Goal: Task Accomplishment & Management: Manage account settings

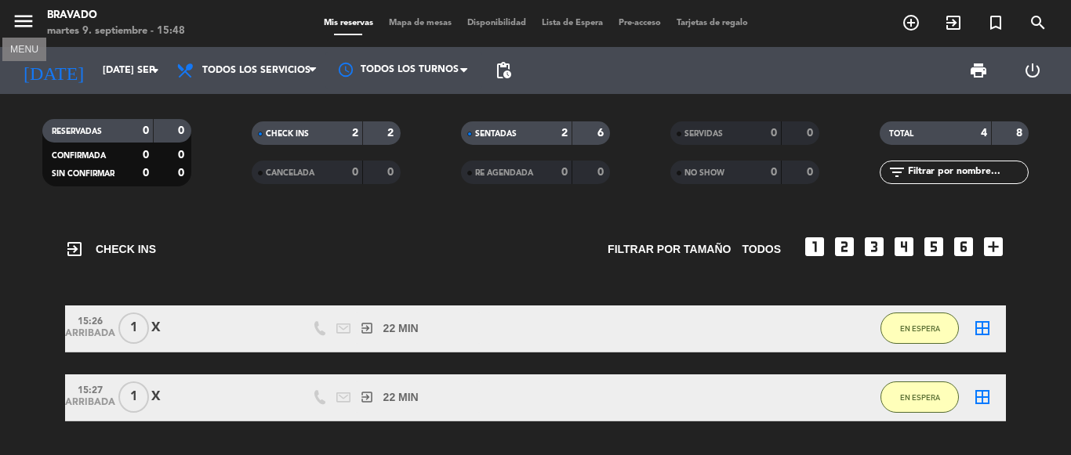
click at [27, 29] on icon "menu" at bounding box center [24, 21] width 24 height 24
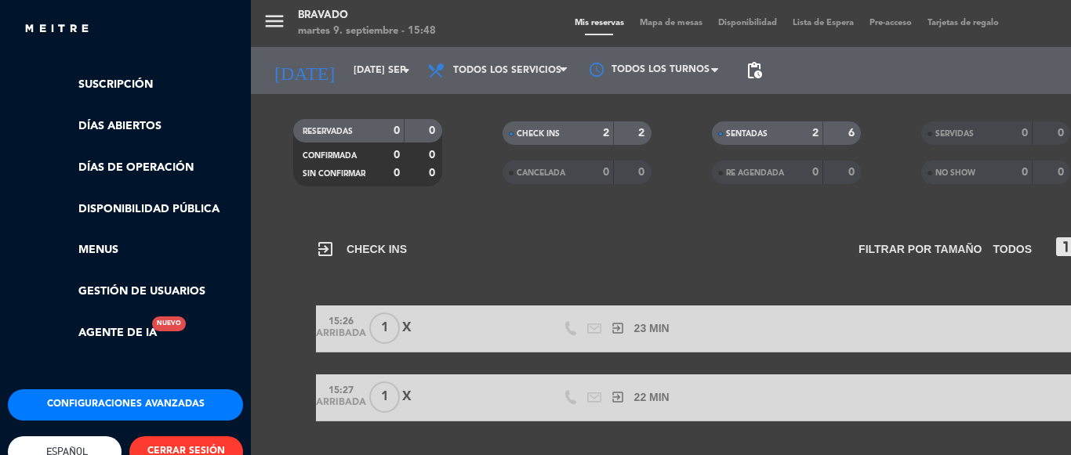
scroll to position [351, 0]
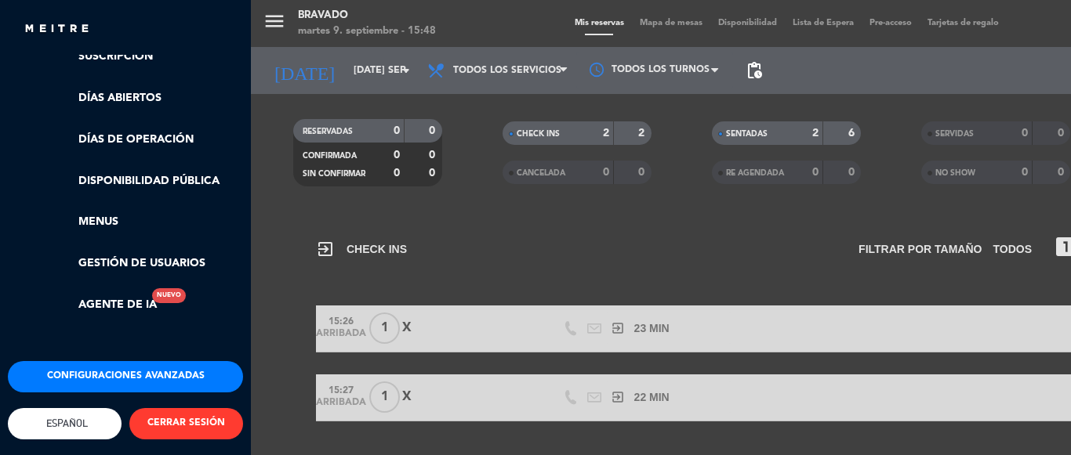
click at [136, 361] on button "Configuraciones avanzadas" at bounding box center [125, 376] width 235 height 31
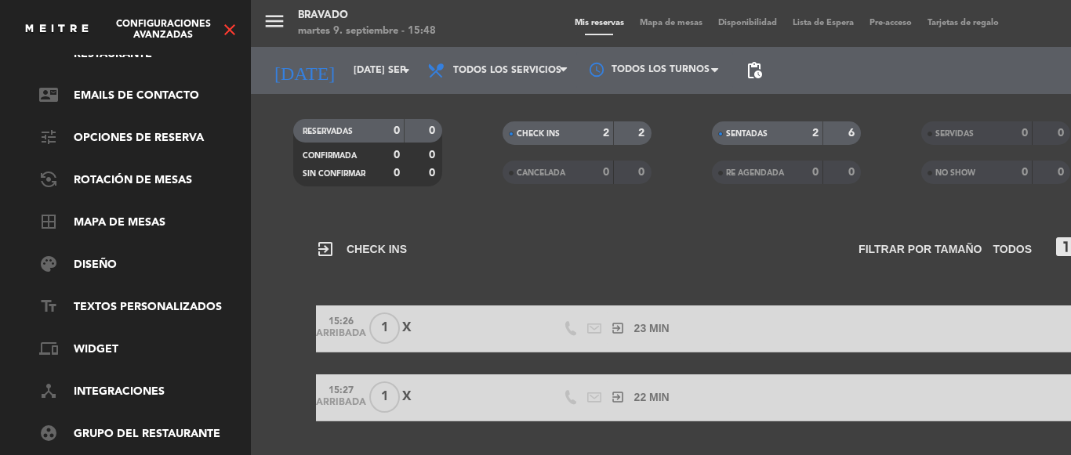
scroll to position [27, 0]
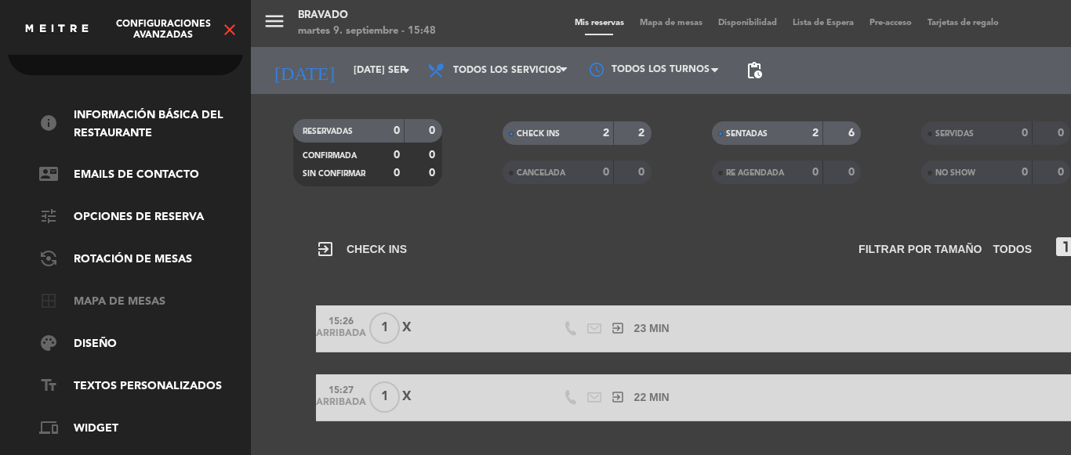
click at [114, 306] on link "border_all Mapa de mesas" at bounding box center [141, 302] width 204 height 19
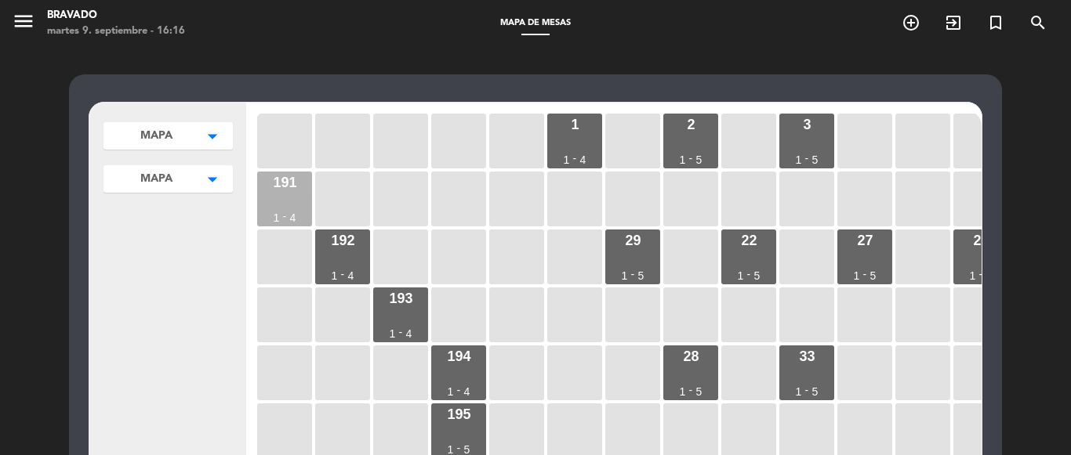
click at [259, 189] on div "191 1 - 4" at bounding box center [284, 199] width 55 height 55
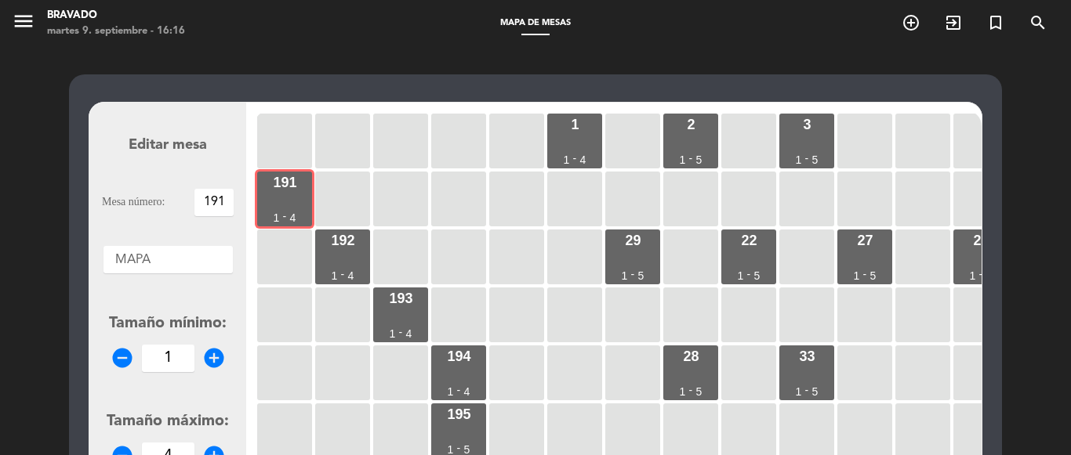
click at [226, 205] on input "191" at bounding box center [213, 202] width 39 height 27
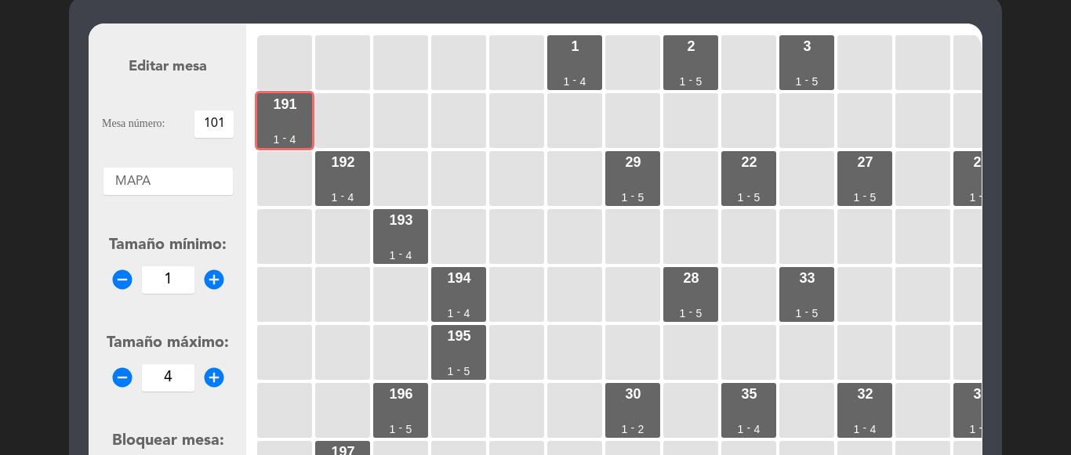
type input "101"
click at [121, 377] on icon "remove_circle" at bounding box center [123, 378] width 24 height 24
type input "2"
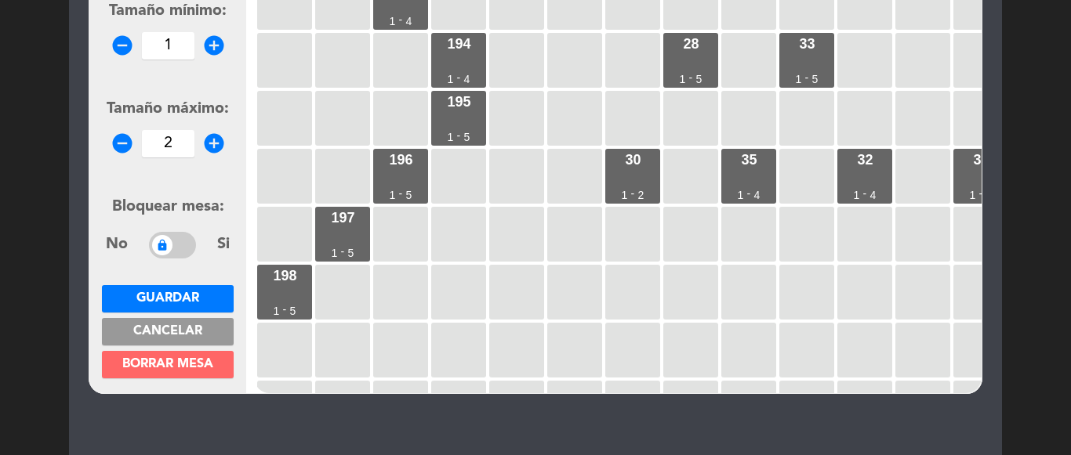
scroll to position [314, 0]
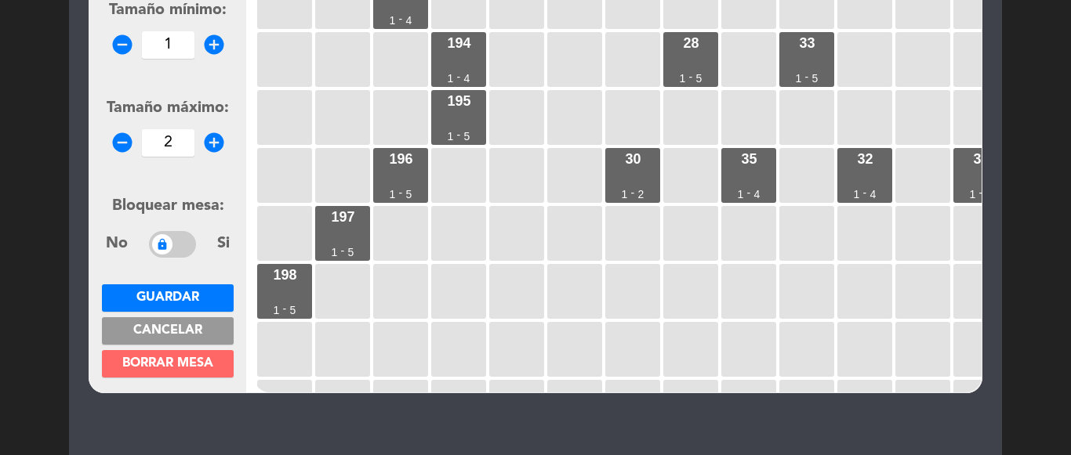
click at [189, 299] on span "Guardar" at bounding box center [167, 298] width 63 height 13
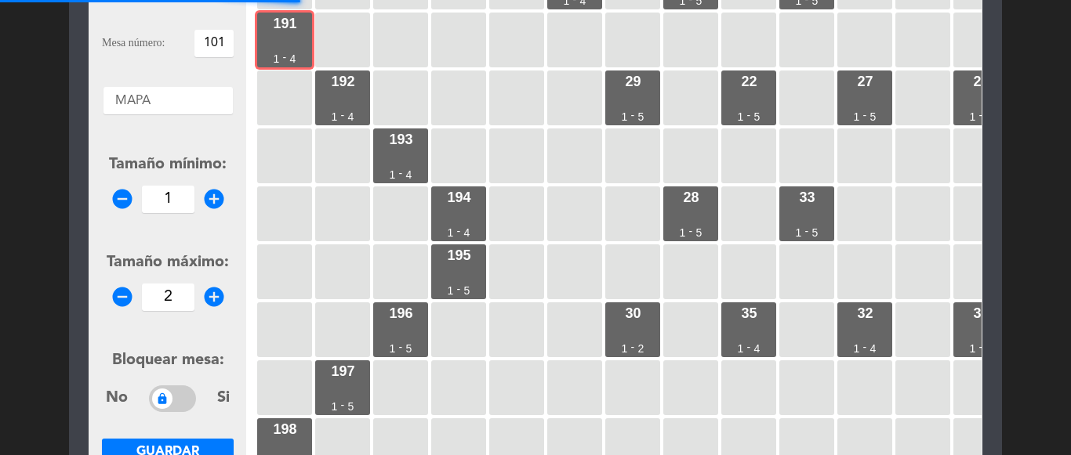
scroll to position [0, 0]
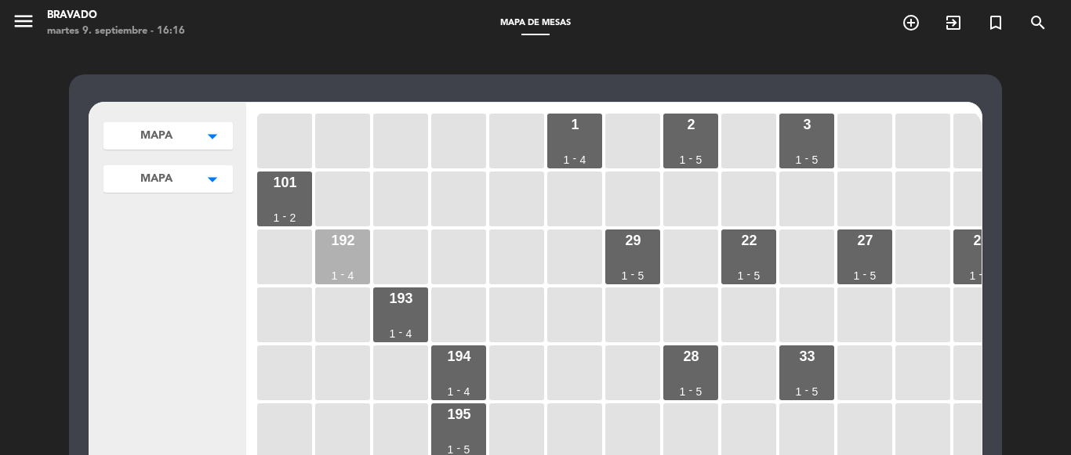
click at [330, 256] on div "192 1 - 4" at bounding box center [342, 257] width 55 height 55
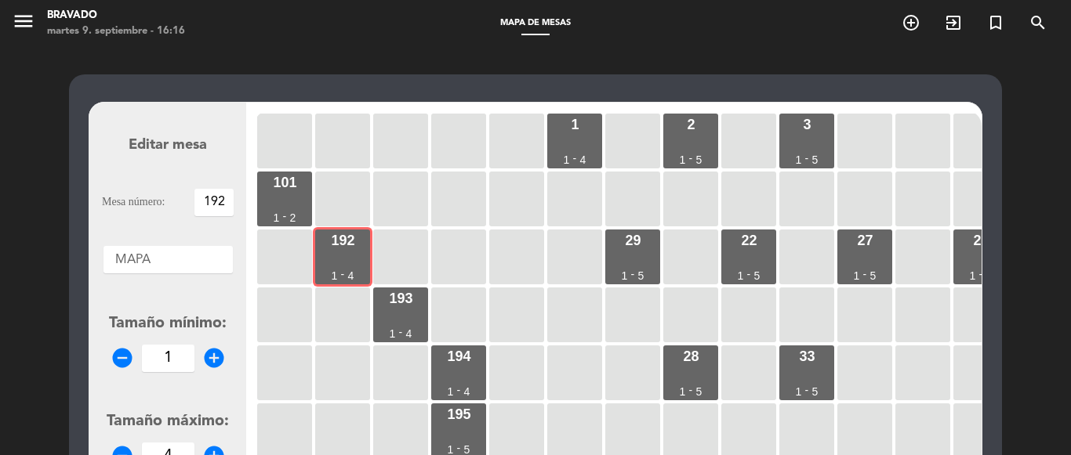
click at [224, 204] on input "192" at bounding box center [213, 202] width 39 height 27
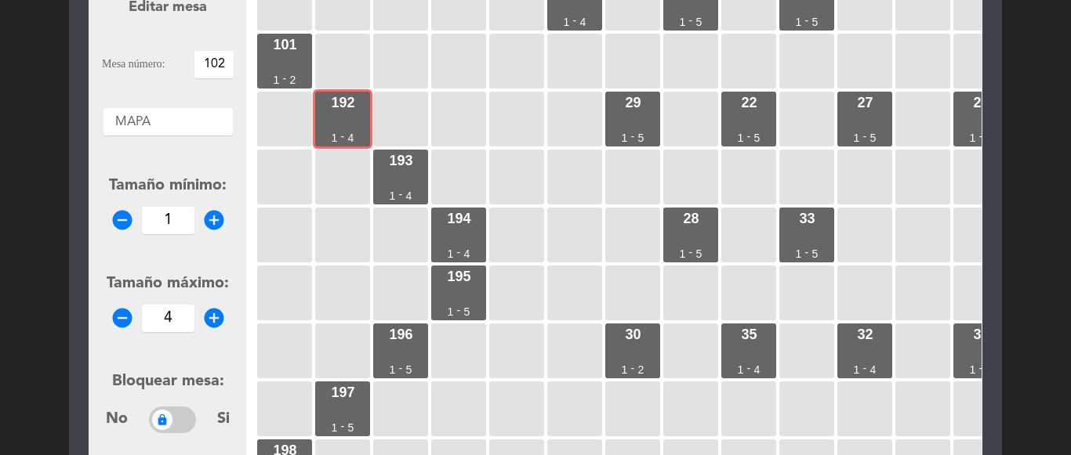
scroll to position [157, 0]
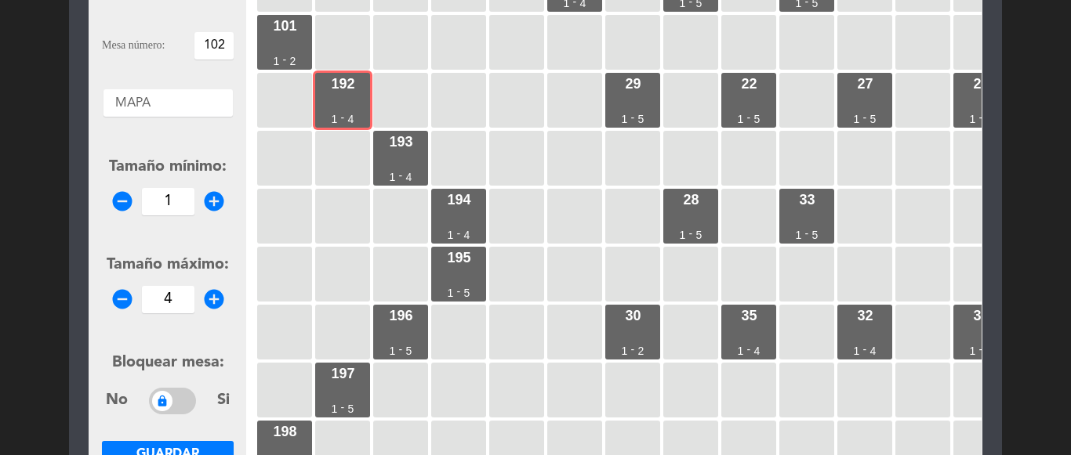
type input "102"
click at [123, 299] on icon "remove_circle" at bounding box center [123, 300] width 24 height 24
type input "2"
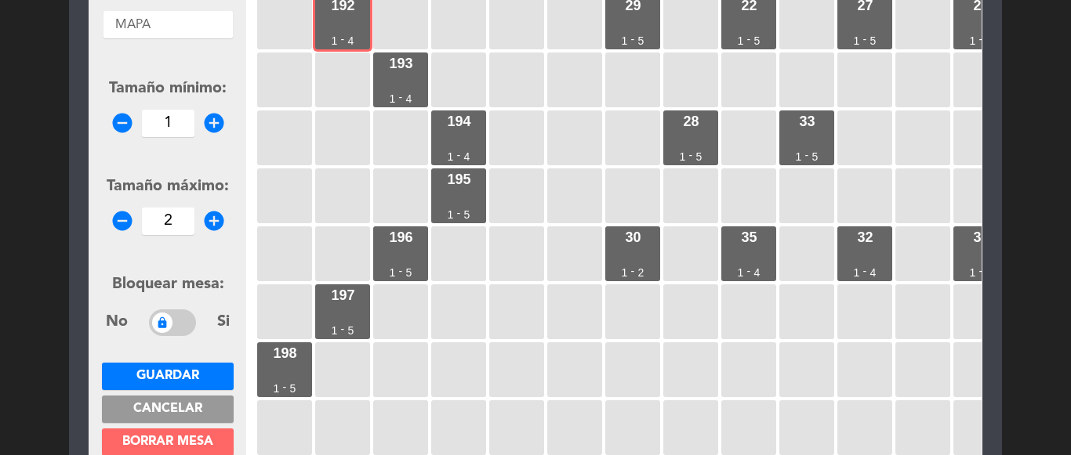
click at [172, 370] on span "Guardar" at bounding box center [167, 376] width 63 height 13
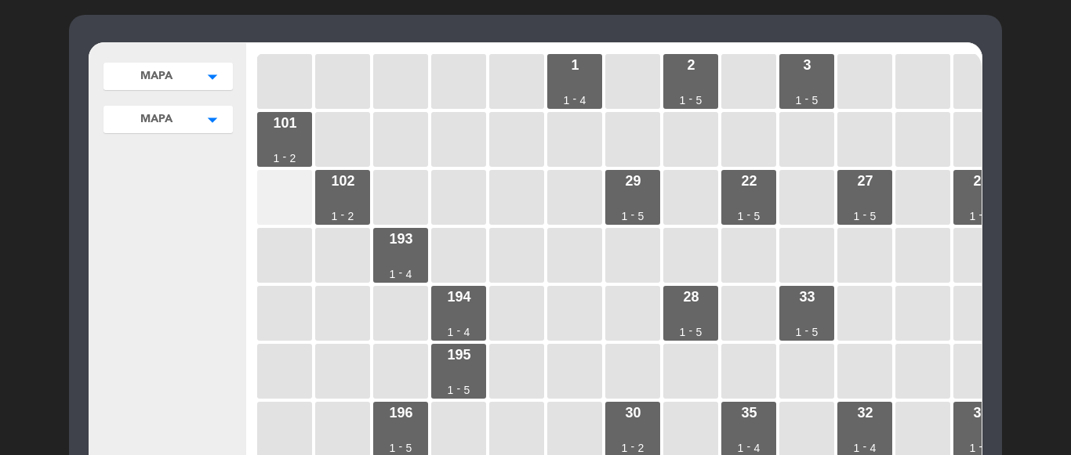
scroll to position [0, 0]
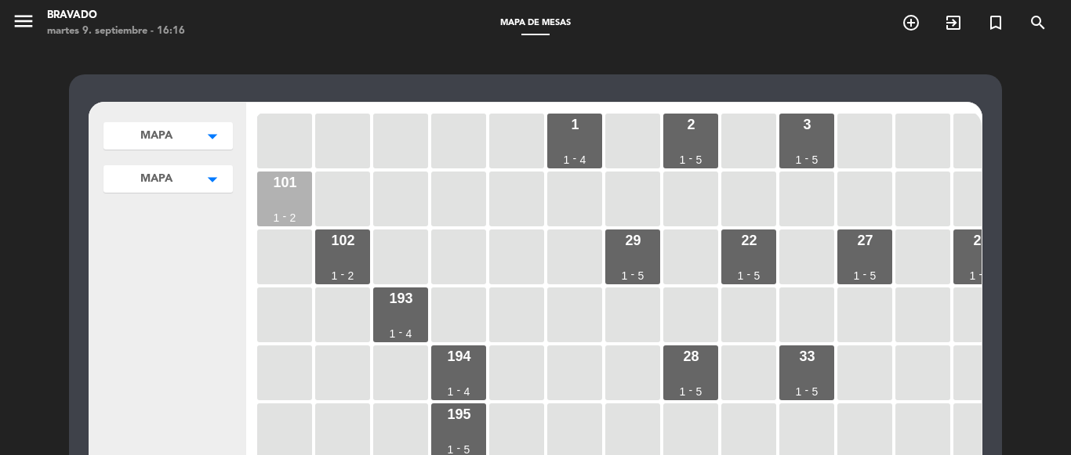
click at [287, 200] on div "101 1 - 2" at bounding box center [284, 199] width 55 height 55
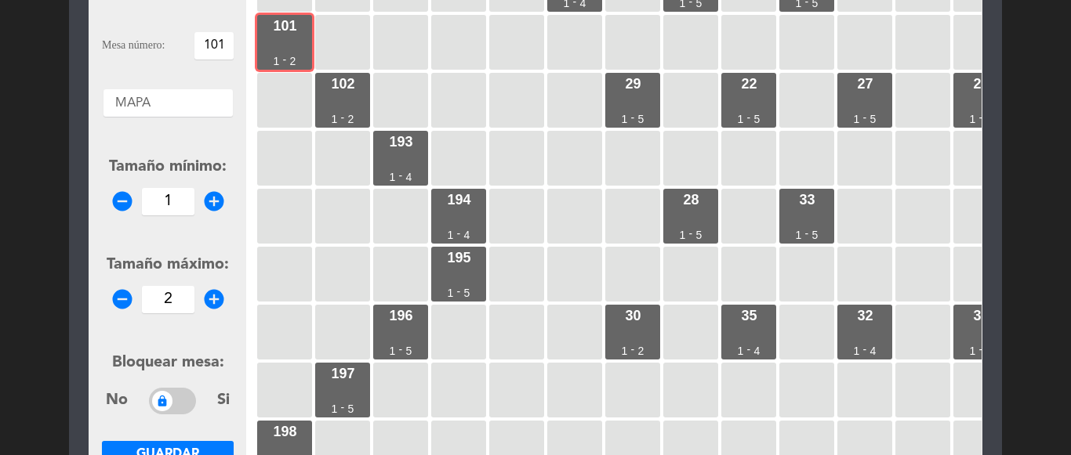
scroll to position [235, 0]
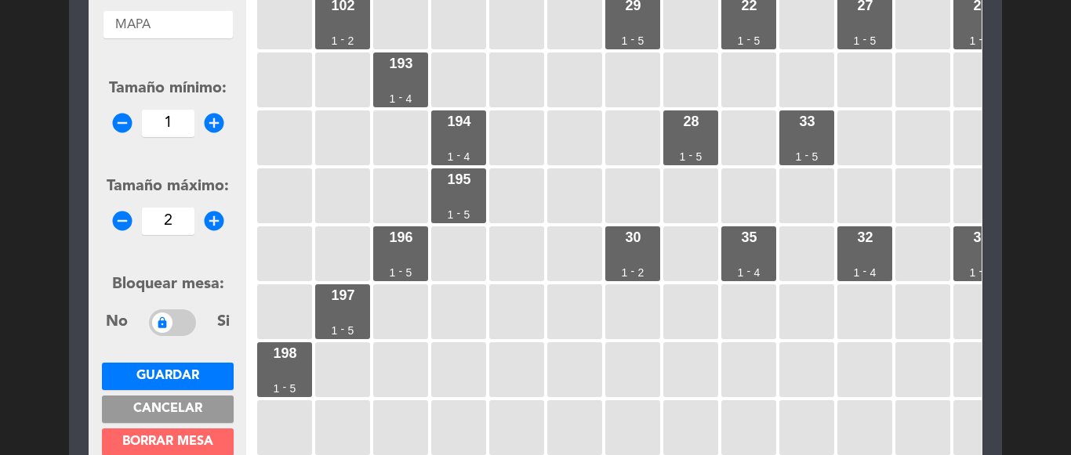
click at [183, 370] on span "Guardar" at bounding box center [167, 376] width 63 height 13
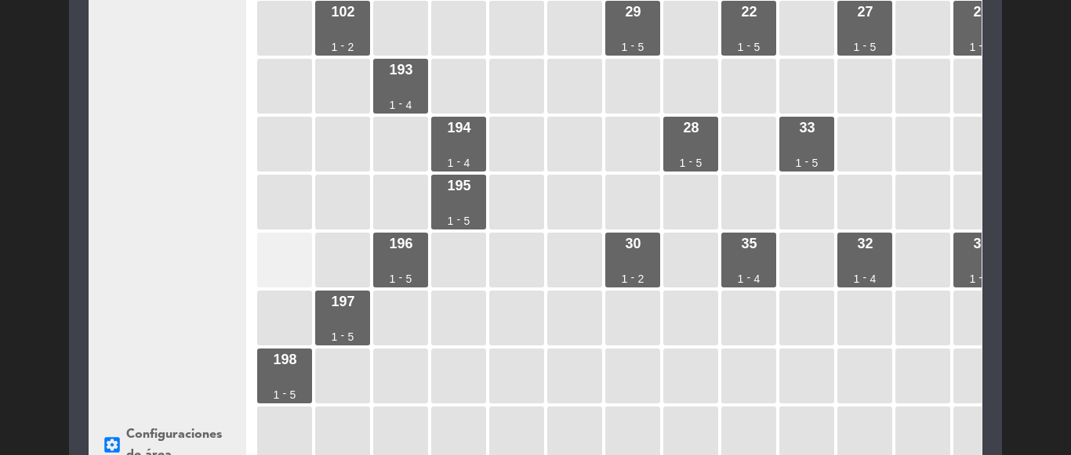
scroll to position [165, 0]
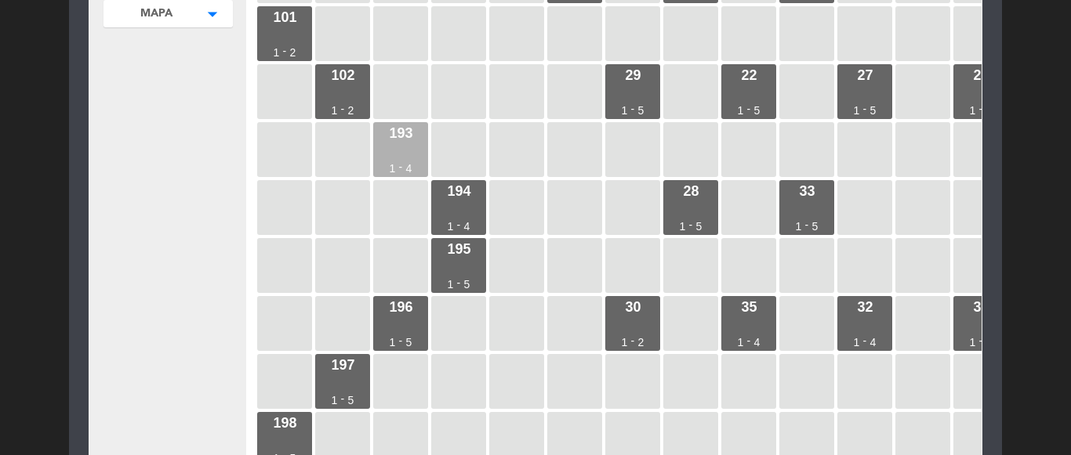
click at [411, 139] on div "193" at bounding box center [401, 133] width 24 height 14
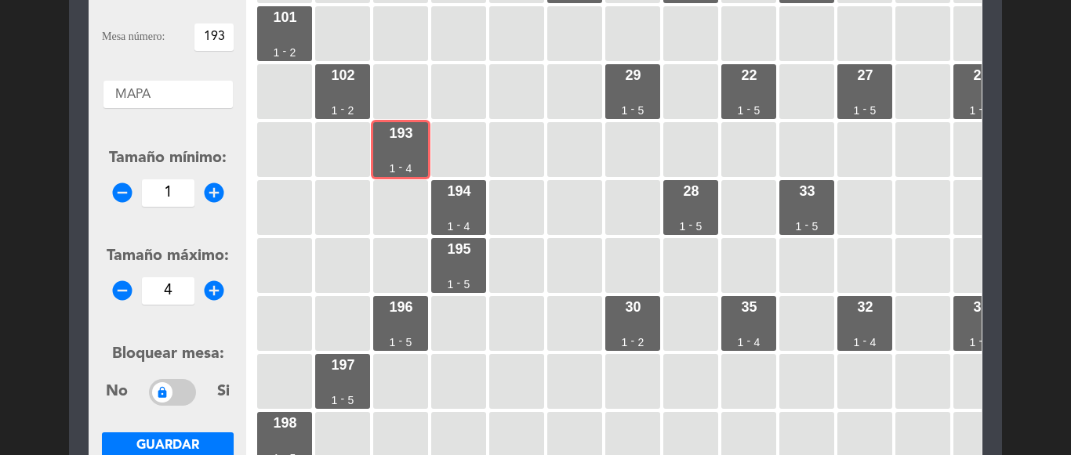
click at [222, 36] on input "193" at bounding box center [213, 37] width 39 height 27
type input "103"
click at [118, 293] on icon "remove_circle" at bounding box center [123, 291] width 24 height 24
type input "2"
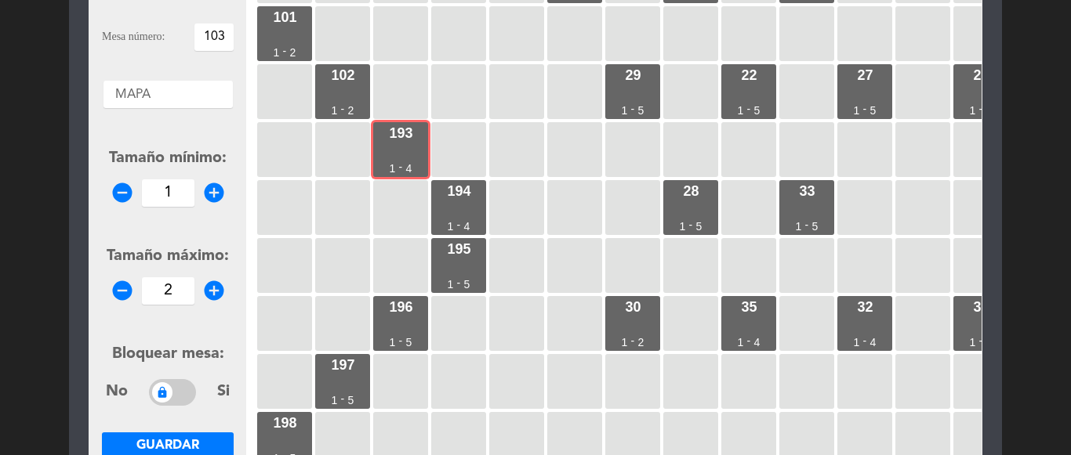
click at [183, 443] on span "Guardar" at bounding box center [167, 446] width 63 height 13
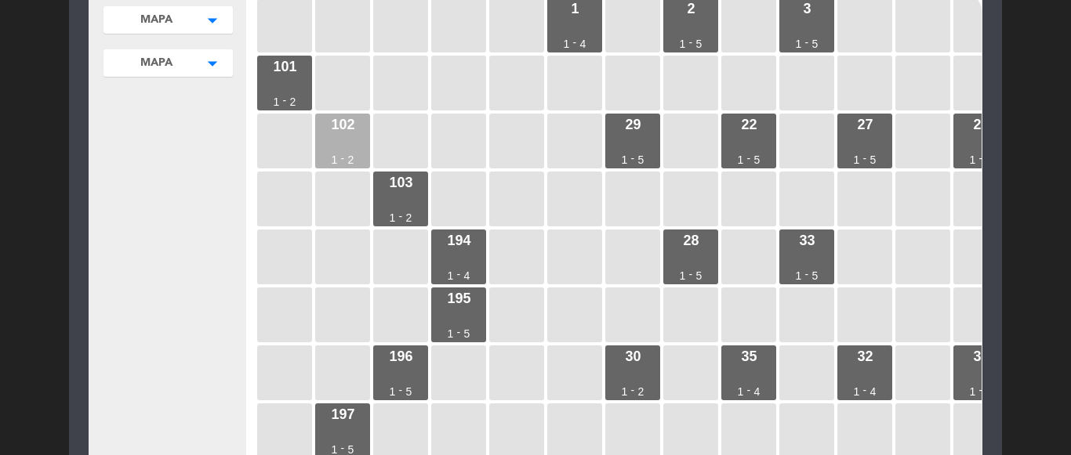
scroll to position [115, 0]
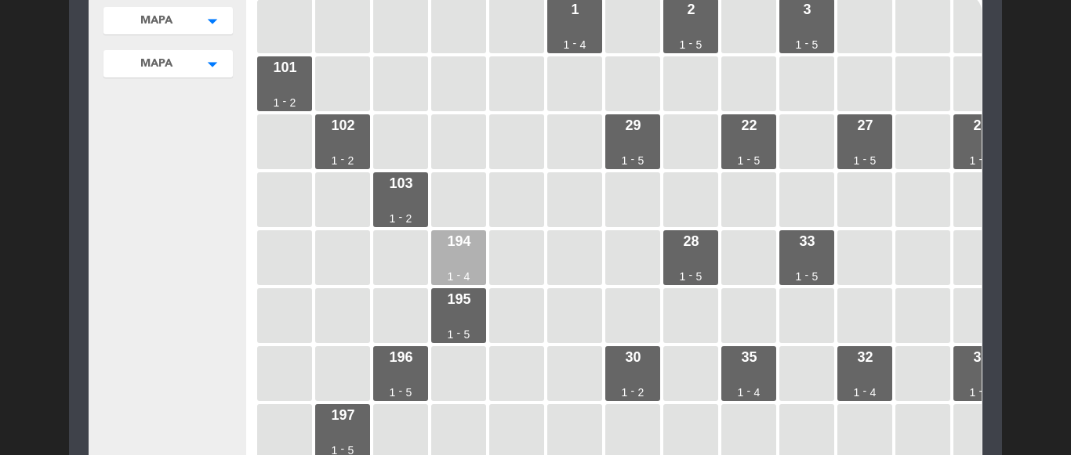
click at [472, 246] on div "194 1 - 4" at bounding box center [458, 257] width 55 height 55
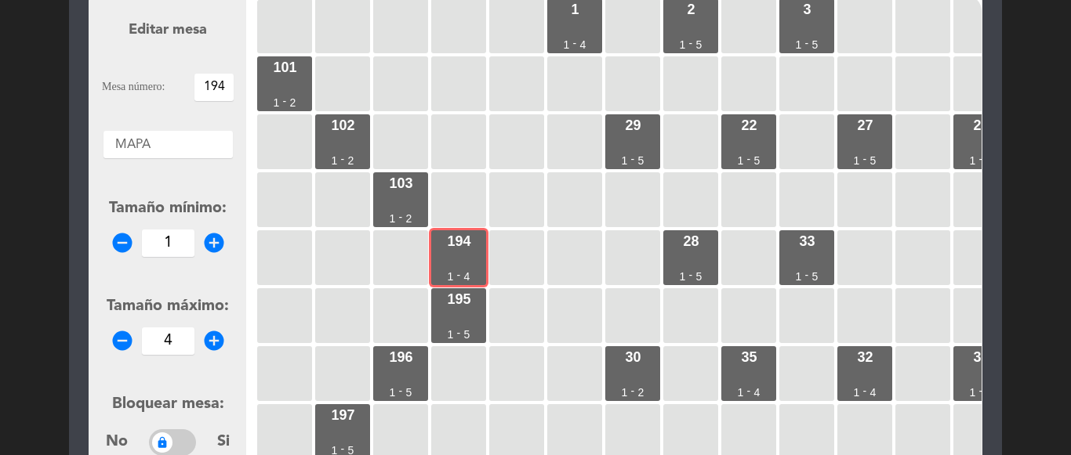
click at [221, 85] on input "194" at bounding box center [213, 87] width 39 height 27
type input "104"
click at [163, 107] on form "Editar mesa Mesa número: 104 Áreas × MAPA × Tamaño mínimo: remove_circle 1 add_…" at bounding box center [168, 289] width 132 height 596
click at [125, 335] on icon "remove_circle" at bounding box center [123, 341] width 24 height 24
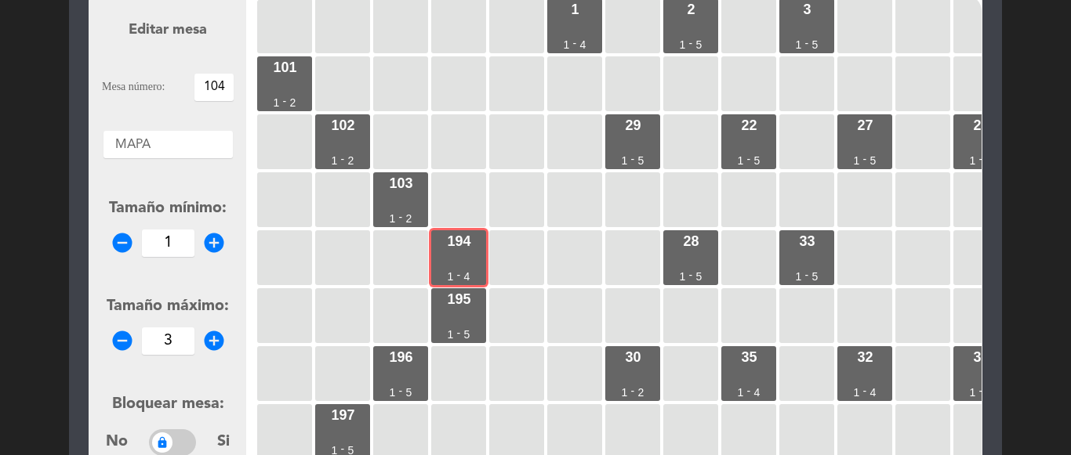
type input "2"
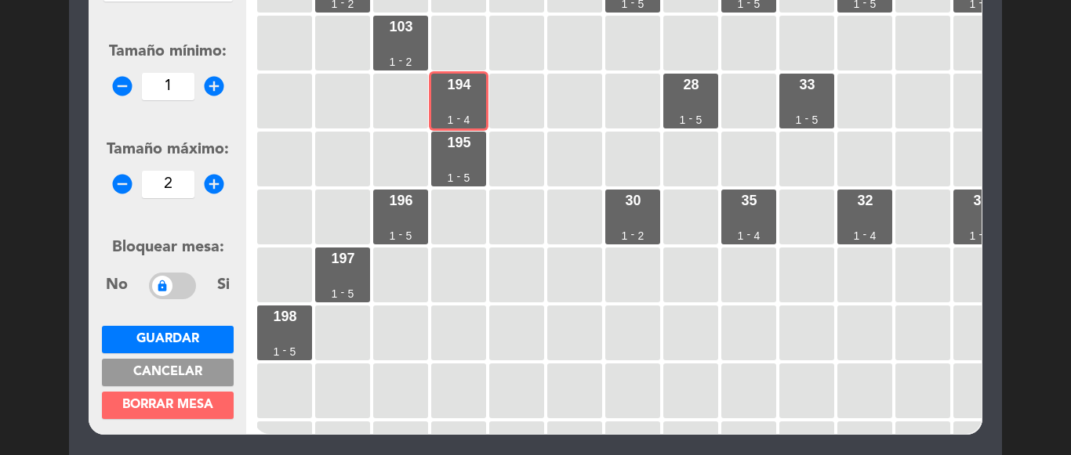
click at [182, 336] on span "Guardar" at bounding box center [167, 339] width 63 height 13
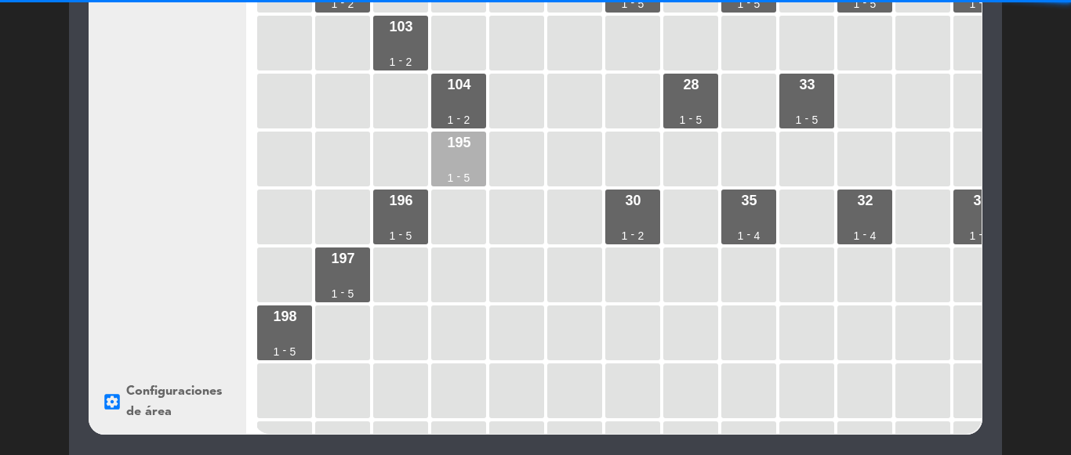
scroll to position [359, 0]
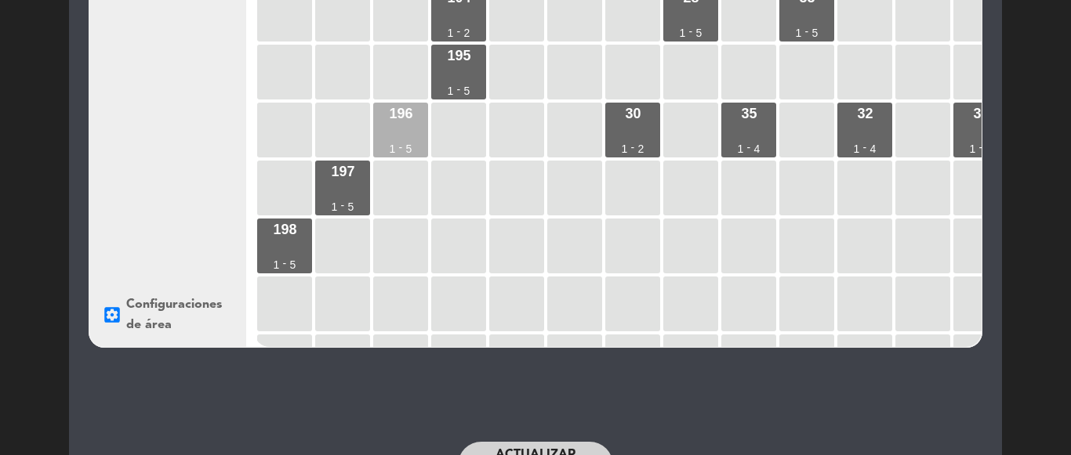
click at [414, 129] on div "196 1 - 5" at bounding box center [400, 130] width 55 height 55
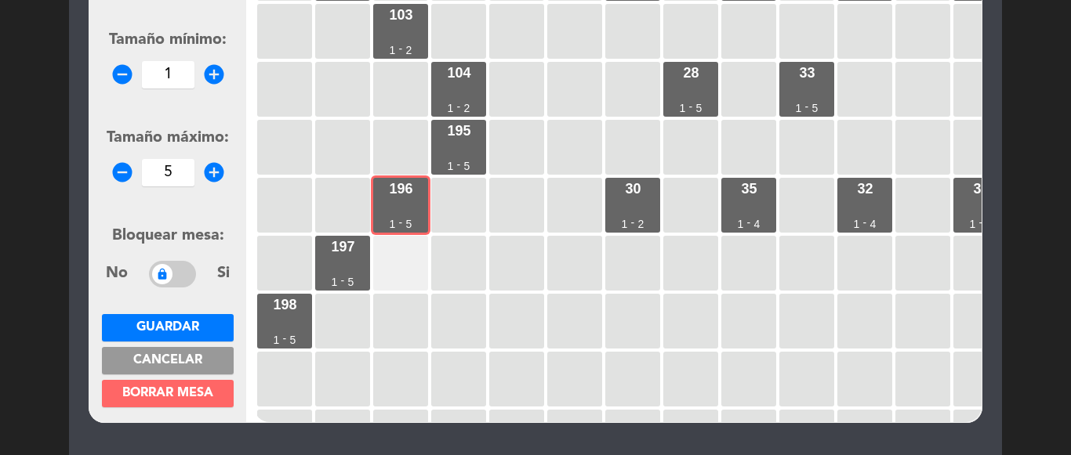
scroll to position [202, 0]
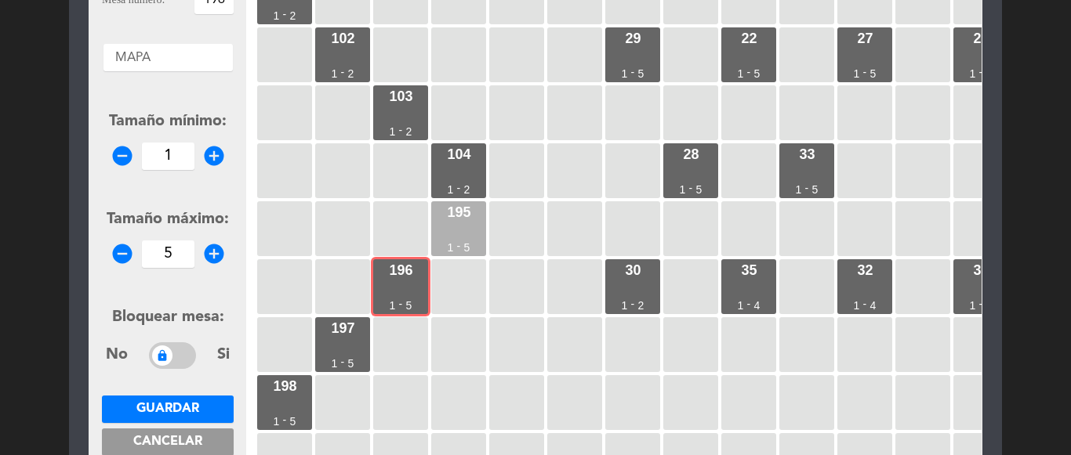
click at [460, 213] on div "195" at bounding box center [459, 212] width 24 height 14
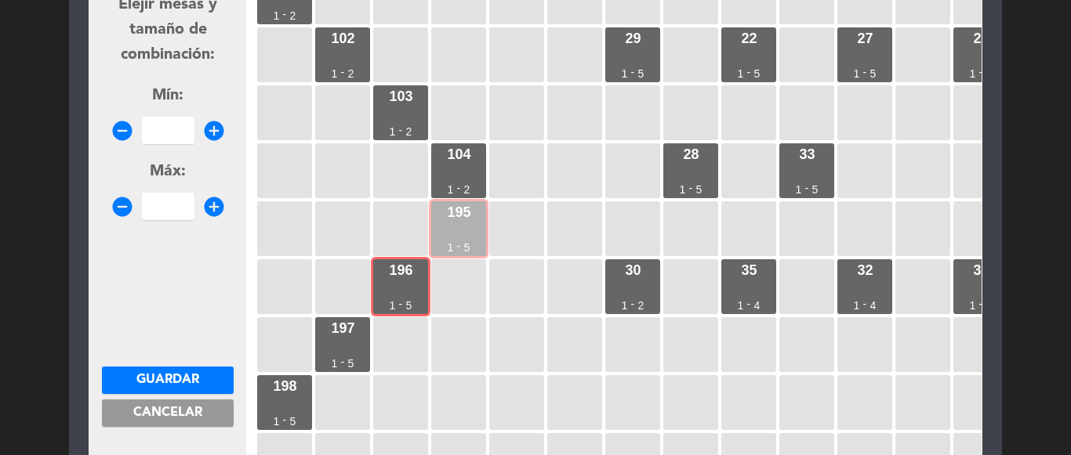
click at [445, 239] on div "195 1 - 5" at bounding box center [458, 228] width 55 height 55
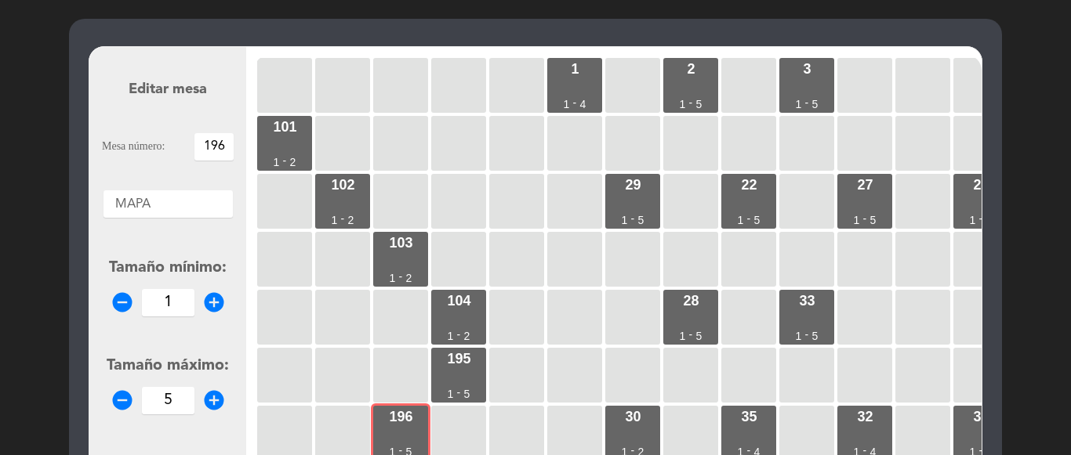
scroll to position [45, 0]
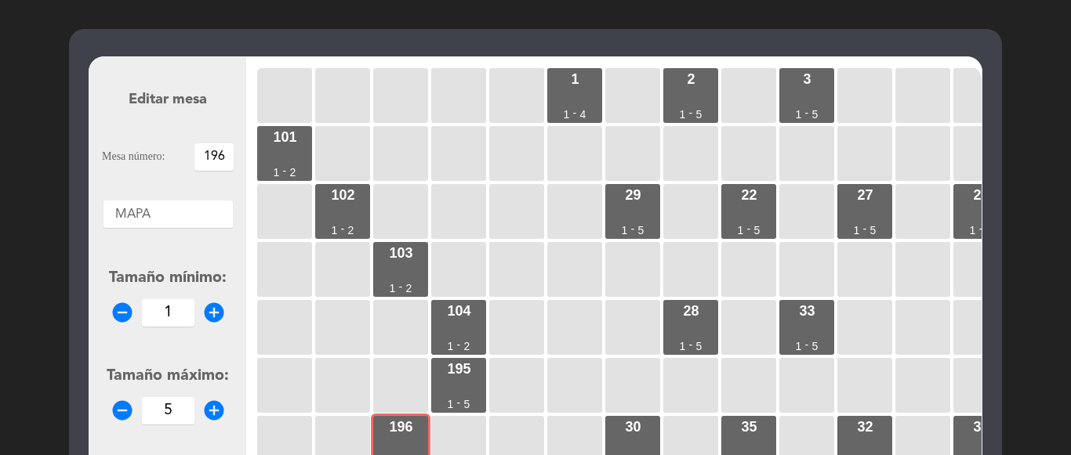
click at [226, 158] on input "196" at bounding box center [213, 156] width 39 height 27
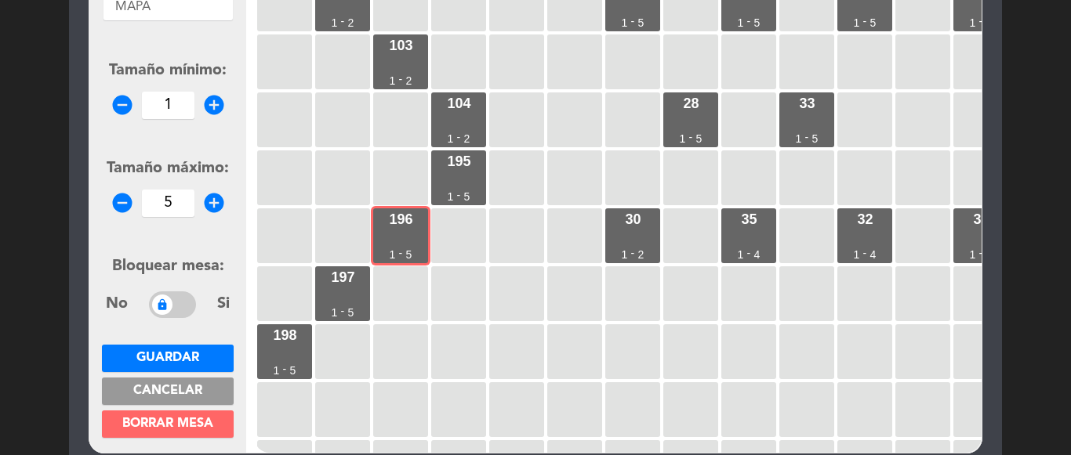
scroll to position [281, 0]
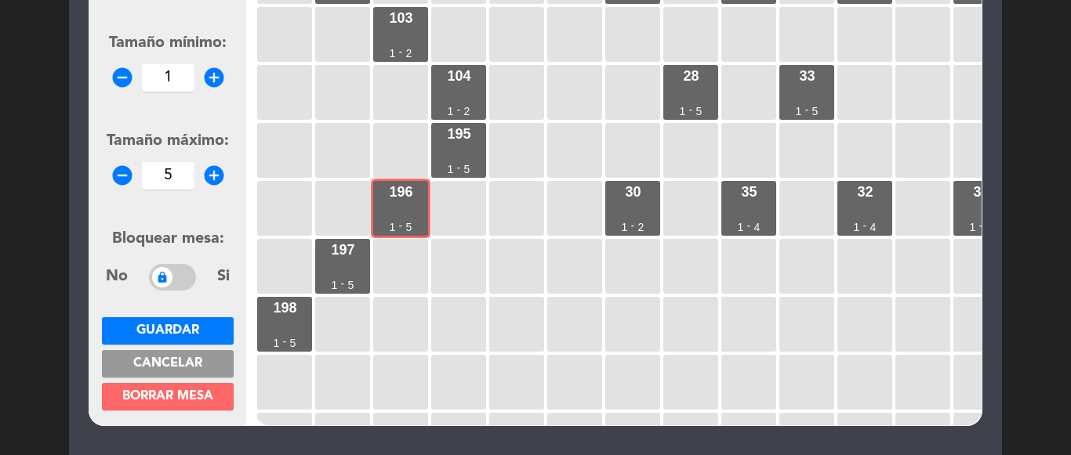
type input "105"
click at [120, 176] on icon "remove_circle" at bounding box center [123, 176] width 24 height 24
type input "2"
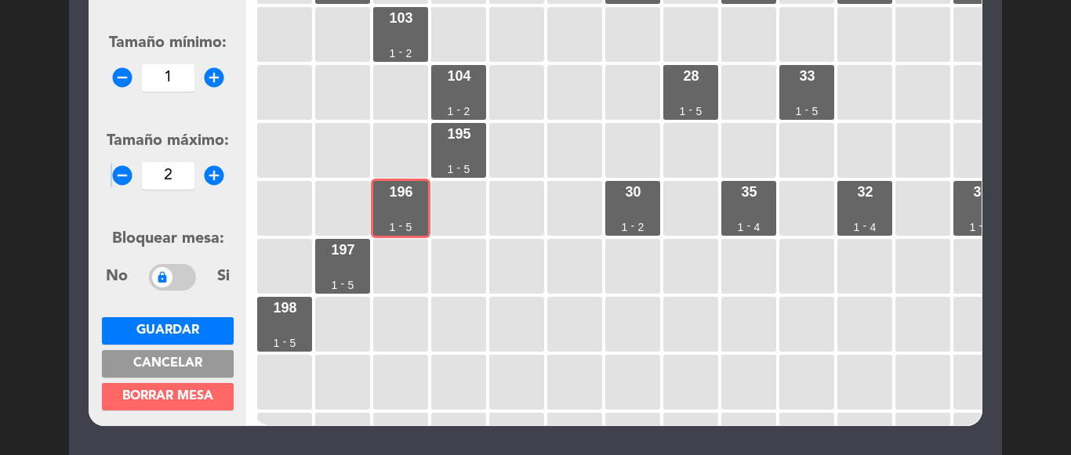
click at [165, 324] on span "Guardar" at bounding box center [167, 330] width 63 height 13
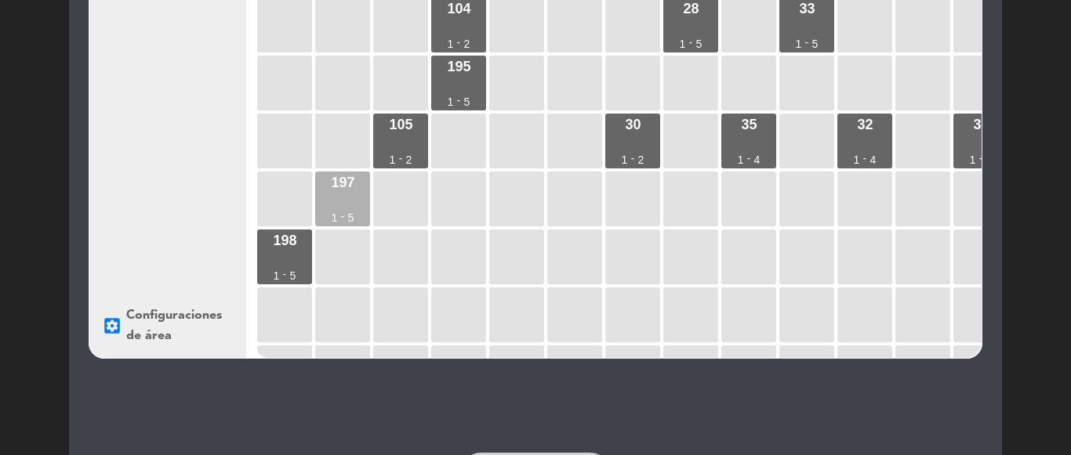
click at [344, 196] on div "197 1 - 5" at bounding box center [342, 199] width 55 height 55
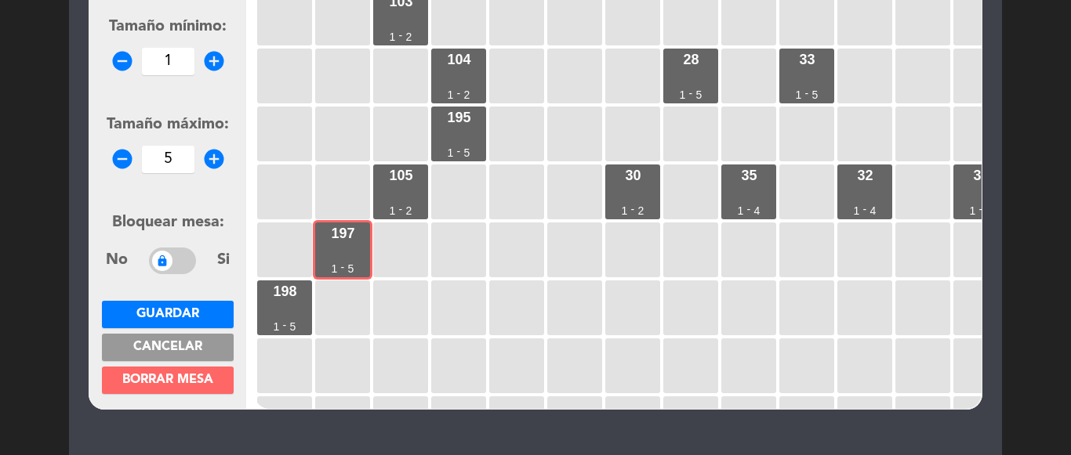
scroll to position [270, 0]
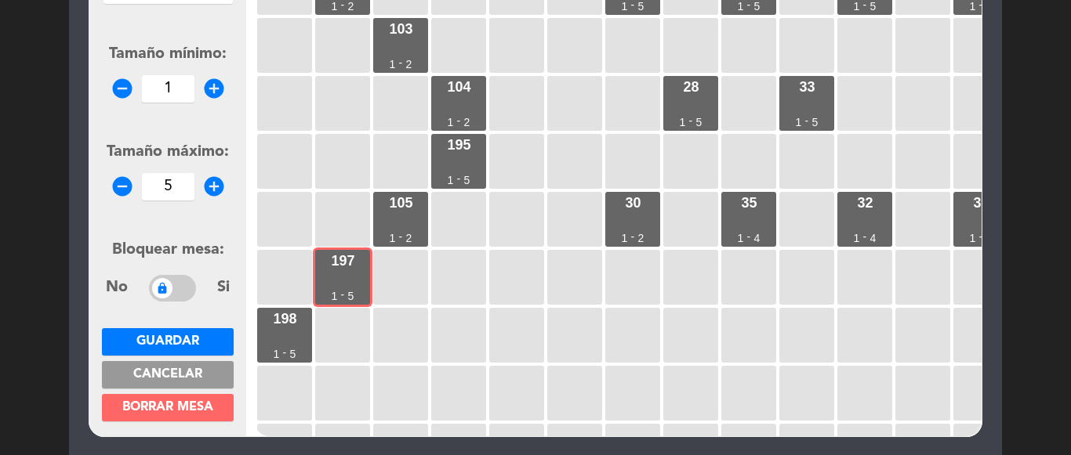
click at [130, 187] on icon "remove_circle" at bounding box center [123, 187] width 24 height 24
type input "2"
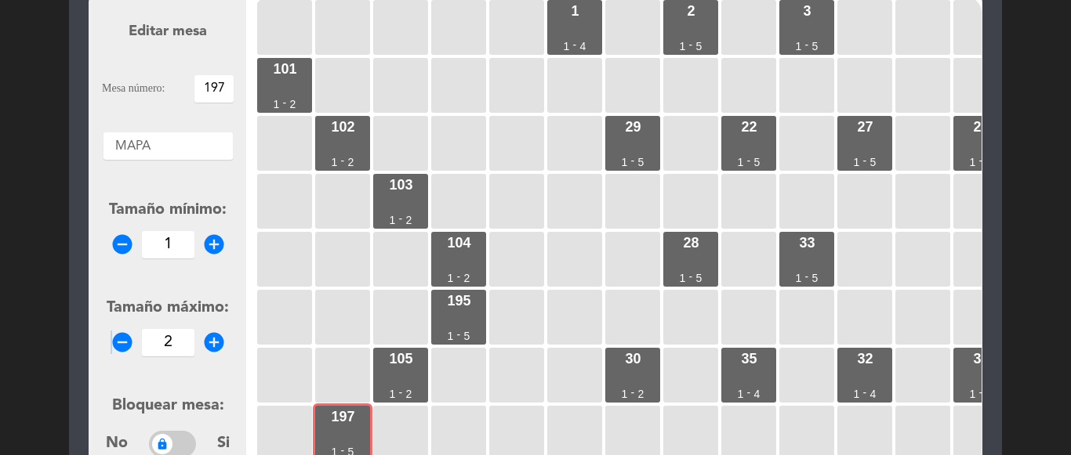
scroll to position [113, 0]
click at [225, 89] on input "197" at bounding box center [213, 89] width 39 height 27
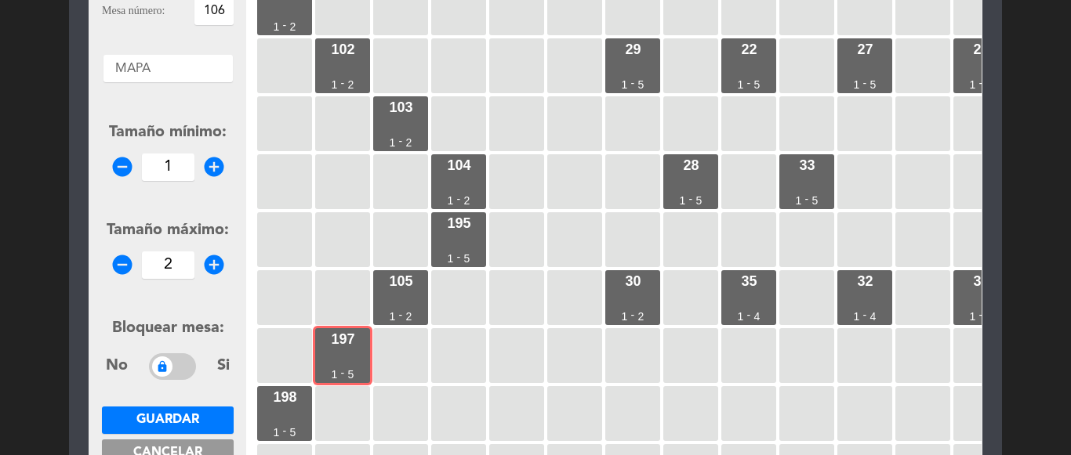
type input "106"
click at [174, 415] on span "Guardar" at bounding box center [167, 420] width 63 height 13
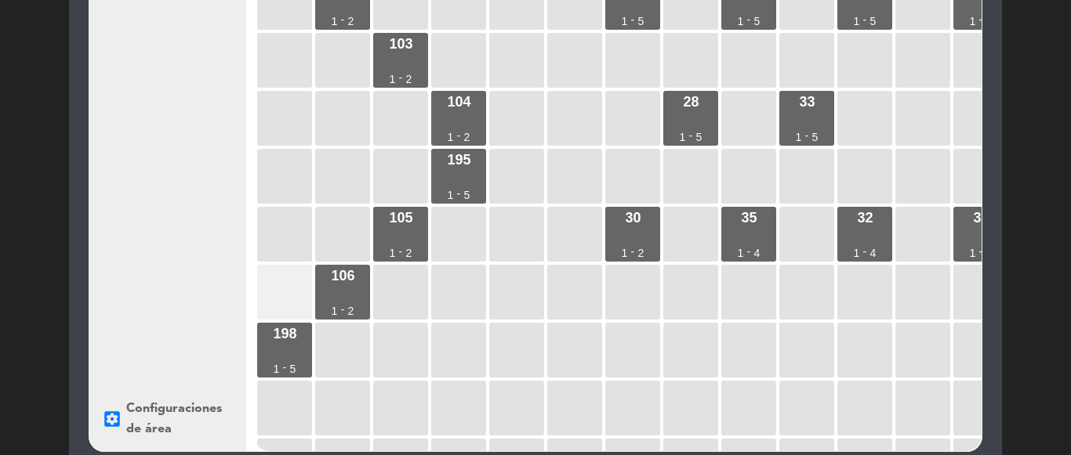
scroll to position [219, 0]
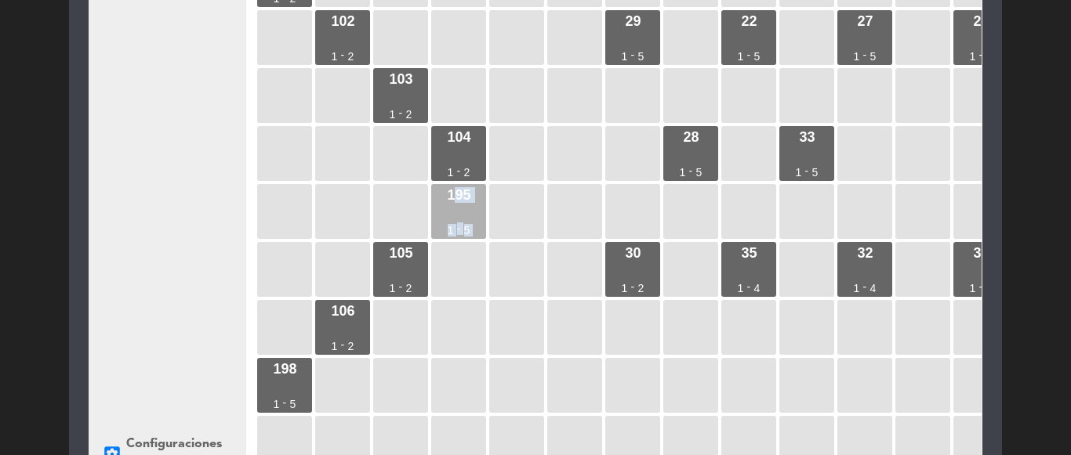
drag, startPoint x: 392, startPoint y: 271, endPoint x: 450, endPoint y: 199, distance: 92.5
click at [450, 199] on div "1 1 - 4 2 1 - 5 3 1 - 5 101 1 - 2 102 1 - 2 29 1 - 5 22 1 - 5 27 1 - 5 26 1 - 5…" at bounding box center [617, 189] width 727 height 596
drag, startPoint x: 404, startPoint y: 266, endPoint x: 448, endPoint y: 208, distance: 72.7
click at [448, 208] on div "1 1 - 4 2 1 - 5 3 1 - 5 101 1 - 2 102 1 - 2 29 1 - 5 22 1 - 5 27 1 - 5 26 1 - 5…" at bounding box center [617, 189] width 727 height 596
click at [448, 208] on div "195 1 - 5" at bounding box center [458, 211] width 55 height 55
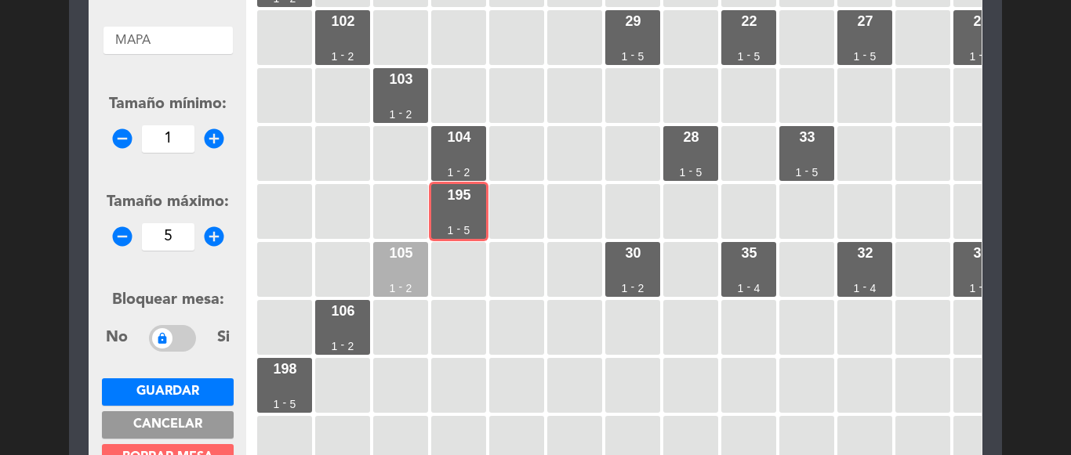
click at [409, 268] on div "105 1 - 2" at bounding box center [400, 269] width 55 height 55
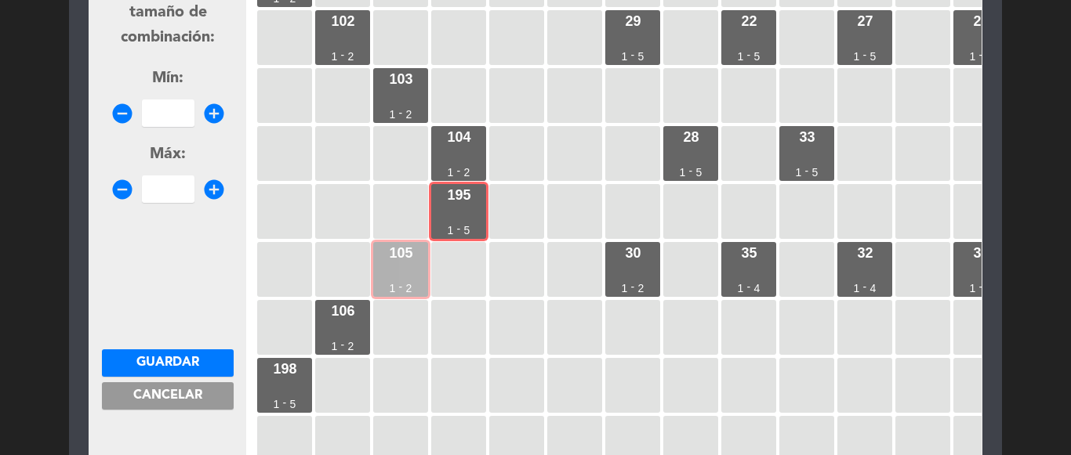
click at [409, 268] on div "105 1 - 2" at bounding box center [400, 269] width 55 height 55
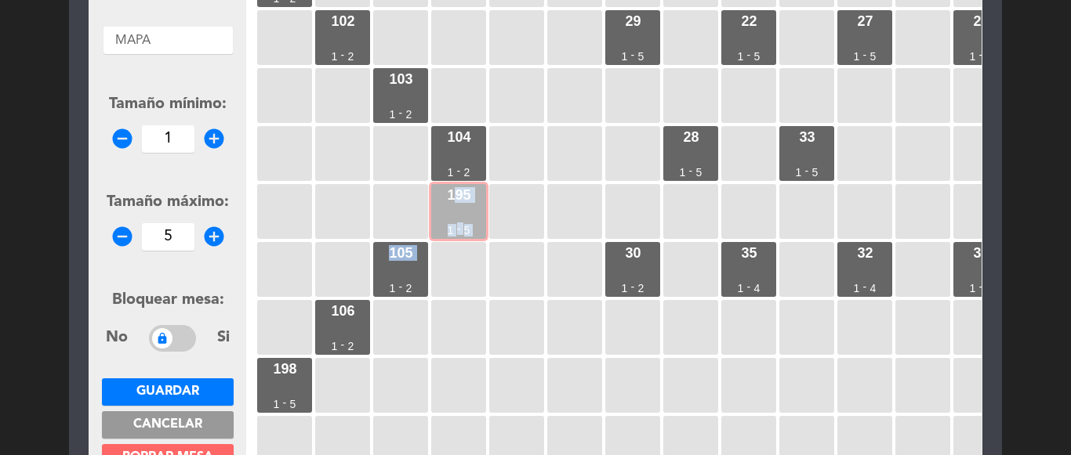
drag, startPoint x: 409, startPoint y: 268, endPoint x: 448, endPoint y: 213, distance: 67.4
click at [448, 213] on div "1 1 - 4 2 1 - 5 3 1 - 5 101 1 - 2 102 1 - 2 29 1 - 5 22 1 - 5 27 1 - 5 26 1 - 5…" at bounding box center [617, 189] width 727 height 596
click at [446, 213] on div "195 1 - 5" at bounding box center [458, 211] width 55 height 55
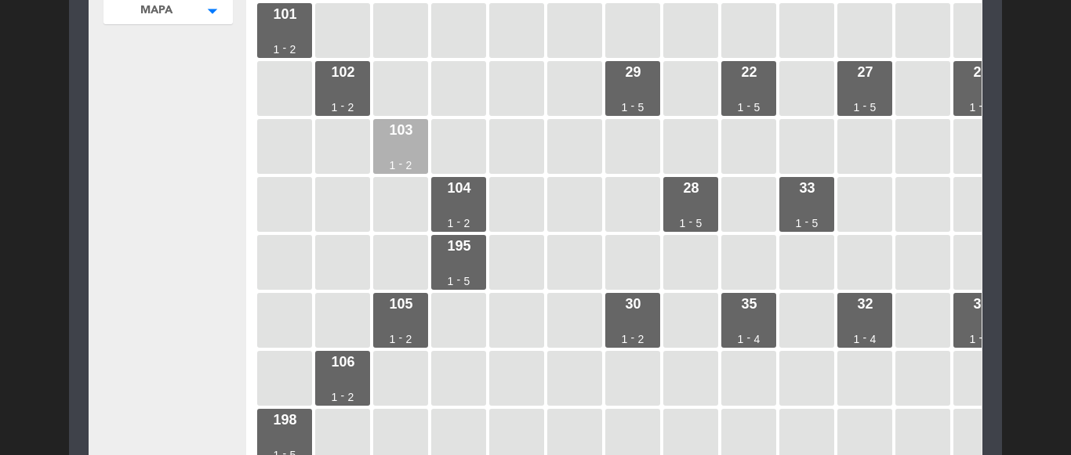
scroll to position [141, 0]
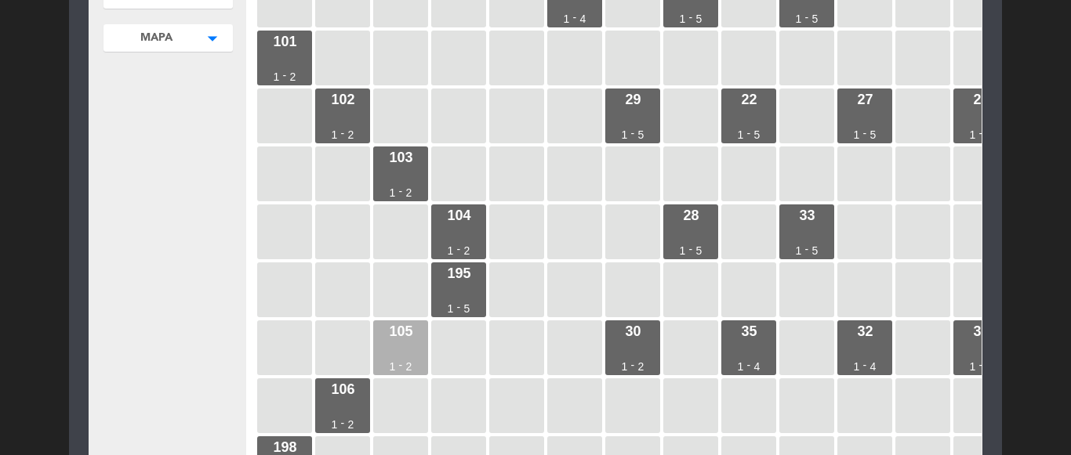
click at [412, 330] on div "105" at bounding box center [401, 331] width 24 height 14
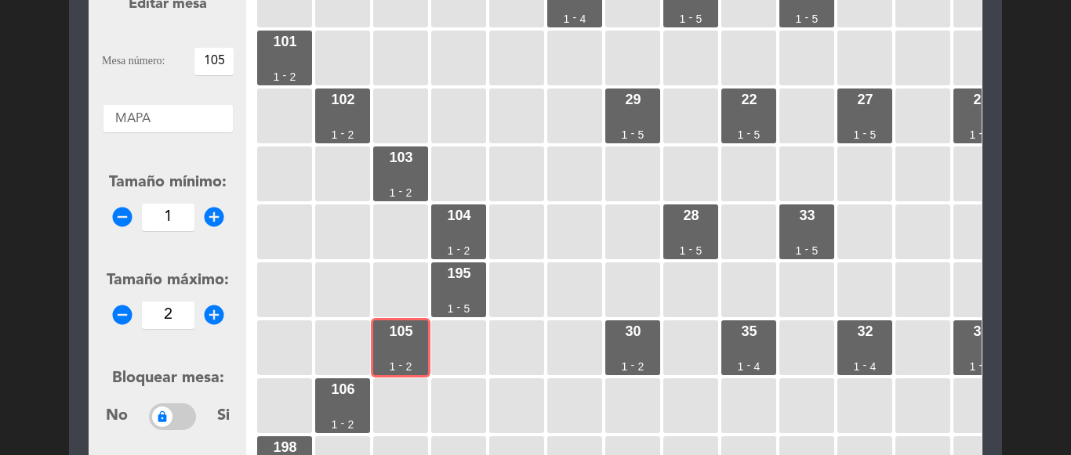
click at [224, 63] on input "105" at bounding box center [213, 61] width 39 height 27
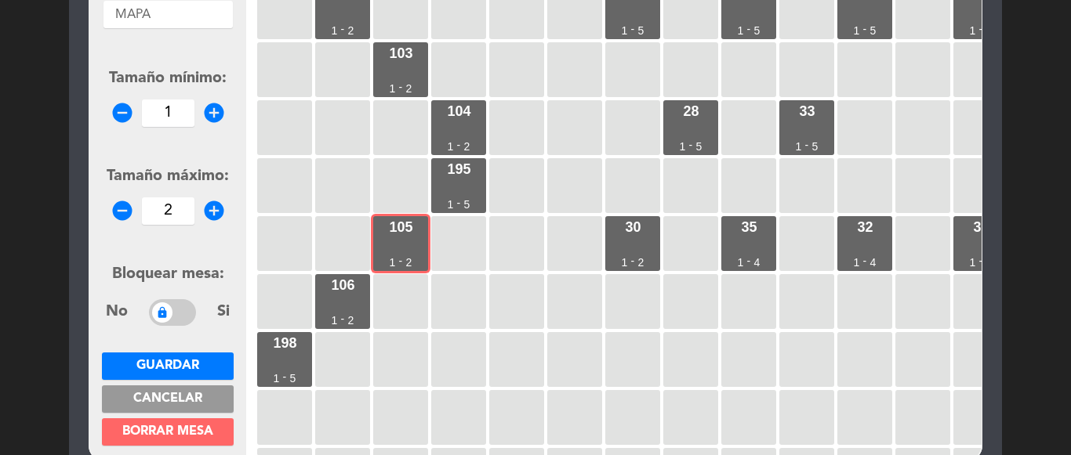
scroll to position [376, 0]
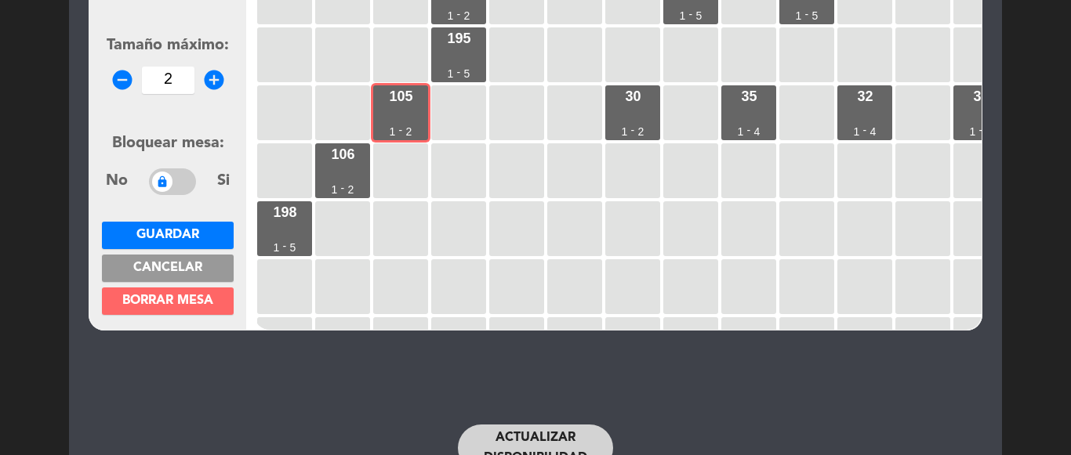
type input "106"
click at [201, 237] on button "Guardar" at bounding box center [168, 235] width 132 height 27
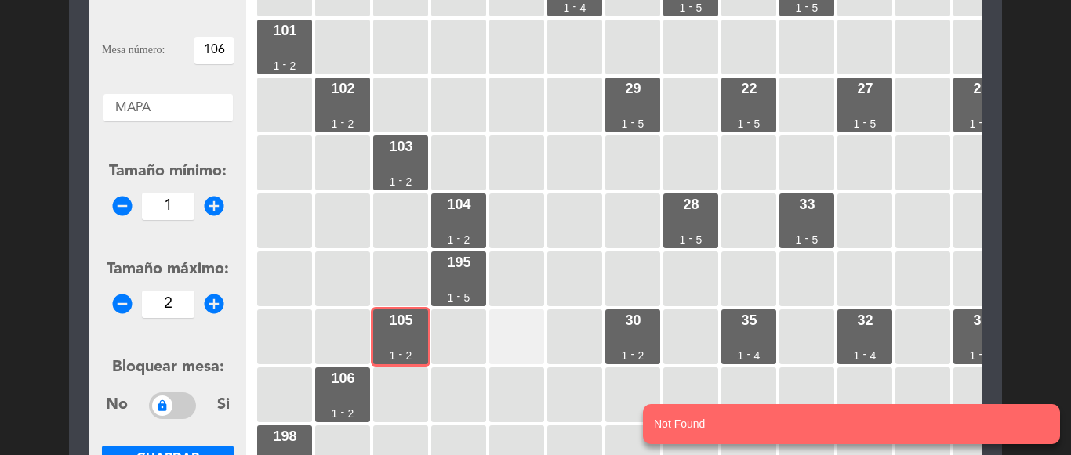
scroll to position [141, 0]
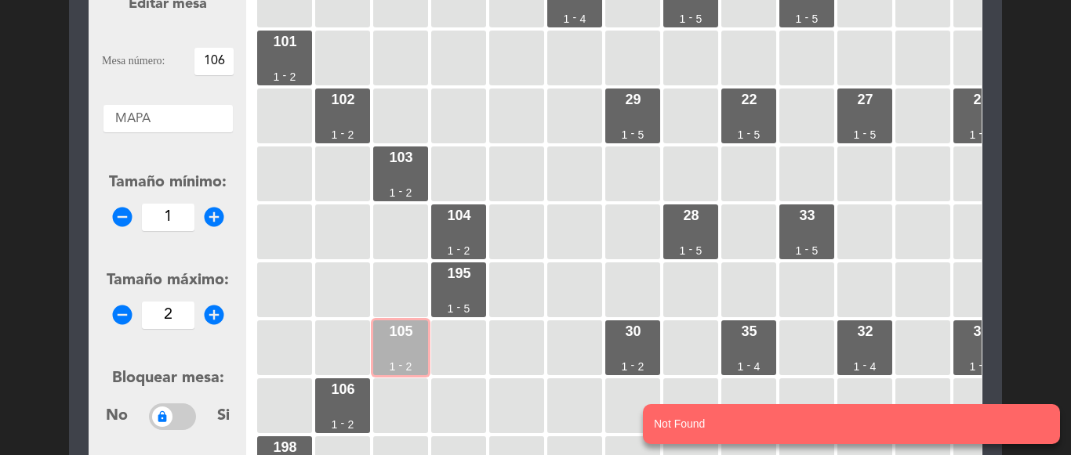
click at [410, 340] on div "105 1 - 2" at bounding box center [400, 348] width 55 height 55
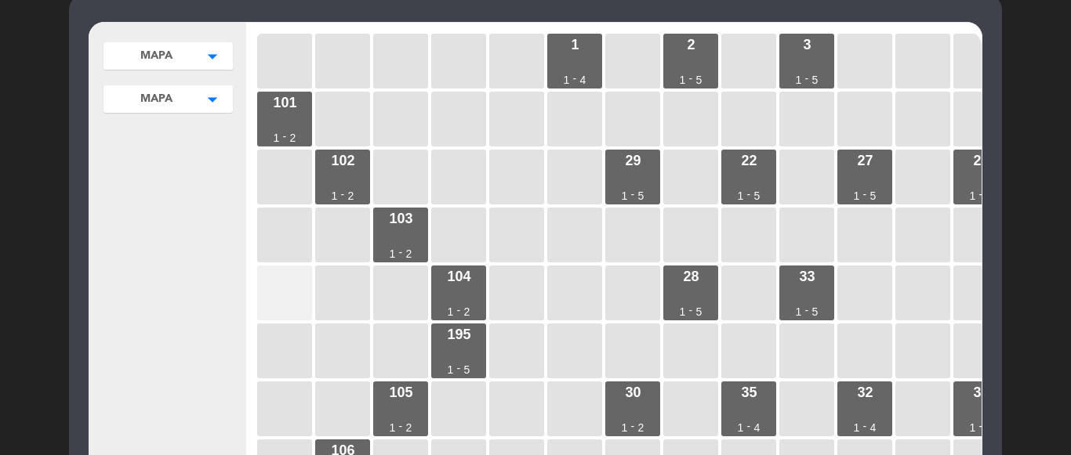
scroll to position [157, 0]
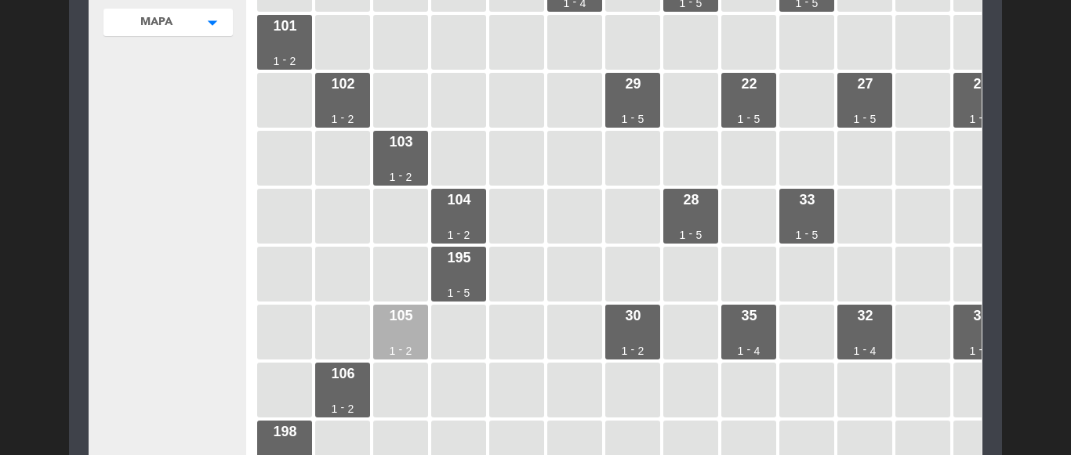
click at [402, 331] on div "105 1 - 2" at bounding box center [400, 332] width 55 height 55
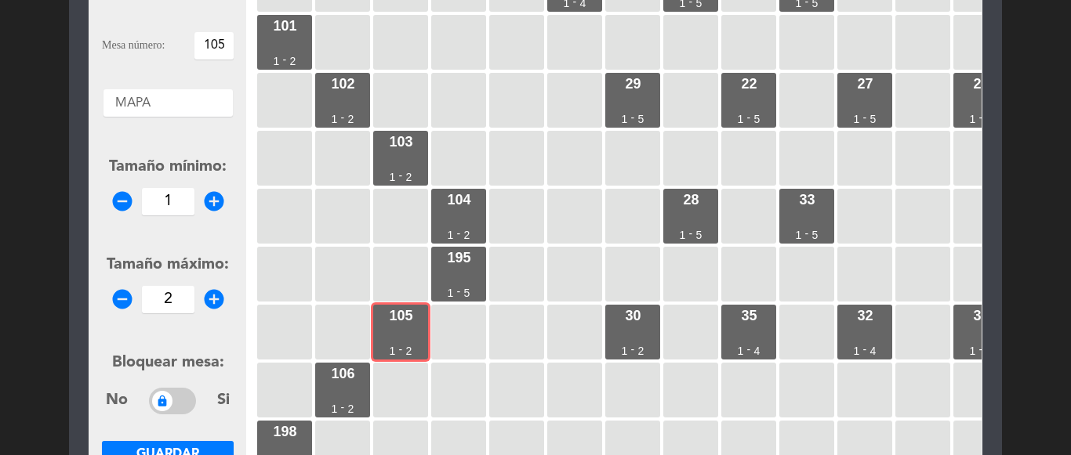
click at [227, 49] on input "105" at bounding box center [213, 45] width 39 height 27
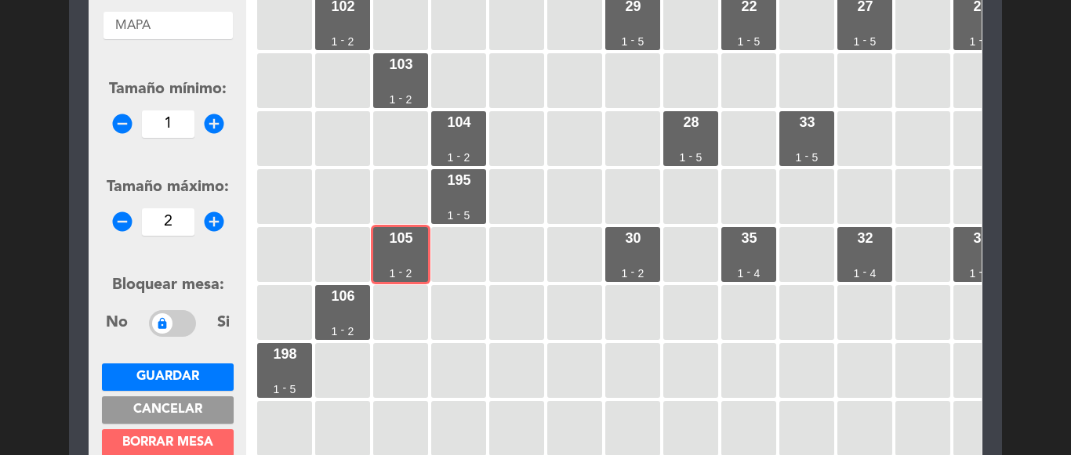
scroll to position [392, 0]
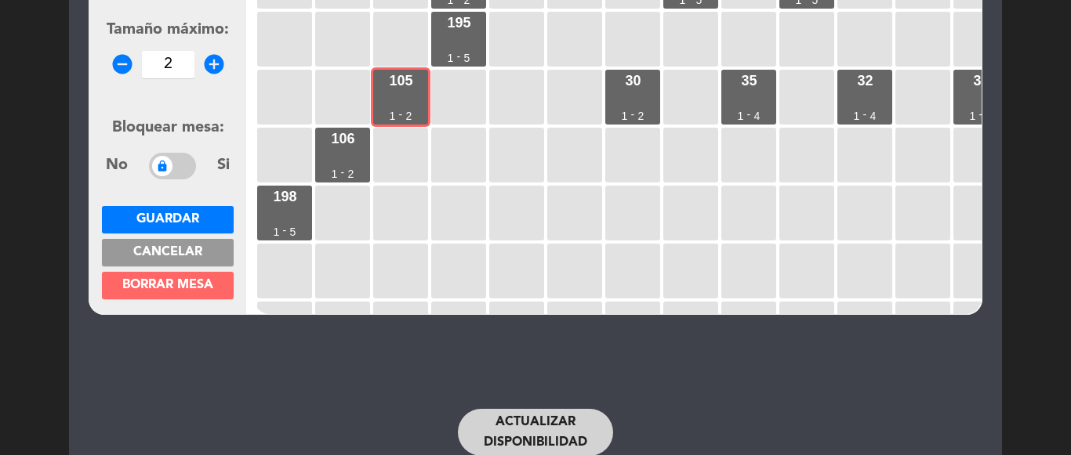
type input "10"
click at [158, 214] on span "Guardar" at bounding box center [167, 219] width 63 height 13
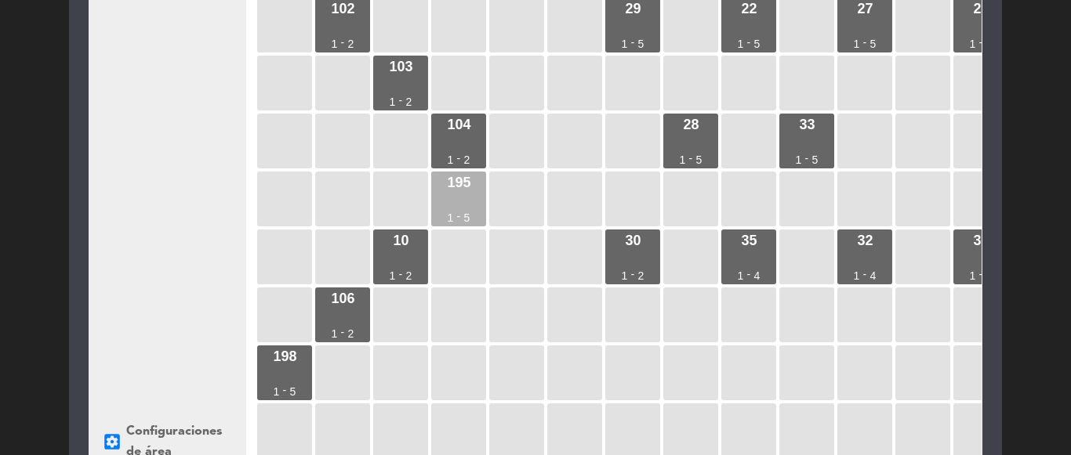
scroll to position [205, 0]
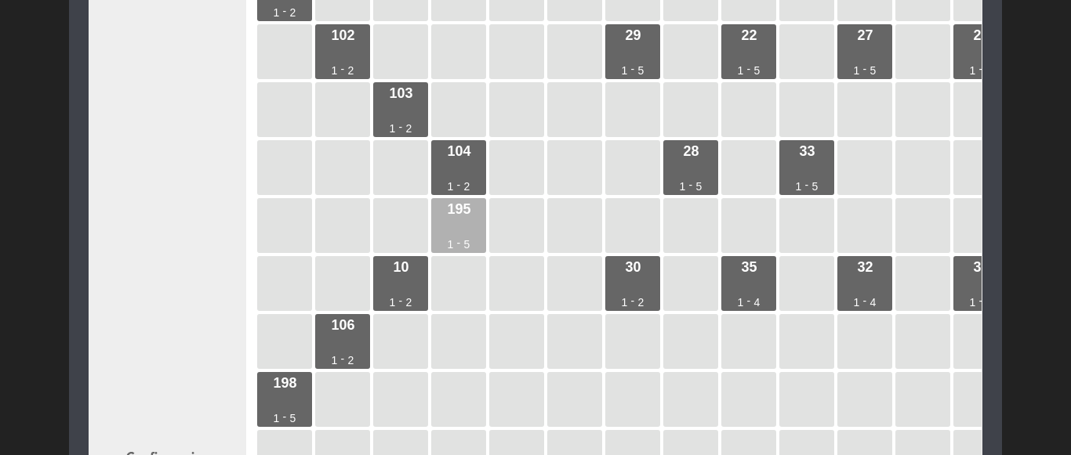
click at [465, 231] on div "195 1 - 5" at bounding box center [458, 225] width 55 height 55
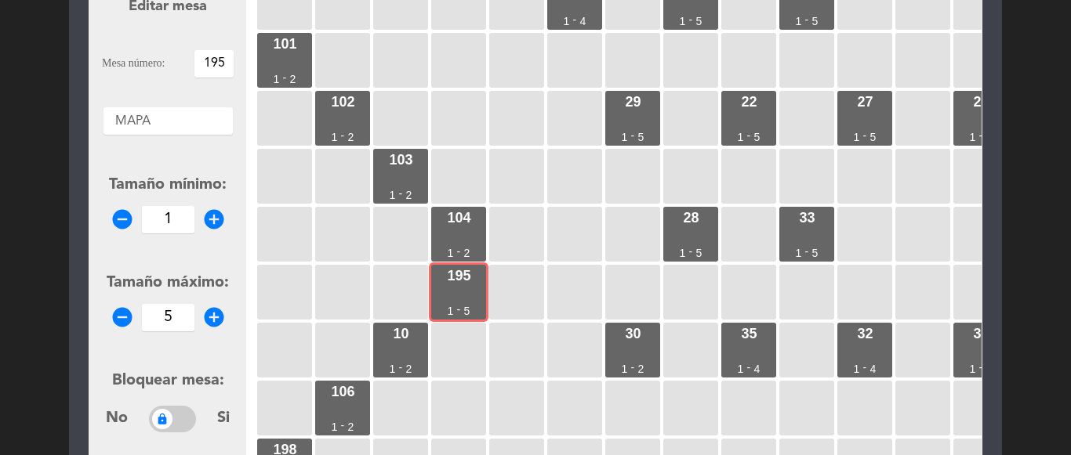
scroll to position [49, 0]
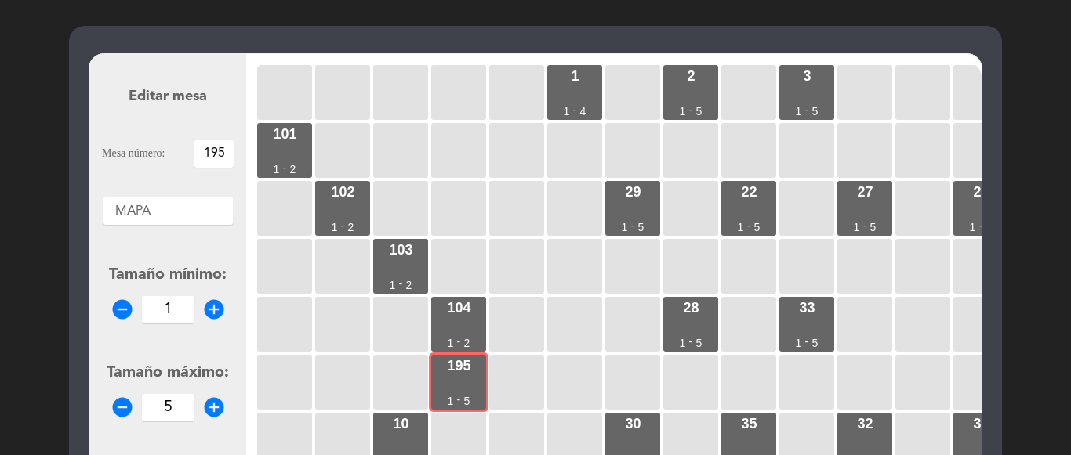
click at [227, 150] on input "195" at bounding box center [213, 153] width 39 height 27
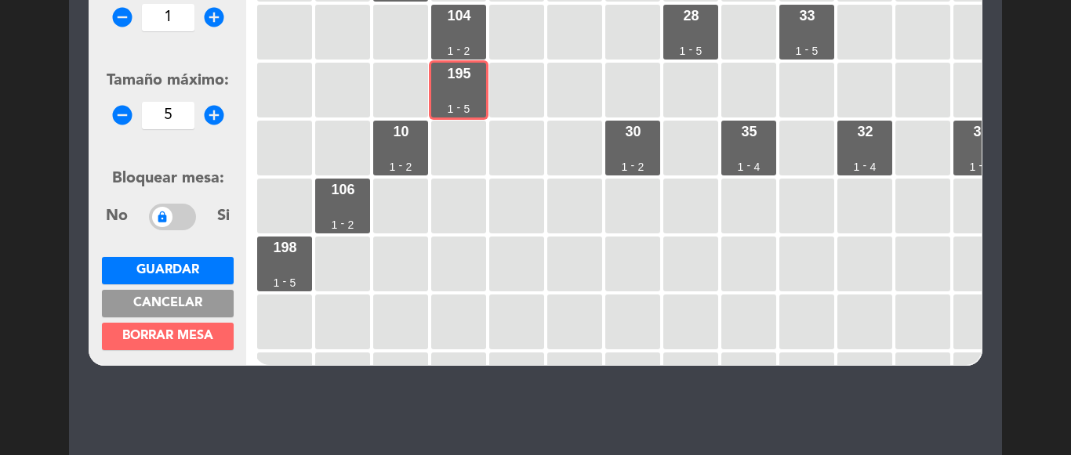
scroll to position [362, 0]
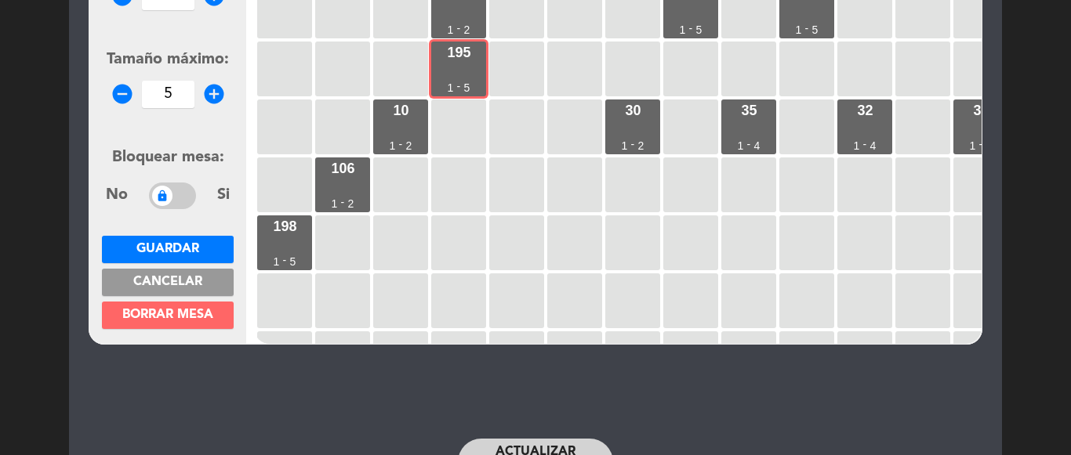
type input "105"
click at [115, 90] on icon "remove_circle" at bounding box center [123, 94] width 24 height 24
type input "2"
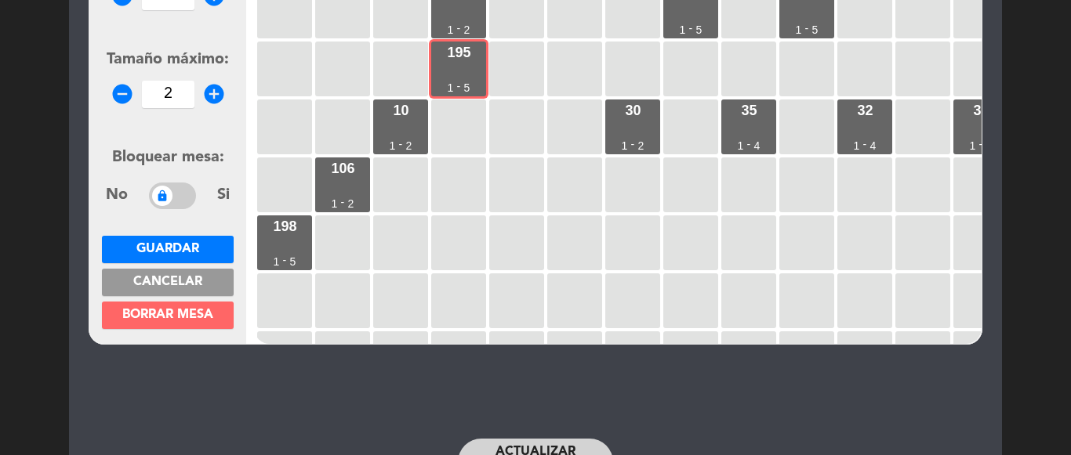
click at [180, 241] on button "Guardar" at bounding box center [168, 249] width 132 height 27
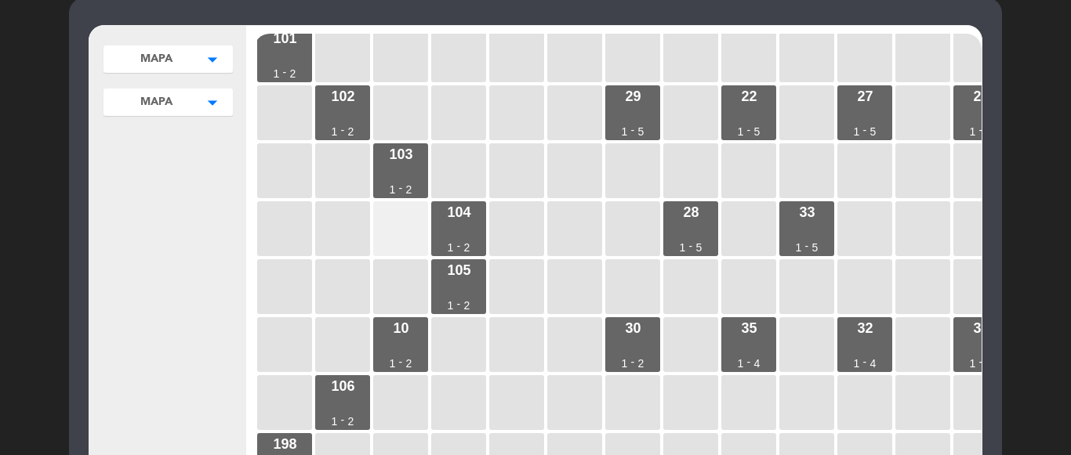
scroll to position [157, 0]
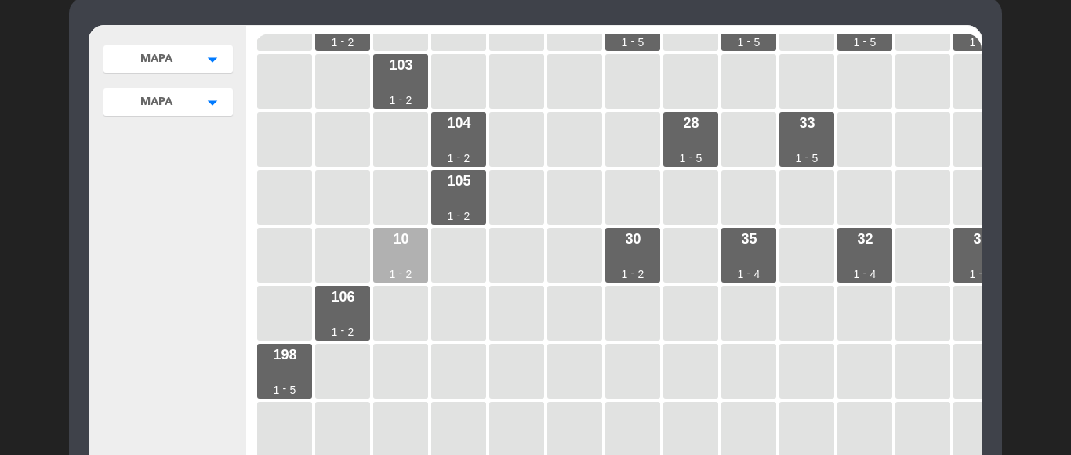
click at [397, 257] on div "10 1 - 2" at bounding box center [400, 255] width 55 height 55
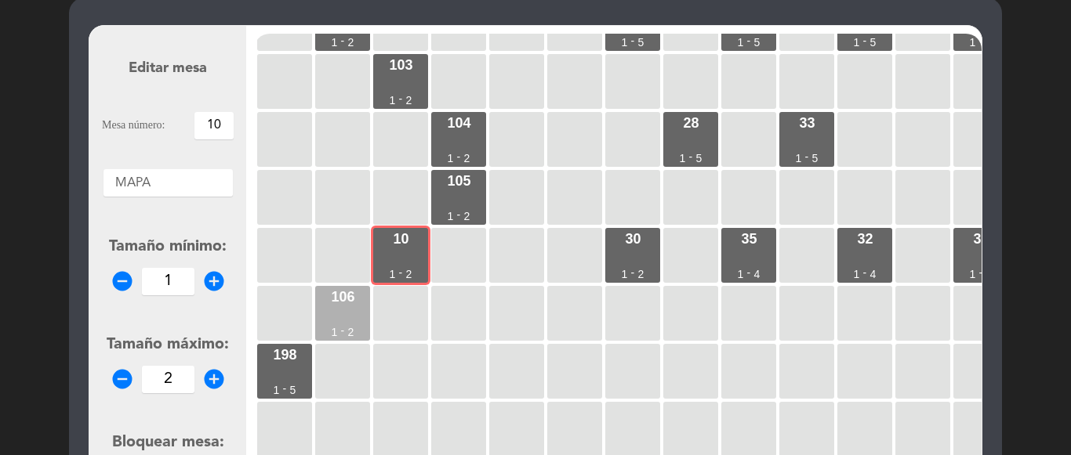
click at [335, 299] on div "106" at bounding box center [343, 297] width 24 height 14
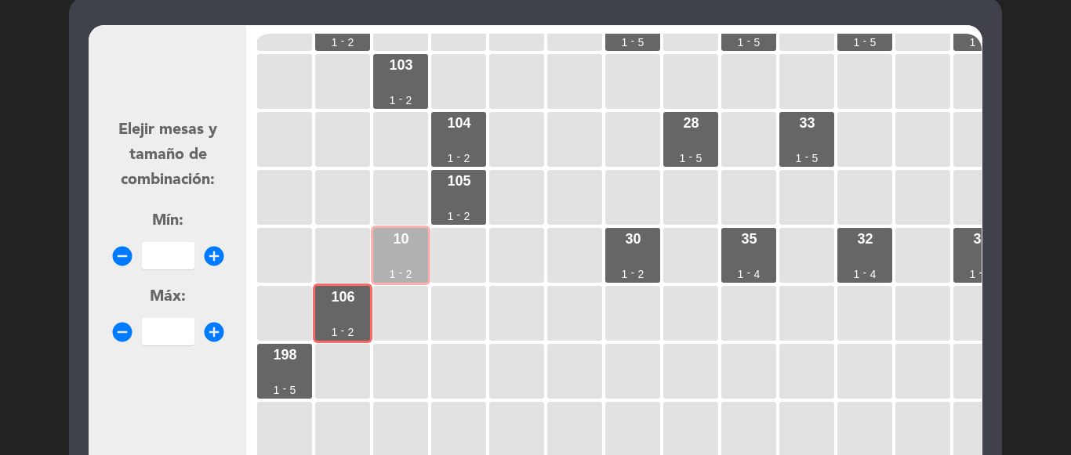
click at [389, 259] on div "10 1 - 2" at bounding box center [400, 255] width 55 height 55
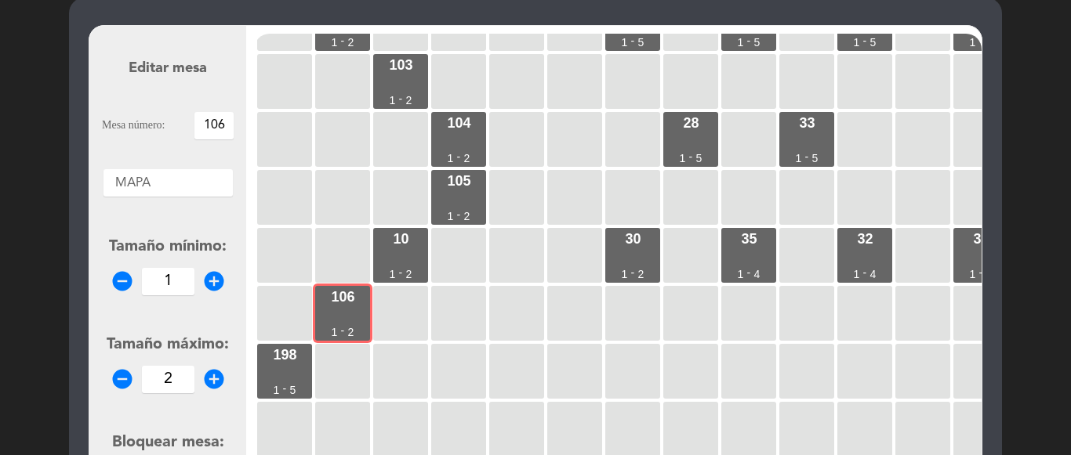
click at [226, 125] on input "106" at bounding box center [213, 125] width 39 height 27
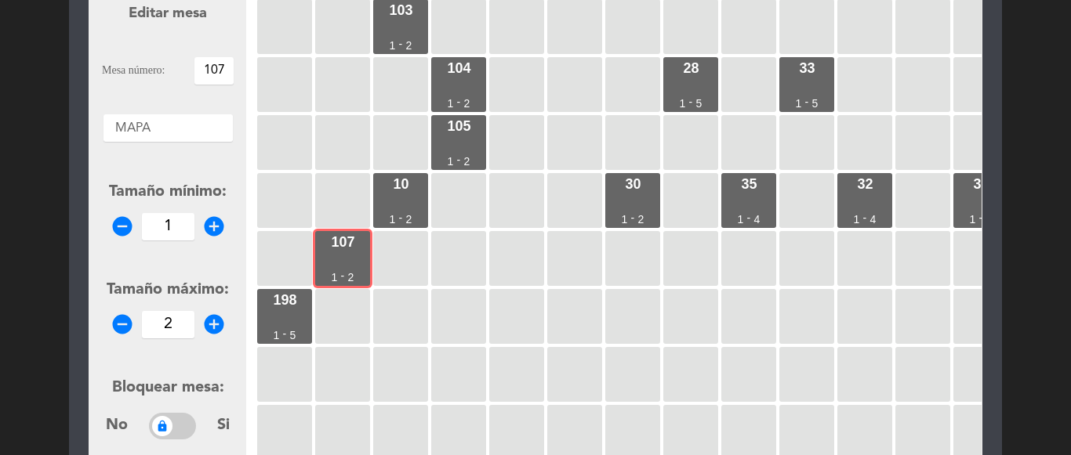
scroll to position [155, 0]
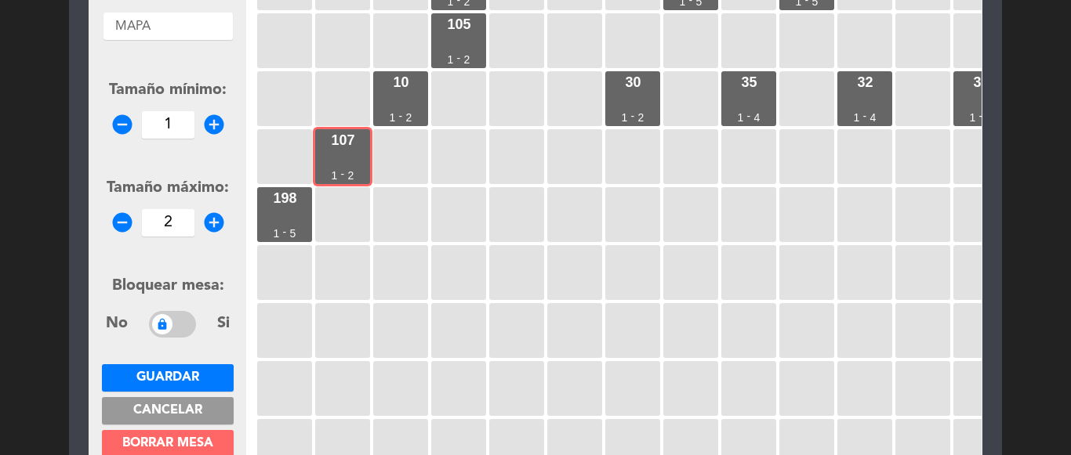
type input "107"
click at [183, 377] on span "Guardar" at bounding box center [167, 378] width 63 height 13
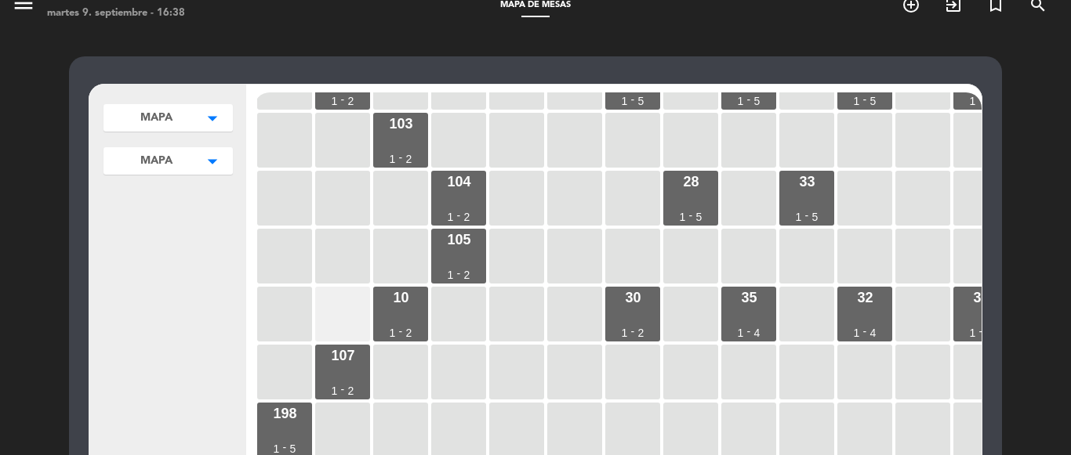
scroll to position [7, 0]
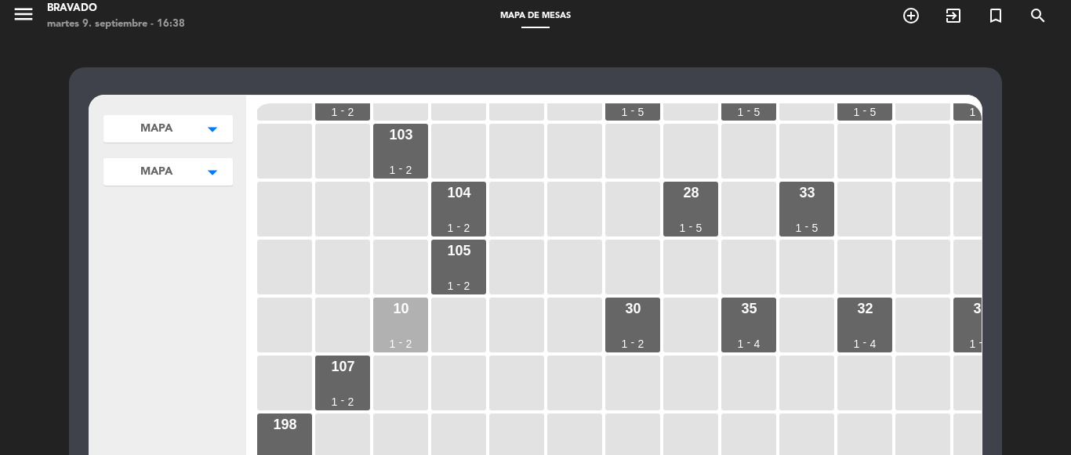
click at [393, 321] on div "10 1 - 2" at bounding box center [400, 325] width 55 height 55
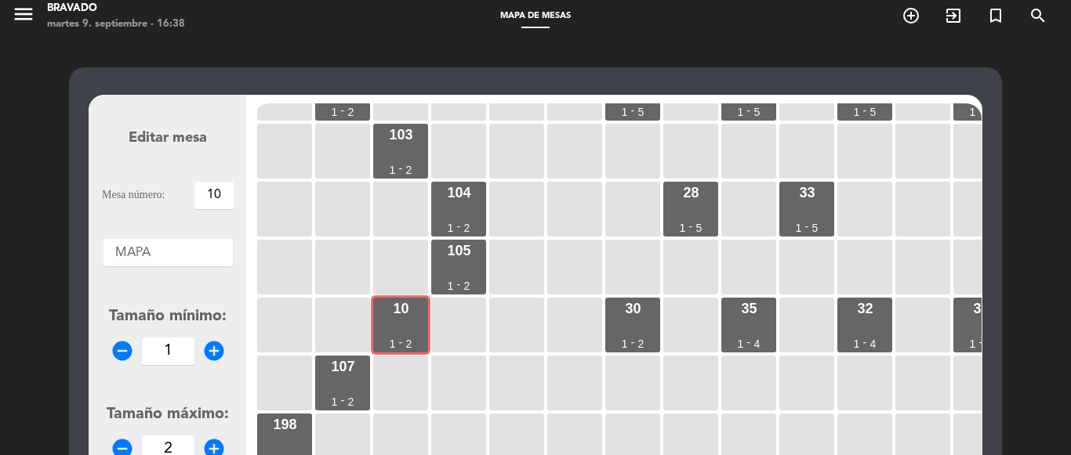
click at [217, 195] on input "10" at bounding box center [213, 195] width 39 height 27
click at [223, 196] on input "10" at bounding box center [213, 195] width 39 height 27
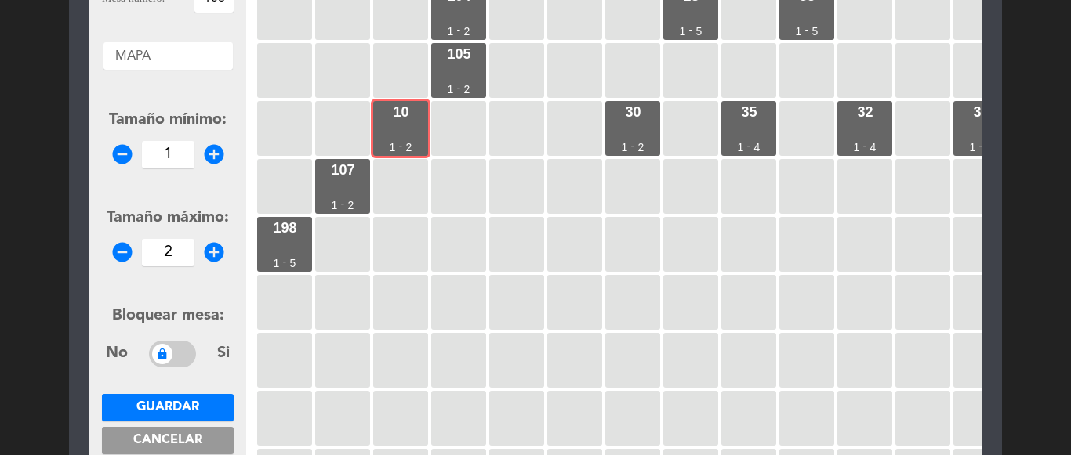
scroll to position [242, 0]
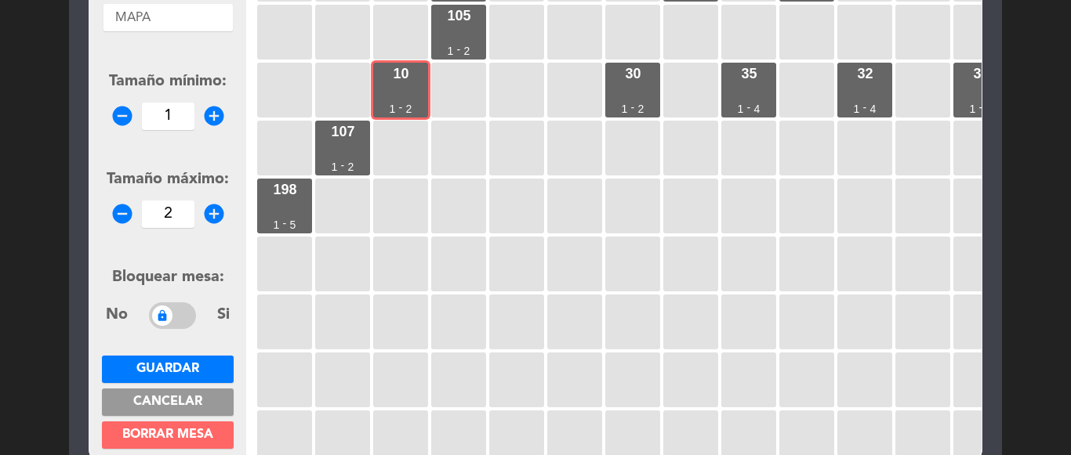
type input "106"
click at [196, 371] on span "Guardar" at bounding box center [167, 369] width 63 height 13
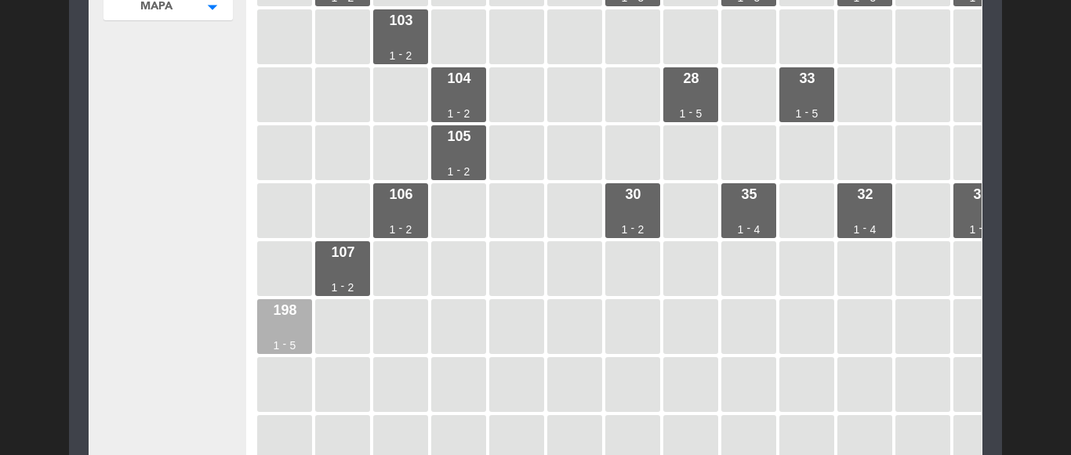
scroll to position [0, 0]
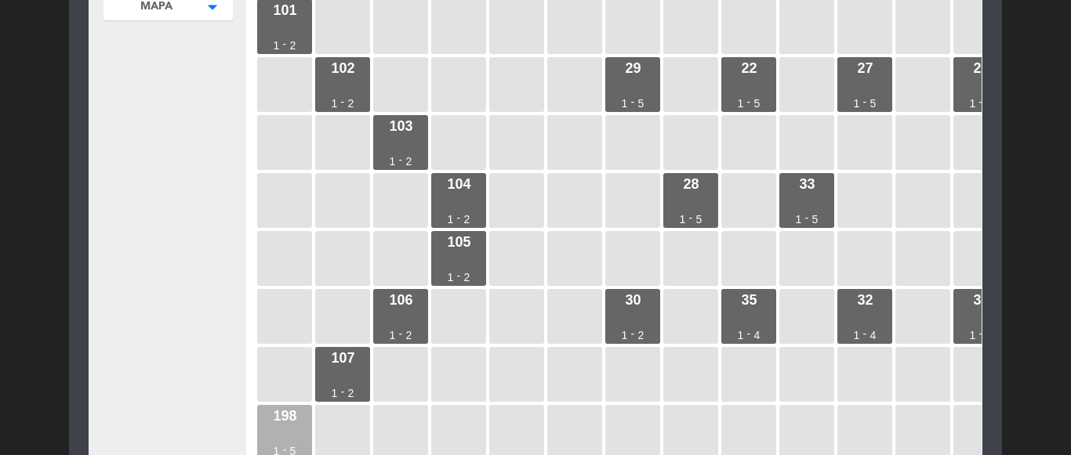
click at [283, 413] on div "198" at bounding box center [285, 416] width 24 height 14
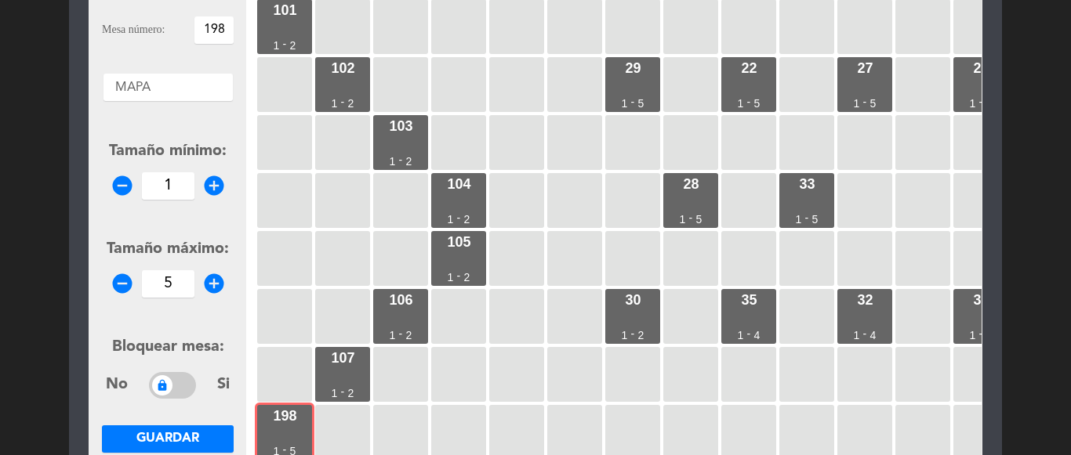
click at [225, 27] on input "198" at bounding box center [213, 29] width 39 height 27
type input "108"
click at [121, 288] on icon "remove_circle" at bounding box center [123, 284] width 24 height 24
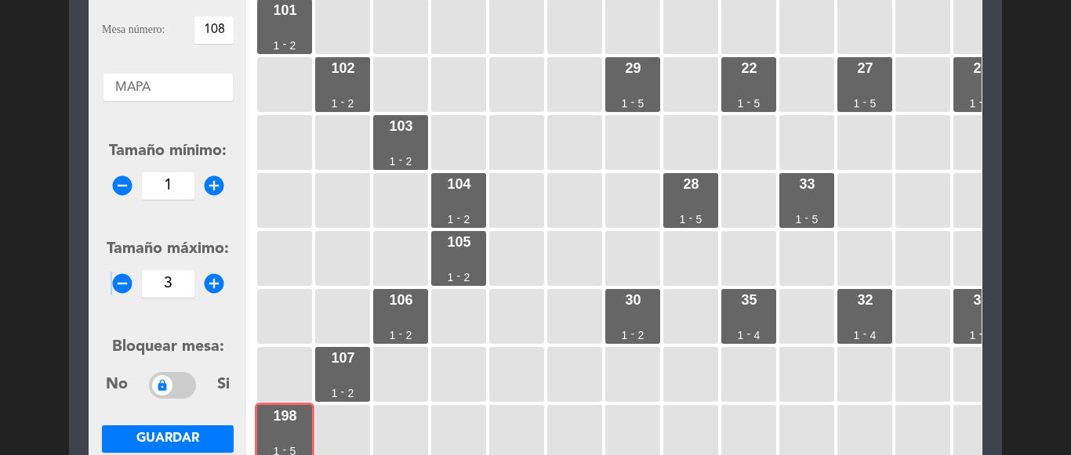
type input "2"
click at [183, 433] on span "Guardar" at bounding box center [167, 439] width 63 height 13
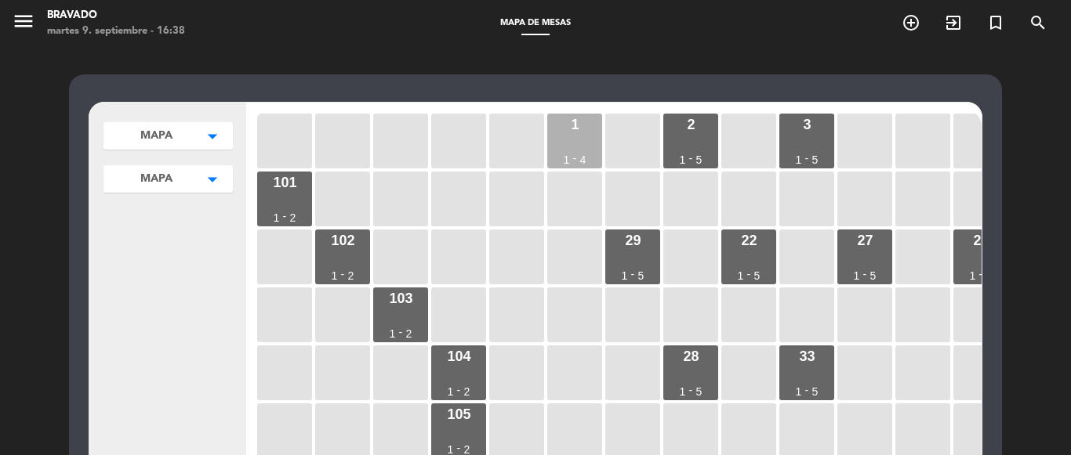
click at [584, 149] on div "1 1 - 4" at bounding box center [574, 141] width 55 height 55
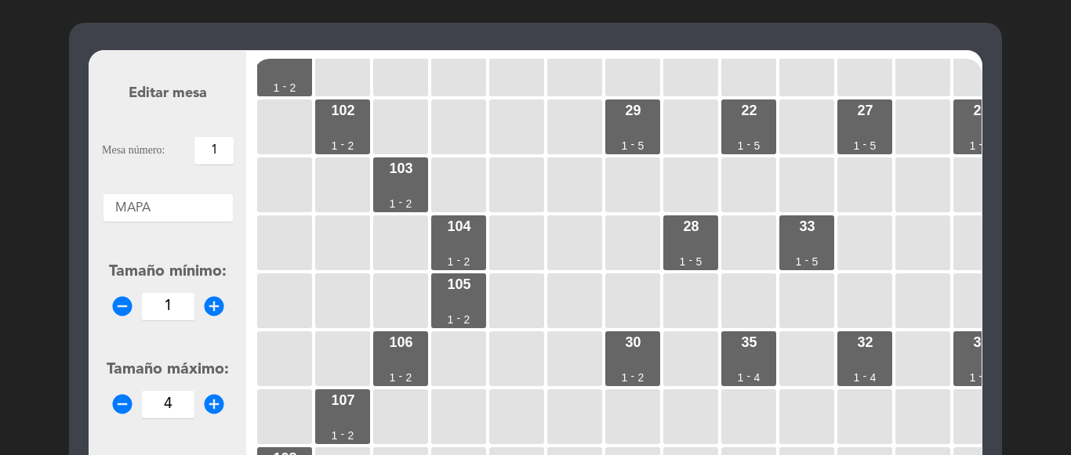
scroll to position [78, 0]
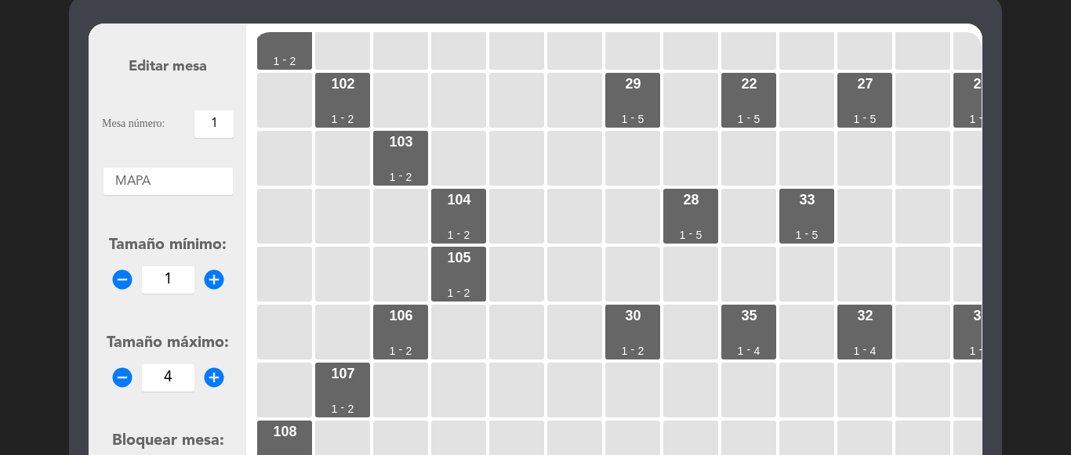
click at [118, 387] on icon "remove_circle" at bounding box center [123, 378] width 24 height 24
type input "2"
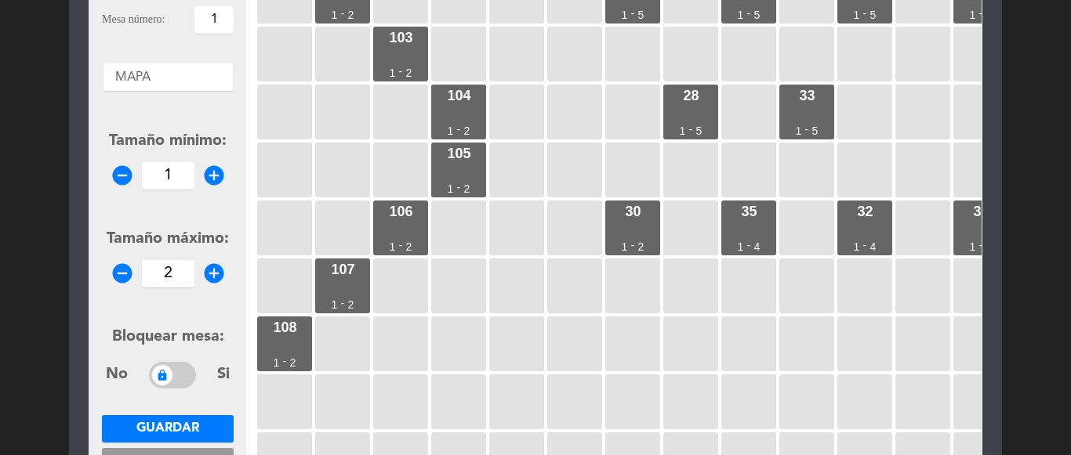
scroll to position [392, 0]
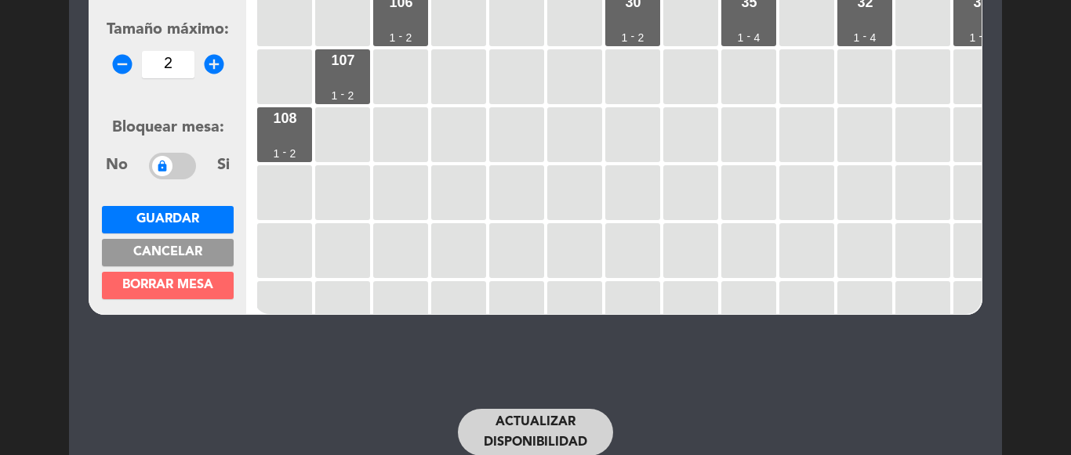
click at [184, 211] on button "Guardar" at bounding box center [168, 219] width 132 height 27
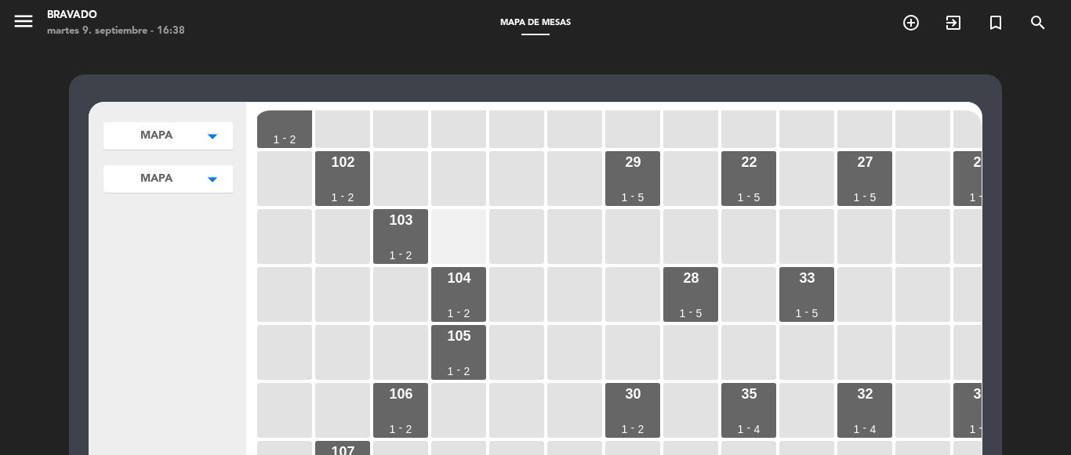
scroll to position [0, 0]
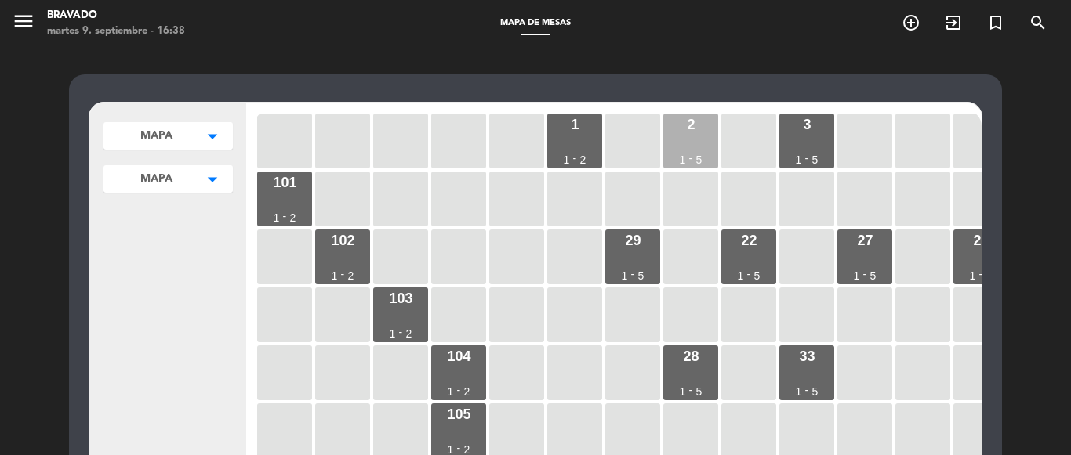
click at [670, 140] on div "2 1 - 5" at bounding box center [690, 141] width 55 height 55
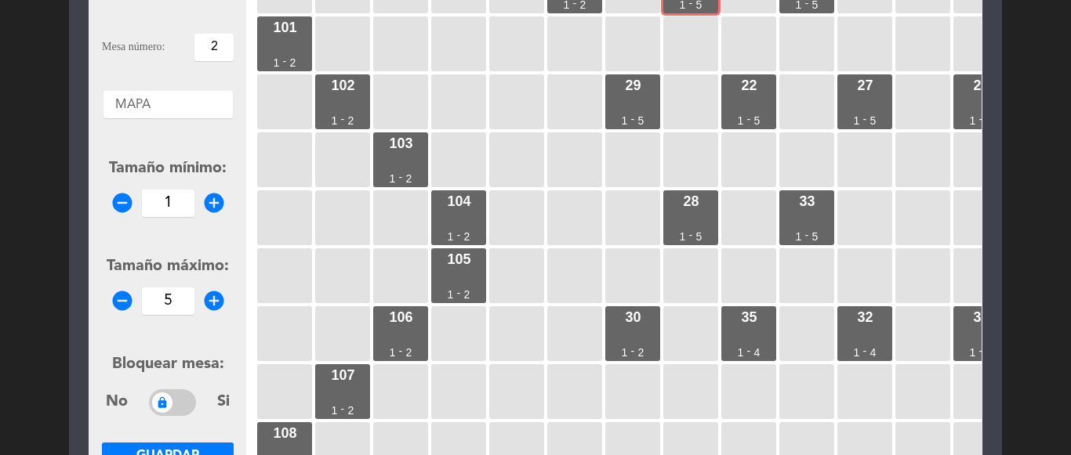
scroll to position [157, 0]
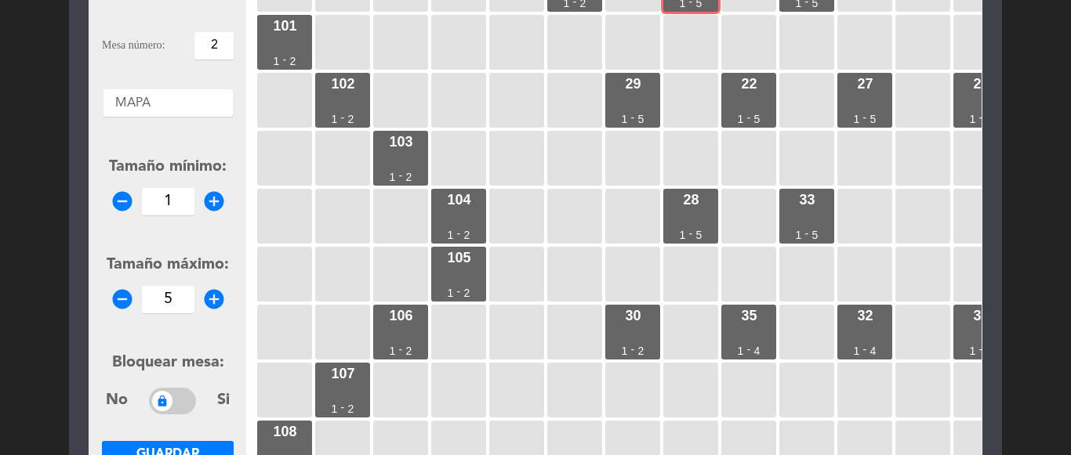
click at [116, 307] on icon "remove_circle" at bounding box center [123, 300] width 24 height 24
type input "2"
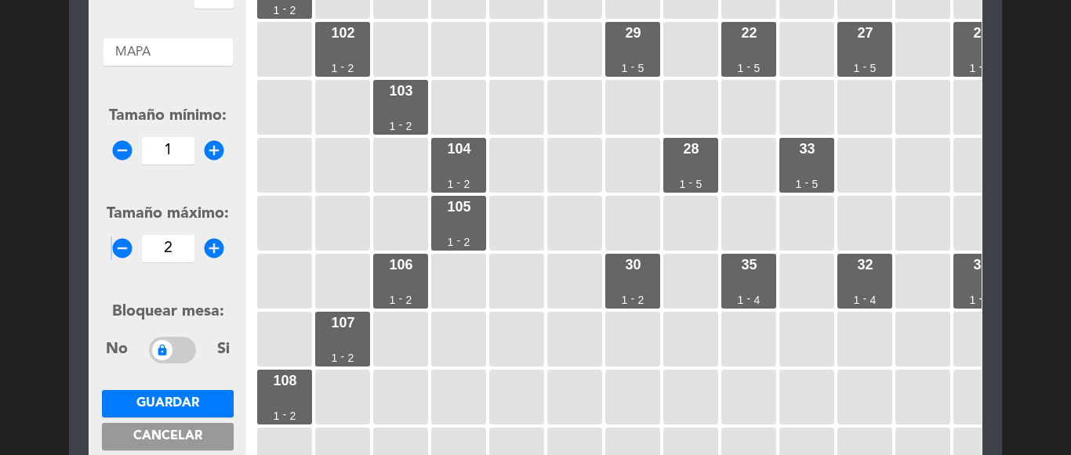
scroll to position [235, 0]
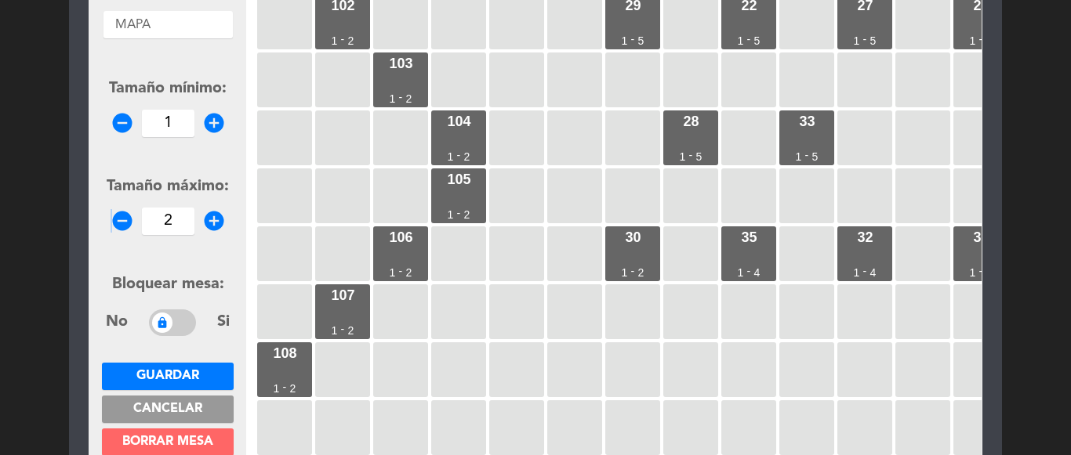
click at [185, 371] on span "Guardar" at bounding box center [167, 376] width 63 height 13
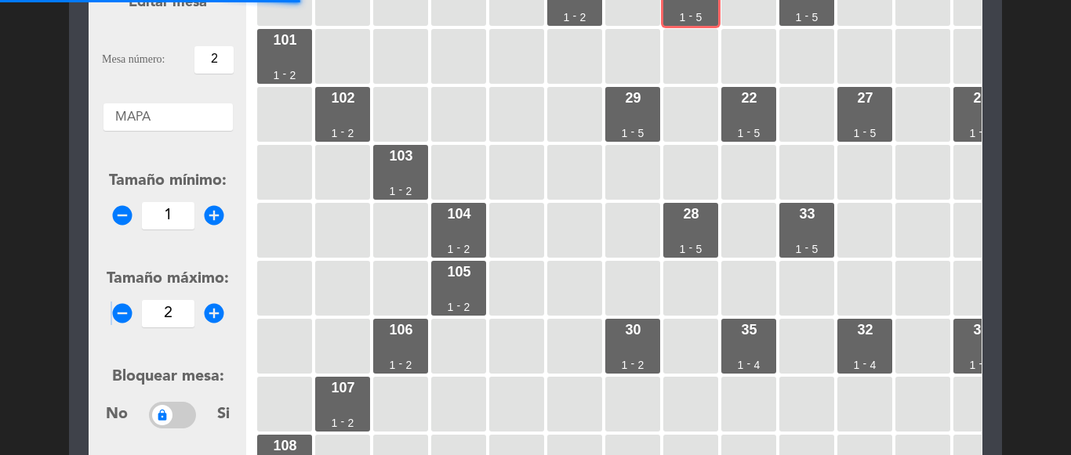
scroll to position [0, 0]
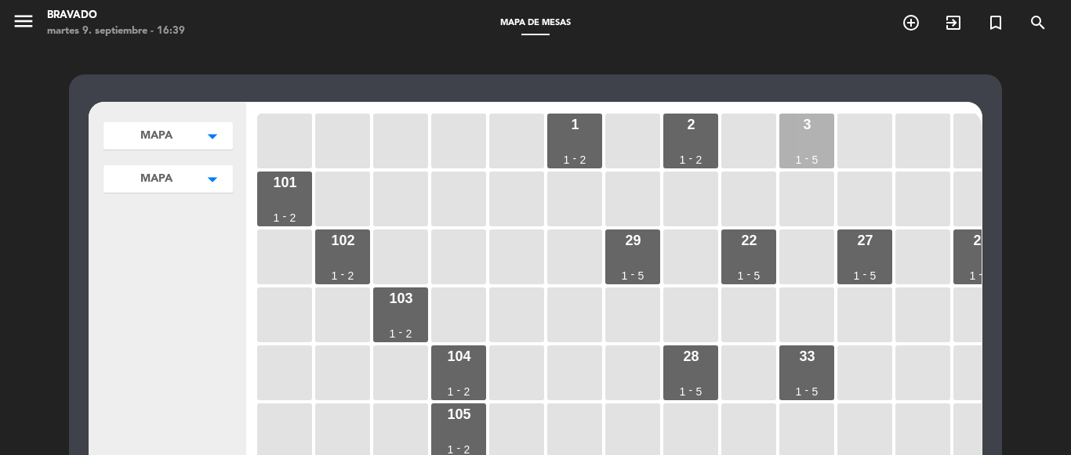
click at [788, 144] on div "3 1 - 5" at bounding box center [806, 141] width 55 height 55
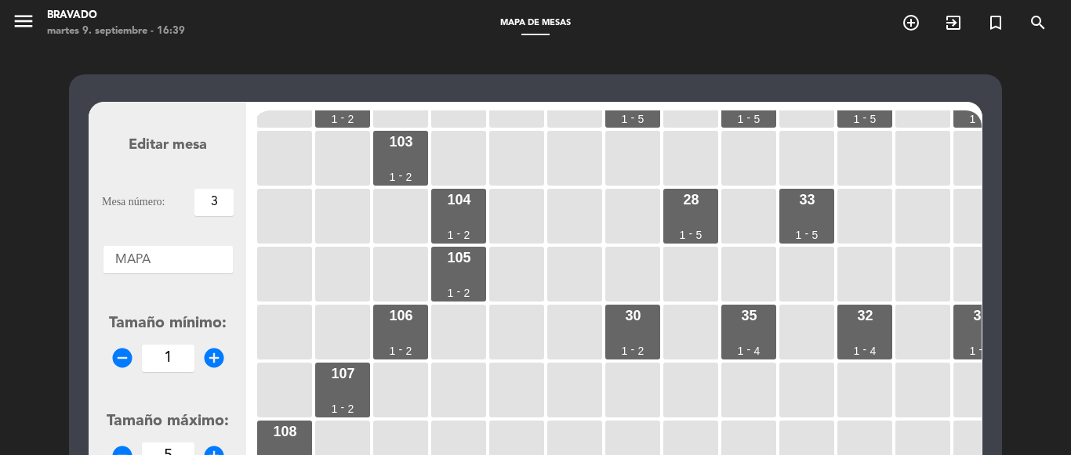
scroll to position [78, 0]
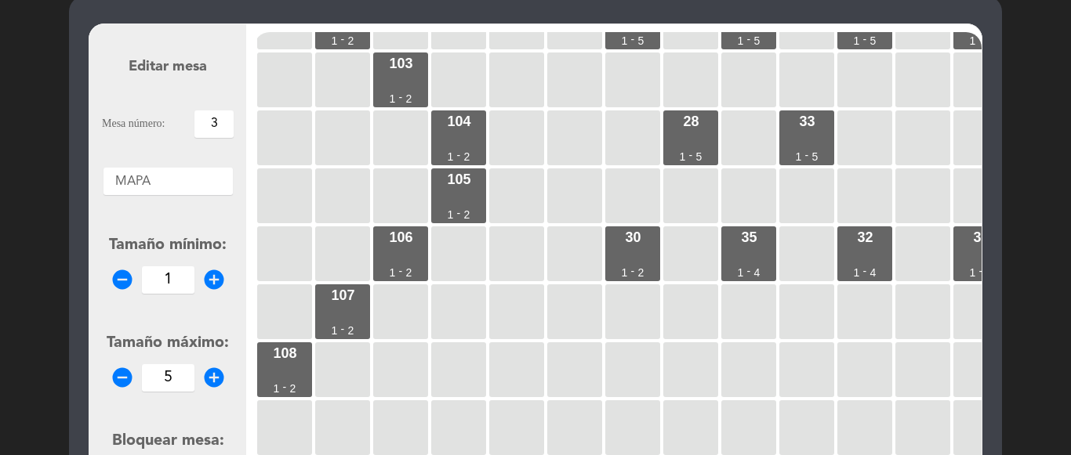
click at [118, 376] on icon "remove_circle" at bounding box center [123, 378] width 24 height 24
click at [118, 375] on icon "remove_circle" at bounding box center [123, 378] width 24 height 24
type input "2"
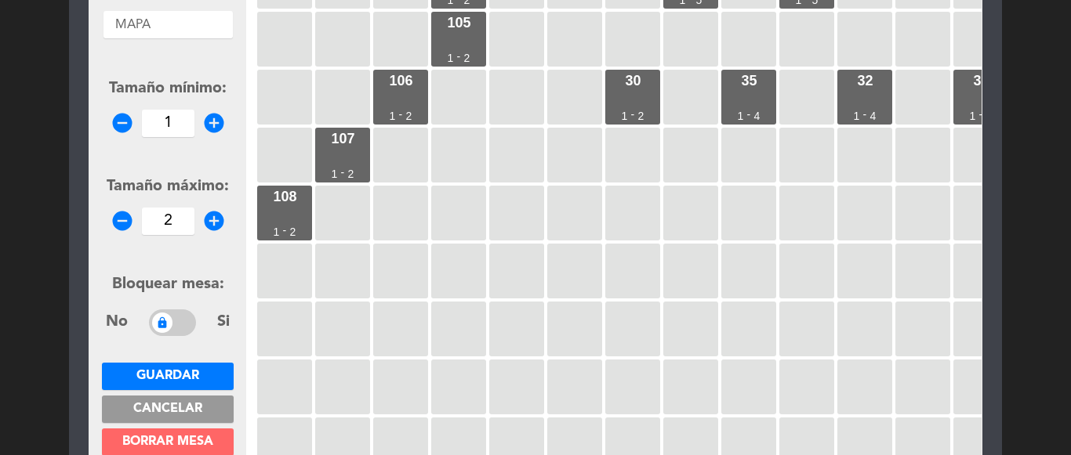
click at [186, 375] on span "Guardar" at bounding box center [167, 376] width 63 height 13
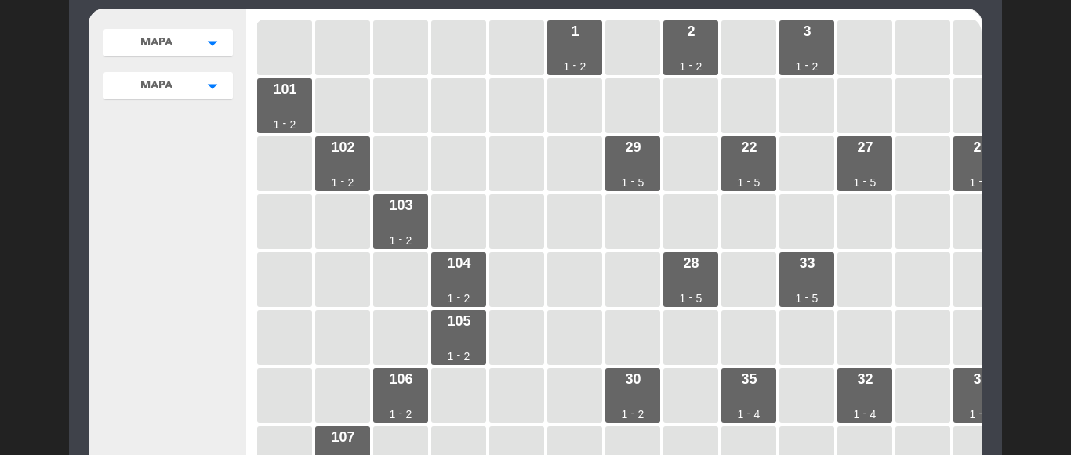
scroll to position [87, 0]
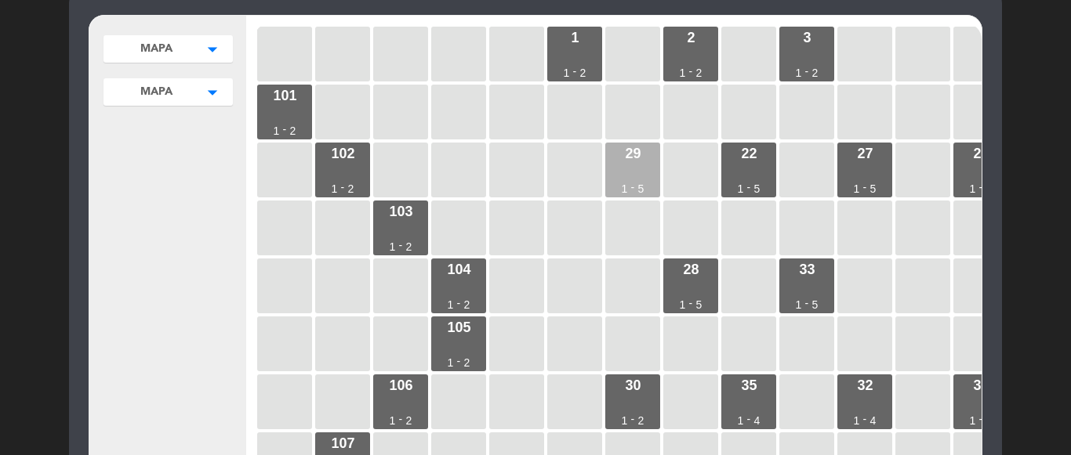
click at [613, 175] on div "29 1 - 5" at bounding box center [632, 170] width 55 height 55
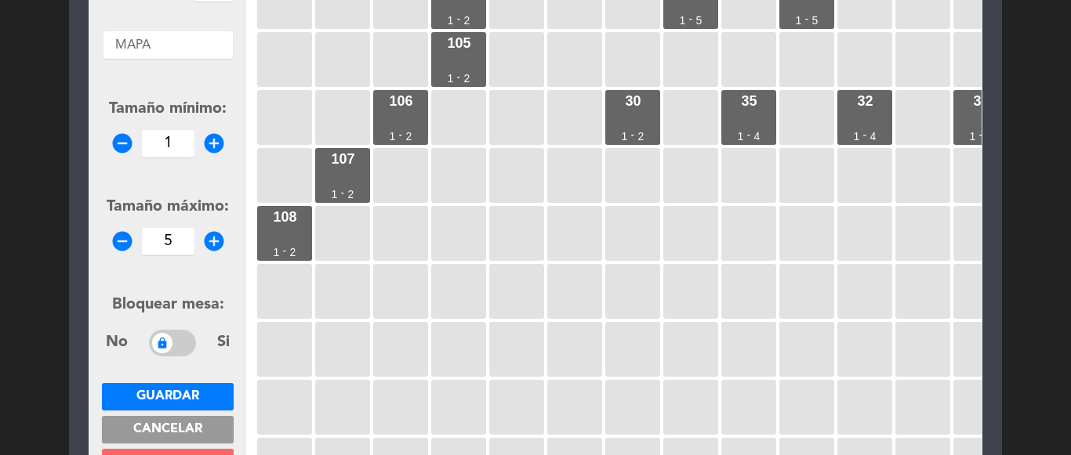
scroll to position [322, 0]
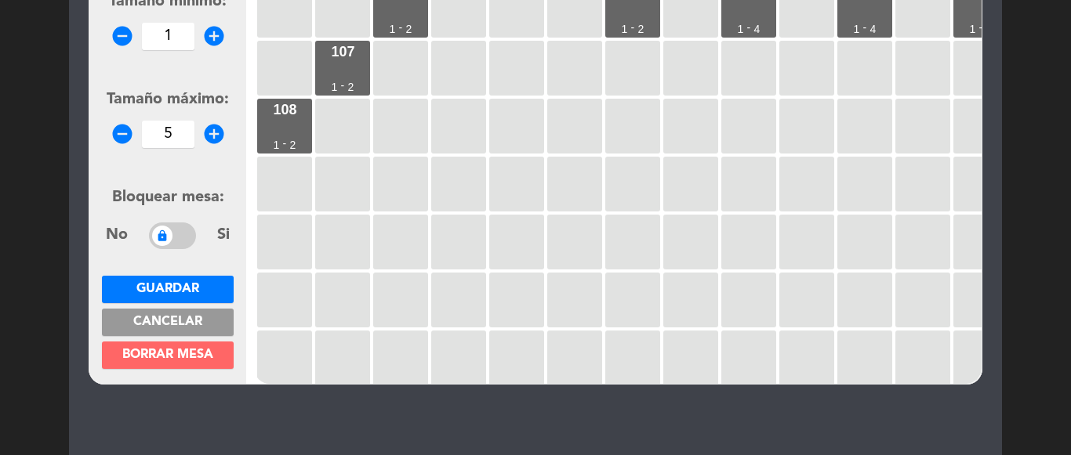
click at [179, 351] on span "Borrar mesa" at bounding box center [167, 355] width 91 height 13
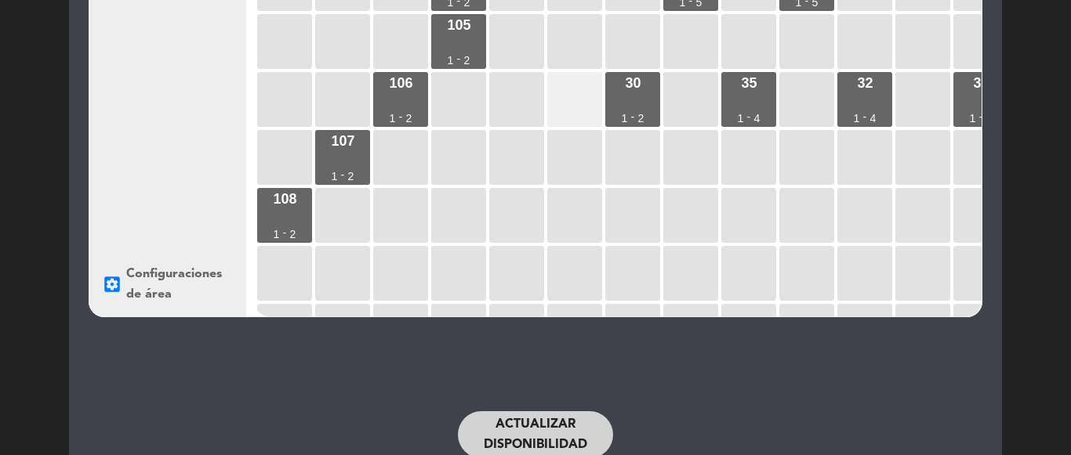
scroll to position [233, 0]
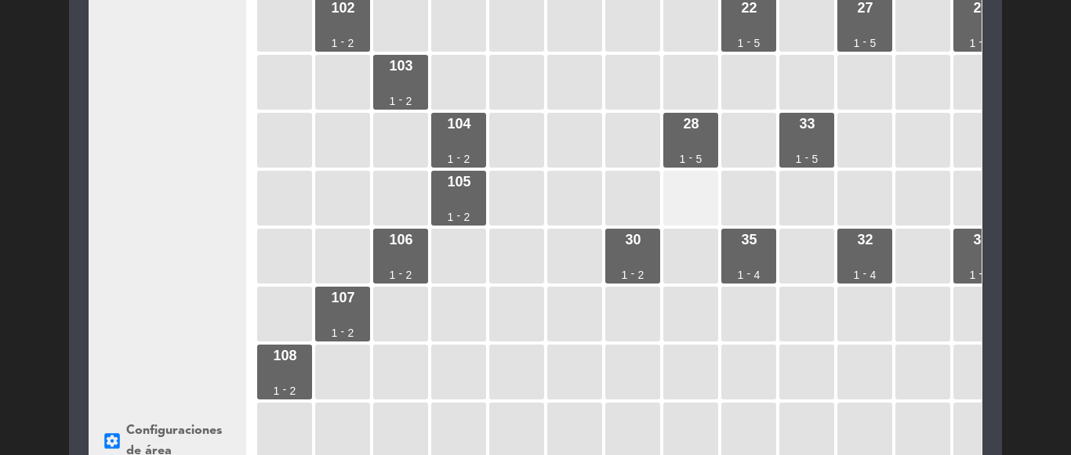
drag, startPoint x: 633, startPoint y: 244, endPoint x: 662, endPoint y: 174, distance: 75.9
click at [633, 243] on div "30" at bounding box center [633, 240] width 16 height 14
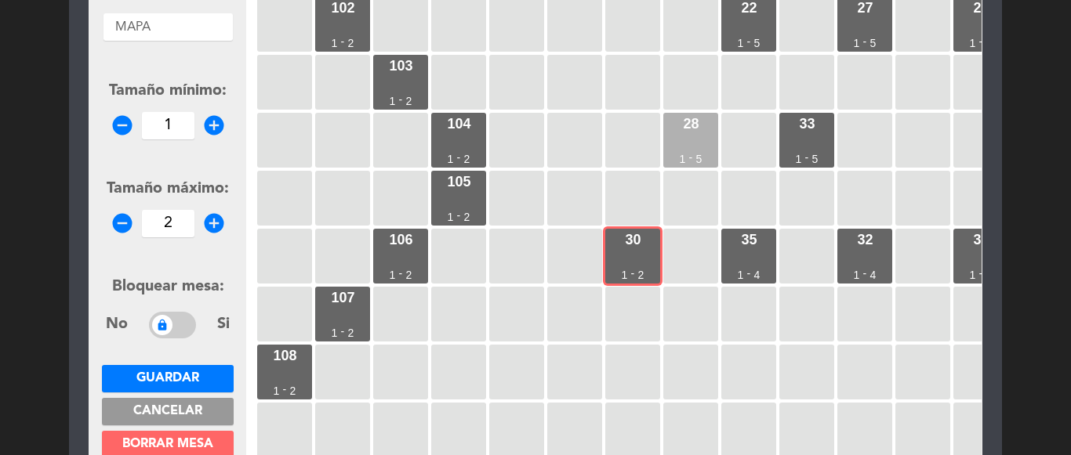
click at [694, 121] on div "28" at bounding box center [691, 124] width 16 height 14
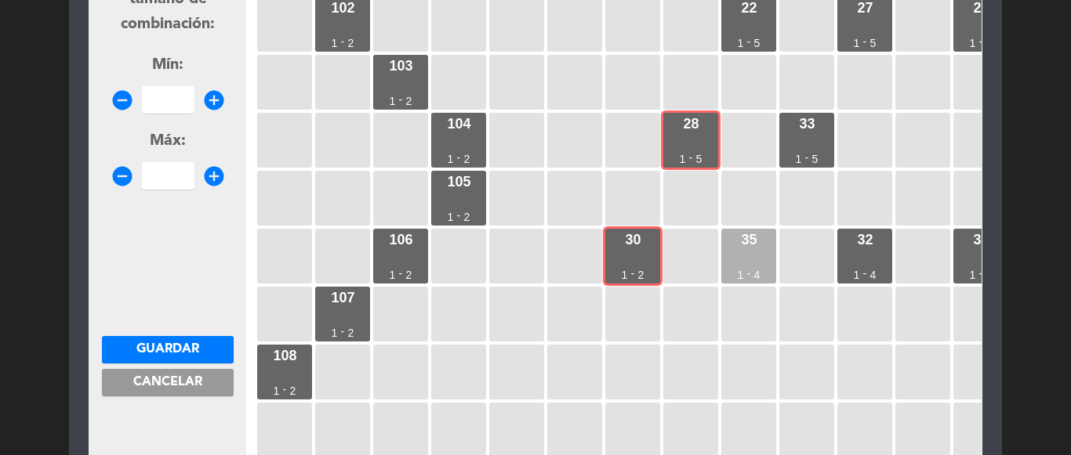
click at [742, 262] on div "35 1 - 4" at bounding box center [748, 256] width 55 height 55
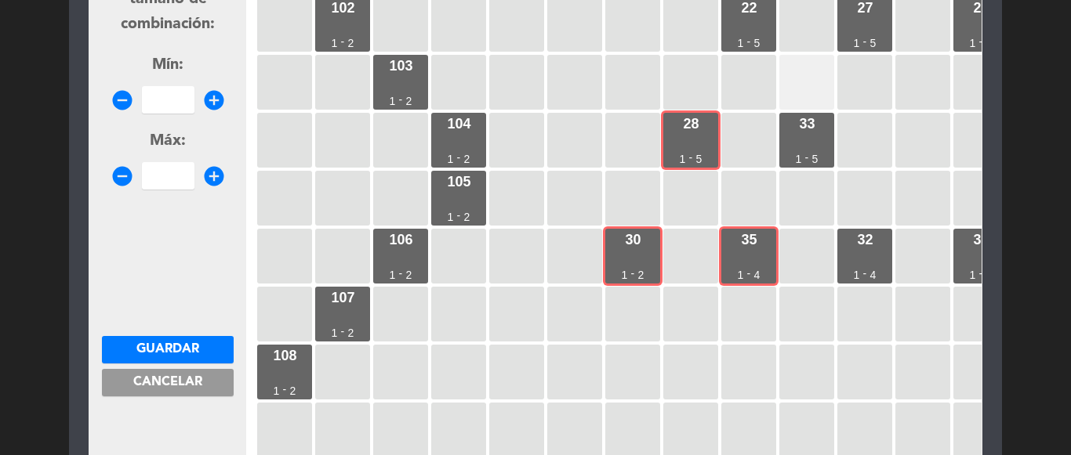
drag, startPoint x: 802, startPoint y: 127, endPoint x: 779, endPoint y: 80, distance: 52.2
click at [802, 125] on div "33" at bounding box center [807, 124] width 16 height 14
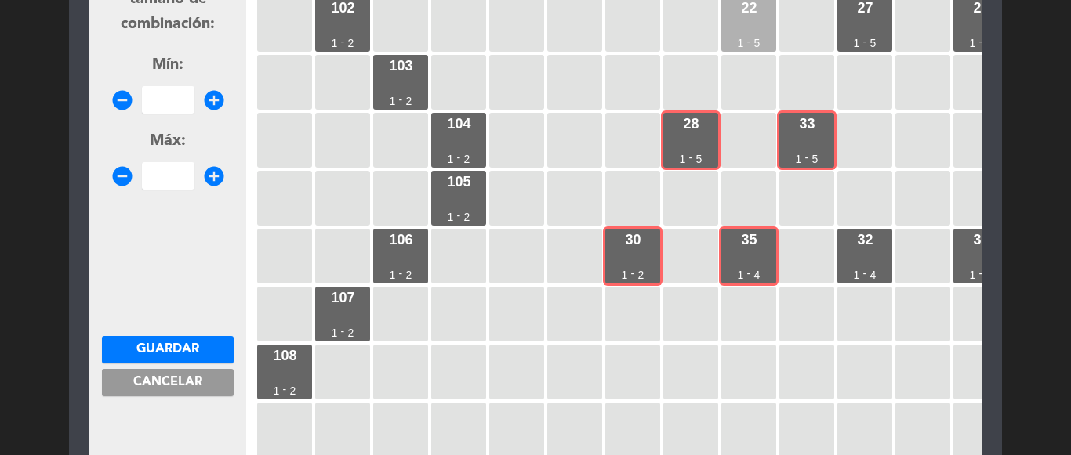
click at [752, 6] on div "22" at bounding box center [749, 8] width 16 height 14
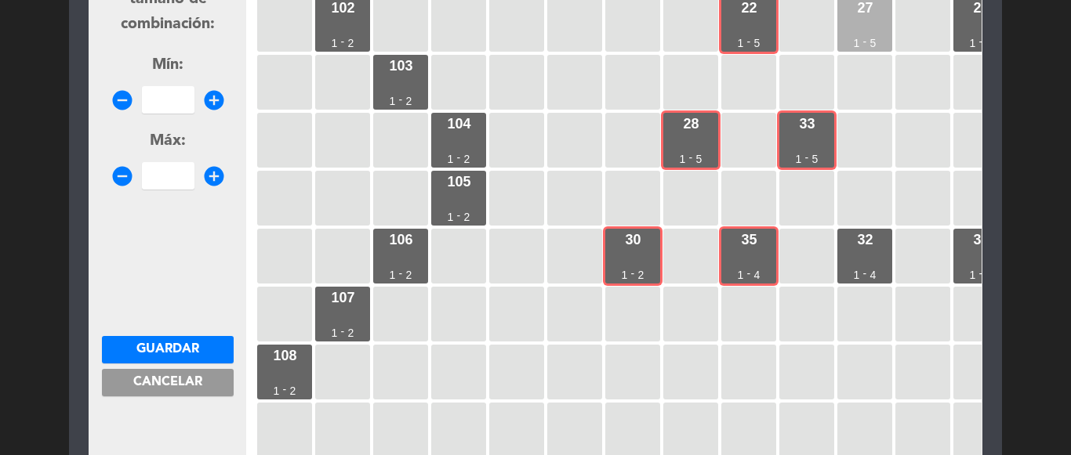
click at [854, 18] on div "27 1 - 5" at bounding box center [864, 24] width 55 height 55
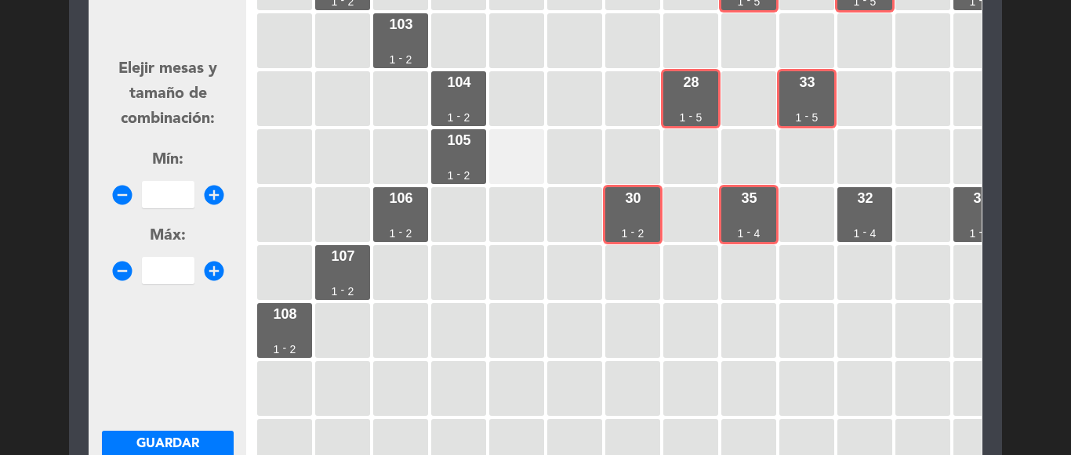
scroll to position [78, 0]
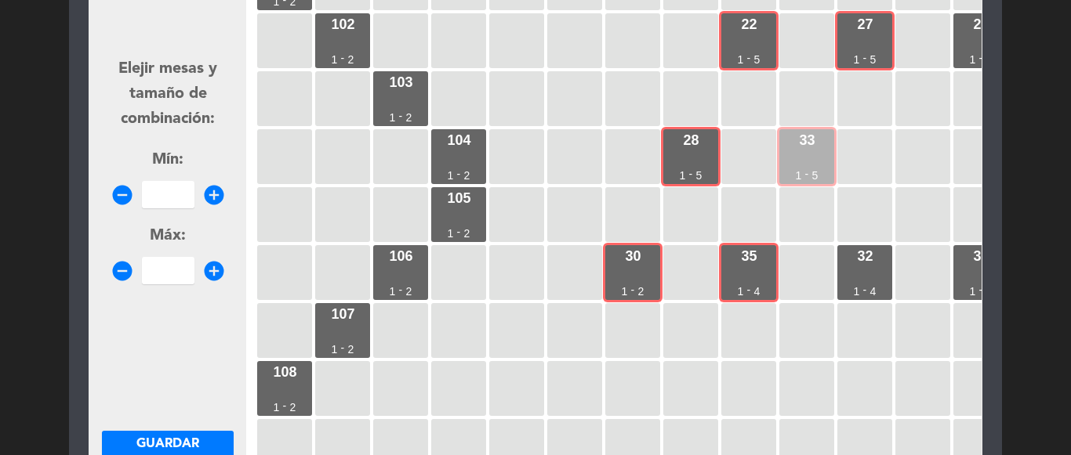
drag, startPoint x: 683, startPoint y: 166, endPoint x: 789, endPoint y: 154, distance: 107.3
click at [687, 166] on div "28 1 - 5" at bounding box center [690, 156] width 55 height 55
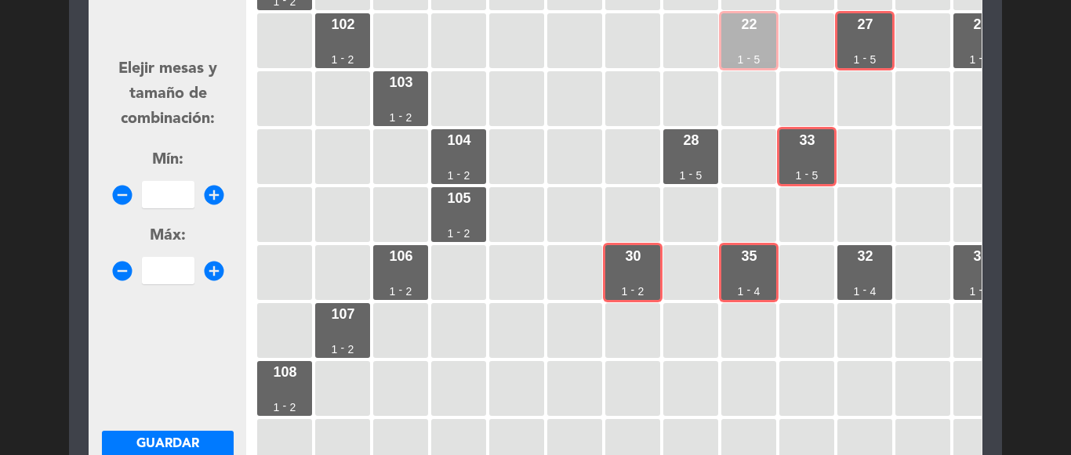
drag, startPoint x: 810, startPoint y: 154, endPoint x: 773, endPoint y: 64, distance: 96.7
click at [807, 144] on div "33 1 - 5" at bounding box center [806, 156] width 55 height 55
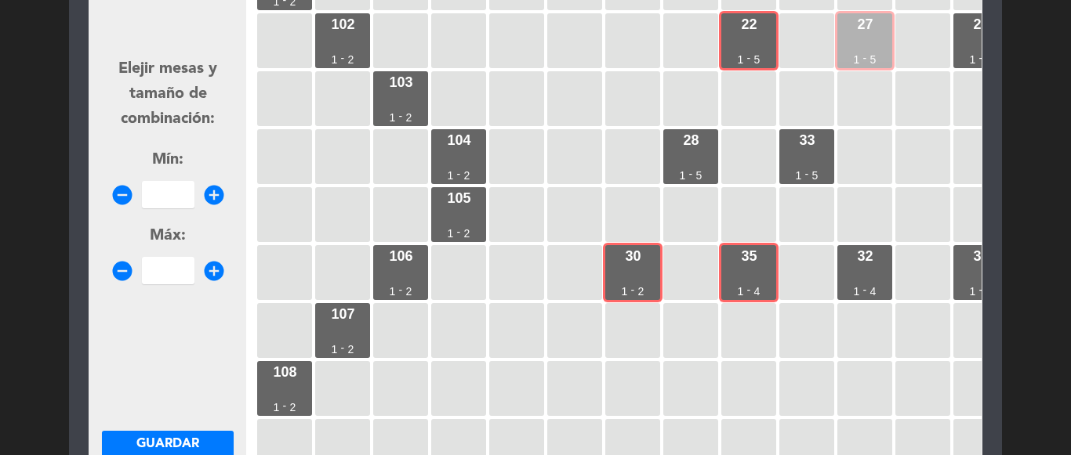
drag, startPoint x: 752, startPoint y: 34, endPoint x: 839, endPoint y: 41, distance: 87.2
click at [759, 34] on div "22 1 - 5" at bounding box center [748, 40] width 55 height 55
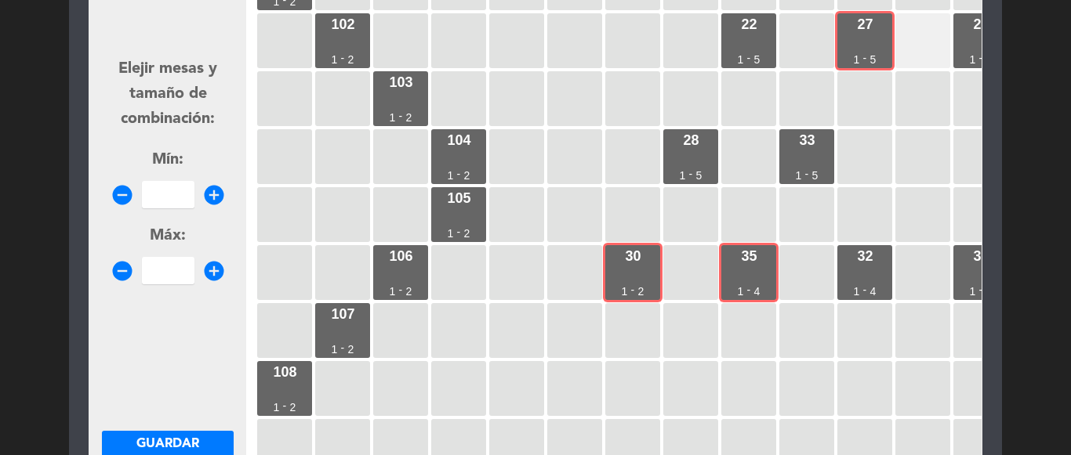
click at [900, 40] on div at bounding box center [922, 40] width 55 height 55
drag, startPoint x: 886, startPoint y: 43, endPoint x: 789, endPoint y: 140, distance: 136.9
click at [885, 44] on div "27 1 - 5" at bounding box center [864, 40] width 55 height 55
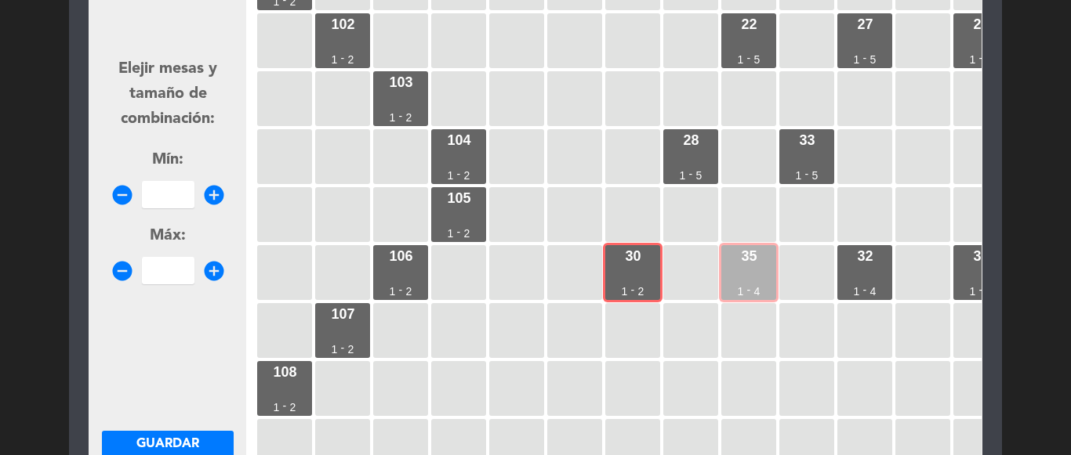
click at [756, 276] on div "35 1 - 4" at bounding box center [748, 272] width 55 height 55
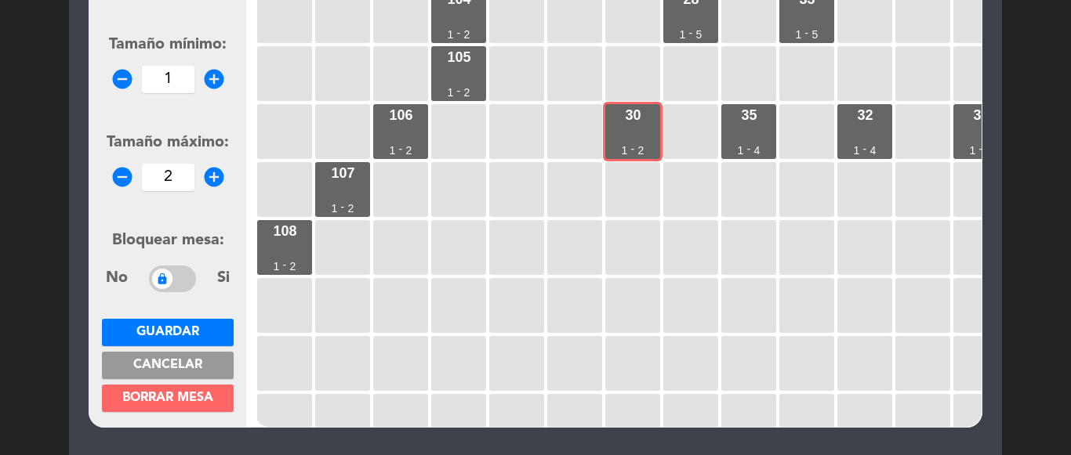
scroll to position [295, 0]
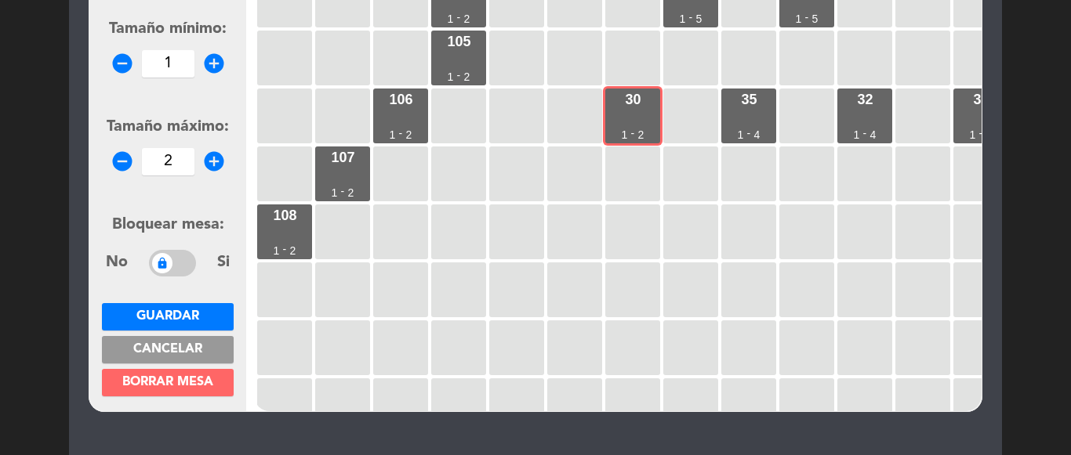
click at [167, 380] on span "Borrar mesa" at bounding box center [167, 382] width 91 height 13
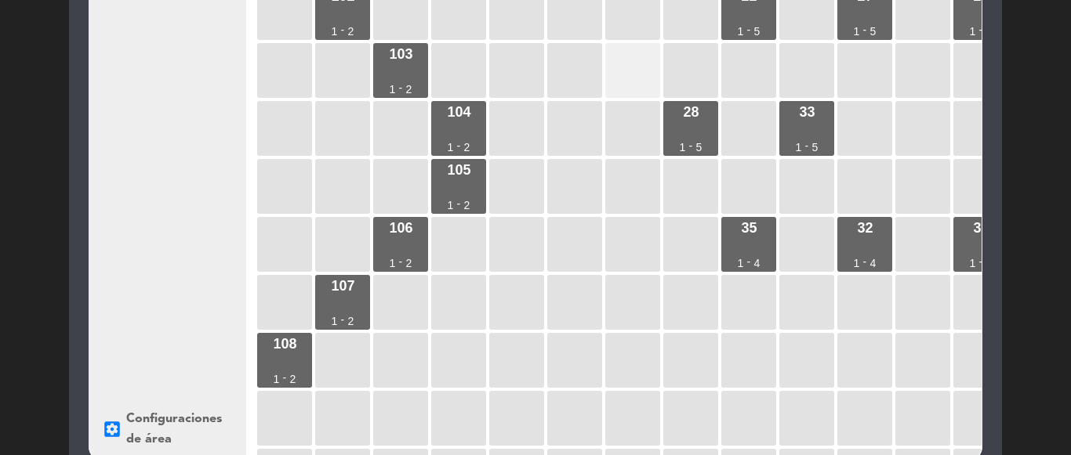
scroll to position [127, 0]
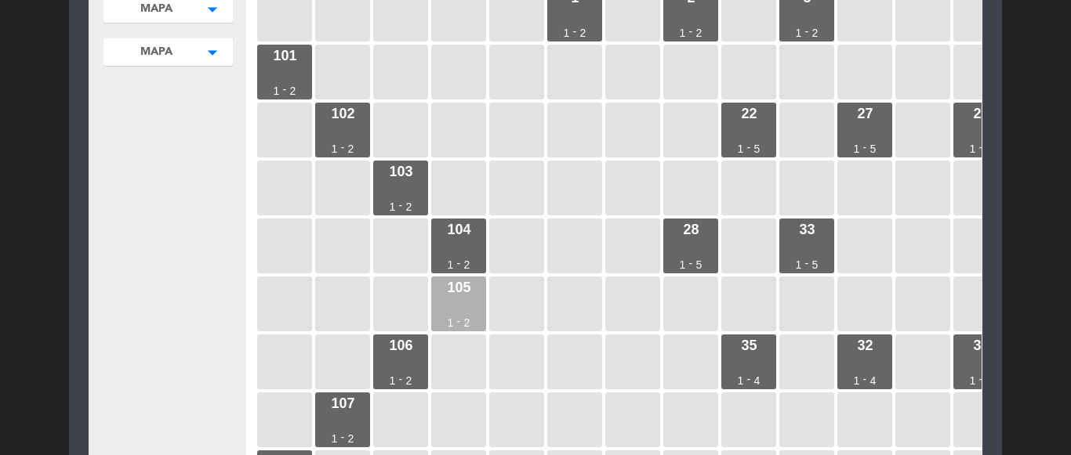
drag, startPoint x: 692, startPoint y: 242, endPoint x: 462, endPoint y: 286, distance: 233.8
click at [692, 243] on div "28 1 - 5" at bounding box center [690, 246] width 55 height 55
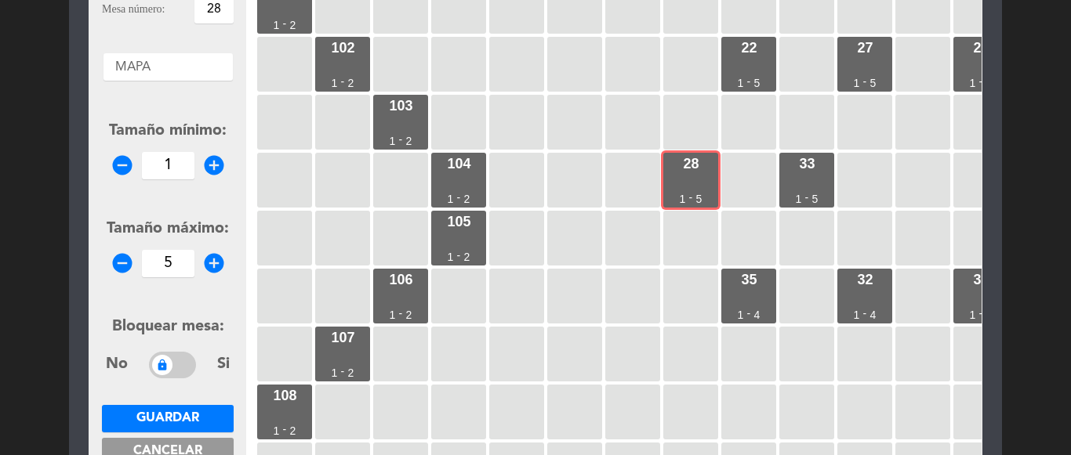
scroll to position [284, 0]
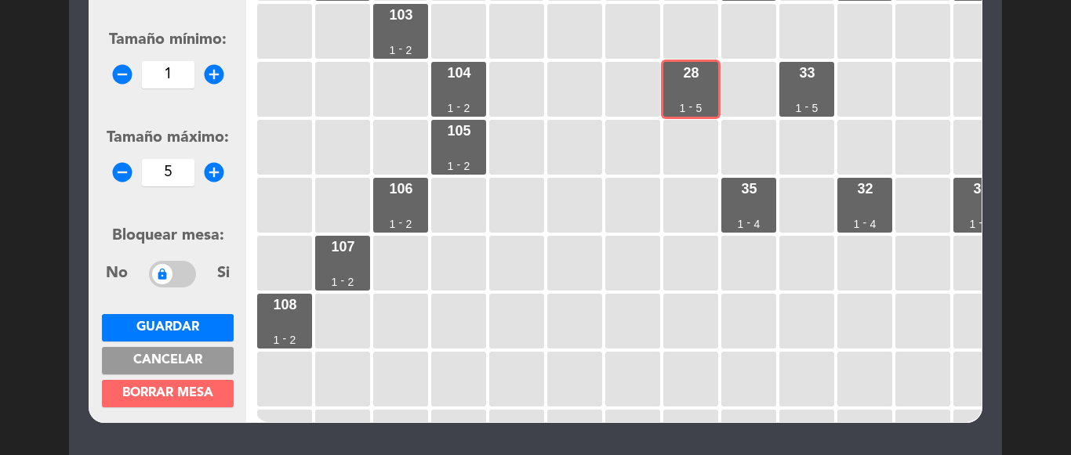
click at [170, 393] on span "Borrar mesa" at bounding box center [167, 393] width 91 height 13
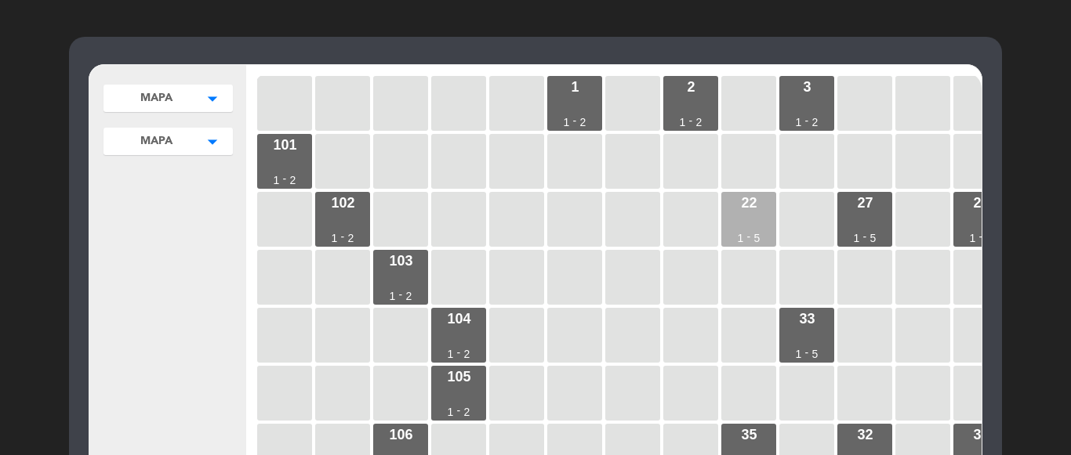
click at [751, 220] on div "22 1 - 5" at bounding box center [748, 219] width 55 height 55
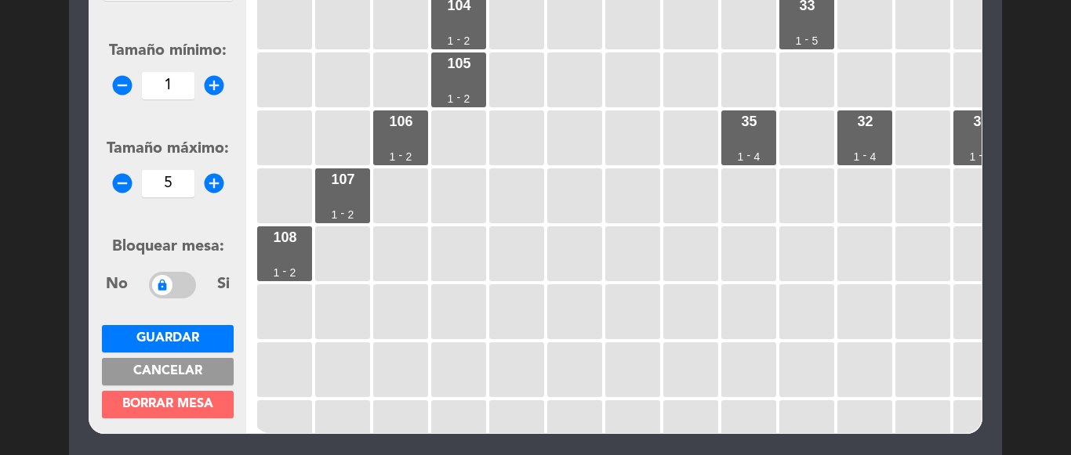
click at [179, 396] on button "Borrar mesa" at bounding box center [168, 404] width 132 height 27
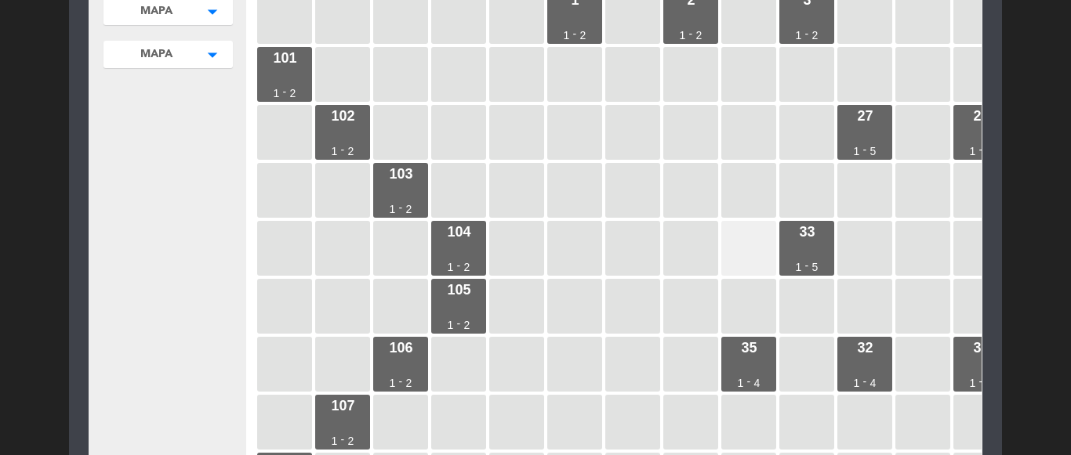
drag, startPoint x: 800, startPoint y: 235, endPoint x: 737, endPoint y: 259, distance: 68.0
click at [800, 236] on div "33" at bounding box center [807, 232] width 16 height 14
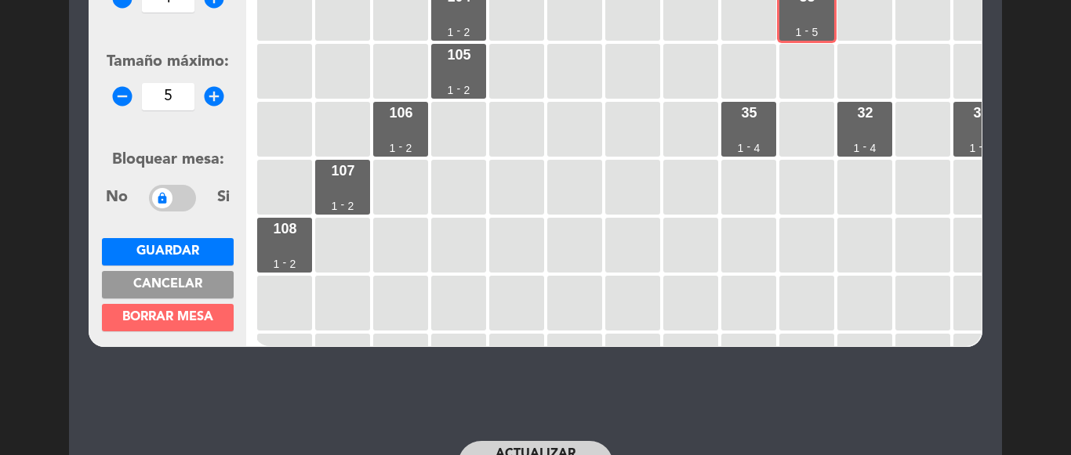
click at [184, 313] on span "Borrar mesa" at bounding box center [167, 317] width 91 height 13
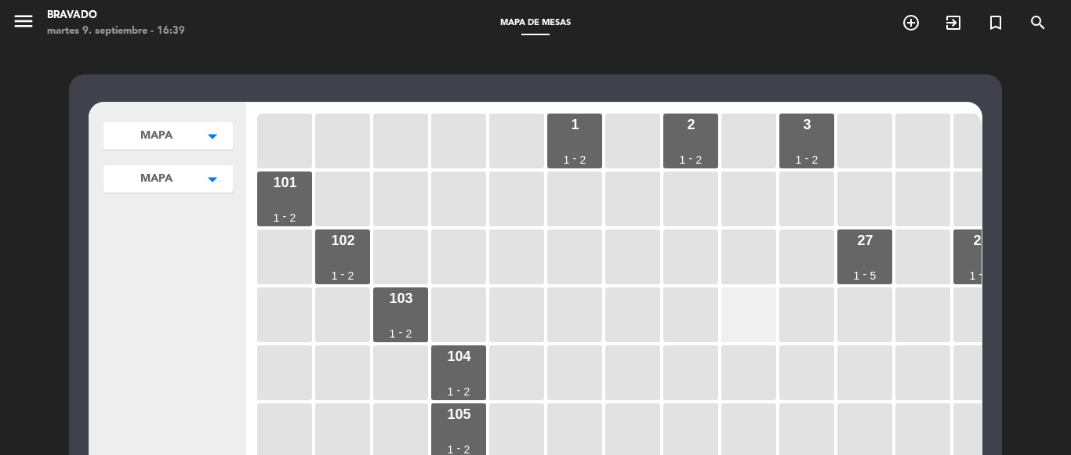
drag, startPoint x: 751, startPoint y: 306, endPoint x: 770, endPoint y: 302, distance: 20.0
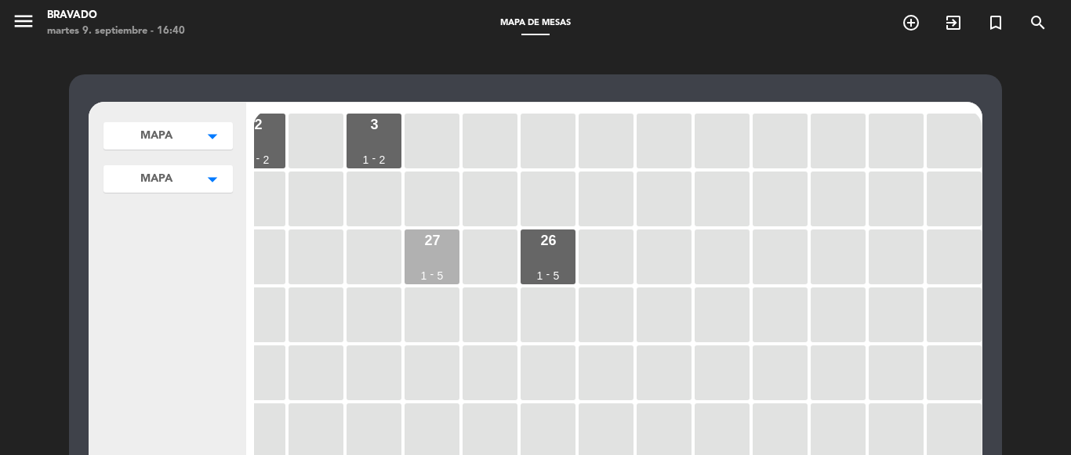
click at [441, 265] on div "27 1 - 5" at bounding box center [431, 257] width 55 height 55
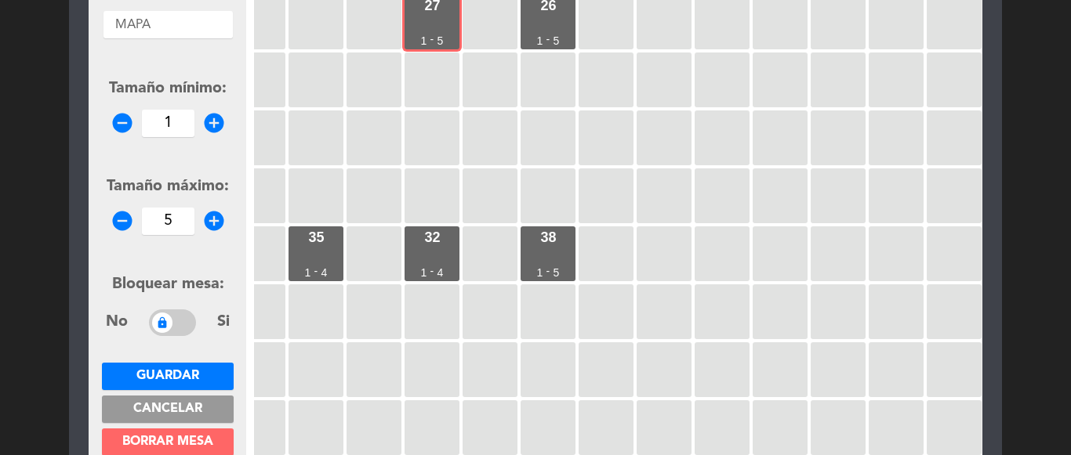
click at [167, 440] on span "Borrar mesa" at bounding box center [167, 442] width 91 height 13
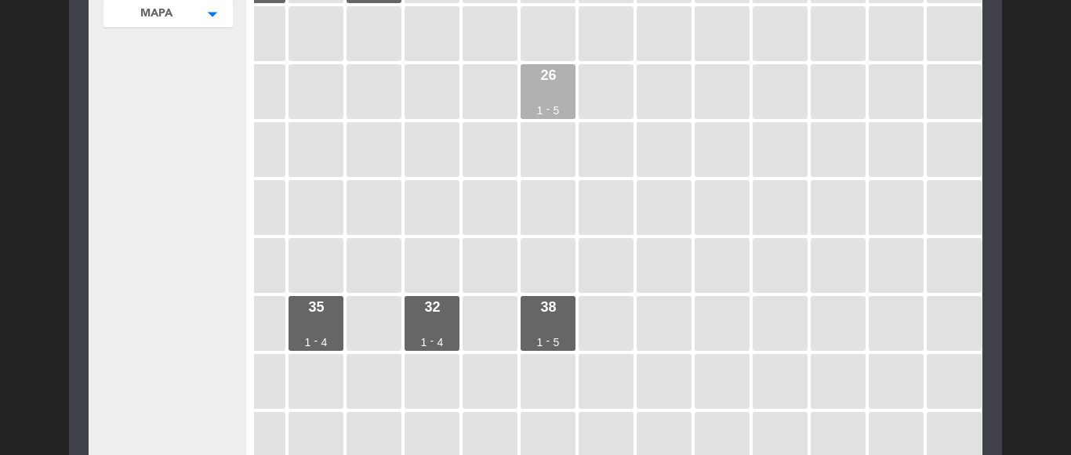
click at [542, 102] on div "26 1 - 5" at bounding box center [547, 91] width 55 height 55
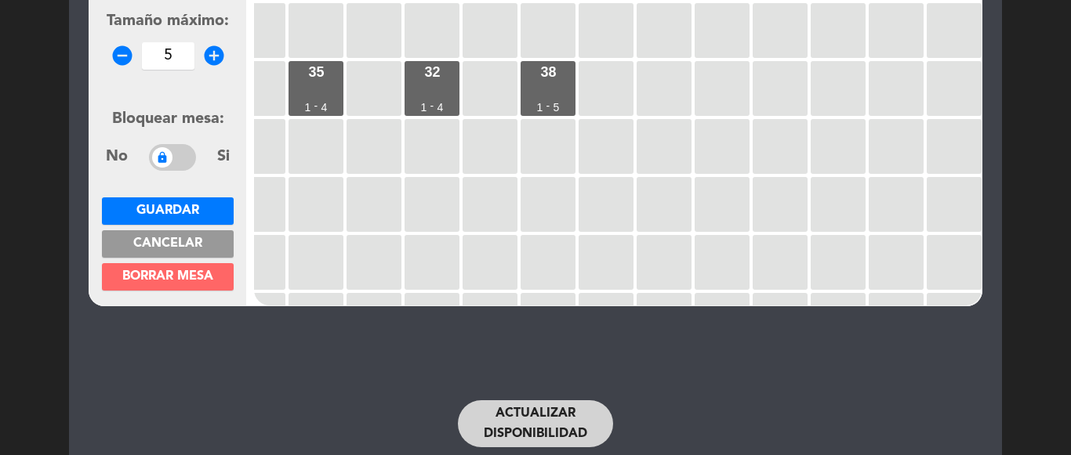
click at [181, 274] on span "Borrar mesa" at bounding box center [167, 276] width 91 height 13
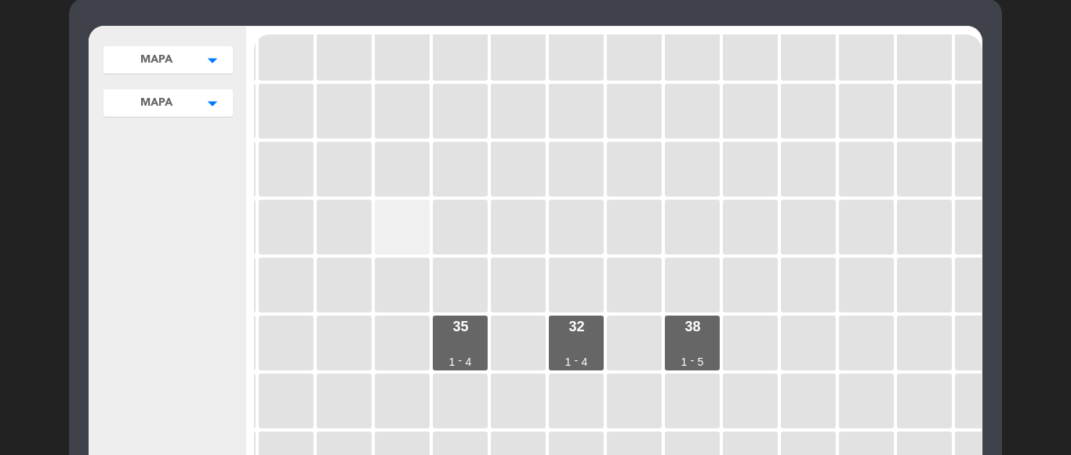
drag, startPoint x: 395, startPoint y: 214, endPoint x: 382, endPoint y: 214, distance: 13.3
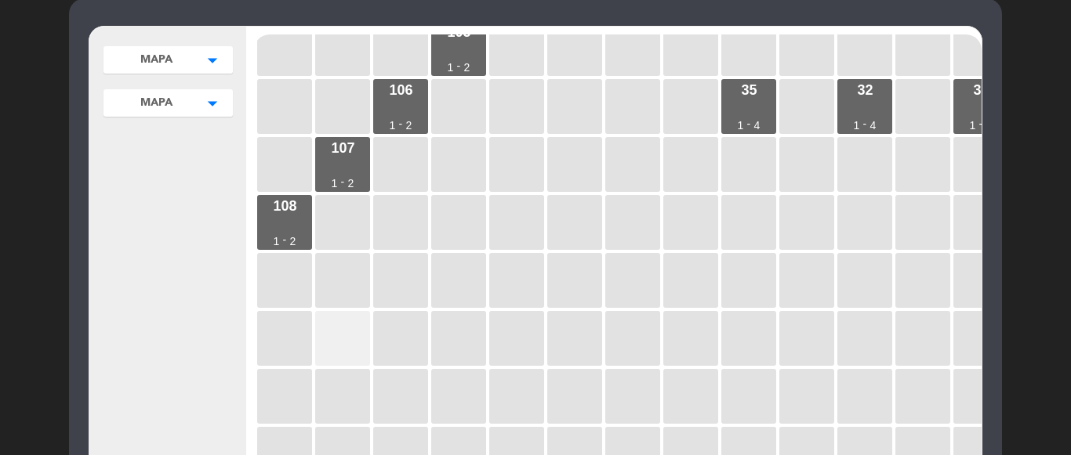
click at [343, 329] on div at bounding box center [342, 338] width 55 height 55
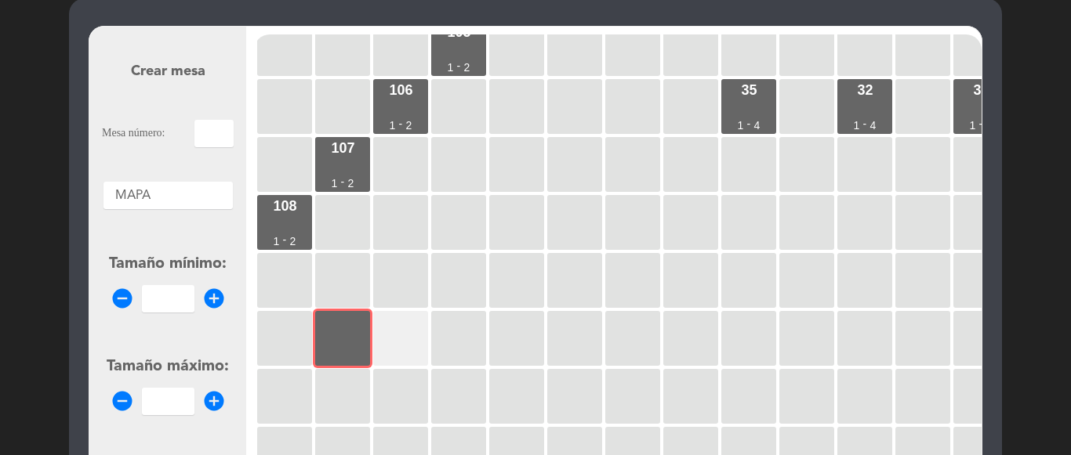
click at [381, 321] on div at bounding box center [400, 338] width 55 height 55
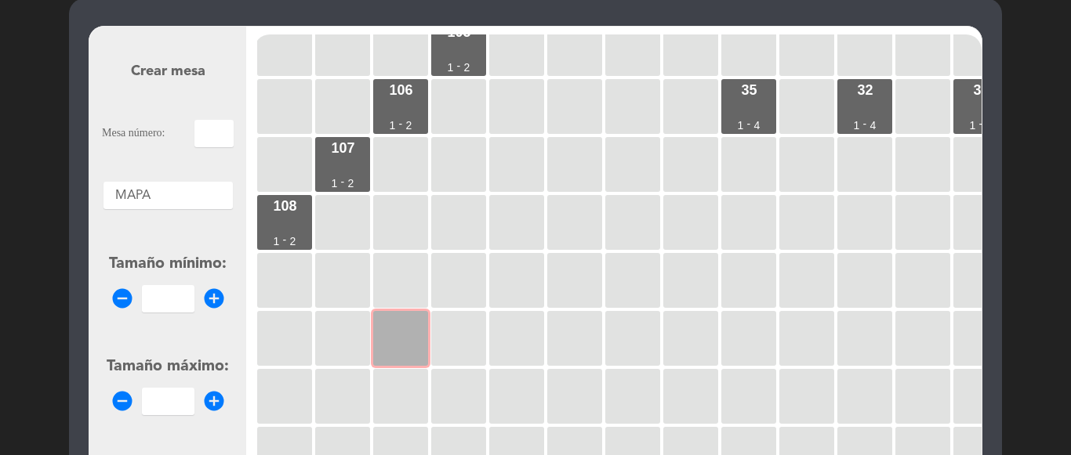
drag, startPoint x: 448, startPoint y: 328, endPoint x: 407, endPoint y: 332, distance: 40.9
click at [447, 328] on div at bounding box center [458, 338] width 55 height 55
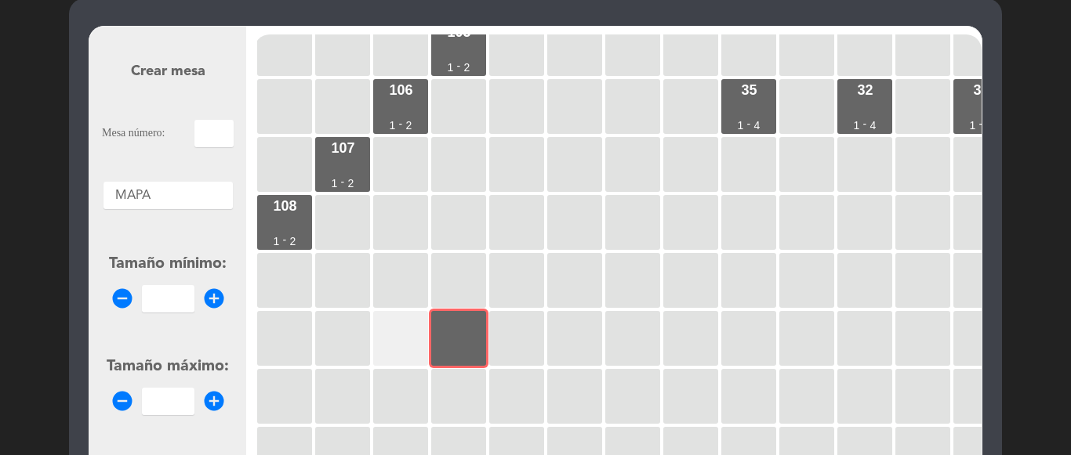
click at [387, 334] on div at bounding box center [400, 338] width 55 height 55
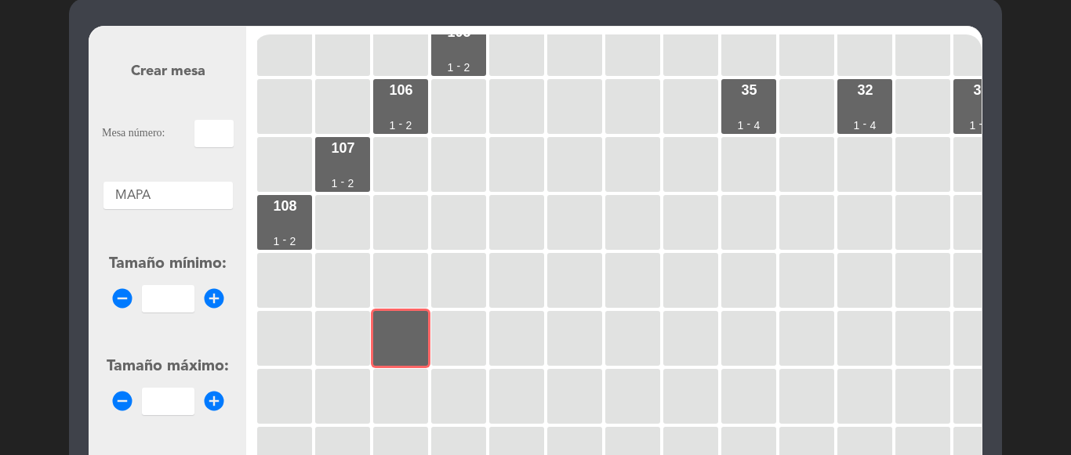
click at [312, 330] on div "1 1 - 2 2 1 - 2 3 1 - 2 101 1 - 2 102 1 - 2 103 1 - 2 104 1 - 2 105 1 - 2 106 1…" at bounding box center [617, 332] width 727 height 596
drag, startPoint x: 295, startPoint y: 331, endPoint x: 405, endPoint y: 325, distance: 110.7
click at [404, 325] on div "1 1 - 2 2 1 - 2 3 1 - 2 101 1 - 2 102 1 - 2 103 1 - 2 104 1 - 2 105 1 - 2 106 1…" at bounding box center [617, 332] width 727 height 596
click at [332, 329] on div at bounding box center [342, 338] width 55 height 55
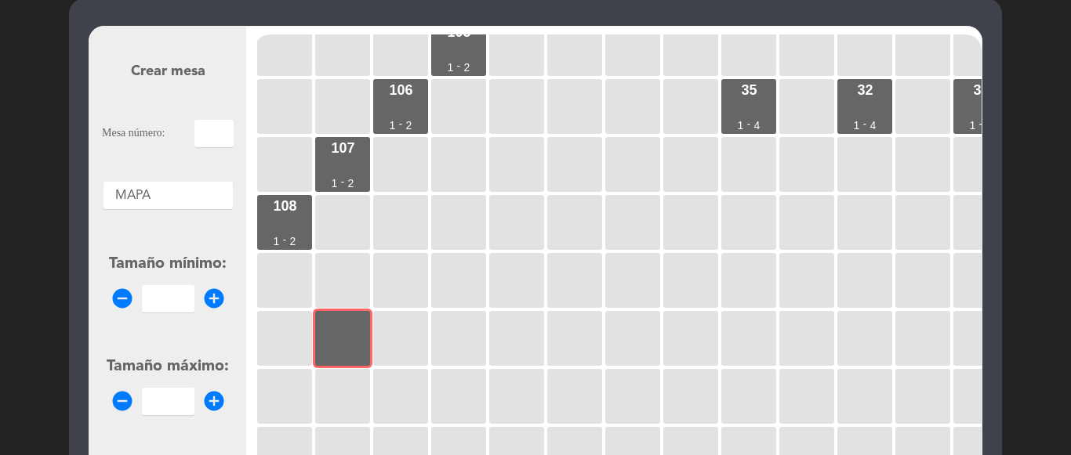
click at [219, 127] on input "text" at bounding box center [213, 133] width 39 height 27
type input "100"
click at [213, 395] on icon "add_circle" at bounding box center [214, 402] width 24 height 24
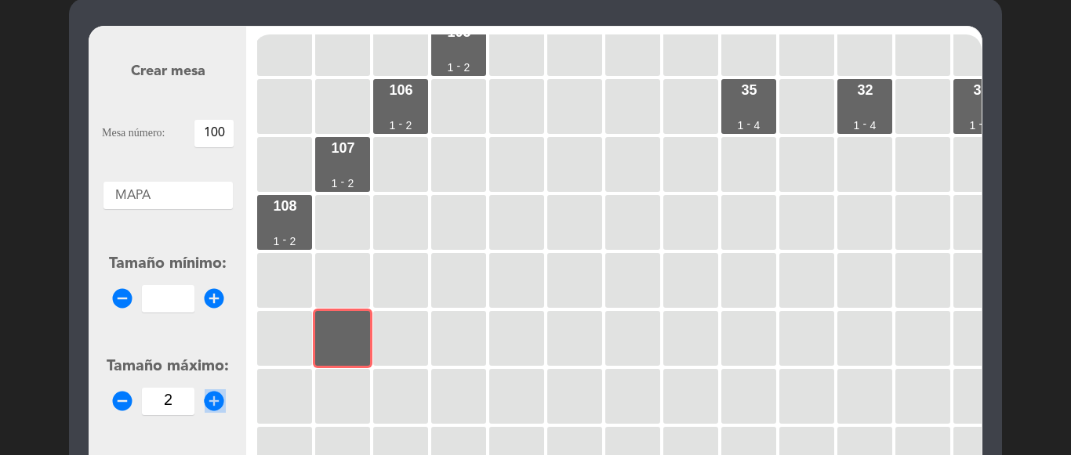
click at [213, 395] on icon "add_circle" at bounding box center [214, 402] width 24 height 24
click at [214, 396] on icon "add_circle" at bounding box center [214, 402] width 24 height 24
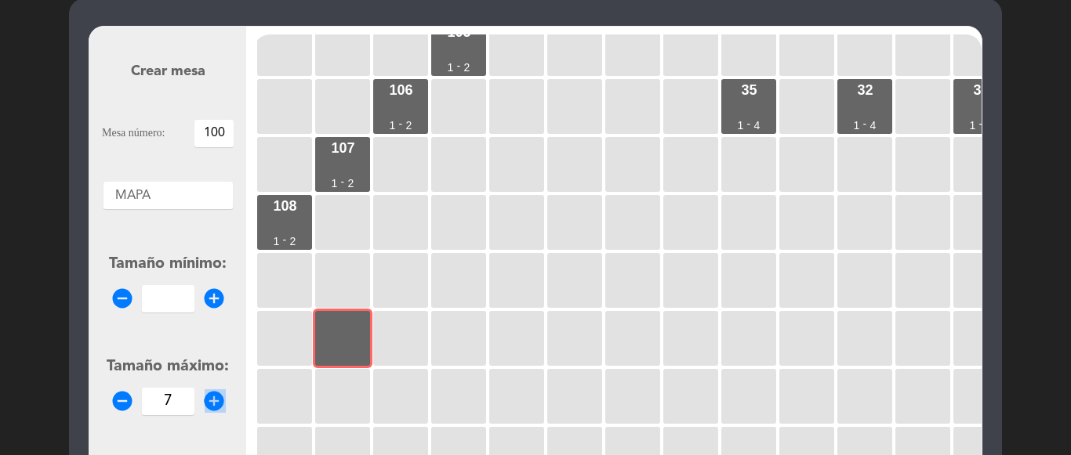
click at [214, 397] on icon "add_circle" at bounding box center [214, 402] width 24 height 24
type input "8"
click at [111, 302] on icon "remove_circle" at bounding box center [123, 299] width 24 height 24
click at [205, 298] on icon "add_circle" at bounding box center [214, 299] width 24 height 24
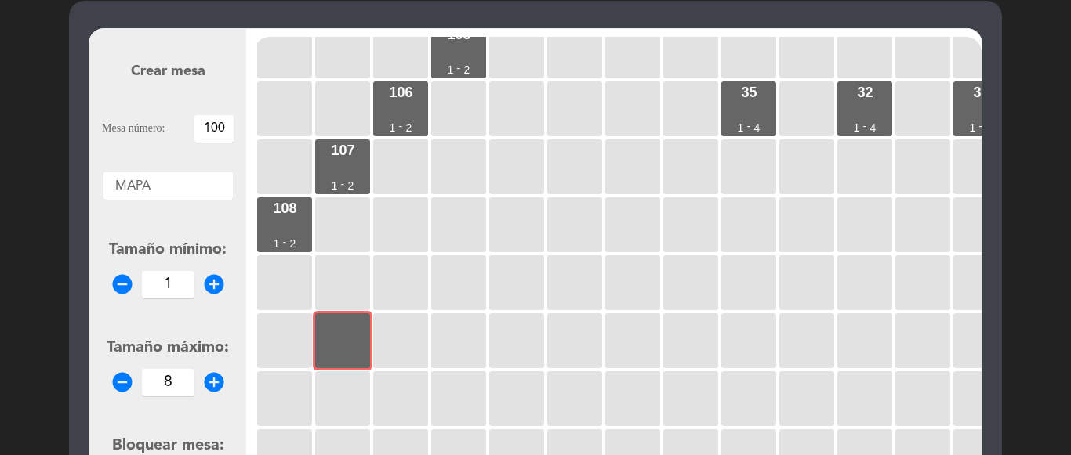
click at [209, 295] on icon "add_circle" at bounding box center [214, 285] width 24 height 24
click at [209, 293] on icon "add_circle" at bounding box center [214, 285] width 24 height 24
type input "3"
click at [165, 187] on div at bounding box center [167, 182] width 129 height 20
click at [170, 219] on div "MAPA" at bounding box center [167, 210] width 129 height 20
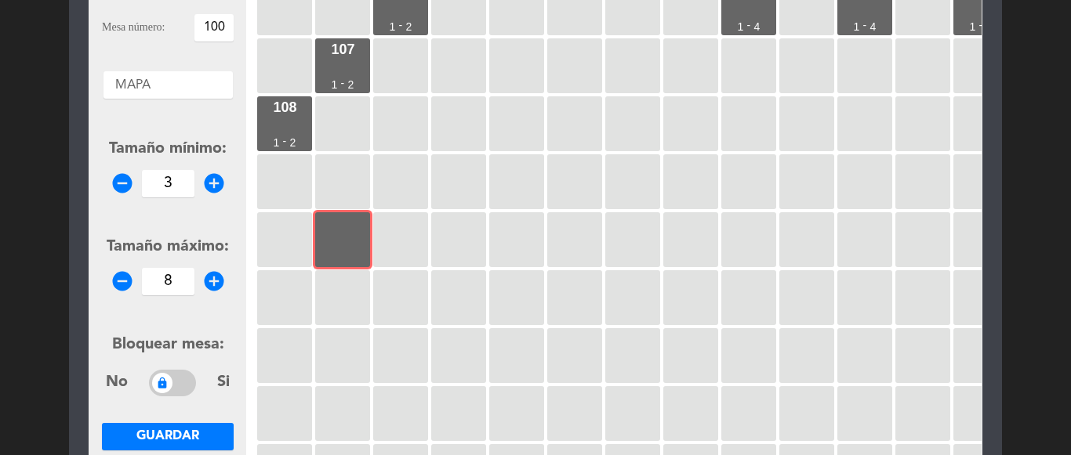
scroll to position [309, 0]
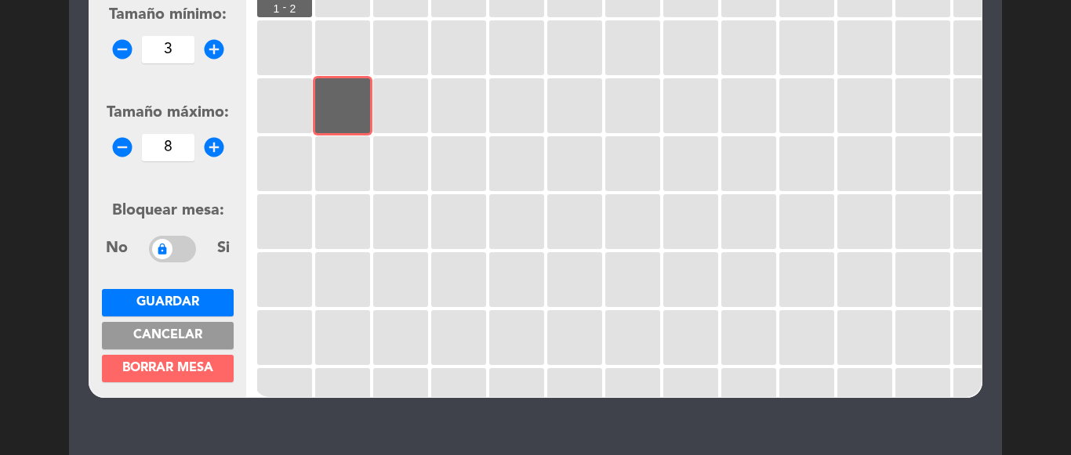
click at [169, 301] on span "Guardar" at bounding box center [167, 302] width 63 height 13
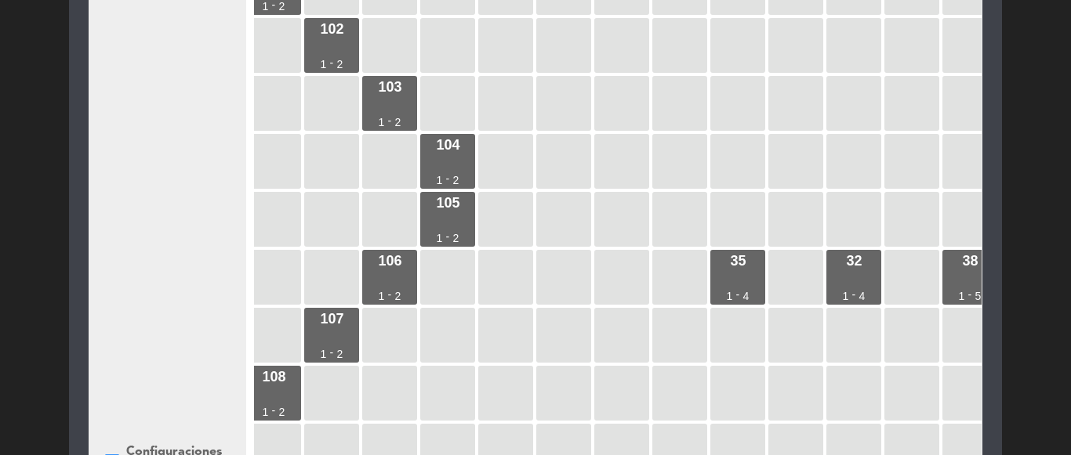
scroll to position [60, 0]
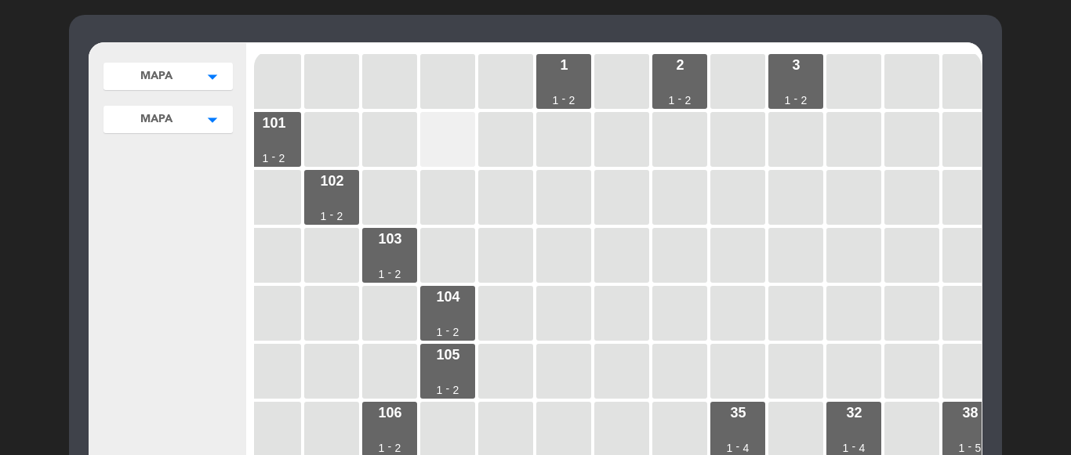
click at [422, 125] on div at bounding box center [447, 139] width 55 height 55
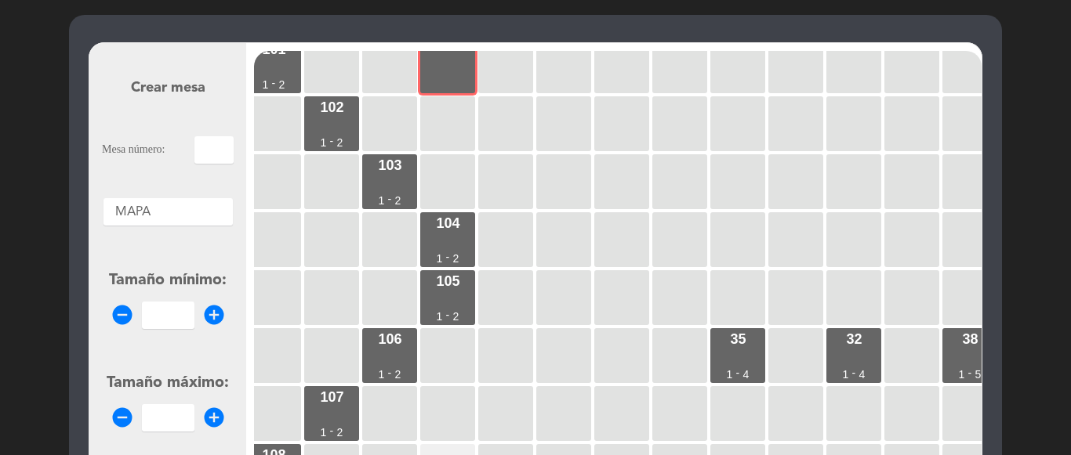
scroll to position [0, 11]
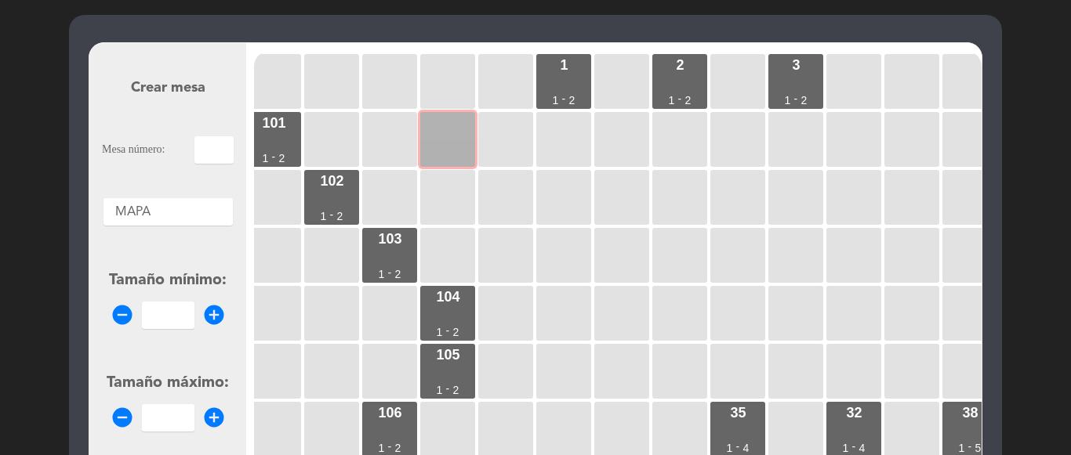
click at [429, 133] on div at bounding box center [447, 139] width 55 height 55
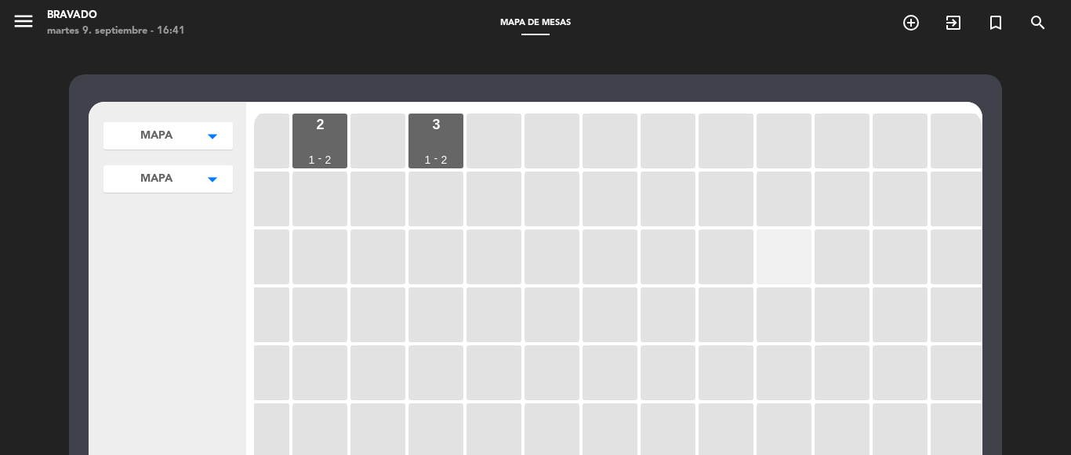
scroll to position [0, 403]
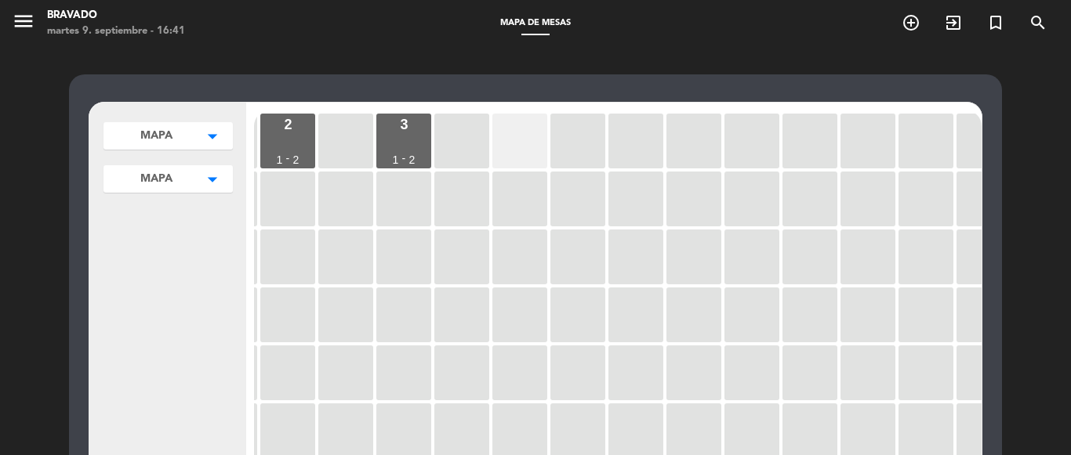
click at [506, 139] on div at bounding box center [519, 141] width 55 height 55
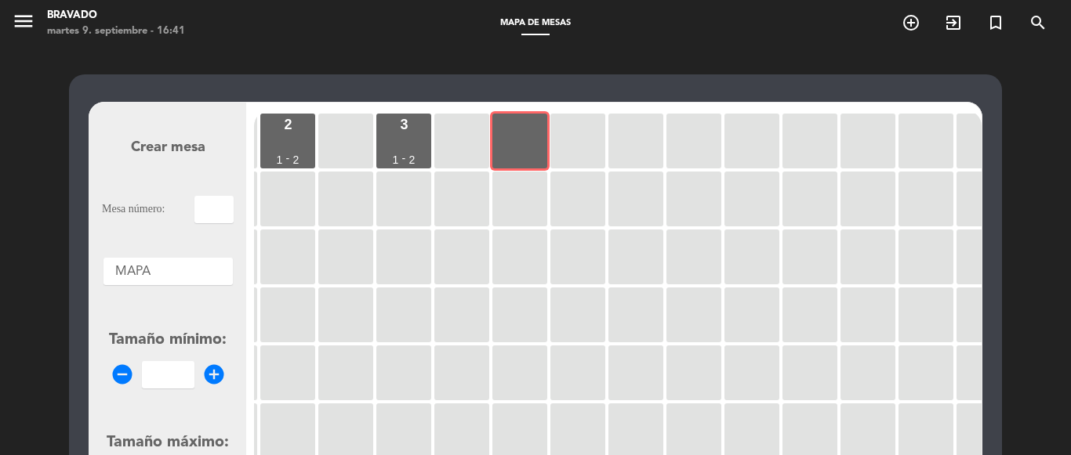
click at [217, 202] on input "text" at bounding box center [213, 209] width 39 height 27
click at [506, 143] on div at bounding box center [519, 141] width 55 height 55
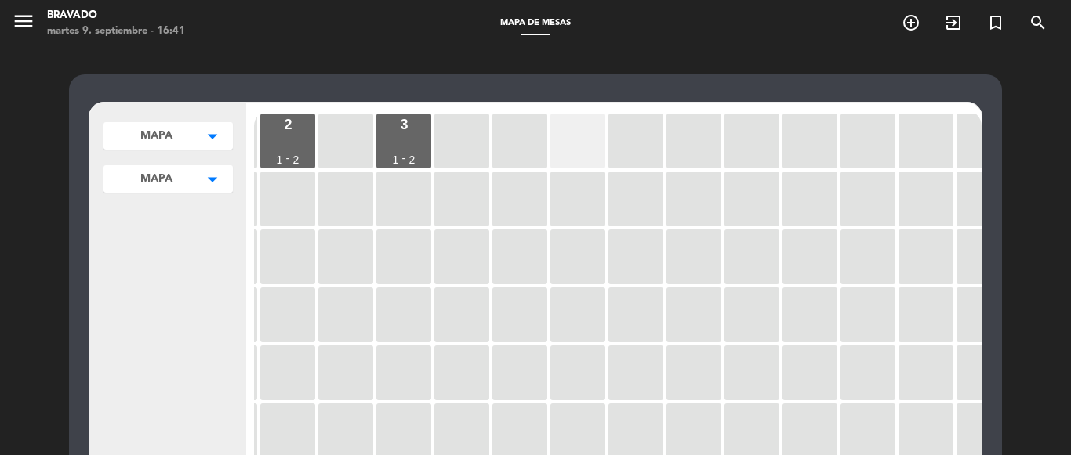
click at [559, 150] on div at bounding box center [577, 141] width 55 height 55
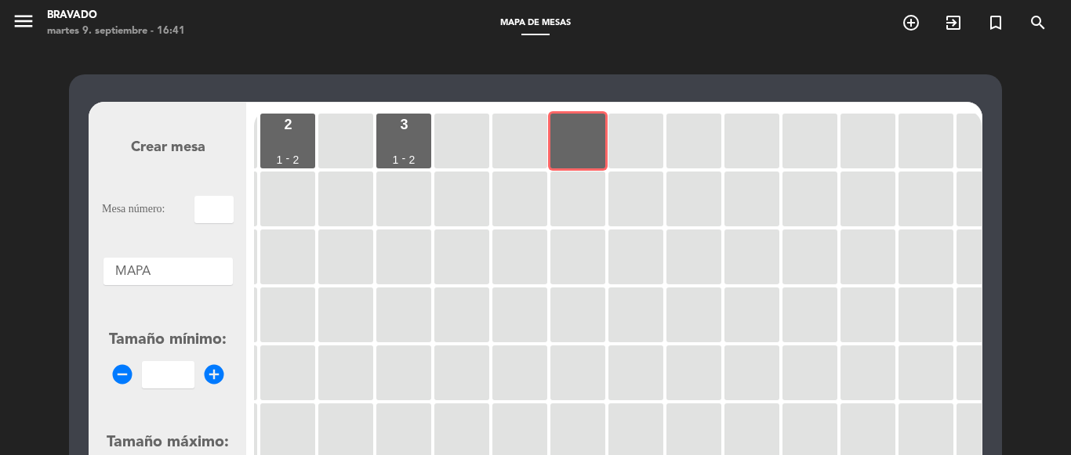
click at [208, 211] on input "text" at bounding box center [213, 209] width 39 height 27
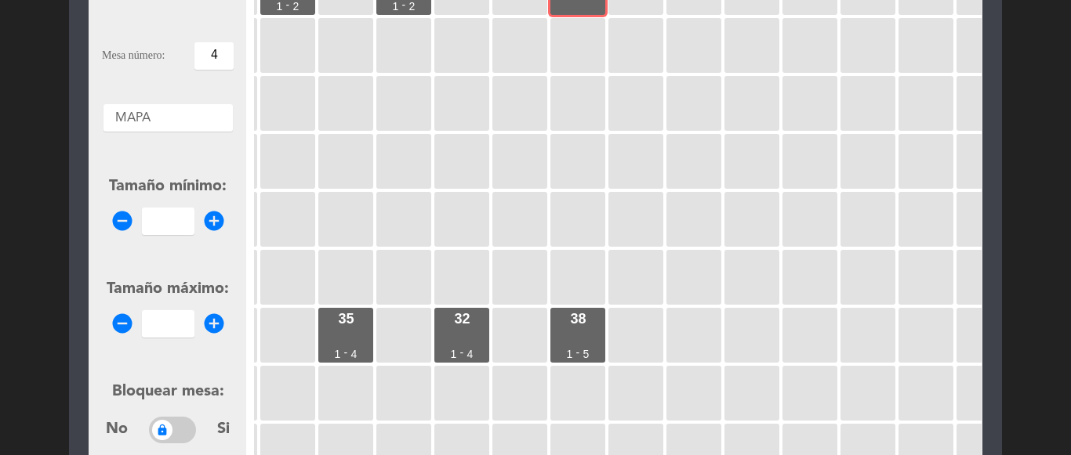
scroll to position [157, 0]
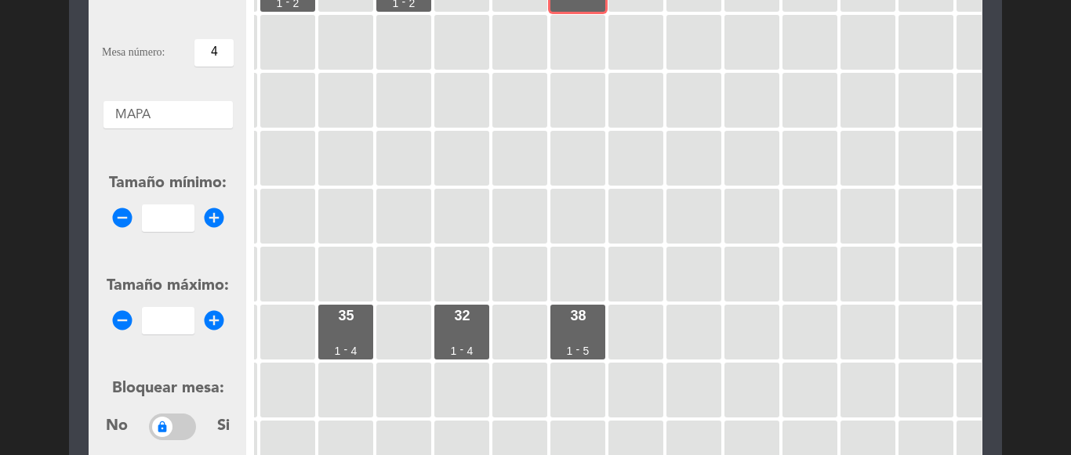
type input "4"
drag, startPoint x: 210, startPoint y: 220, endPoint x: 205, endPoint y: 277, distance: 56.6
click at [210, 221] on icon "add_circle" at bounding box center [214, 218] width 24 height 24
click at [212, 216] on icon "add_circle" at bounding box center [214, 218] width 24 height 24
type input "1"
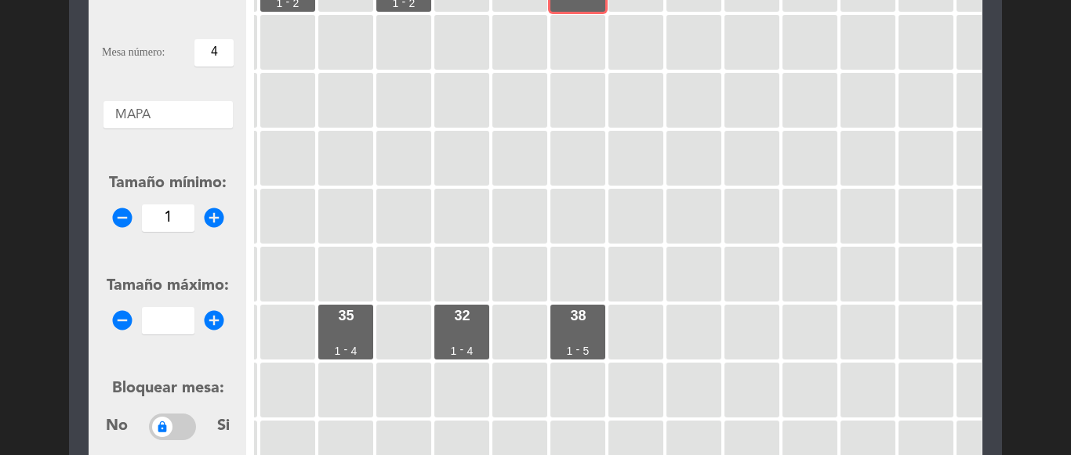
click at [214, 318] on icon "add_circle" at bounding box center [214, 321] width 24 height 24
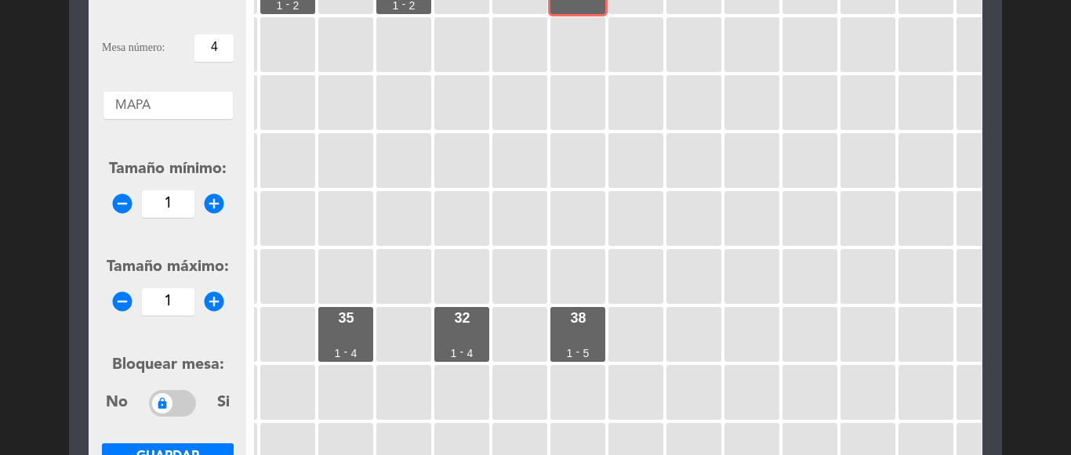
click at [216, 298] on icon "add_circle" at bounding box center [214, 302] width 24 height 24
type input "2"
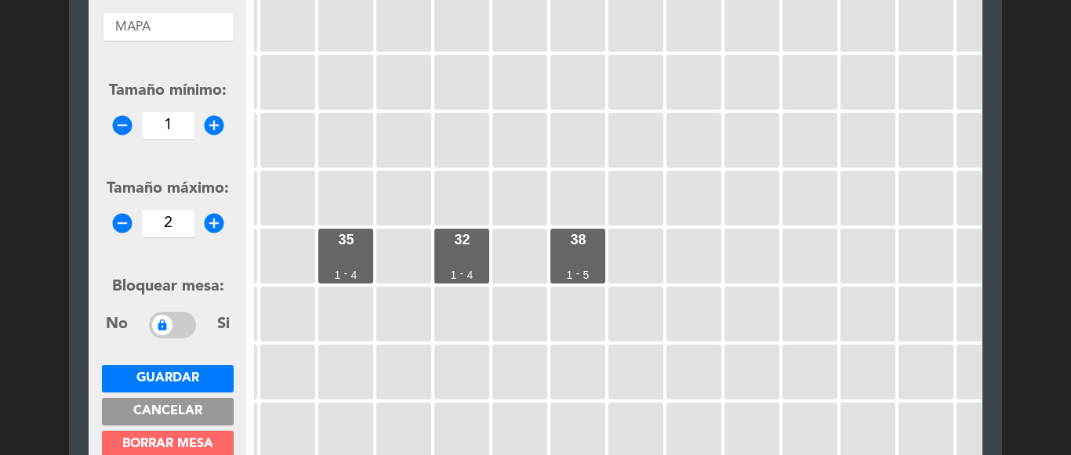
click at [191, 374] on span "Guardar" at bounding box center [167, 378] width 63 height 13
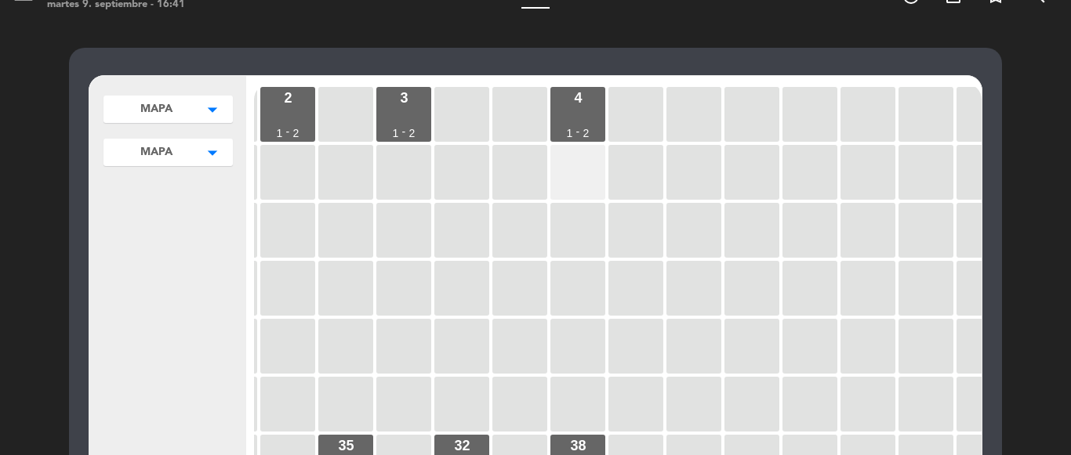
scroll to position [0, 0]
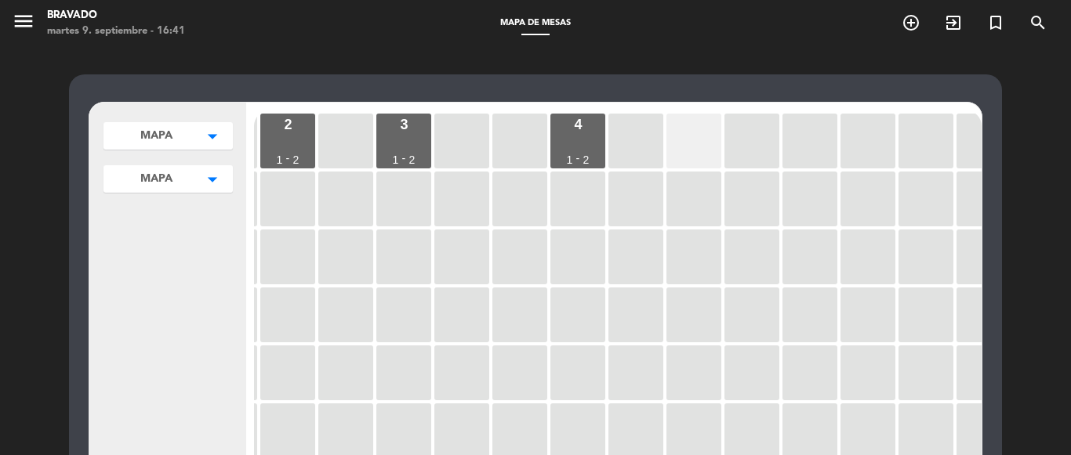
click at [674, 149] on div at bounding box center [693, 141] width 55 height 55
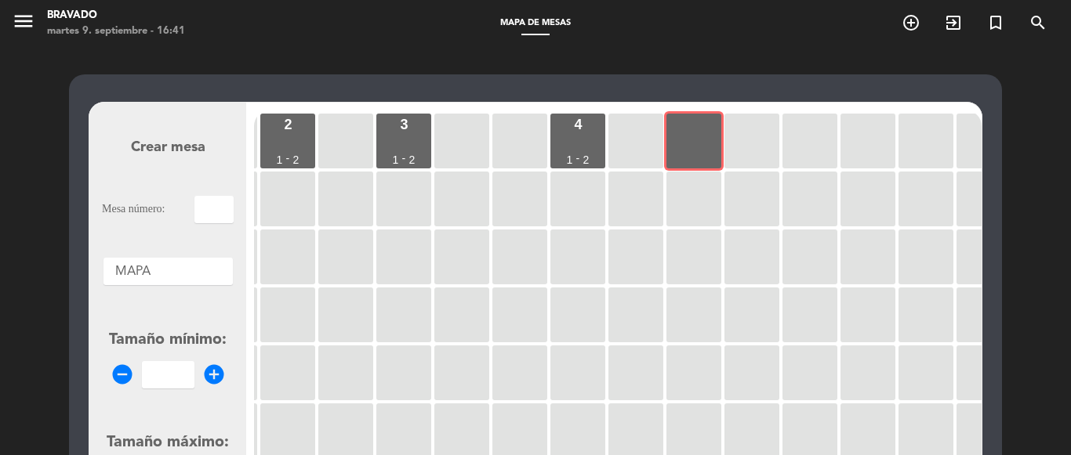
click at [221, 212] on input "text" at bounding box center [213, 209] width 39 height 27
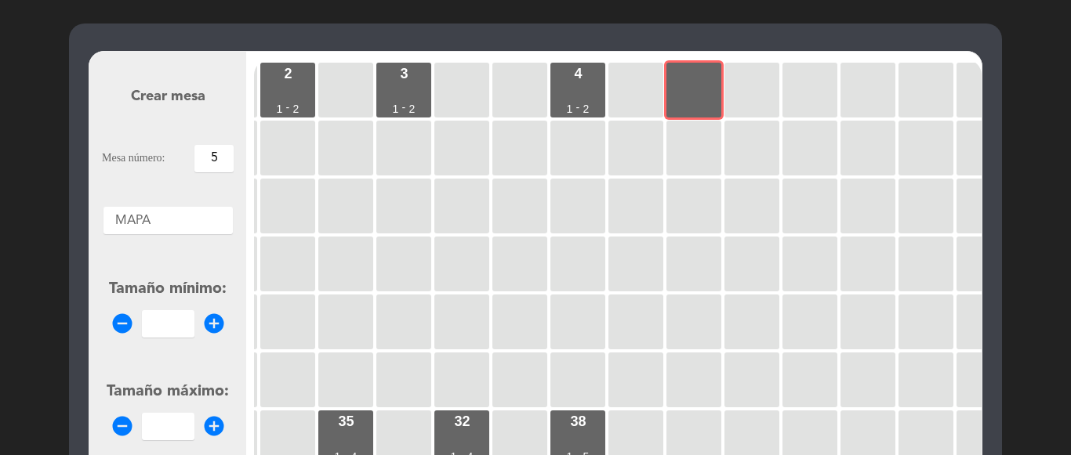
scroll to position [78, 0]
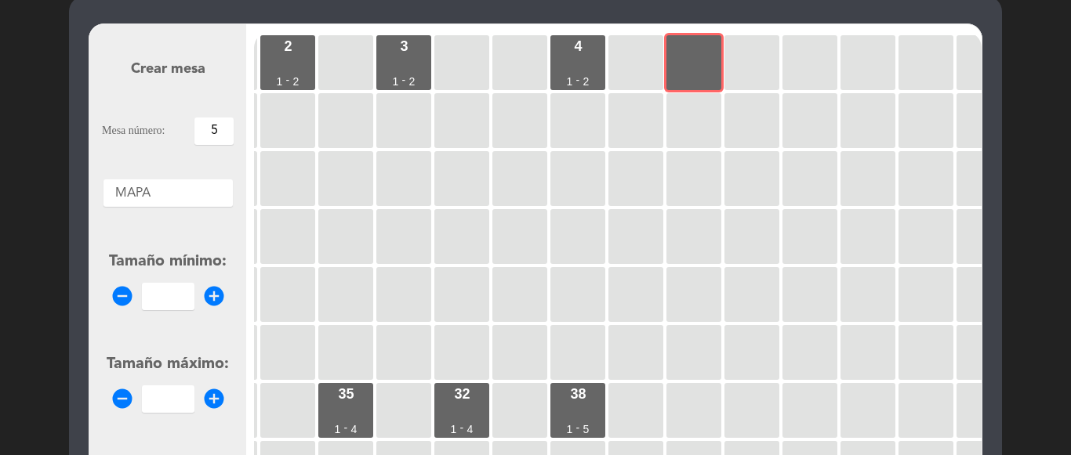
type input "5"
click at [218, 287] on icon "add_circle" at bounding box center [214, 297] width 24 height 24
click at [206, 292] on icon "add_circle" at bounding box center [214, 297] width 24 height 24
type input "1"
click at [212, 390] on icon "add_circle" at bounding box center [214, 399] width 24 height 24
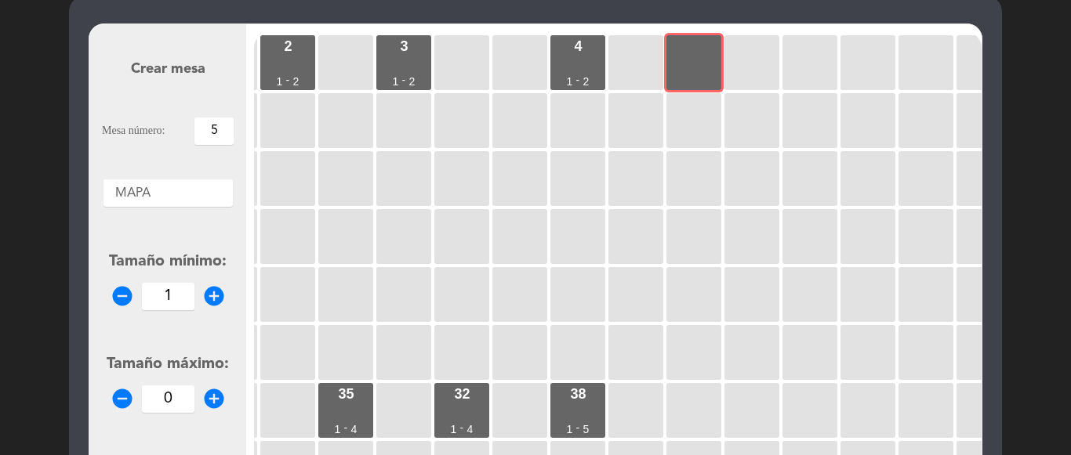
click at [212, 390] on icon "add_circle" at bounding box center [214, 399] width 24 height 24
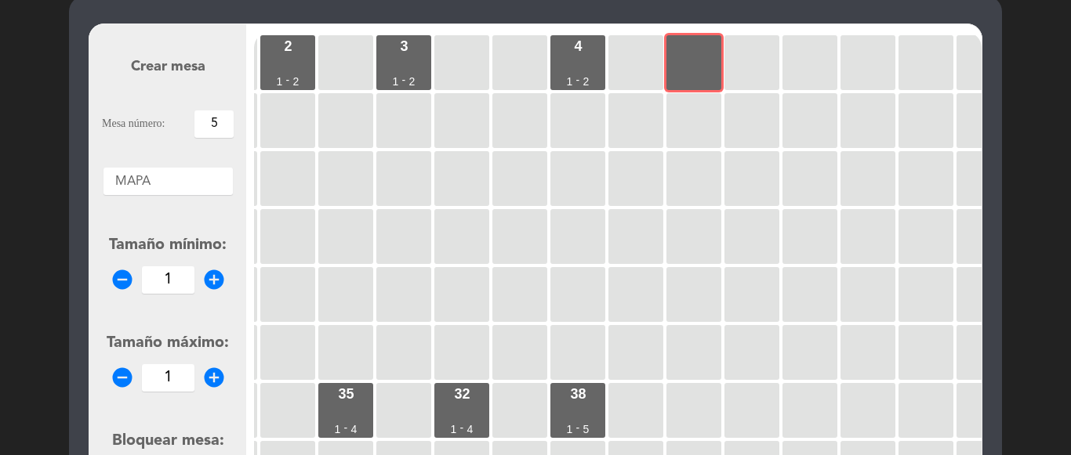
scroll to position [76, 0]
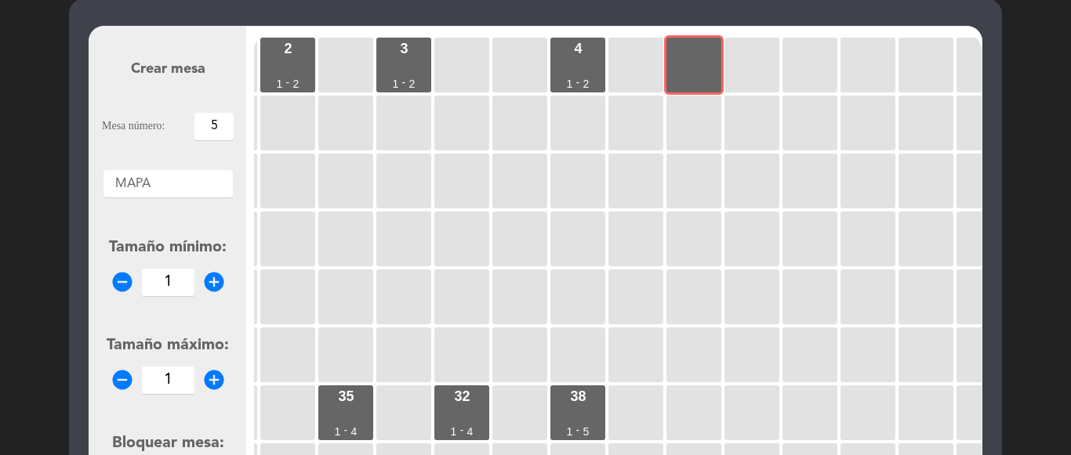
click at [214, 379] on icon "add_circle" at bounding box center [214, 380] width 24 height 24
type input "2"
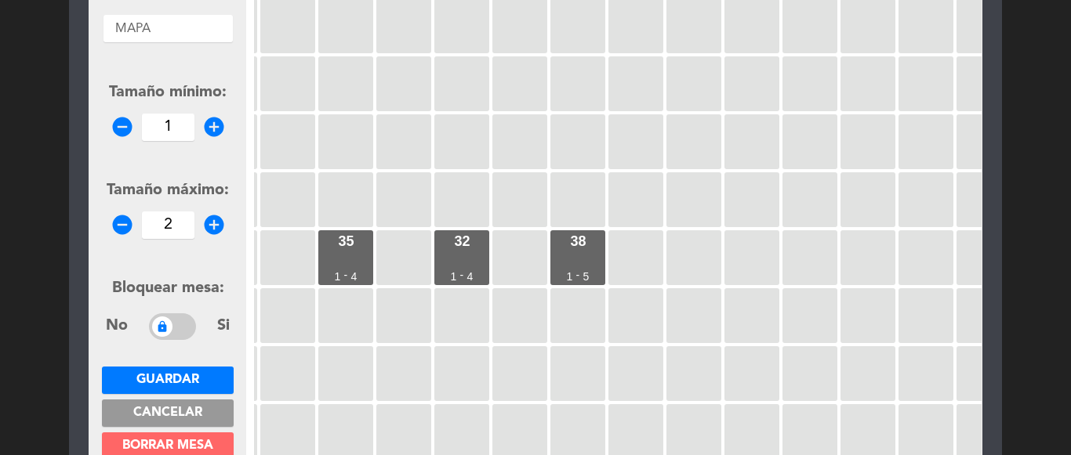
scroll to position [233, 0]
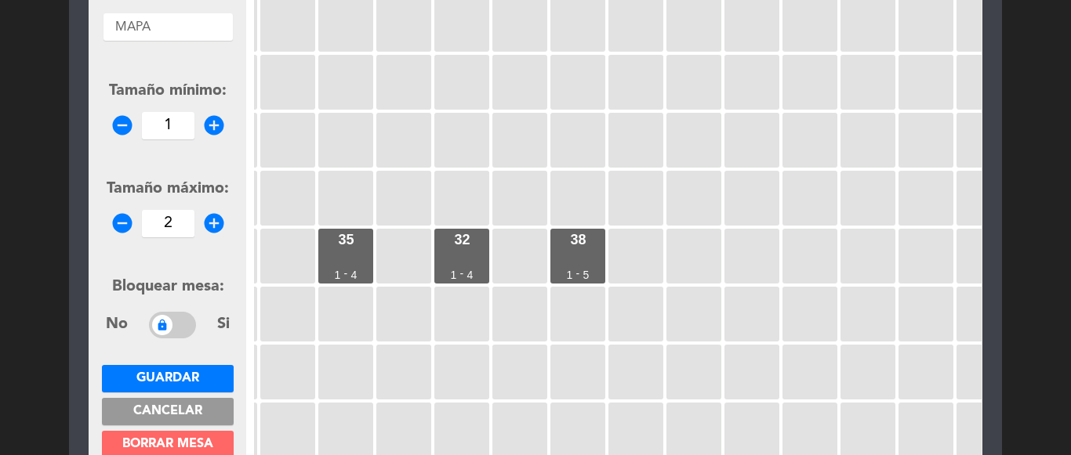
click at [183, 374] on span "Guardar" at bounding box center [167, 378] width 63 height 13
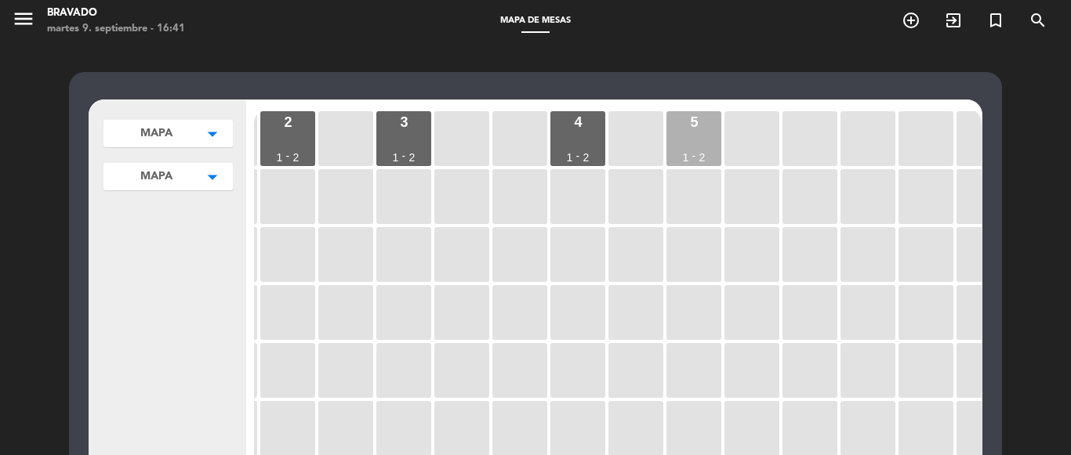
scroll to position [0, 0]
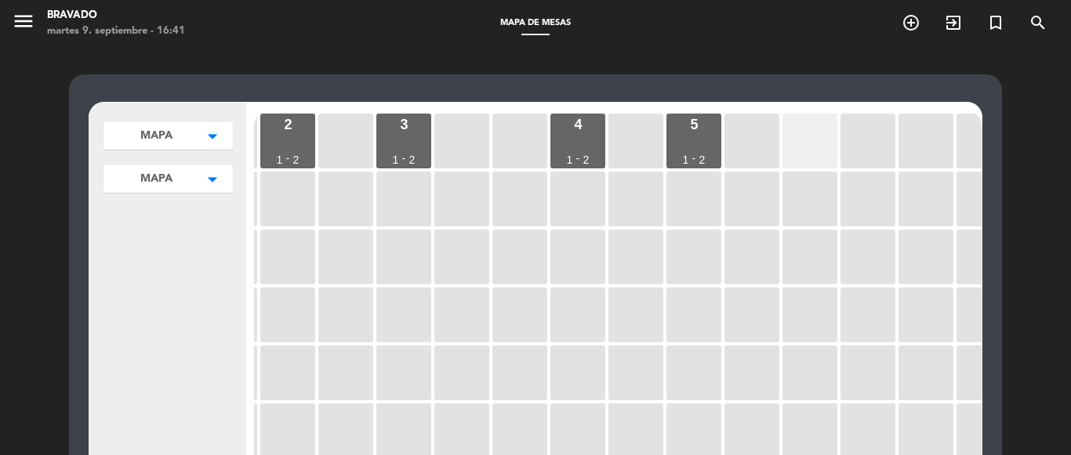
click at [800, 127] on div at bounding box center [809, 141] width 55 height 55
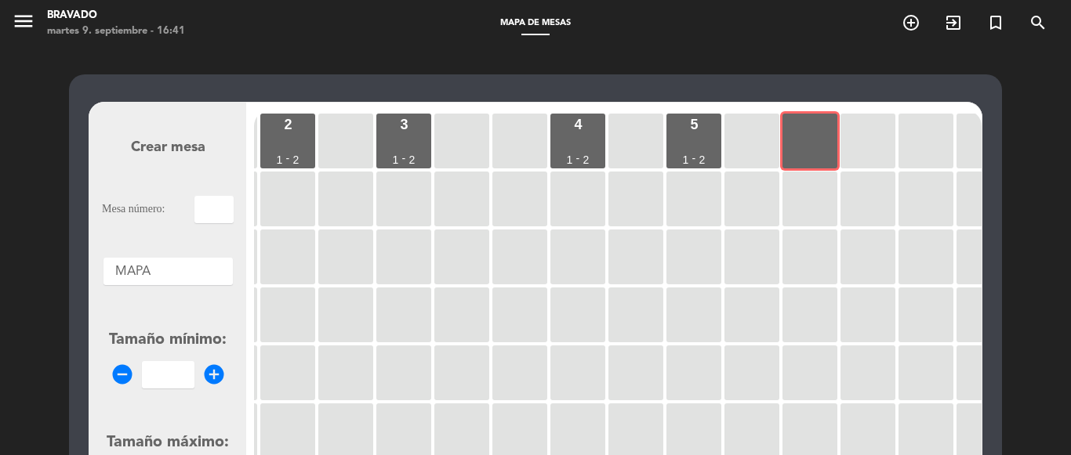
click at [203, 203] on input "text" at bounding box center [213, 209] width 39 height 27
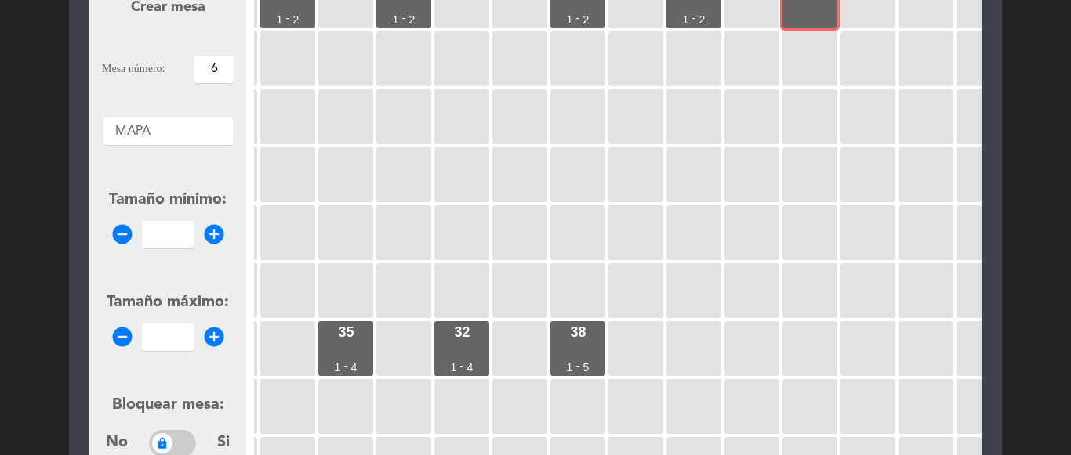
scroll to position [157, 0]
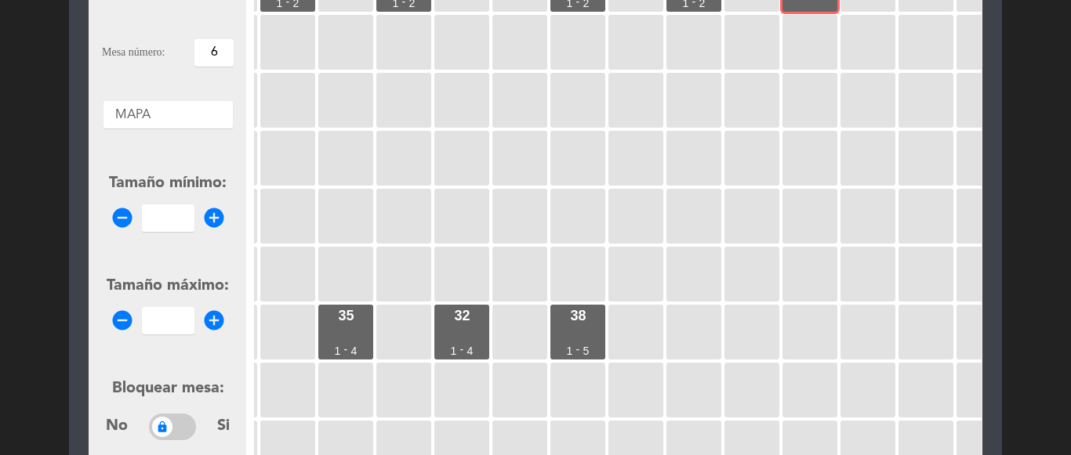
type input "6"
click at [210, 207] on icon "add_circle" at bounding box center [214, 218] width 24 height 24
type input "1"
click at [208, 319] on icon "add_circle" at bounding box center [214, 321] width 24 height 24
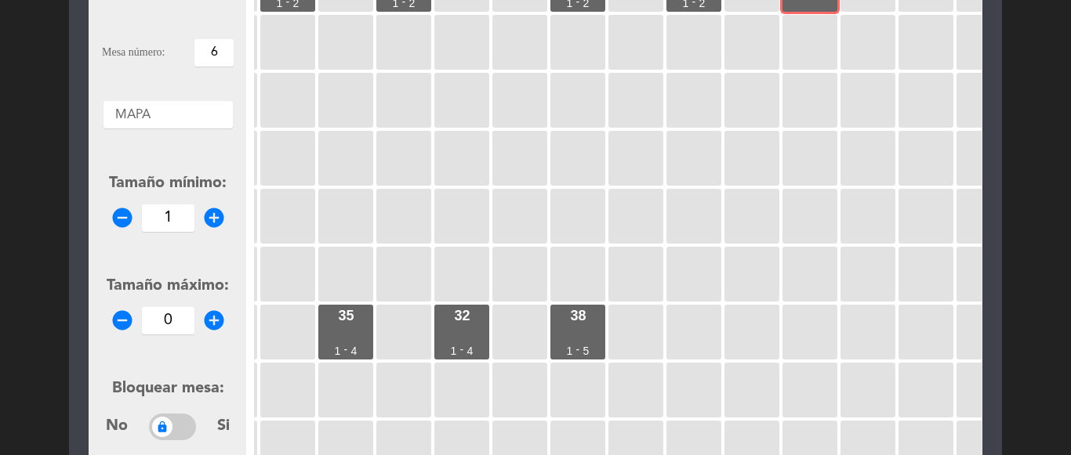
click at [208, 319] on icon "add_circle" at bounding box center [214, 321] width 24 height 24
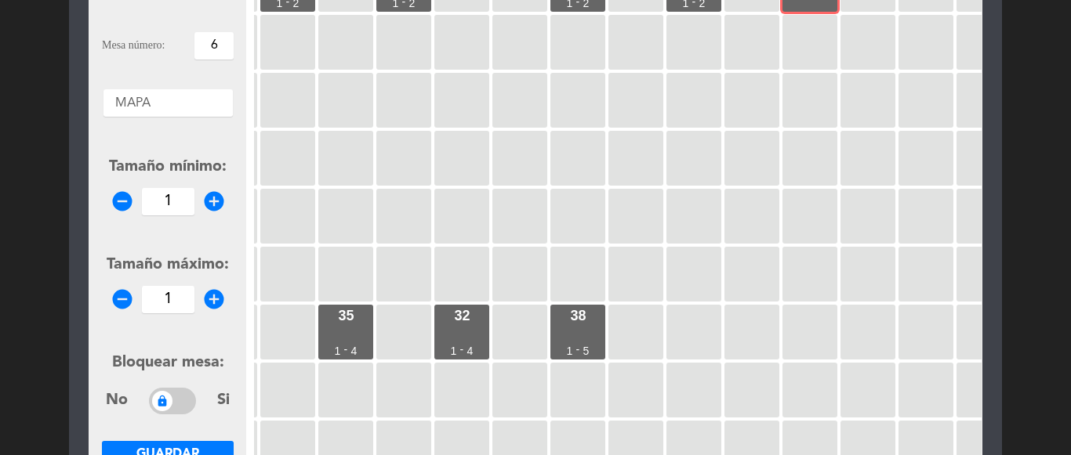
scroll to position [154, 0]
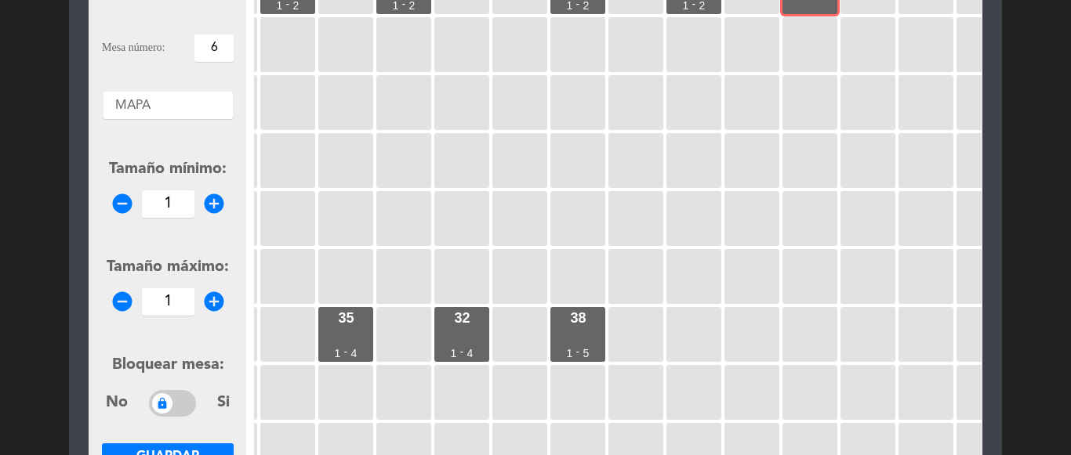
click at [213, 306] on icon "add_circle" at bounding box center [214, 302] width 24 height 24
type input "2"
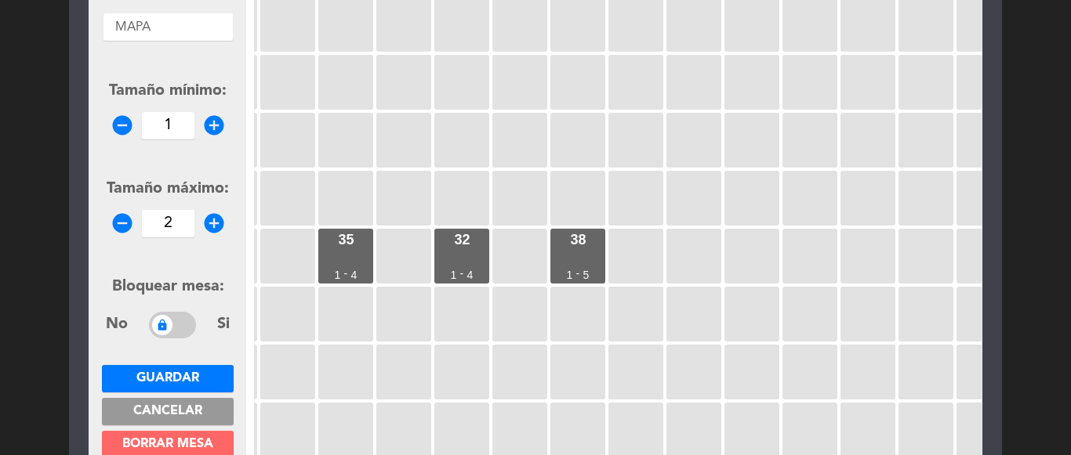
click at [181, 372] on span "Guardar" at bounding box center [167, 378] width 63 height 13
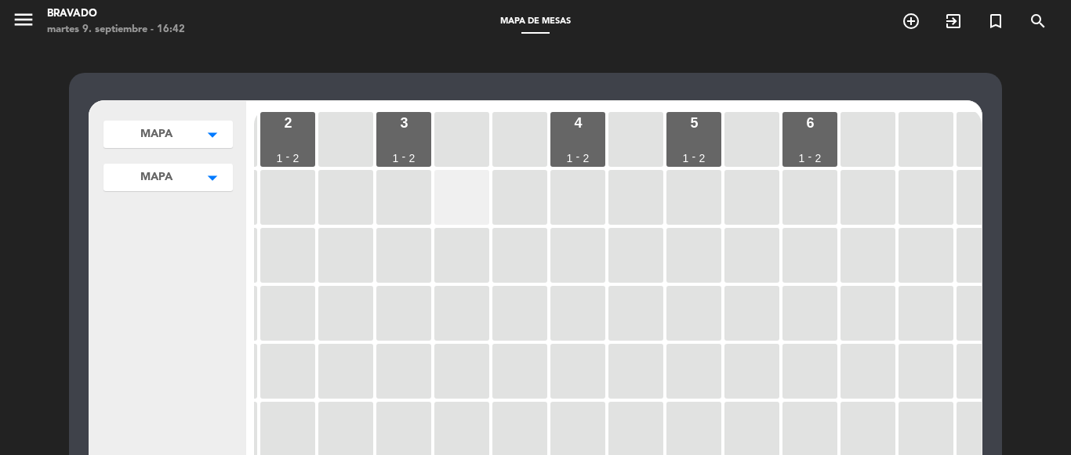
scroll to position [0, 0]
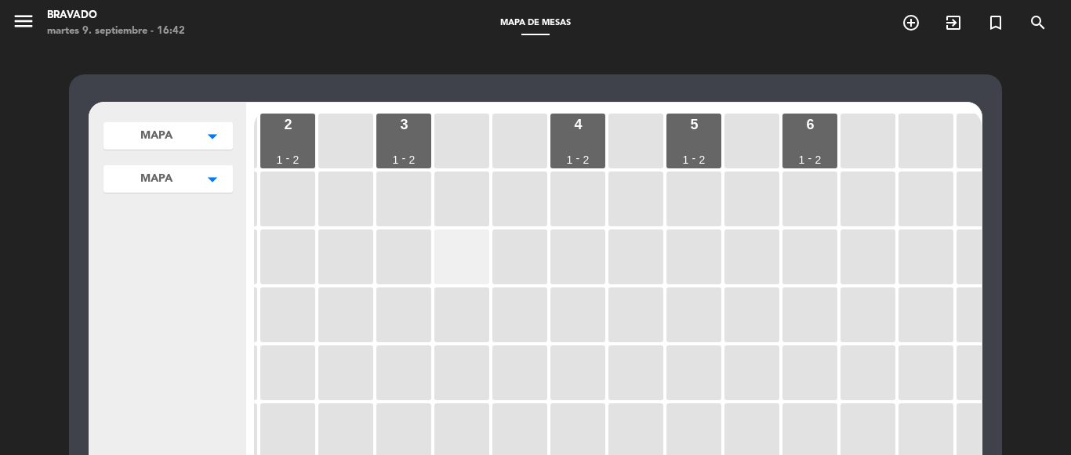
drag, startPoint x: 470, startPoint y: 255, endPoint x: 448, endPoint y: 262, distance: 22.3
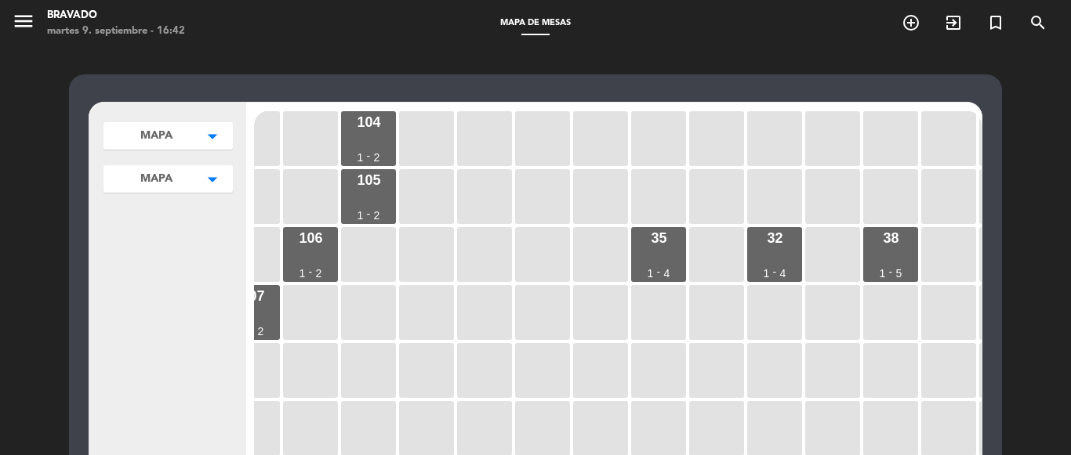
scroll to position [235, 90]
click at [644, 258] on div "35 1 - 4" at bounding box center [658, 254] width 55 height 55
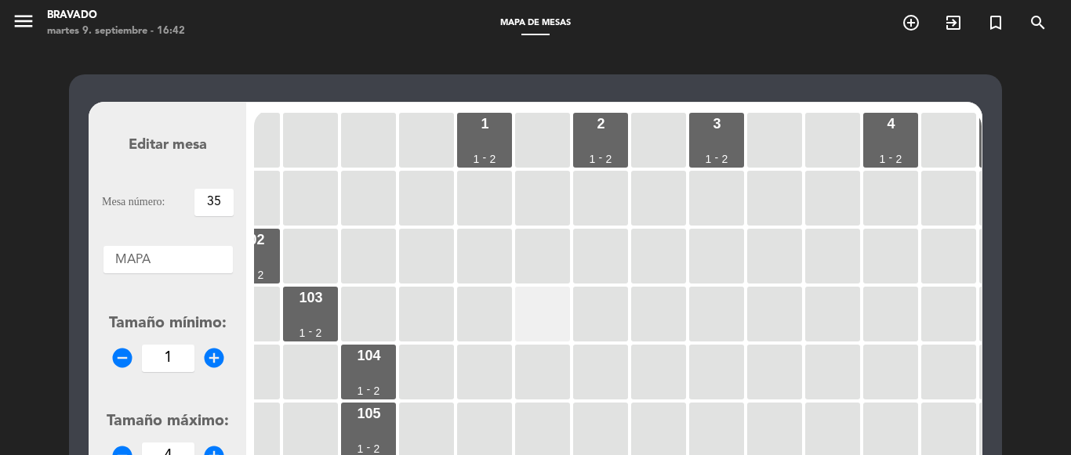
scroll to position [0, 90]
click at [545, 329] on div at bounding box center [542, 315] width 55 height 55
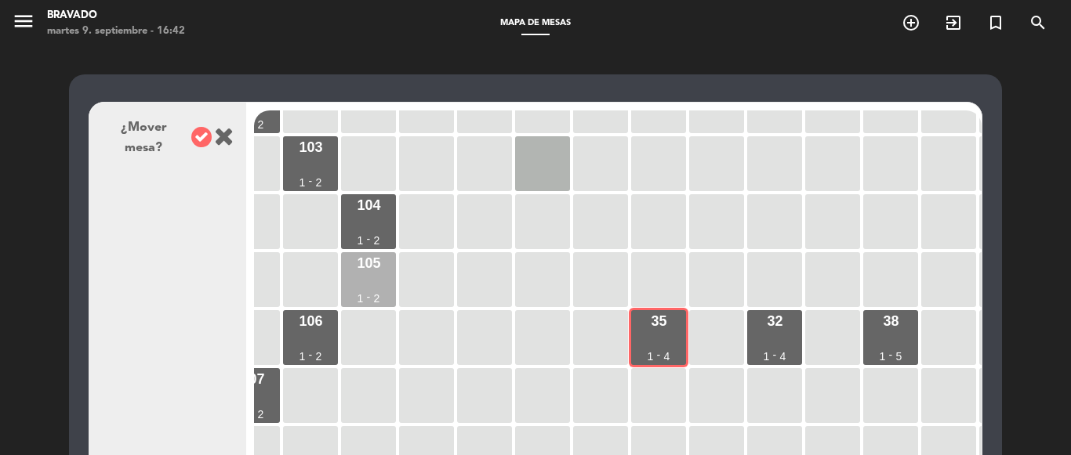
scroll to position [157, 90]
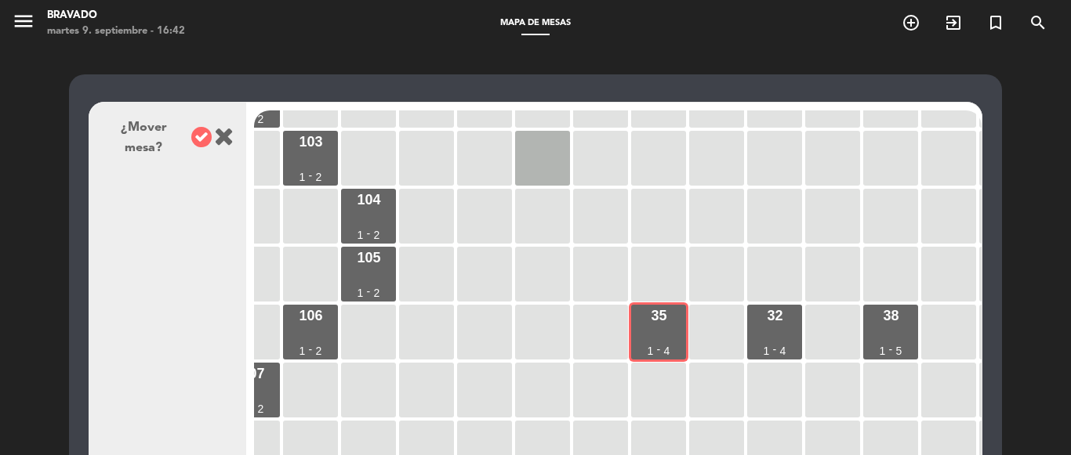
click at [219, 141] on icon at bounding box center [224, 136] width 20 height 25
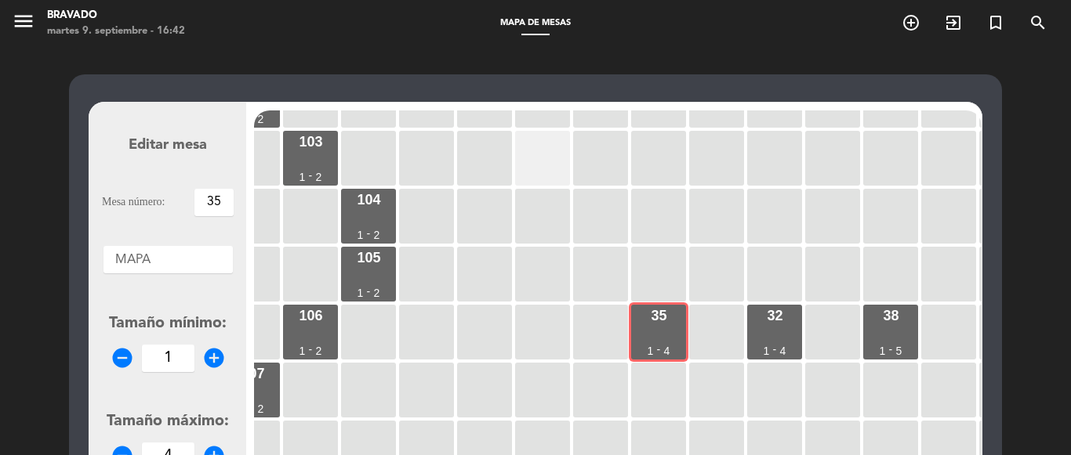
click at [535, 170] on div at bounding box center [542, 158] width 55 height 55
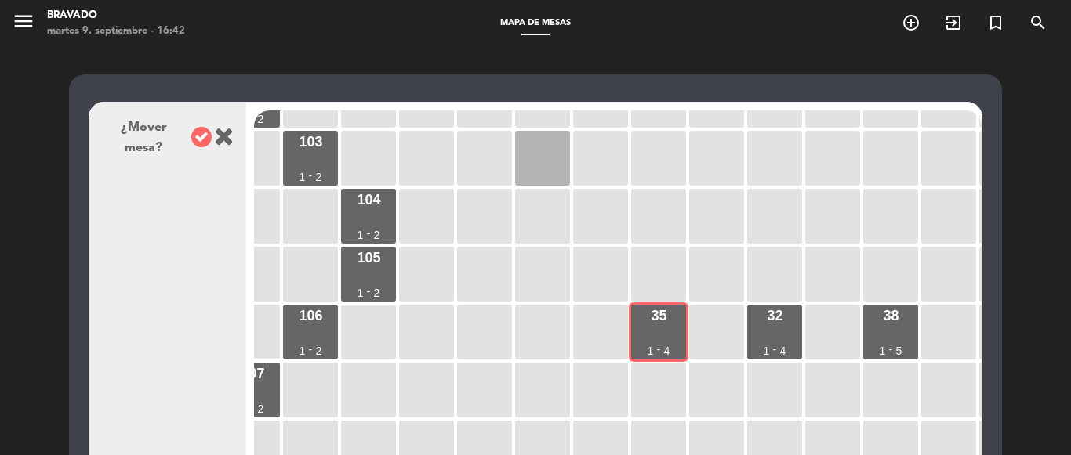
click at [219, 137] on icon at bounding box center [224, 136] width 20 height 25
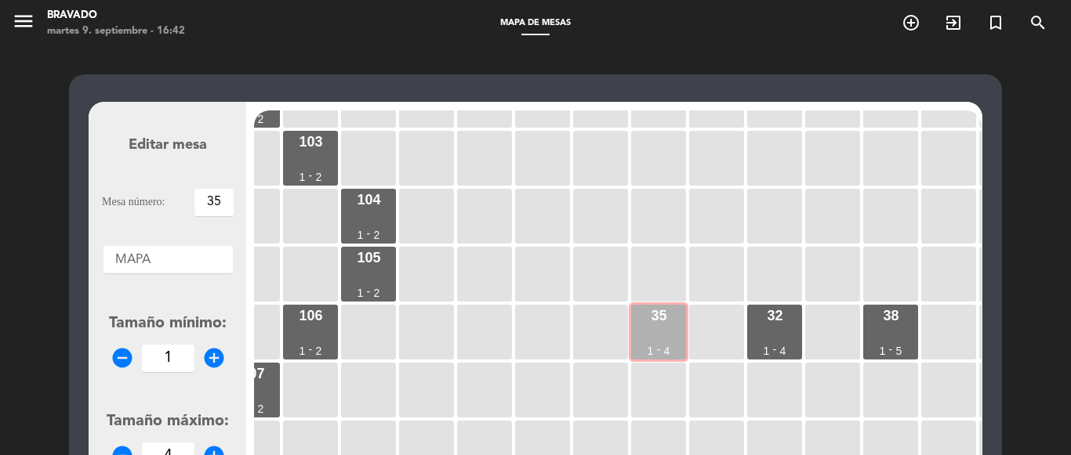
click at [654, 337] on div "35 1 - 4" at bounding box center [658, 332] width 55 height 55
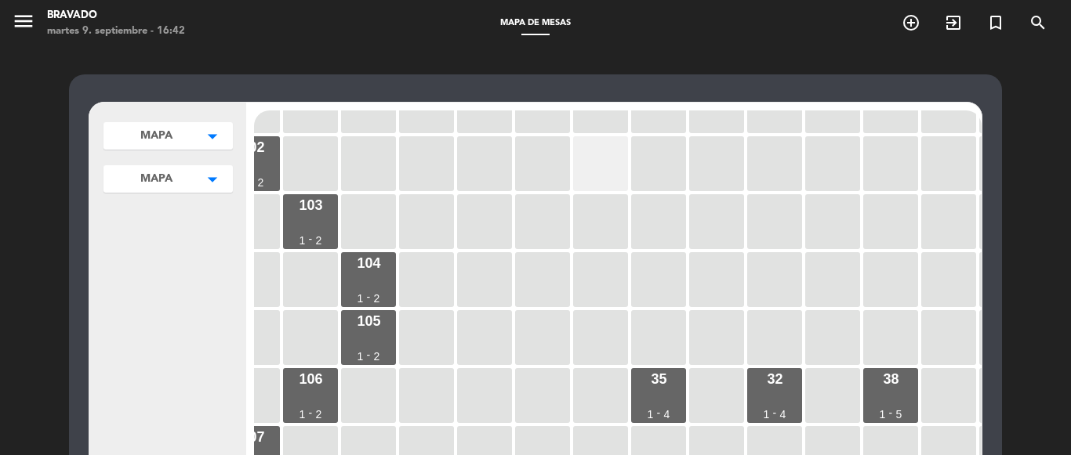
scroll to position [0, 90]
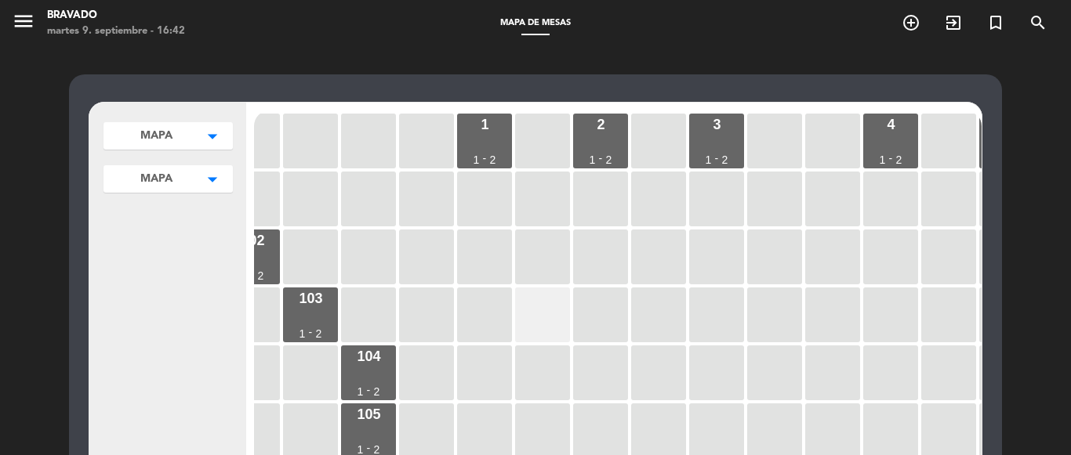
click at [524, 329] on div at bounding box center [542, 315] width 55 height 55
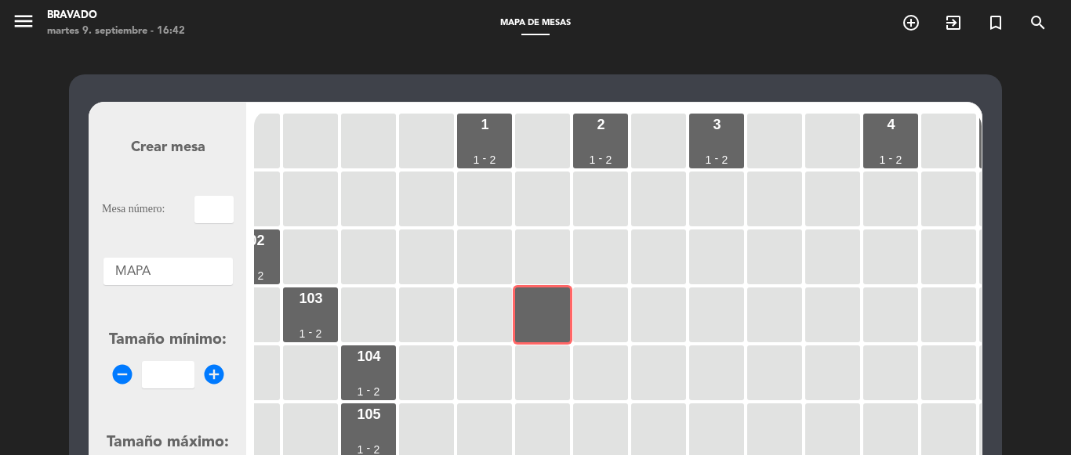
click at [202, 207] on input "text" at bounding box center [213, 209] width 39 height 27
type input "20"
click at [216, 377] on icon "add_circle" at bounding box center [214, 375] width 24 height 24
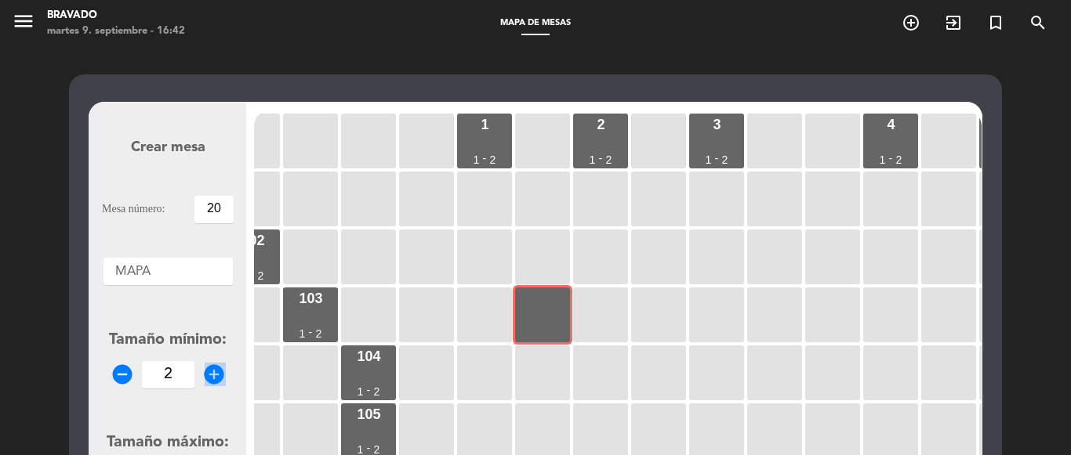
click at [216, 377] on icon "add_circle" at bounding box center [214, 375] width 24 height 24
click at [216, 375] on icon "add_circle" at bounding box center [214, 375] width 24 height 24
click at [122, 368] on icon "remove_circle" at bounding box center [123, 375] width 24 height 24
type input "4"
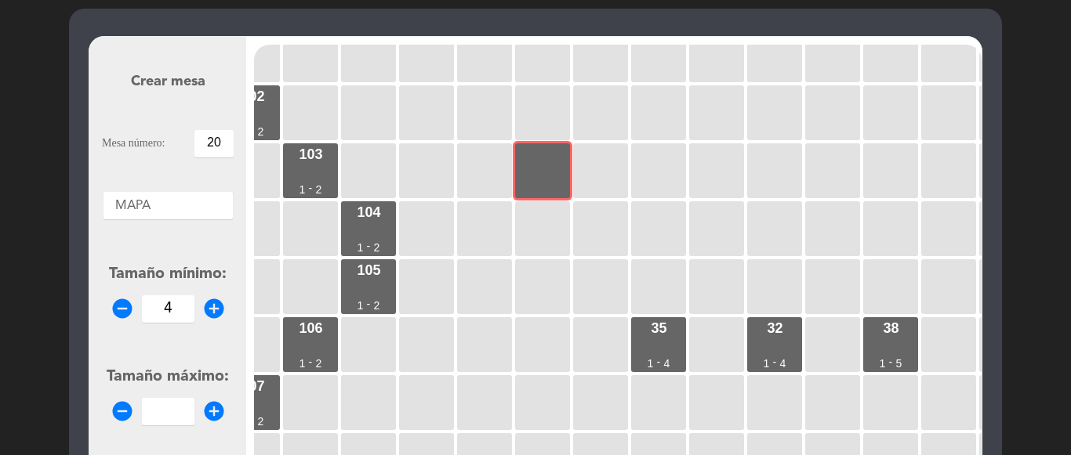
scroll to position [157, 0]
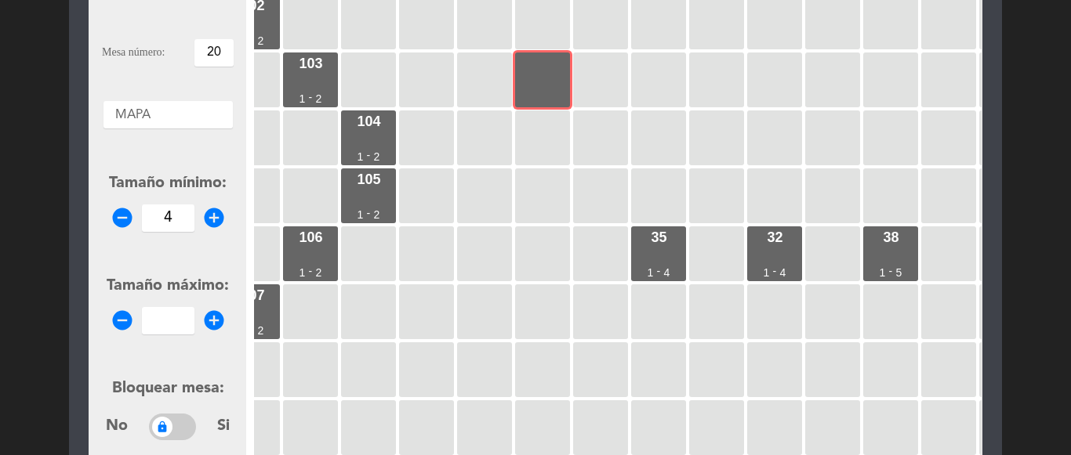
click at [215, 320] on icon "add_circle" at bounding box center [214, 321] width 24 height 24
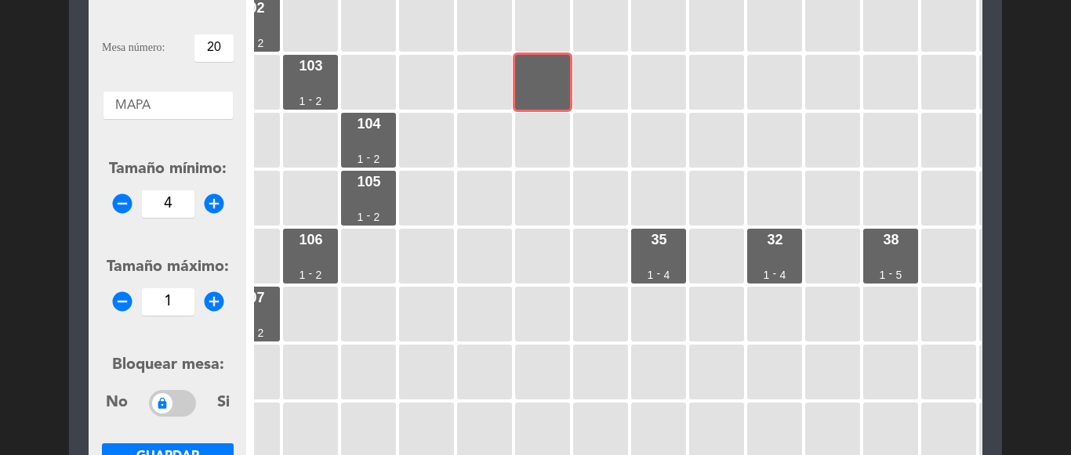
click at [215, 320] on form "Crear mesa Mesa número: 20 Áreas × MAPA × Tamaño mínimo: remove_circle 4 add_ci…" at bounding box center [168, 250] width 132 height 596
click at [216, 309] on icon "add_circle" at bounding box center [214, 302] width 24 height 24
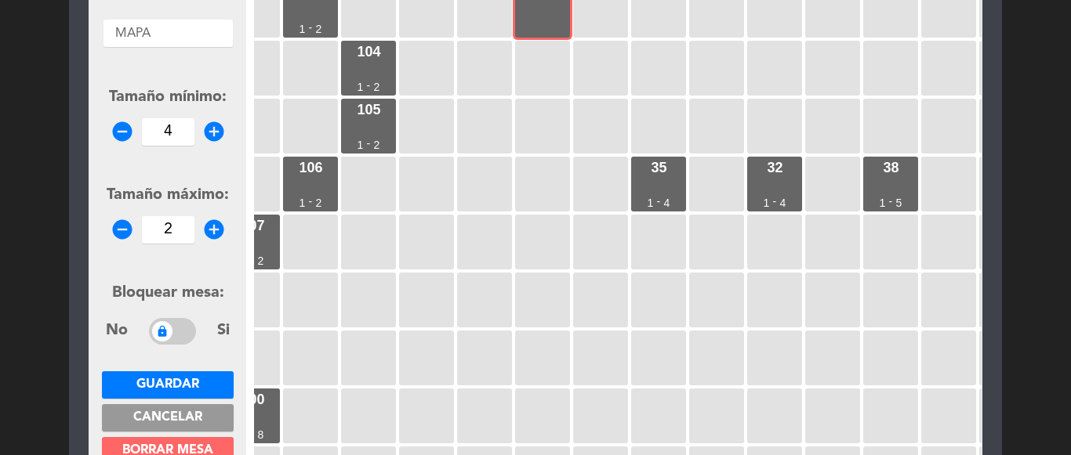
scroll to position [311, 0]
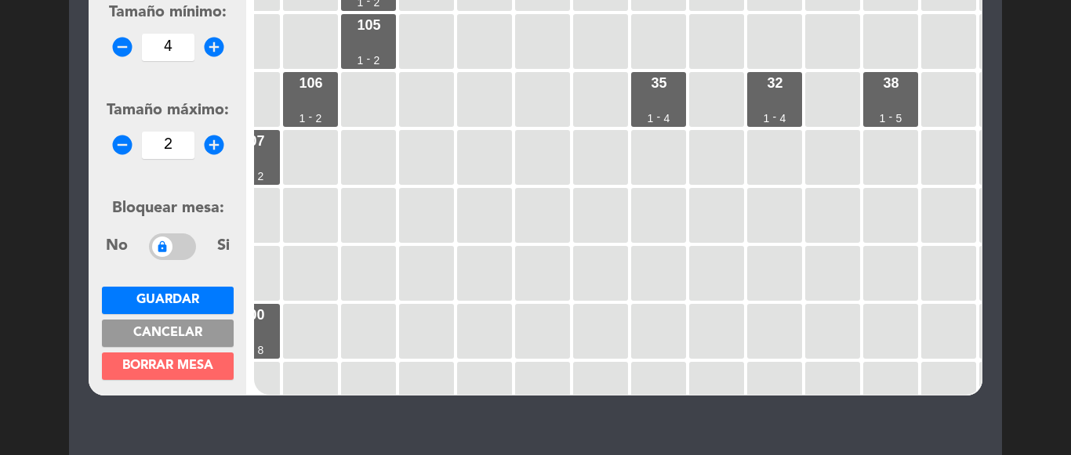
click at [192, 301] on span "Guardar" at bounding box center [167, 300] width 63 height 13
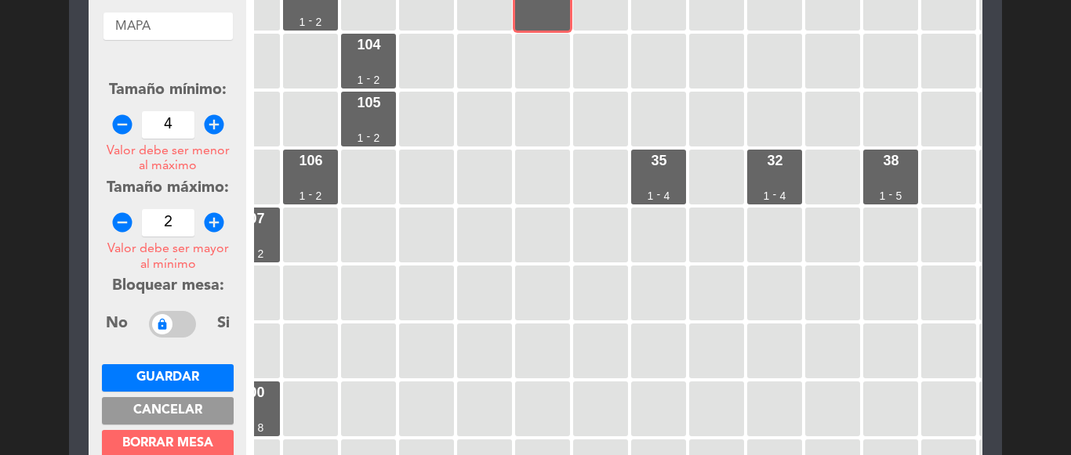
scroll to position [233, 0]
click at [214, 229] on icon "add_circle" at bounding box center [214, 224] width 24 height 24
click at [126, 222] on icon "remove_circle" at bounding box center [123, 224] width 24 height 24
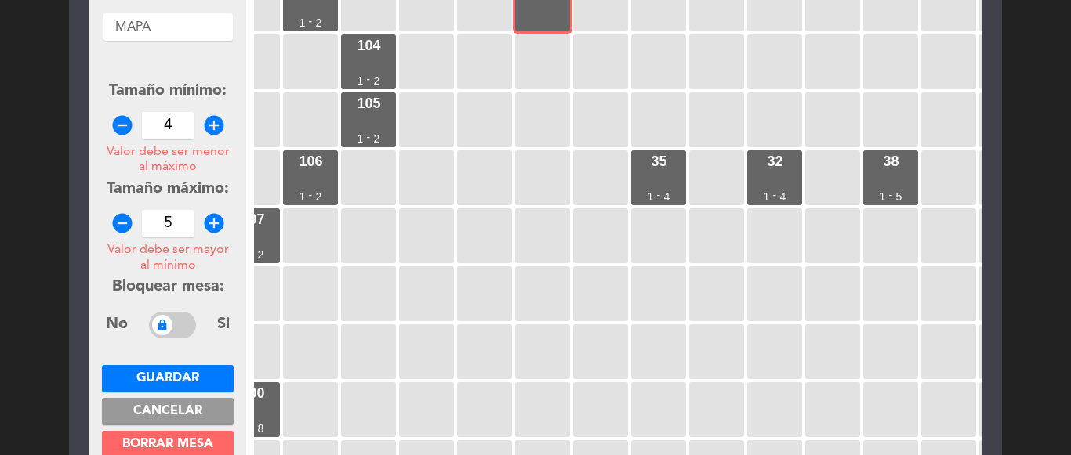
type input "4"
click at [118, 122] on icon "remove_circle" at bounding box center [123, 126] width 24 height 24
click at [220, 130] on icon "add_circle" at bounding box center [214, 126] width 24 height 24
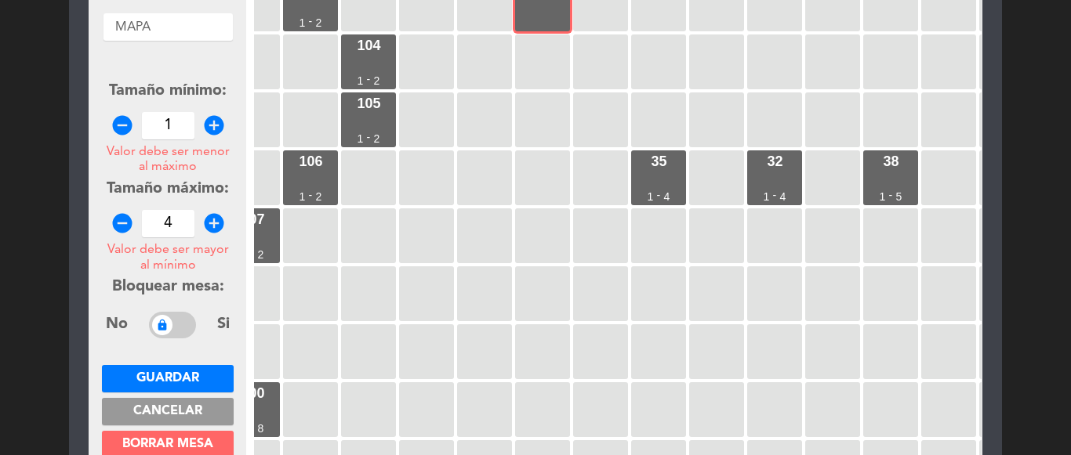
type input "2"
click at [169, 372] on span "Guardar" at bounding box center [167, 378] width 63 height 13
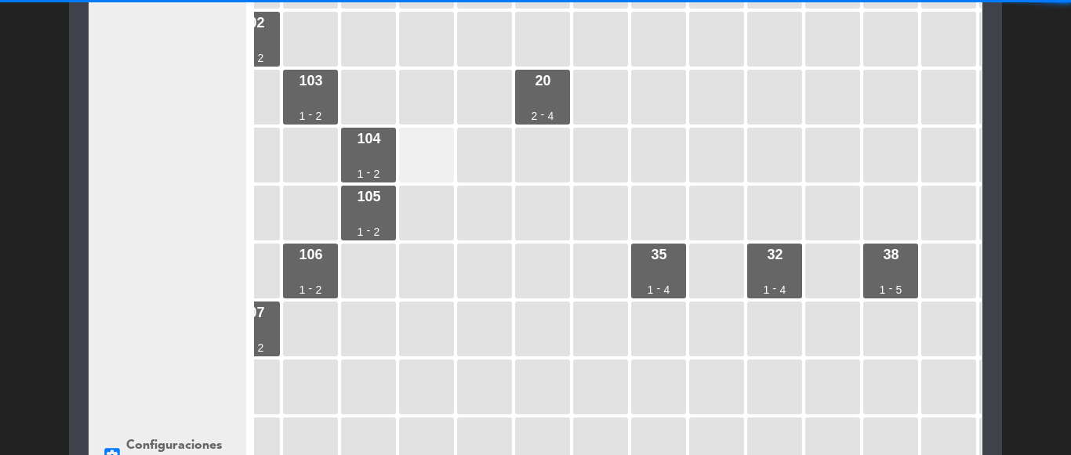
scroll to position [85, 0]
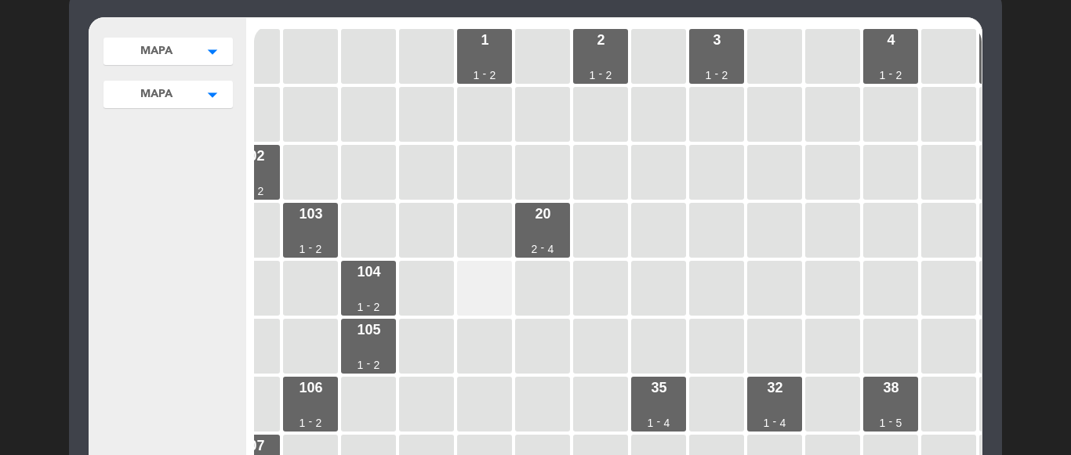
click at [476, 302] on div at bounding box center [484, 288] width 55 height 55
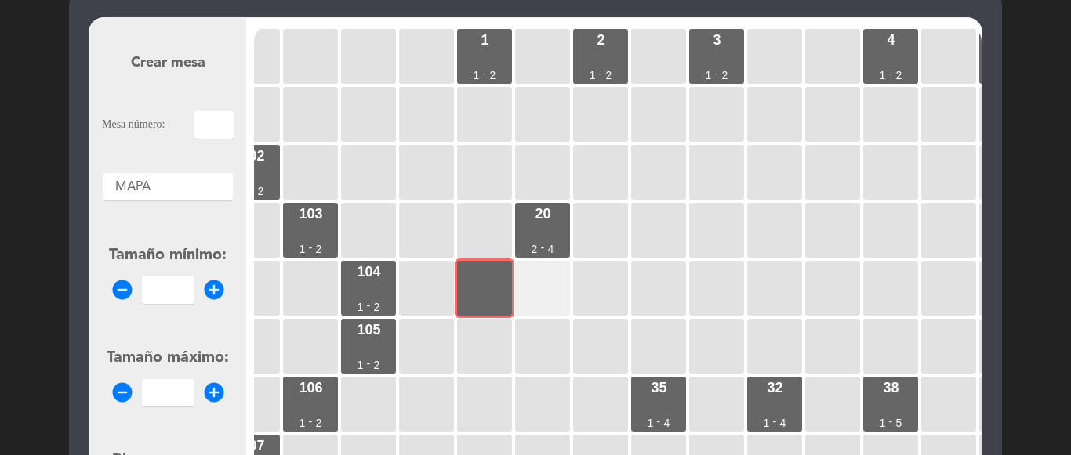
click at [533, 288] on div at bounding box center [542, 288] width 55 height 55
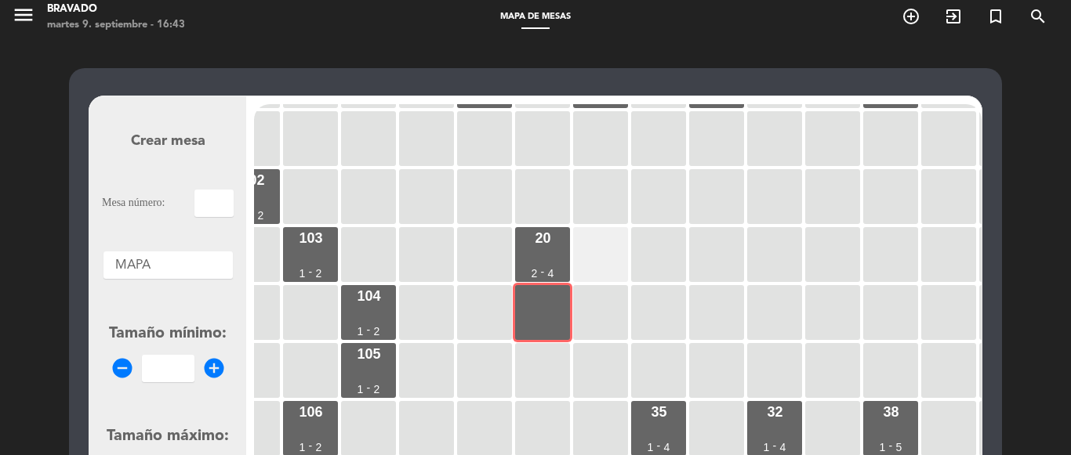
scroll to position [78, 90]
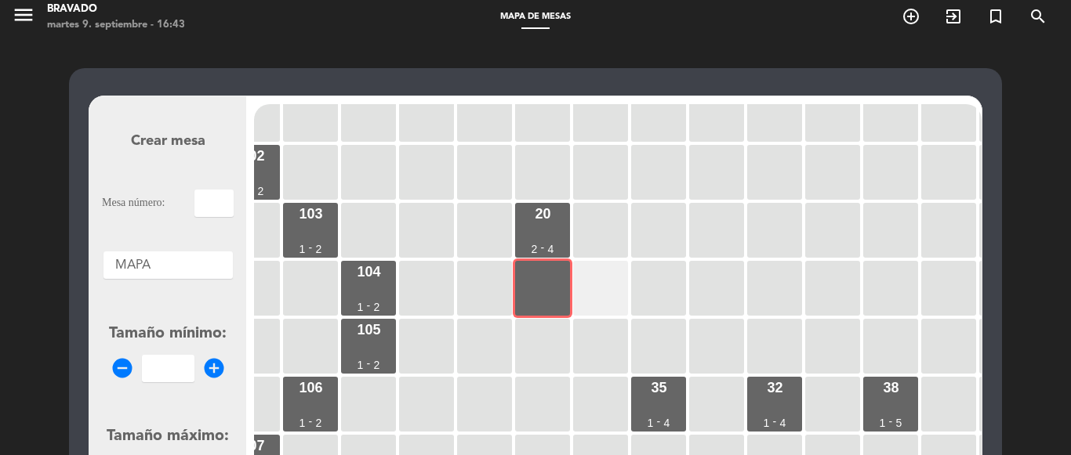
click at [593, 291] on div at bounding box center [600, 288] width 55 height 55
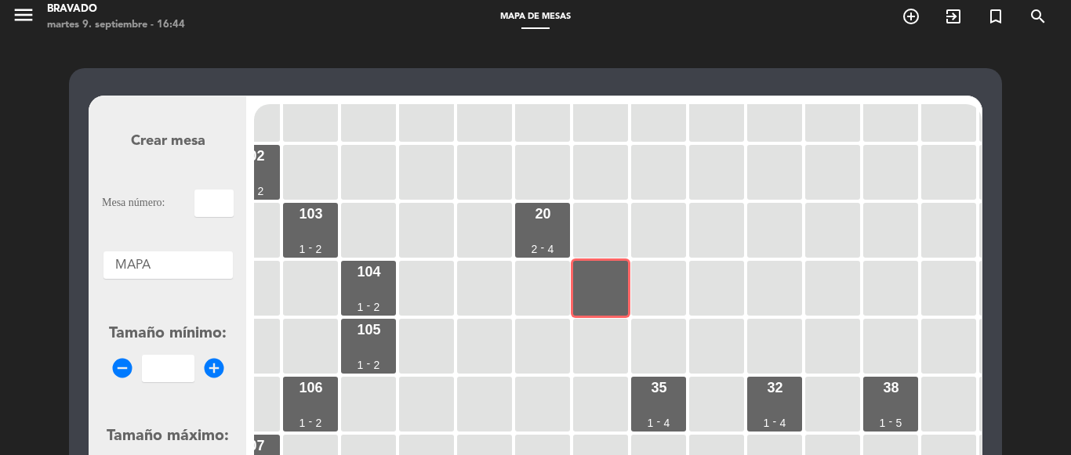
click at [212, 201] on input "text" at bounding box center [213, 203] width 39 height 27
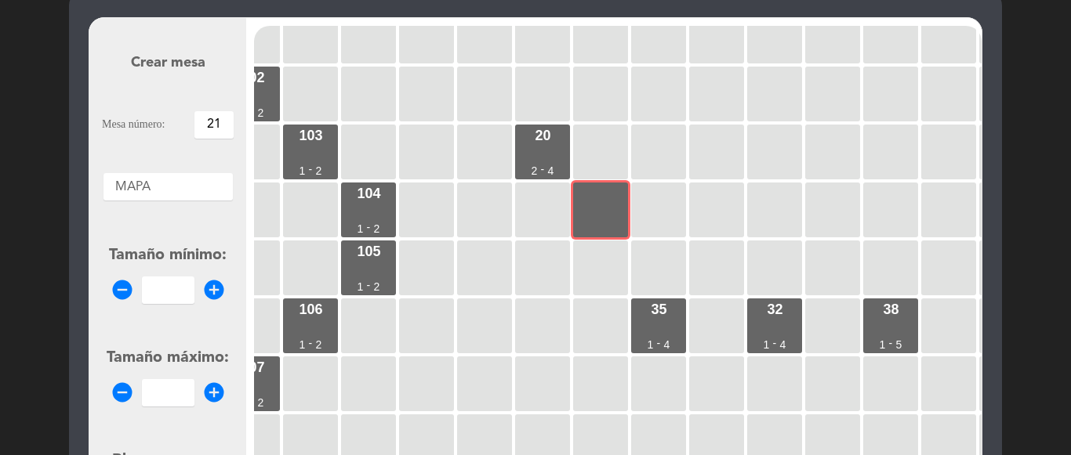
type input "21"
click at [207, 295] on icon "add_circle" at bounding box center [214, 290] width 24 height 24
click at [214, 293] on icon "add_circle" at bounding box center [214, 290] width 24 height 24
type input "2"
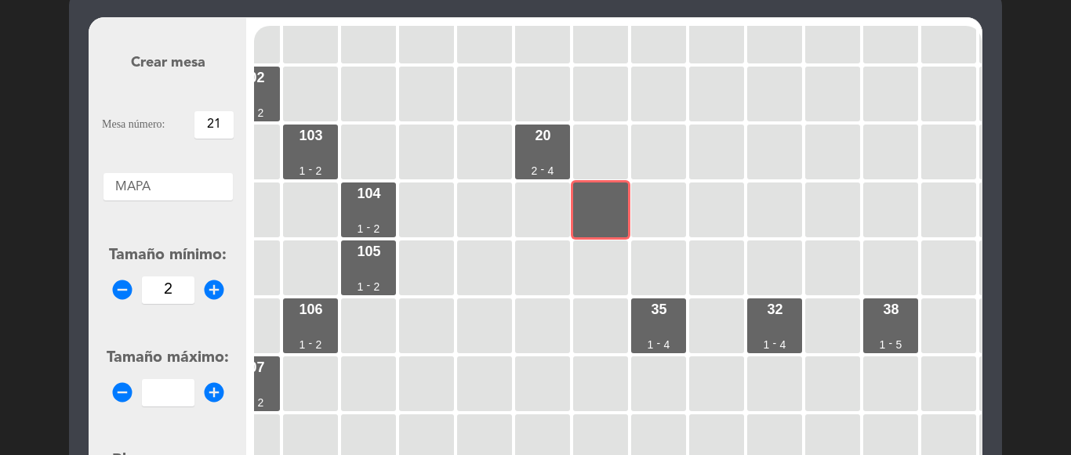
click at [217, 397] on icon "add_circle" at bounding box center [214, 393] width 24 height 24
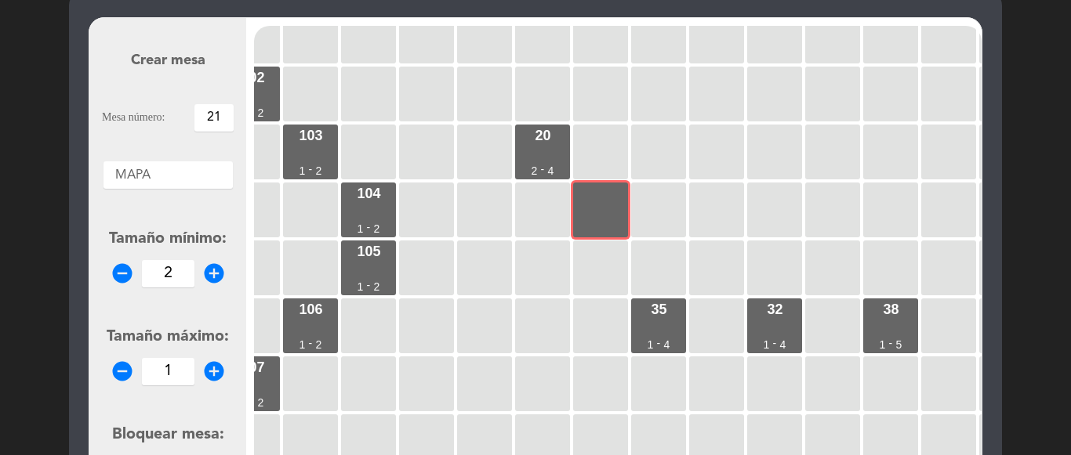
scroll to position [82, 0]
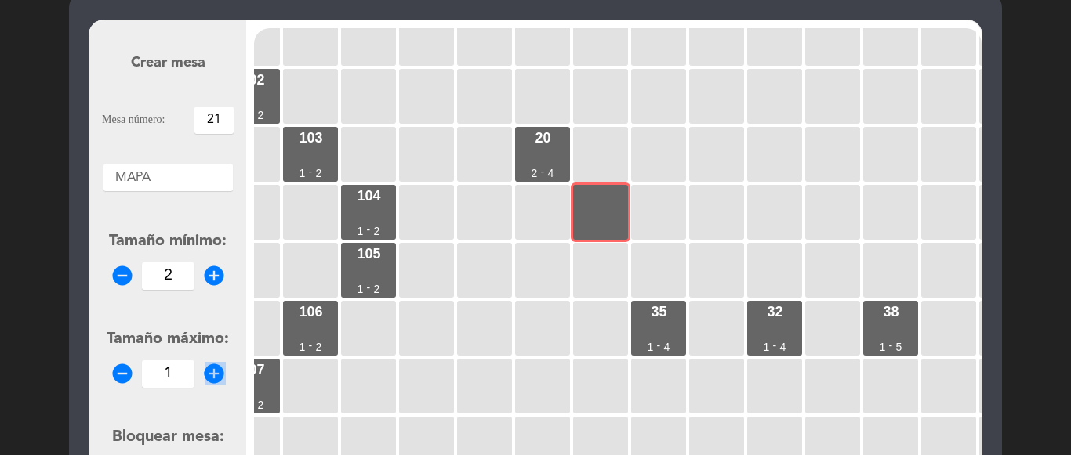
click at [217, 397] on form "Crear mesa Mesa número: 21 Áreas × MAPA × Tamaño mínimo: remove_circle 2 add_ci…" at bounding box center [168, 322] width 132 height 596
click at [215, 383] on icon "add_circle" at bounding box center [214, 374] width 24 height 24
click at [215, 381] on icon "add_circle" at bounding box center [214, 374] width 24 height 24
type input "4"
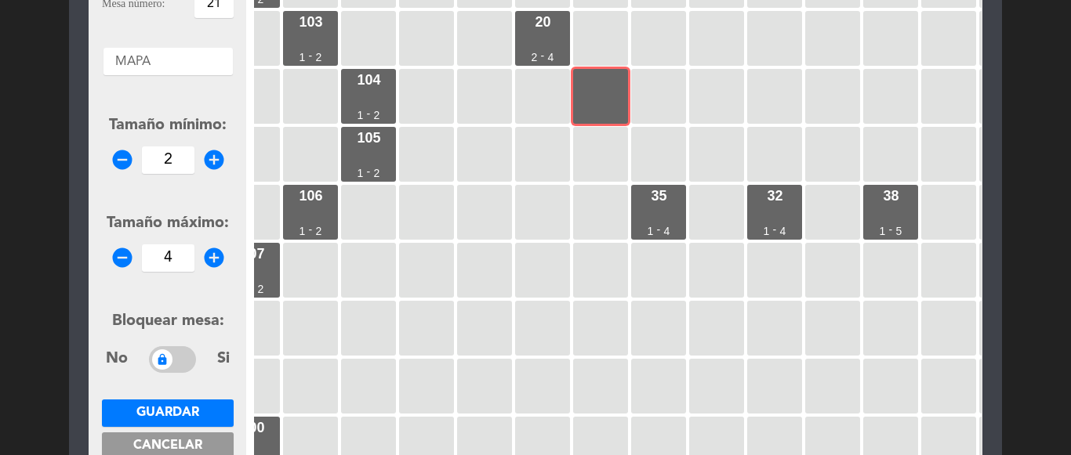
scroll to position [317, 0]
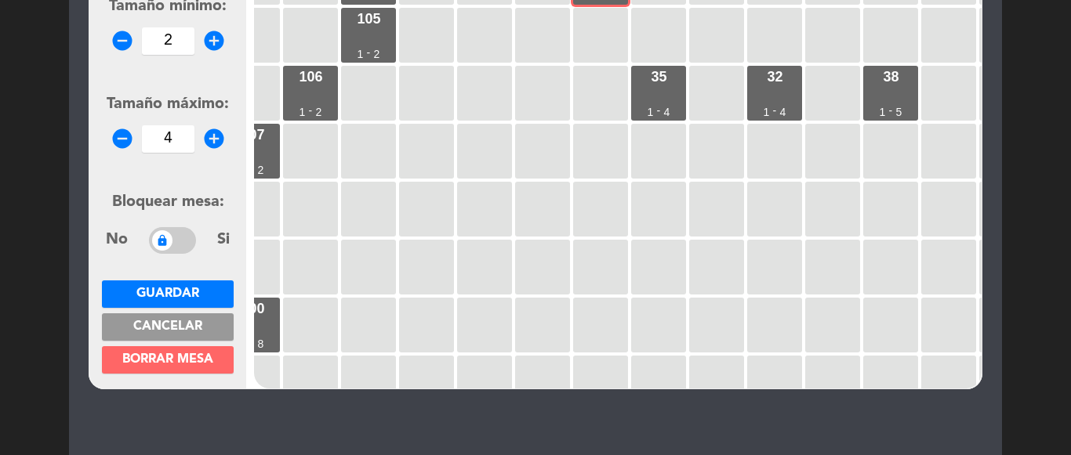
click at [193, 288] on span "Guardar" at bounding box center [167, 294] width 63 height 13
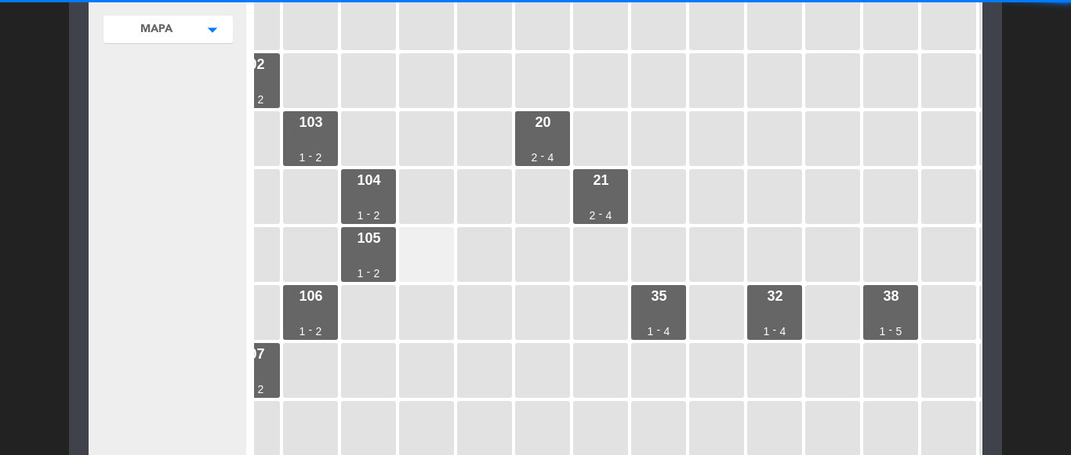
scroll to position [0, 90]
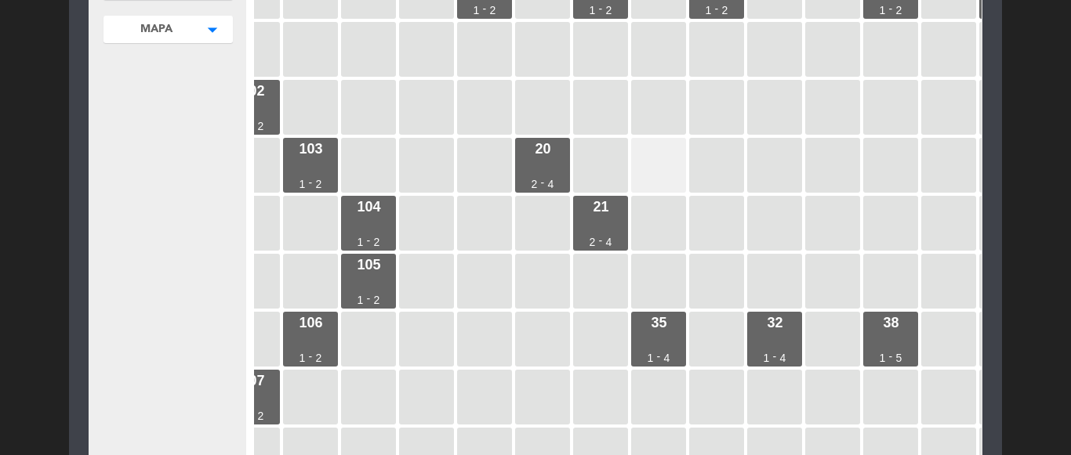
click at [658, 165] on div at bounding box center [658, 165] width 55 height 55
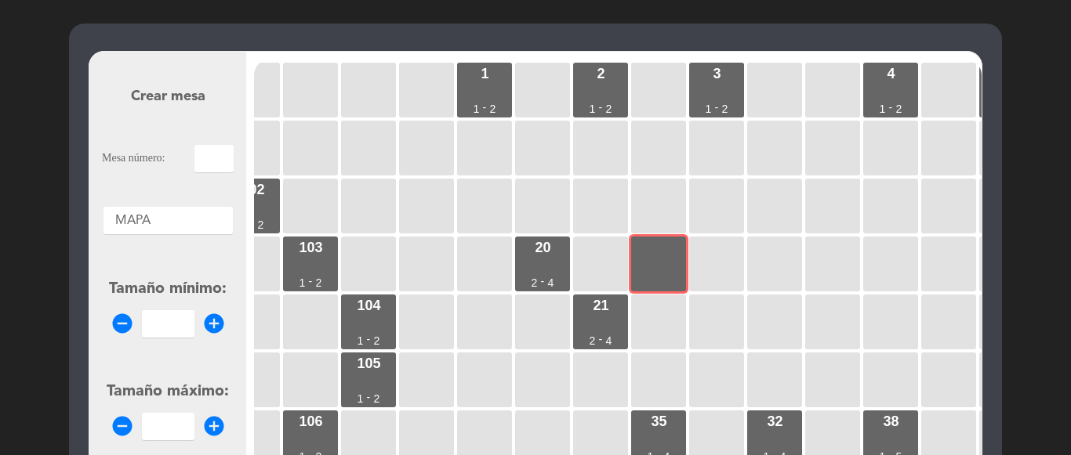
scroll to position [78, 0]
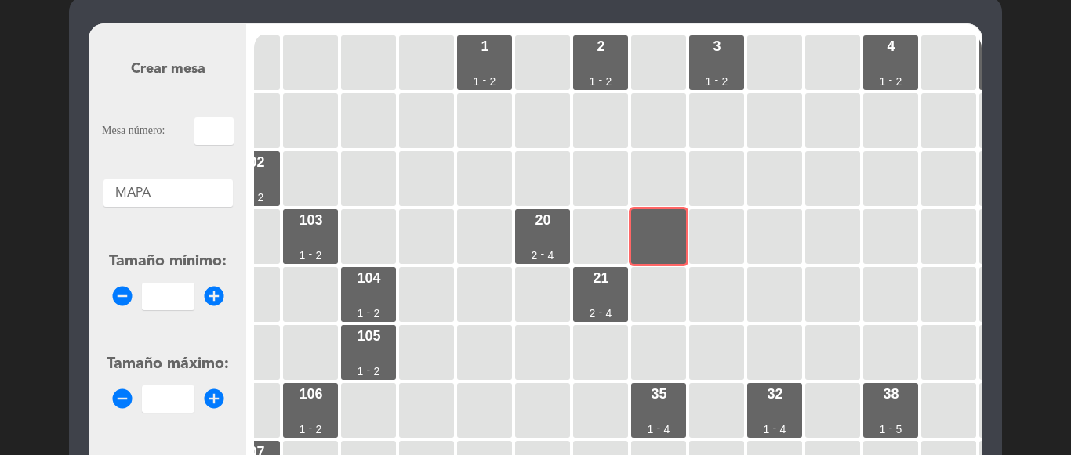
click at [209, 292] on icon "add_circle" at bounding box center [214, 297] width 24 height 24
click at [209, 291] on icon "add_circle" at bounding box center [214, 297] width 24 height 24
type input "2"
click at [212, 393] on icon "add_circle" at bounding box center [214, 399] width 24 height 24
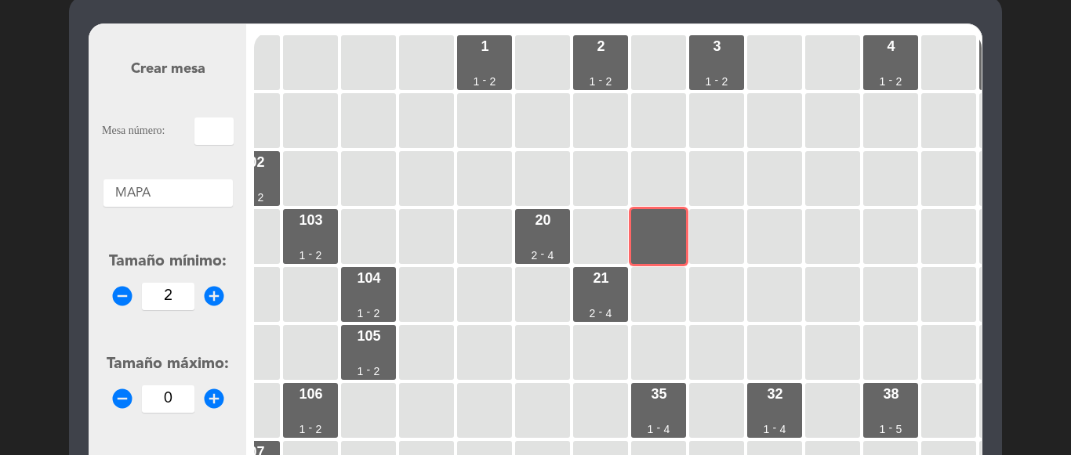
click at [212, 393] on icon "add_circle" at bounding box center [214, 399] width 24 height 24
type input "4"
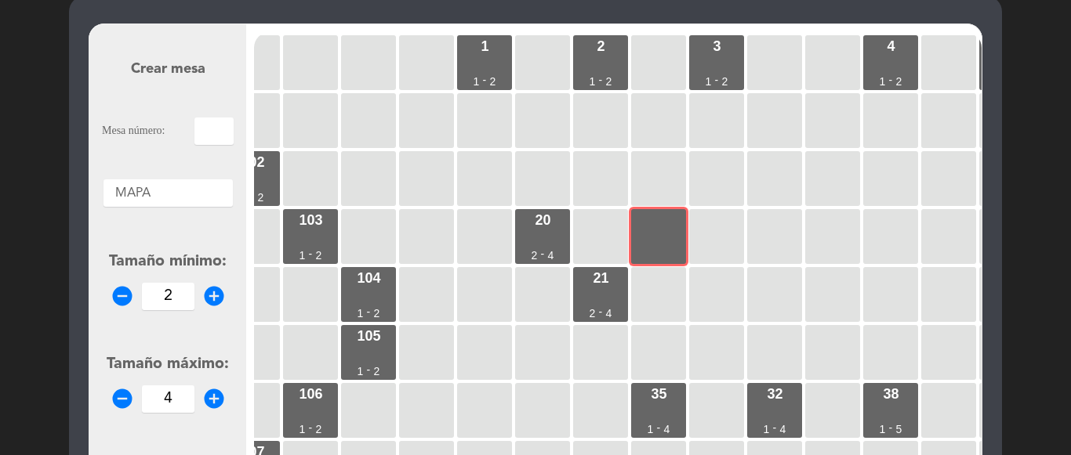
click at [220, 125] on input "text" at bounding box center [213, 131] width 39 height 27
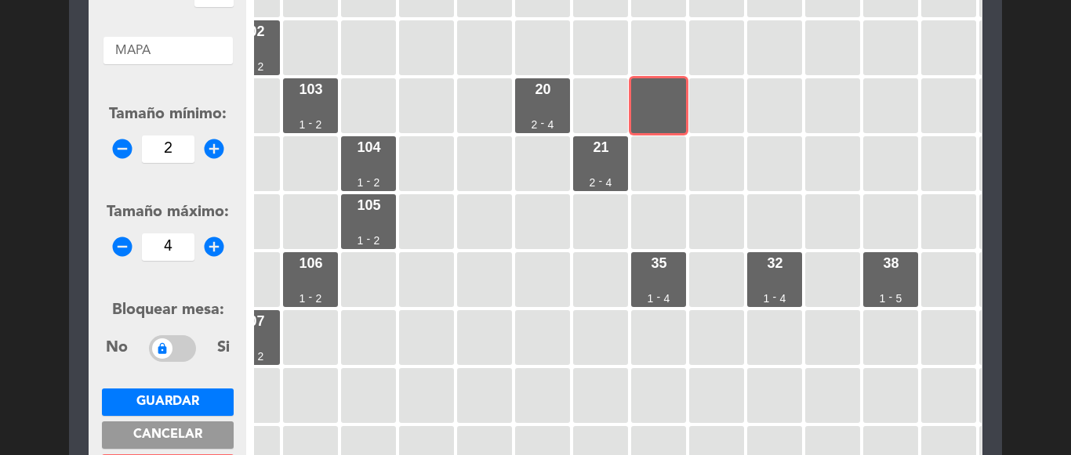
scroll to position [233, 0]
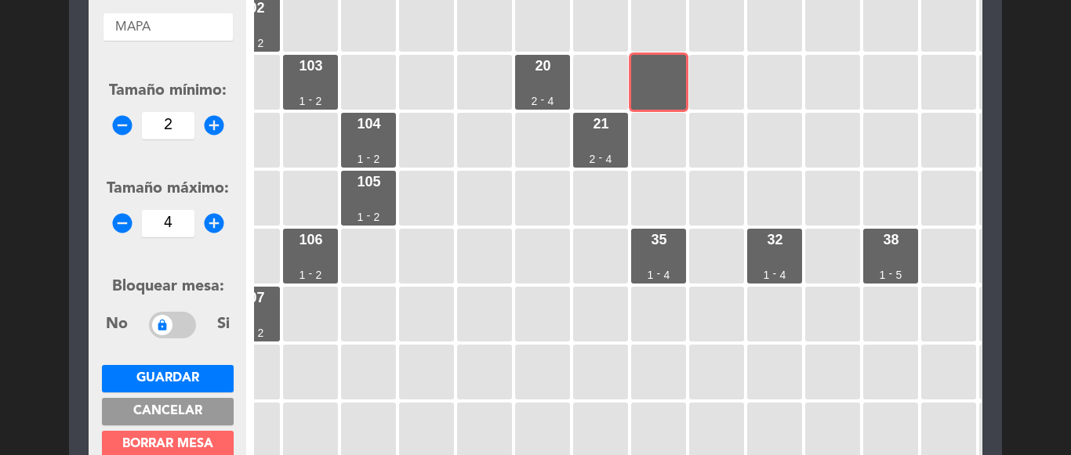
type input "22"
click at [186, 373] on span "Guardar" at bounding box center [167, 378] width 63 height 13
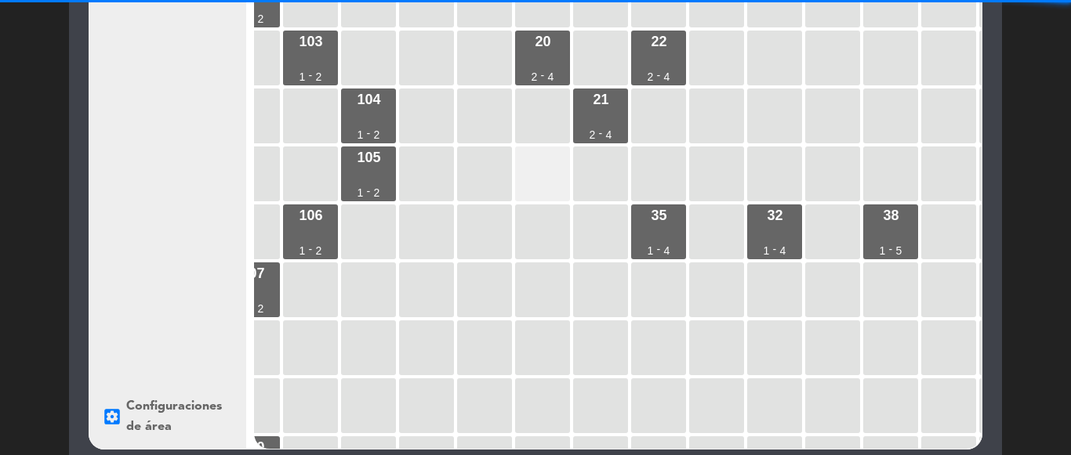
scroll to position [163, 0]
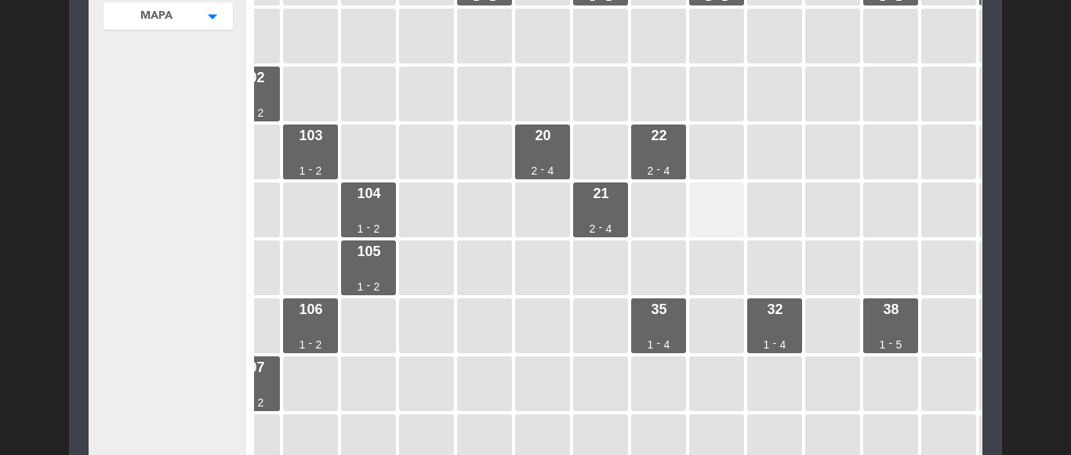
click at [708, 213] on div at bounding box center [716, 210] width 55 height 55
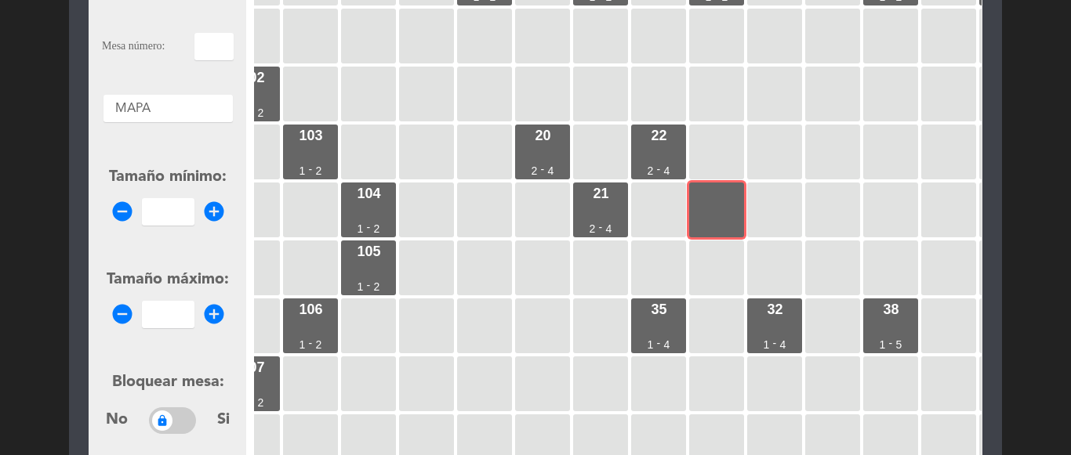
click at [205, 56] on input "text" at bounding box center [213, 46] width 39 height 27
type input "23"
click at [211, 212] on icon "add_circle" at bounding box center [214, 212] width 24 height 24
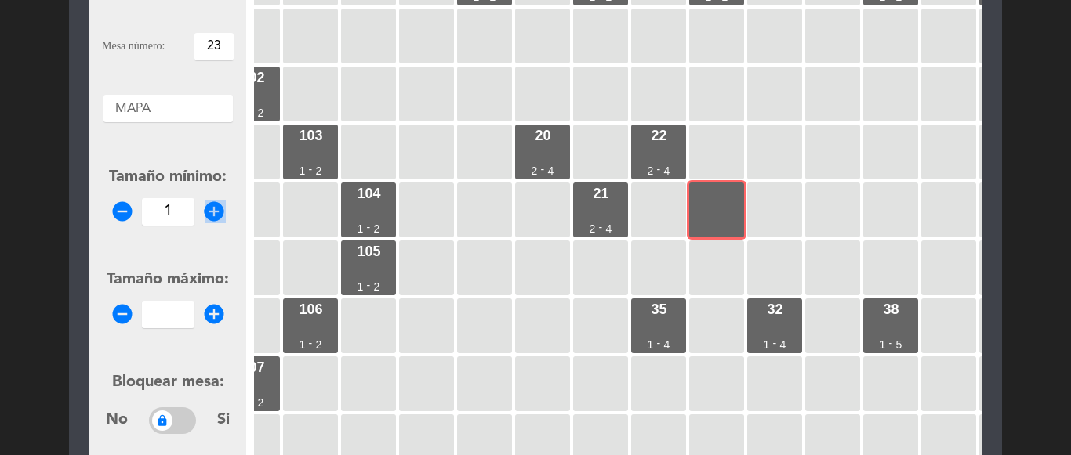
type input "2"
click at [213, 302] on div "remove_circle add_circle" at bounding box center [168, 314] width 132 height 27
click at [216, 310] on icon "add_circle" at bounding box center [214, 315] width 24 height 24
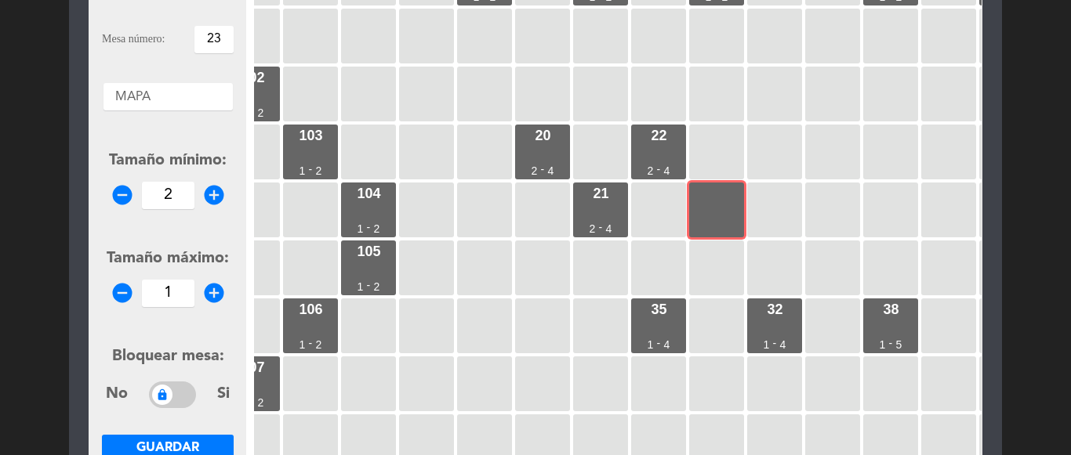
scroll to position [156, 0]
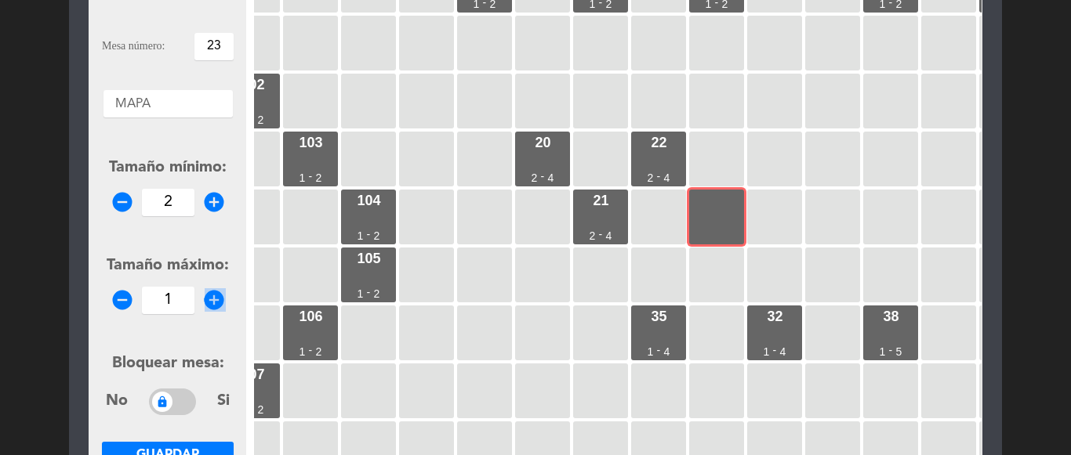
click at [216, 310] on icon "add_circle" at bounding box center [214, 300] width 24 height 24
click at [215, 302] on icon "add_circle" at bounding box center [214, 300] width 24 height 24
type input "4"
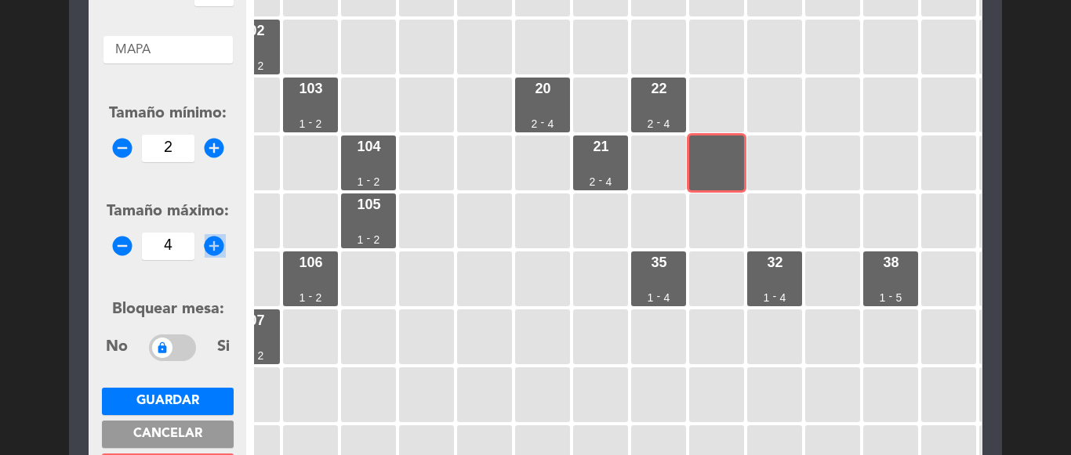
scroll to position [234, 0]
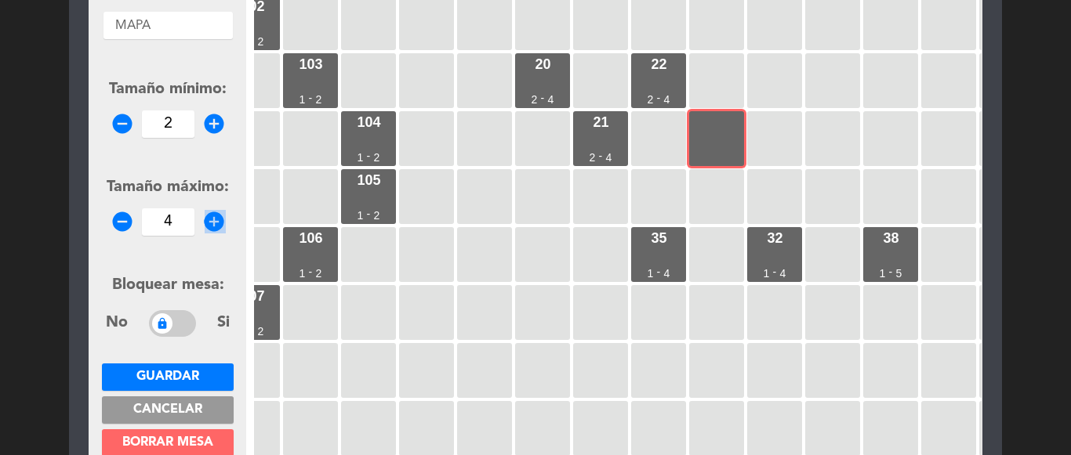
click at [159, 378] on span "Guardar" at bounding box center [167, 377] width 63 height 13
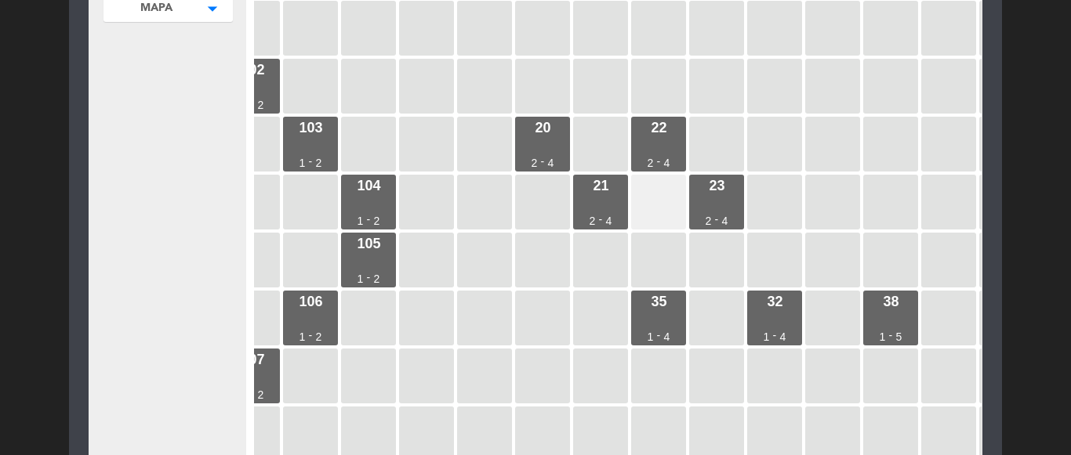
scroll to position [165, 0]
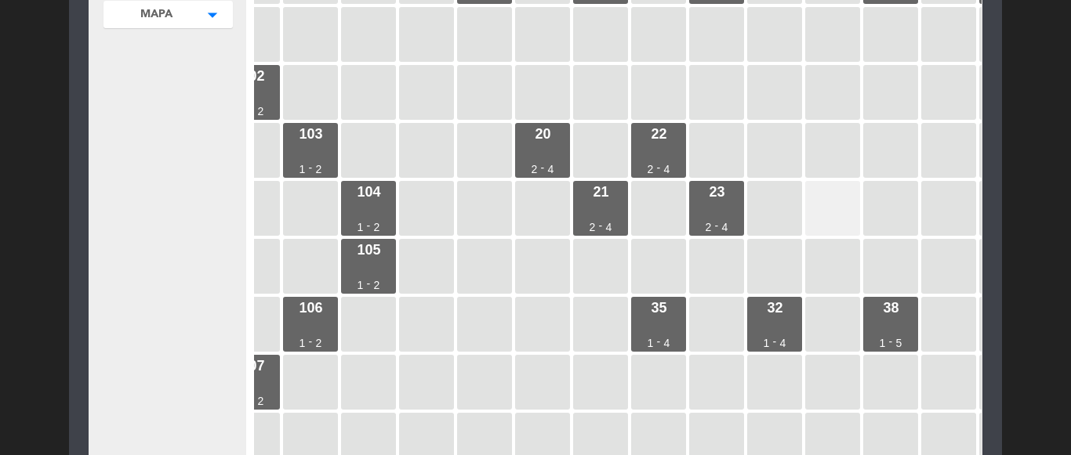
click at [825, 216] on div at bounding box center [832, 208] width 55 height 55
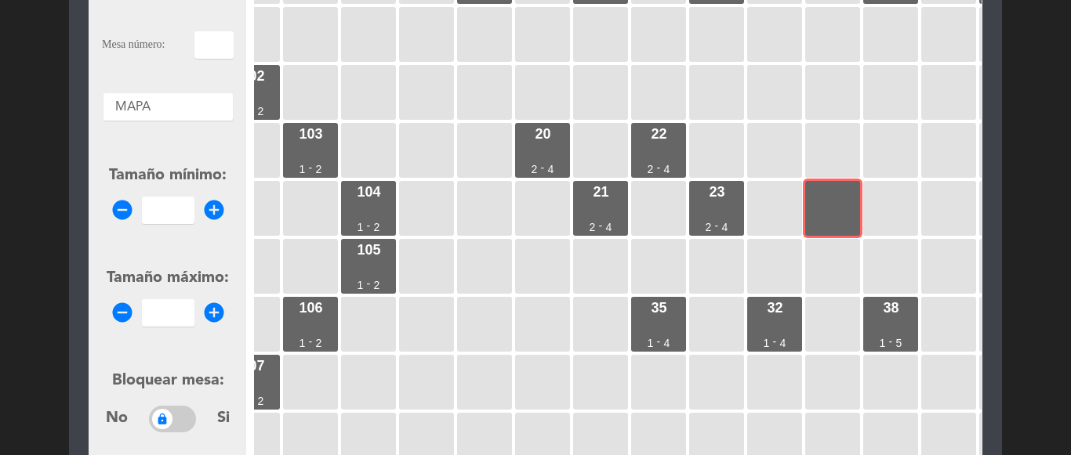
click at [203, 43] on input "text" at bounding box center [213, 44] width 39 height 27
type input "24"
click at [215, 216] on icon "add_circle" at bounding box center [214, 210] width 24 height 24
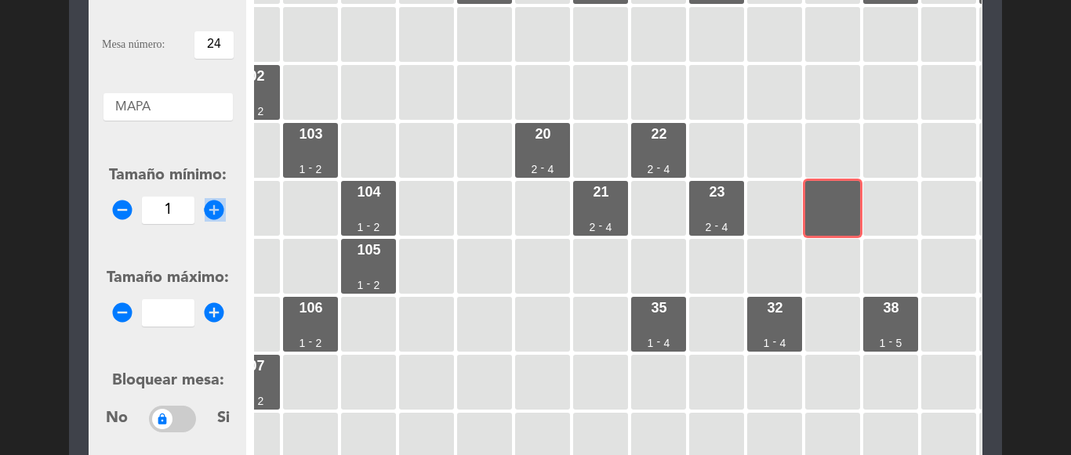
type input "2"
click at [212, 312] on icon "add_circle" at bounding box center [214, 313] width 24 height 24
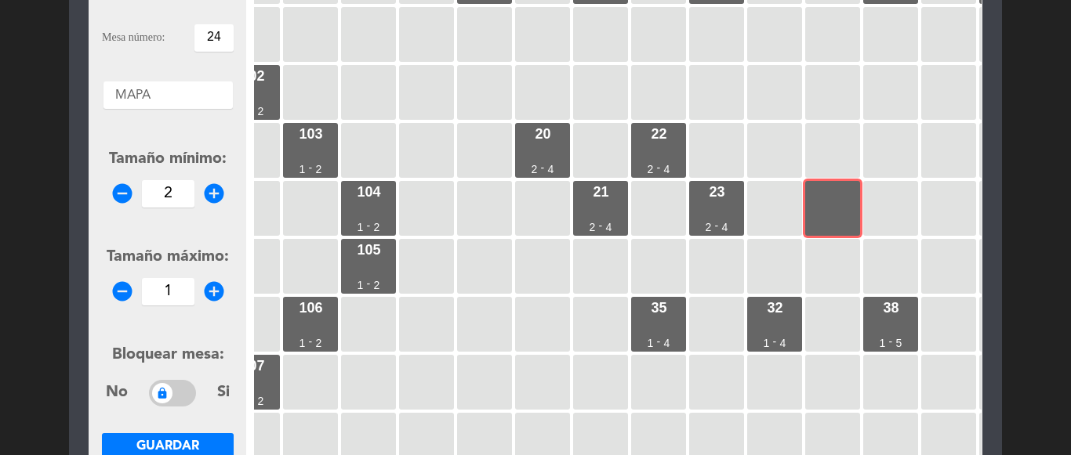
scroll to position [158, 0]
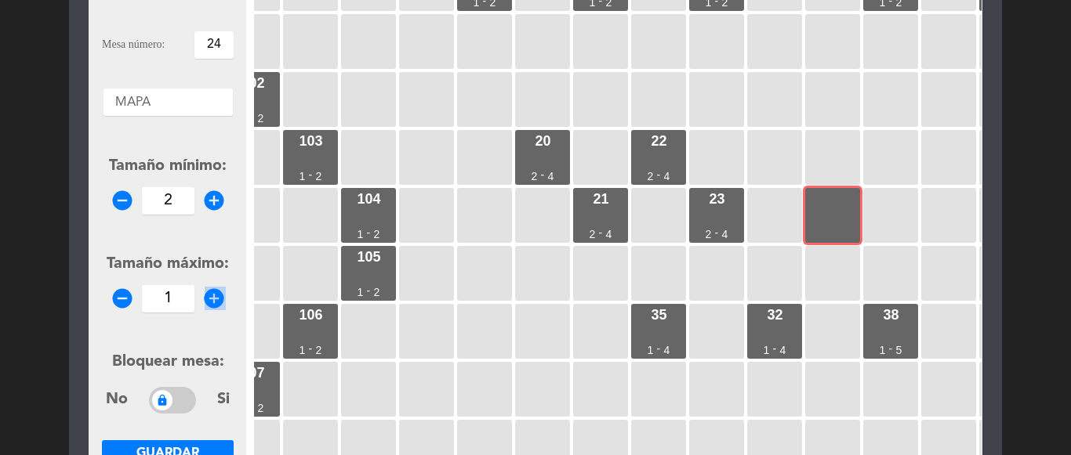
click at [212, 312] on div "remove_circle 1 add_circle" at bounding box center [168, 298] width 132 height 27
click at [215, 299] on icon "add_circle" at bounding box center [214, 299] width 24 height 24
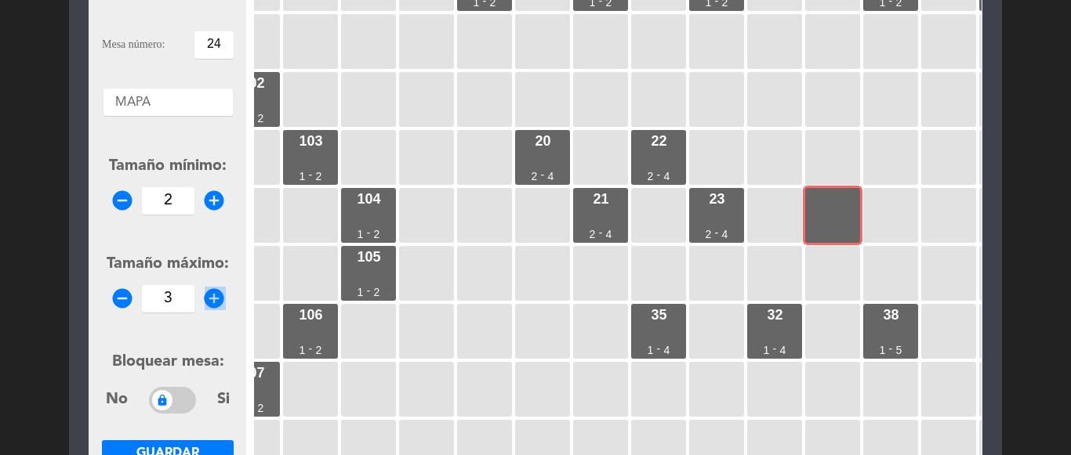
type input "4"
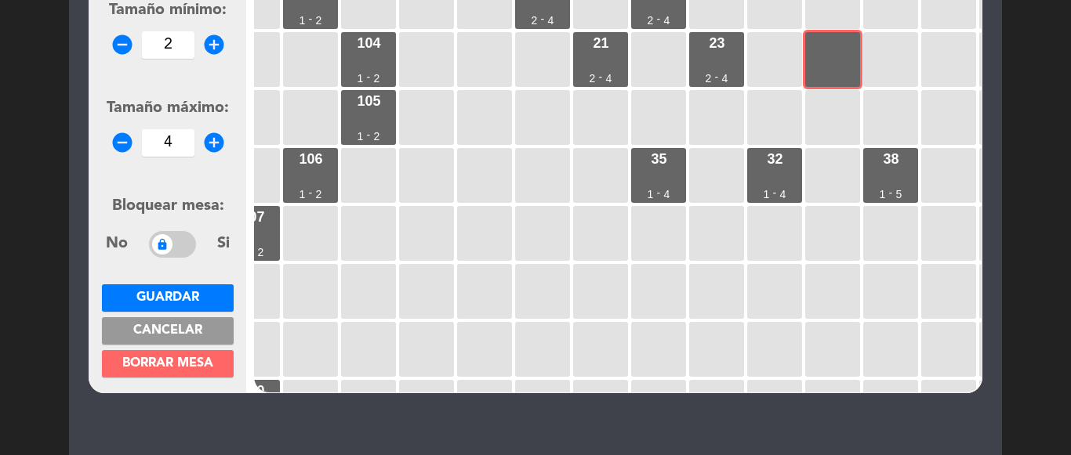
scroll to position [314, 0]
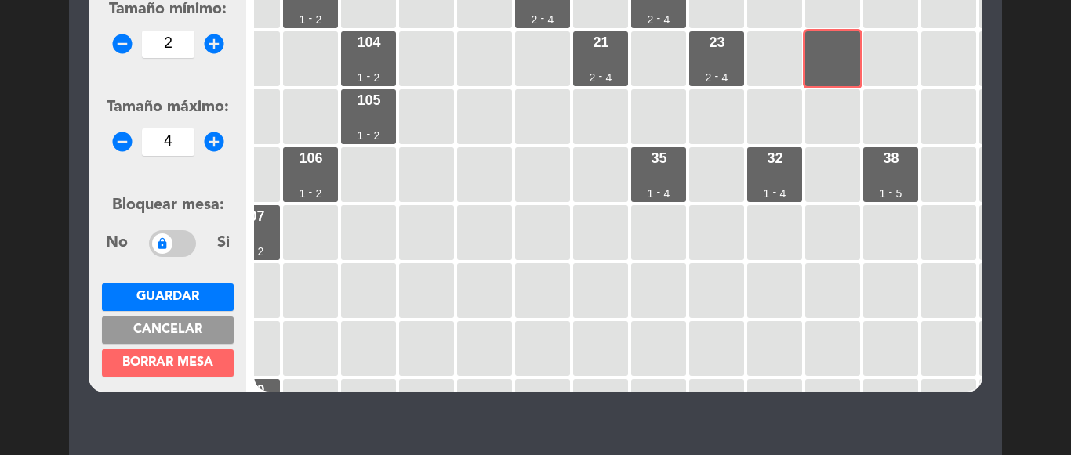
click at [188, 294] on span "Guardar" at bounding box center [167, 297] width 63 height 13
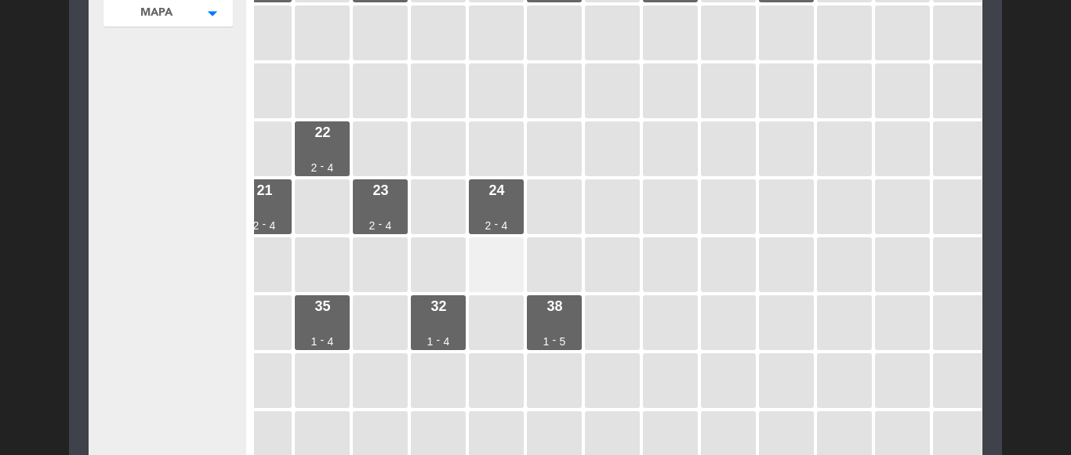
scroll to position [0, 433]
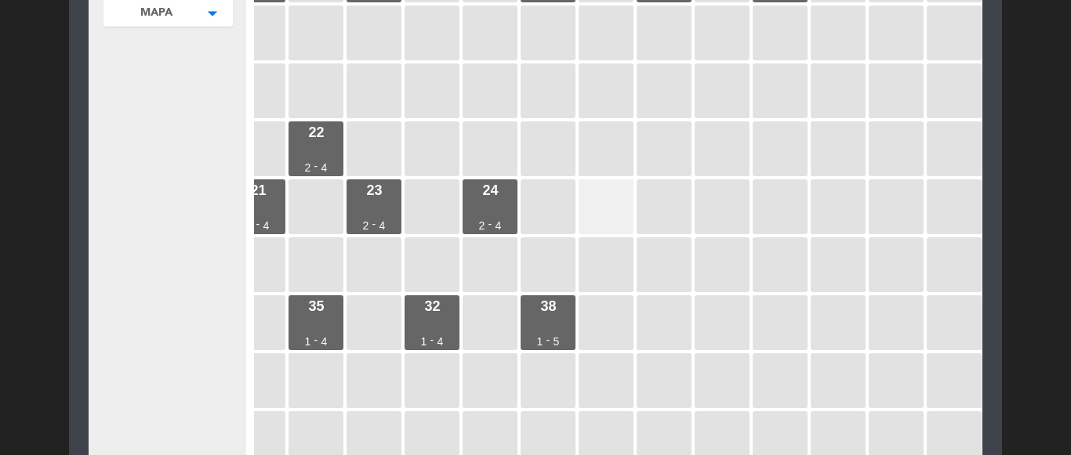
click at [603, 212] on div at bounding box center [605, 206] width 55 height 55
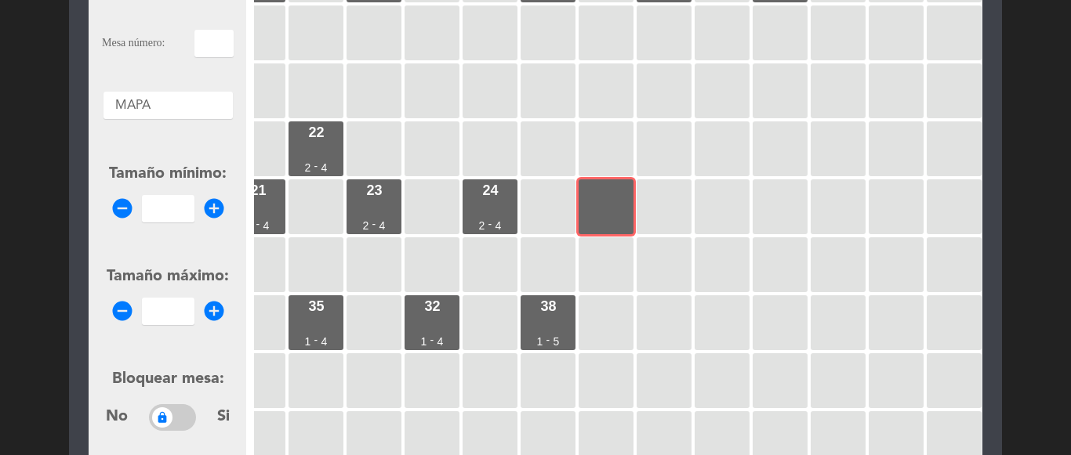
click at [205, 51] on input "text" at bounding box center [213, 43] width 39 height 27
type input "25"
click at [219, 199] on icon "add_circle" at bounding box center [214, 209] width 24 height 24
click at [212, 213] on icon "add_circle" at bounding box center [214, 209] width 24 height 24
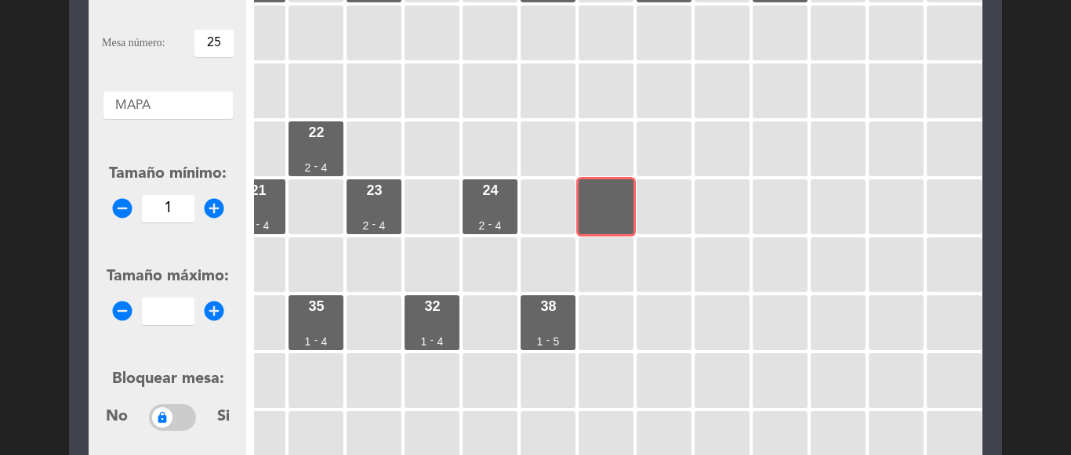
type input "2"
click at [222, 310] on icon "add_circle" at bounding box center [214, 311] width 24 height 24
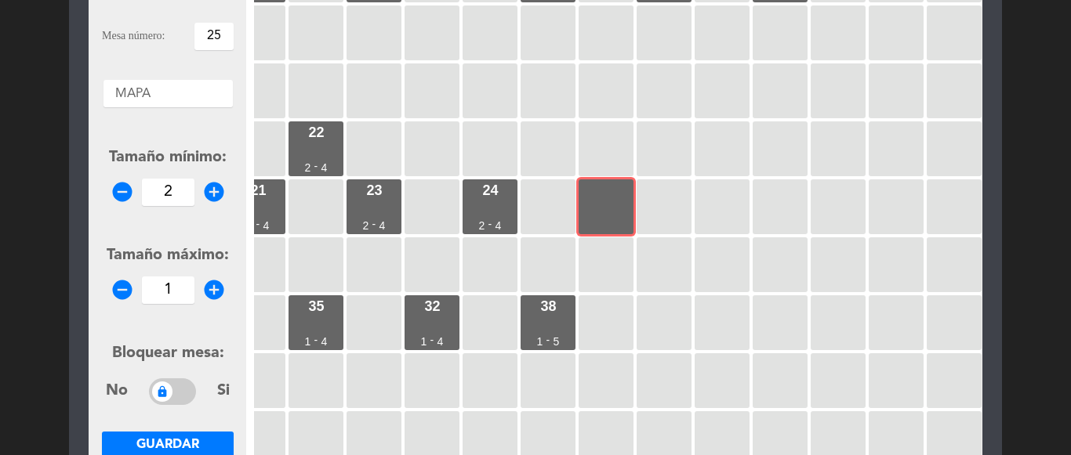
scroll to position [159, 0]
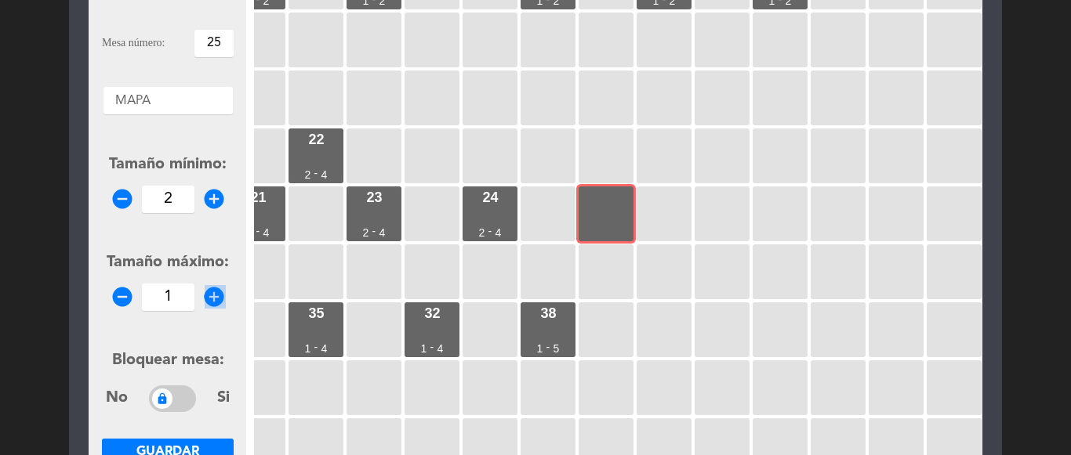
click at [222, 310] on div "remove_circle 1 add_circle" at bounding box center [168, 297] width 132 height 27
click at [215, 299] on icon "add_circle" at bounding box center [214, 297] width 24 height 24
type input "4"
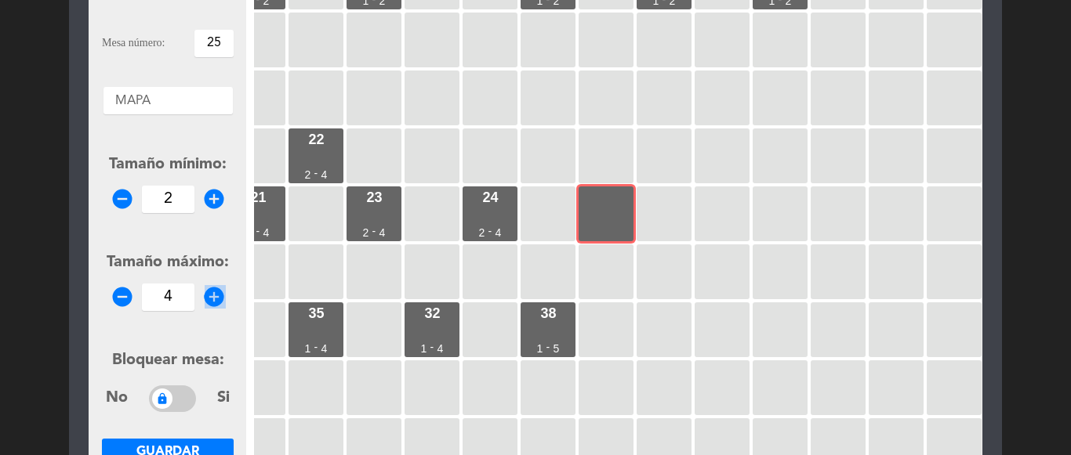
scroll to position [237, 0]
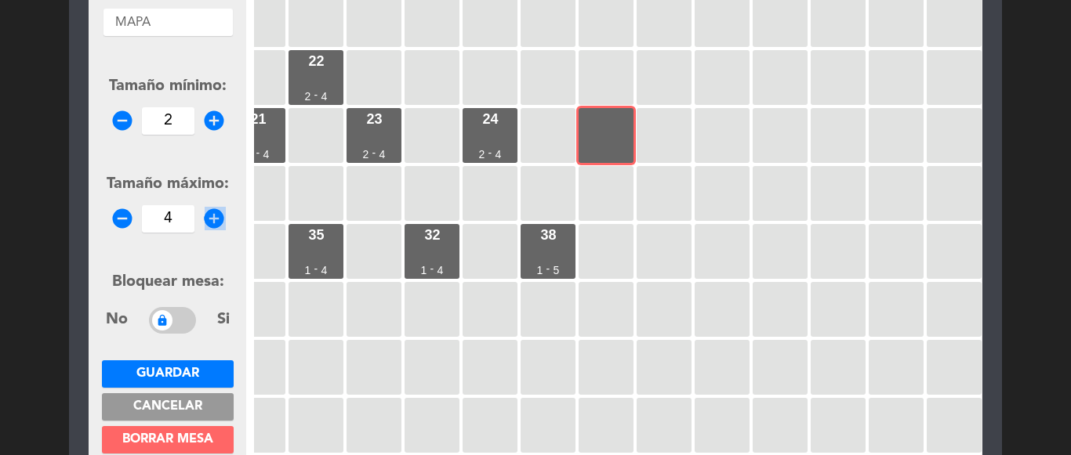
click at [178, 368] on span "Guardar" at bounding box center [167, 374] width 63 height 13
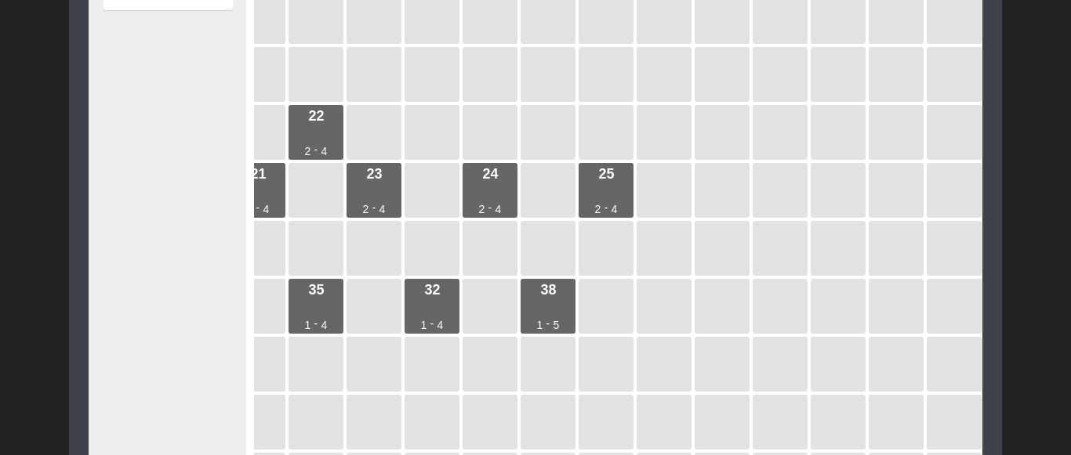
scroll to position [168, 0]
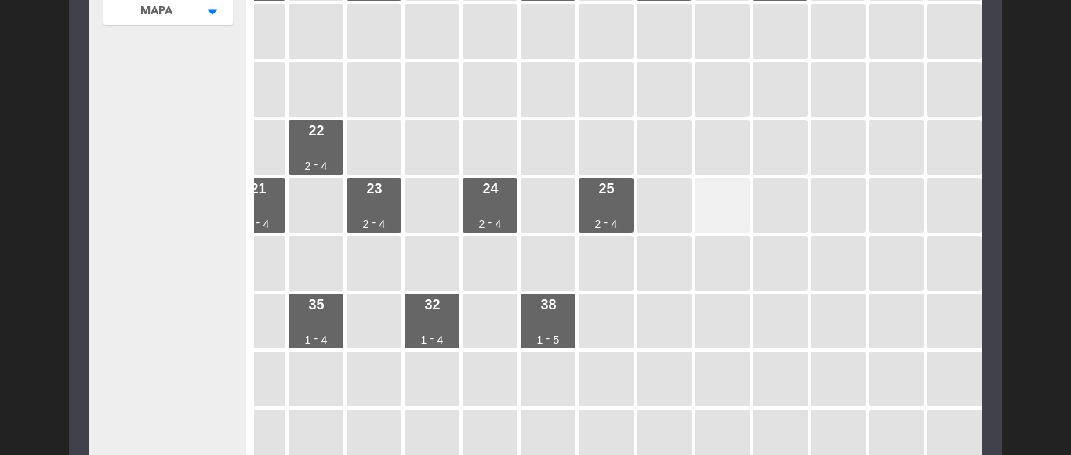
click at [707, 216] on div at bounding box center [721, 205] width 55 height 55
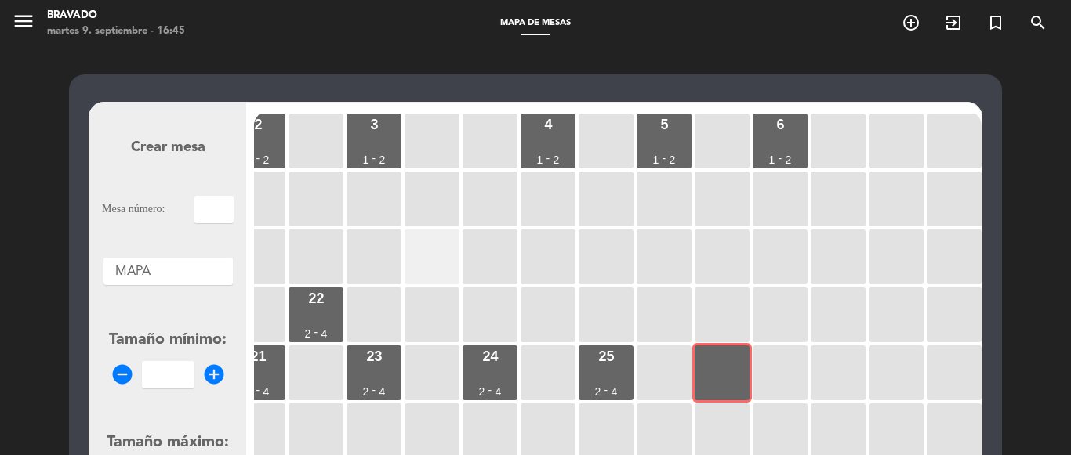
scroll to position [157, 433]
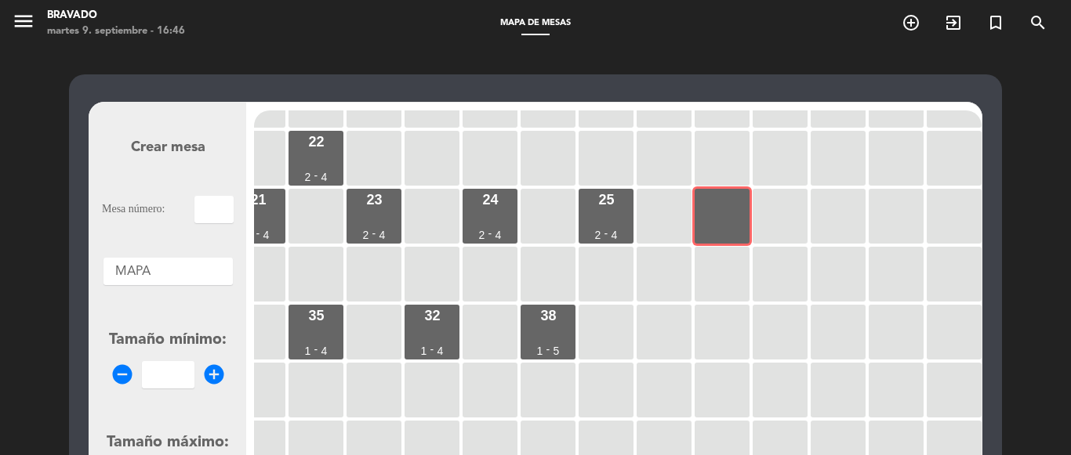
click at [219, 212] on input "text" at bounding box center [213, 209] width 39 height 27
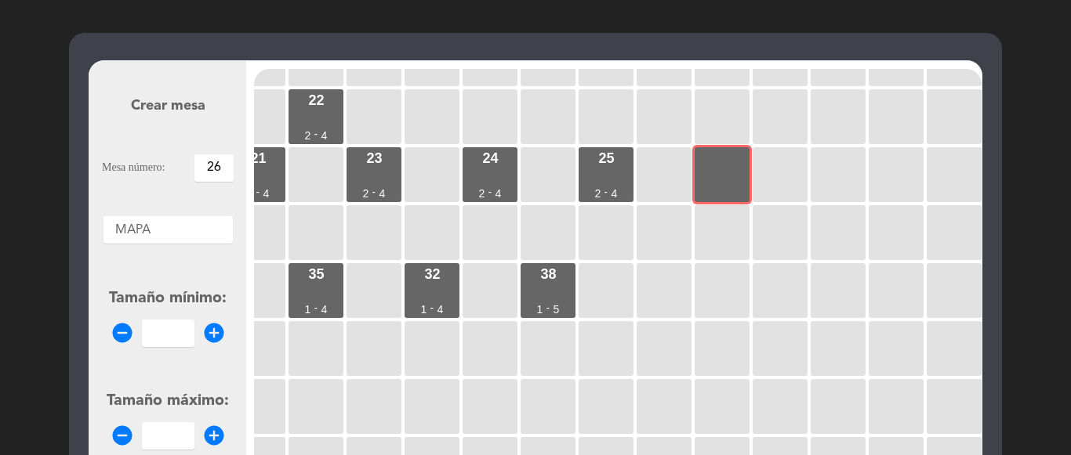
scroll to position [78, 0]
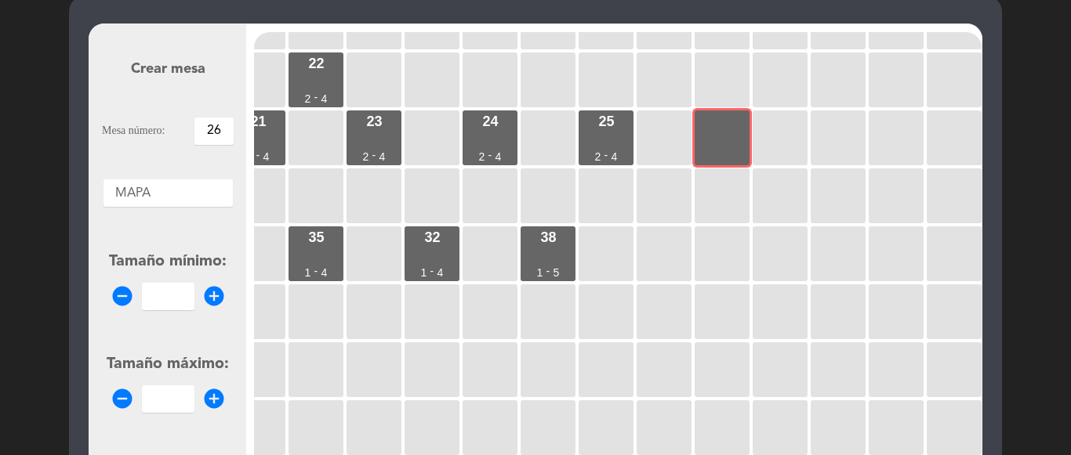
type input "26"
click at [214, 290] on icon "add_circle" at bounding box center [214, 297] width 24 height 24
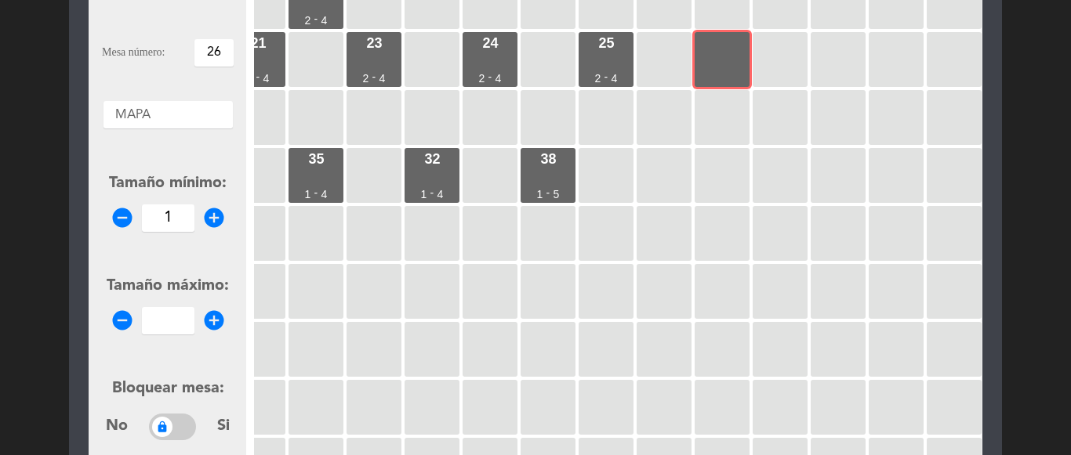
scroll to position [235, 0]
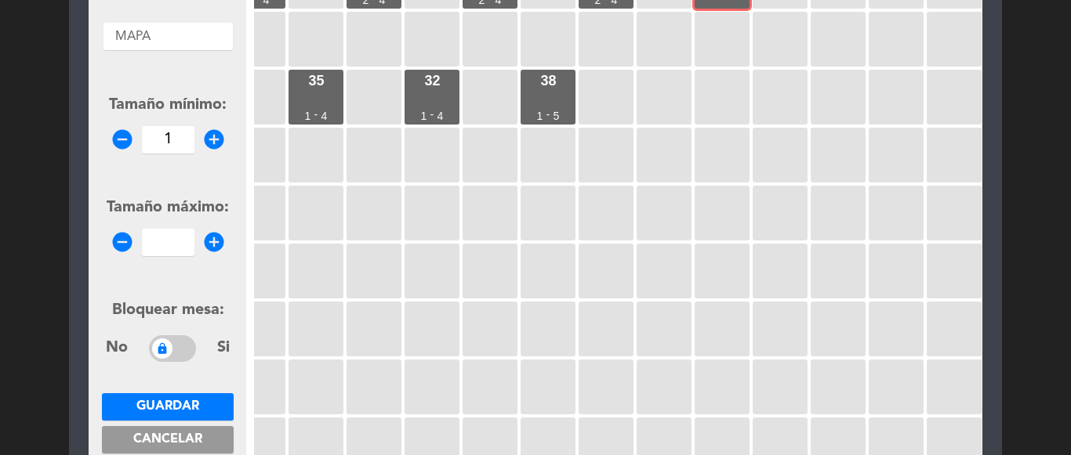
click at [206, 131] on icon "add_circle" at bounding box center [214, 140] width 24 height 24
type input "2"
click at [211, 237] on icon "add_circle" at bounding box center [214, 242] width 24 height 24
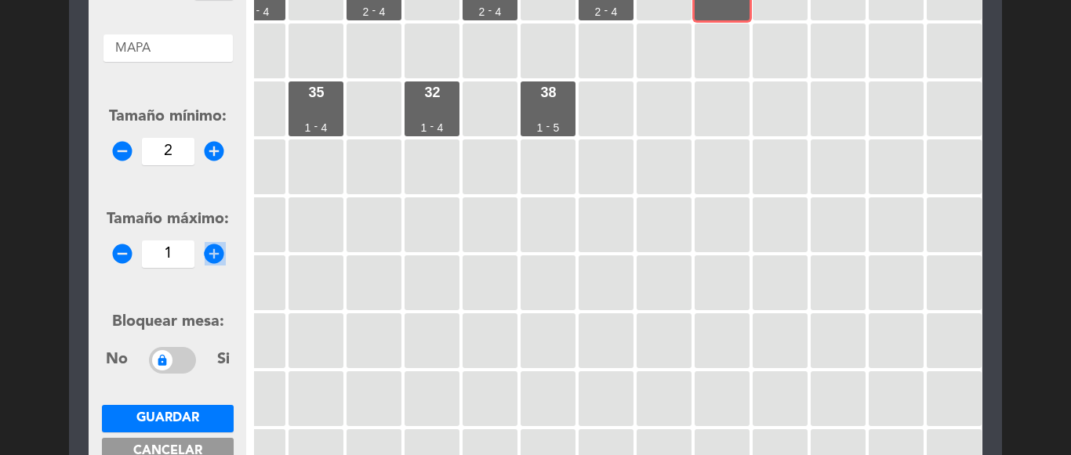
click at [211, 242] on icon "add_circle" at bounding box center [214, 254] width 24 height 24
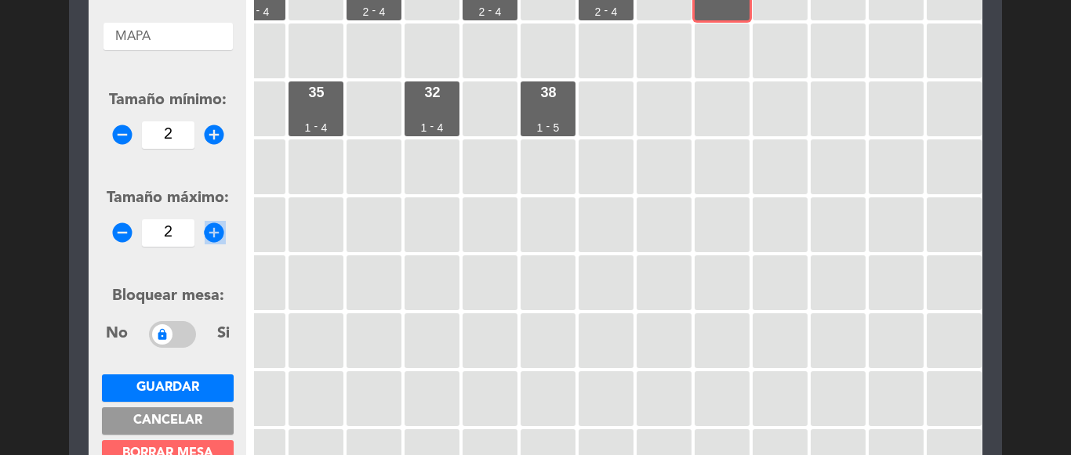
click at [211, 237] on icon "add_circle" at bounding box center [214, 233] width 24 height 24
click at [119, 230] on icon "remove_circle" at bounding box center [123, 233] width 24 height 24
type input "4"
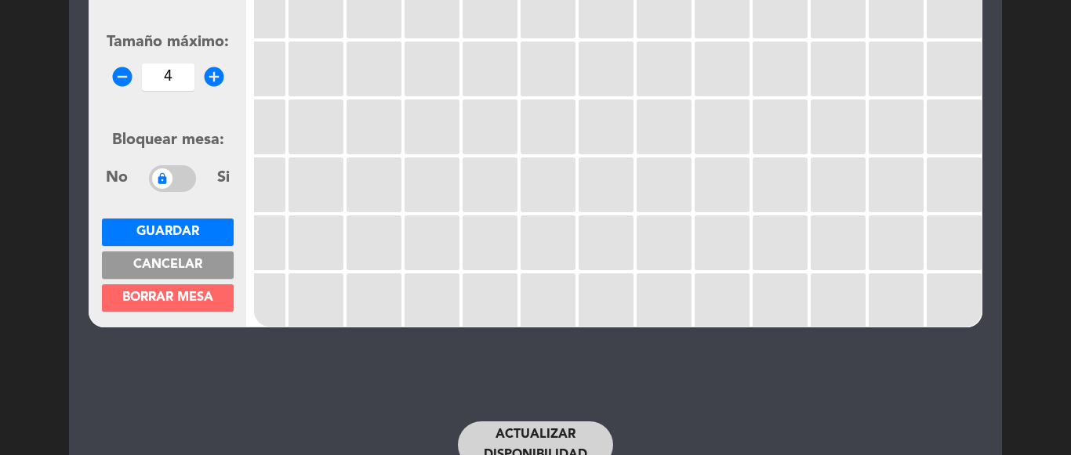
scroll to position [380, 0]
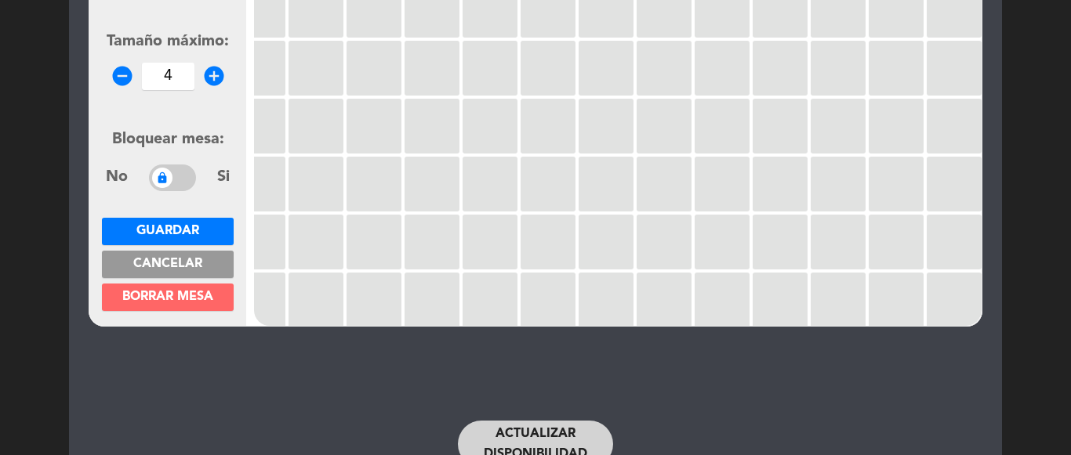
click at [192, 231] on span "Guardar" at bounding box center [167, 231] width 63 height 13
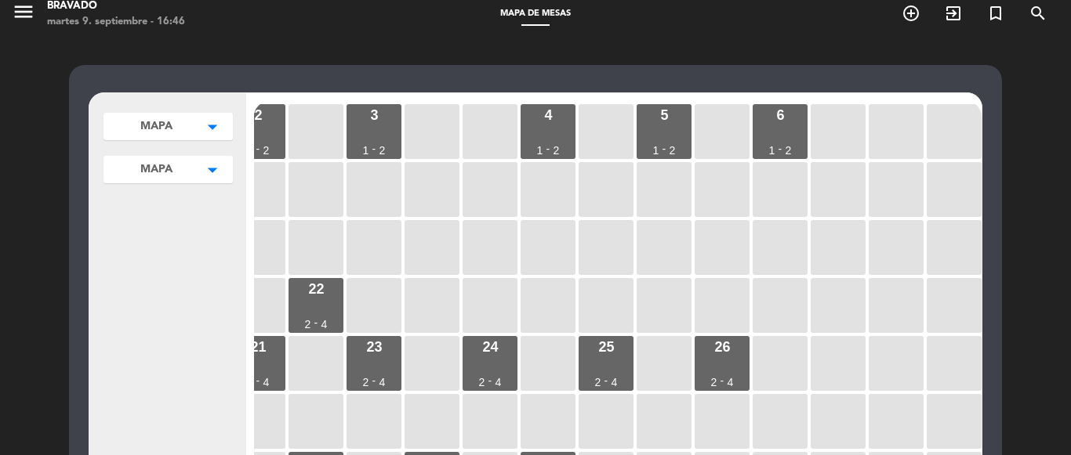
scroll to position [0, 0]
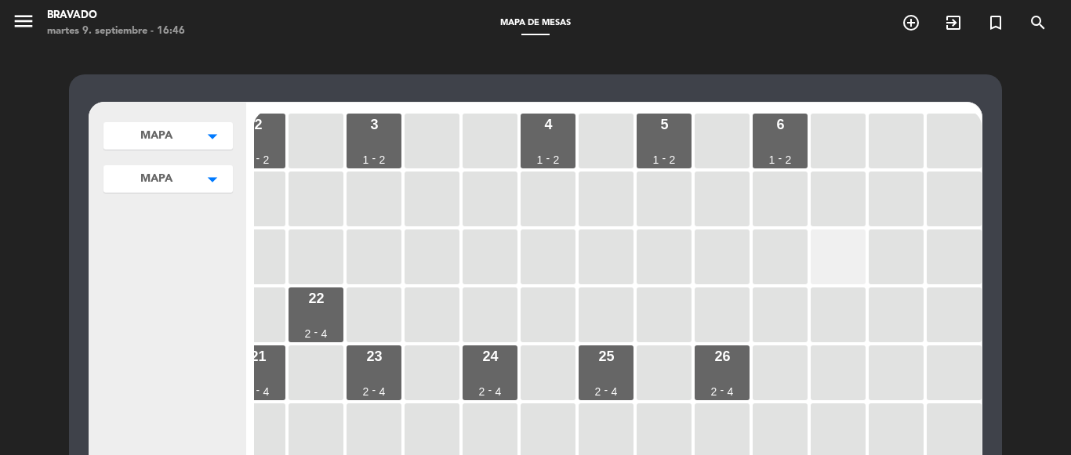
click at [827, 279] on div at bounding box center [837, 257] width 55 height 55
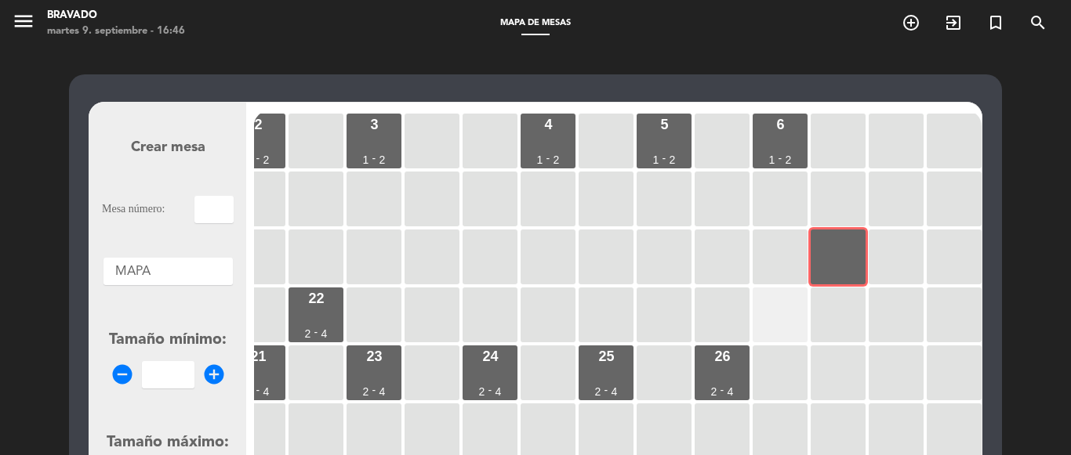
click at [770, 311] on div at bounding box center [779, 315] width 55 height 55
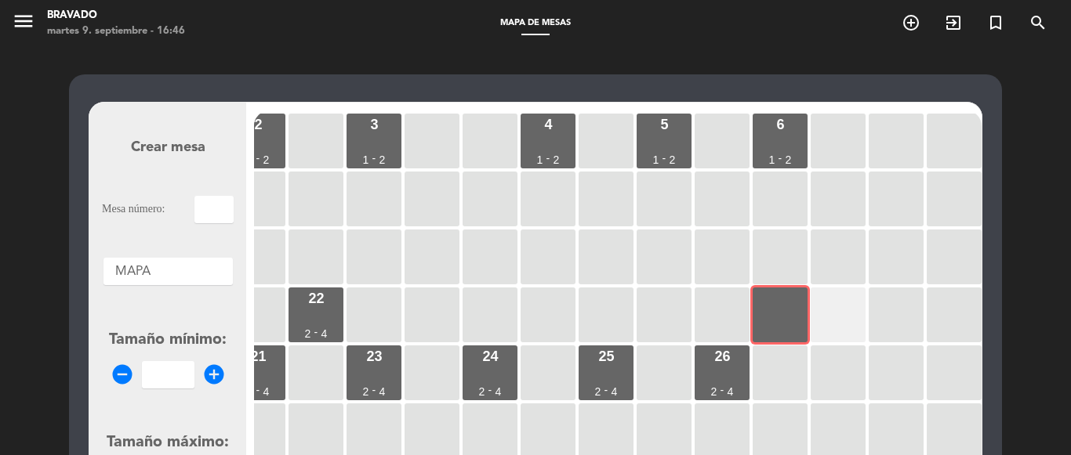
click at [822, 313] on div at bounding box center [837, 315] width 55 height 55
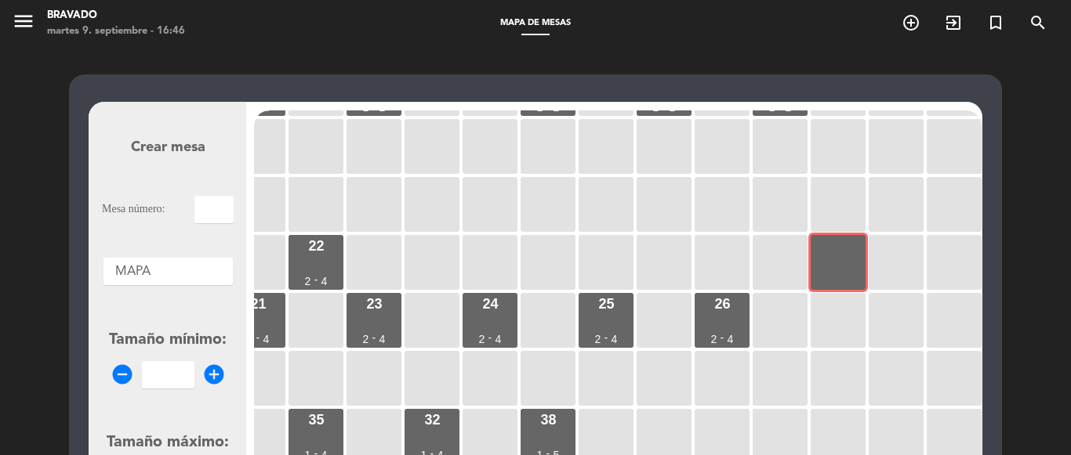
scroll to position [78, 433]
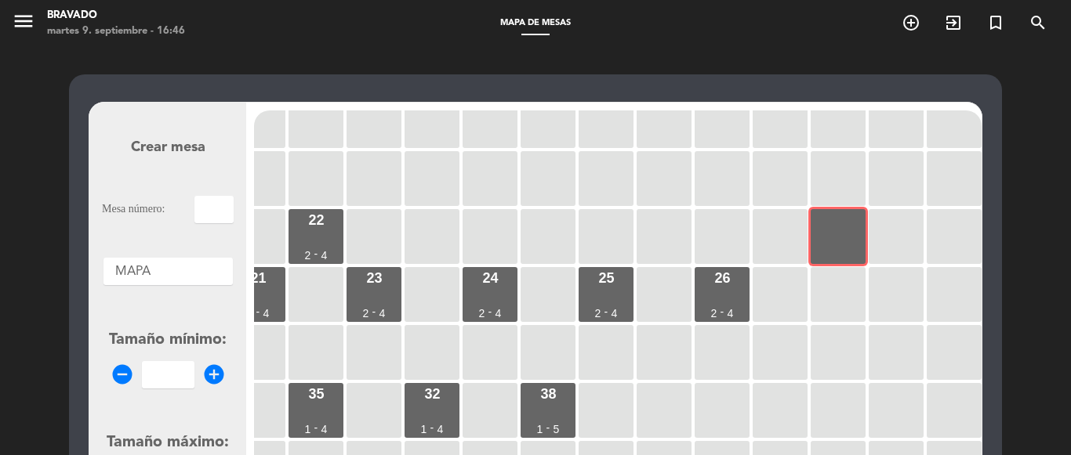
click at [209, 214] on input "text" at bounding box center [213, 209] width 39 height 27
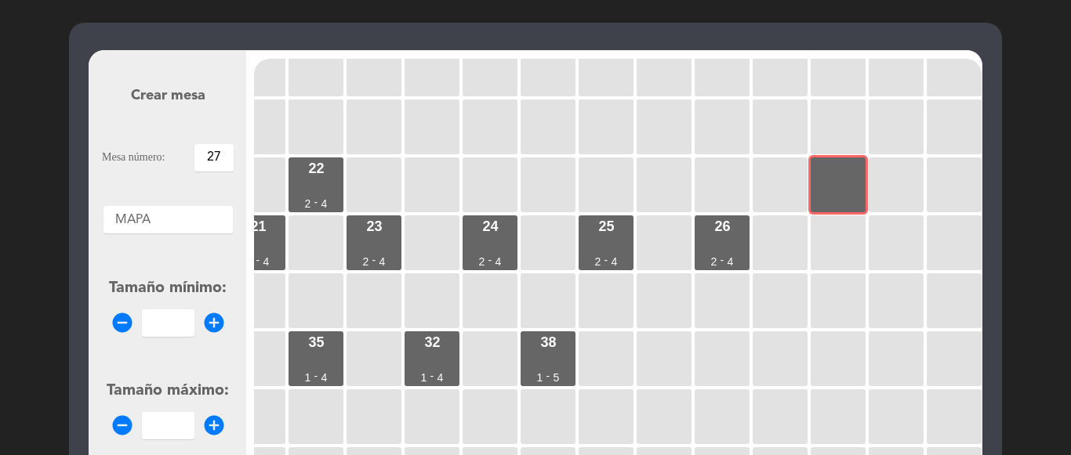
scroll to position [78, 0]
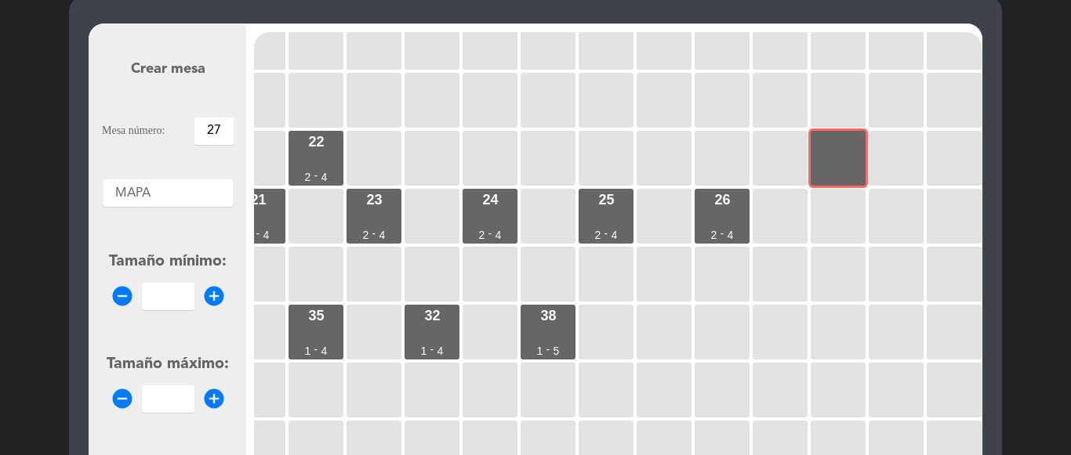
type input "27"
click at [219, 293] on icon "add_circle" at bounding box center [214, 297] width 24 height 24
click at [219, 295] on icon "add_circle" at bounding box center [214, 297] width 24 height 24
type input "2"
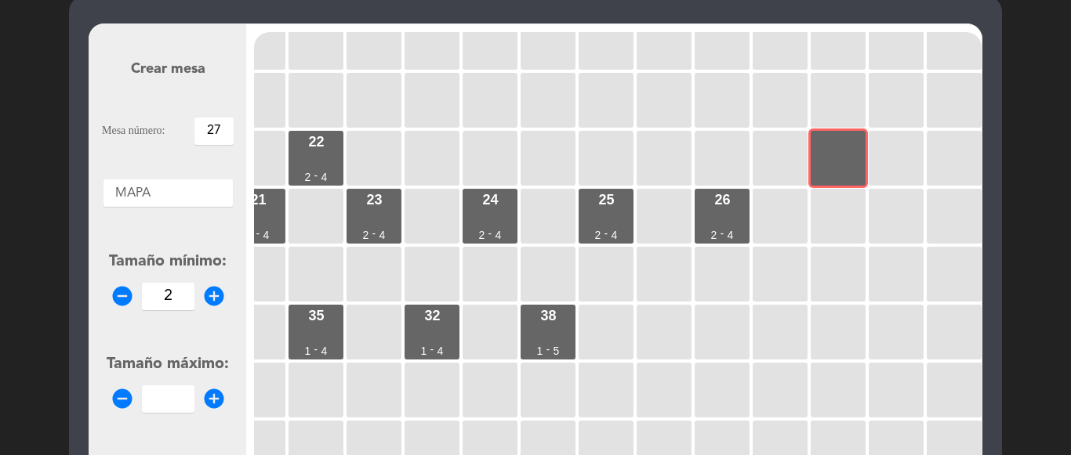
click at [215, 394] on icon "add_circle" at bounding box center [214, 399] width 24 height 24
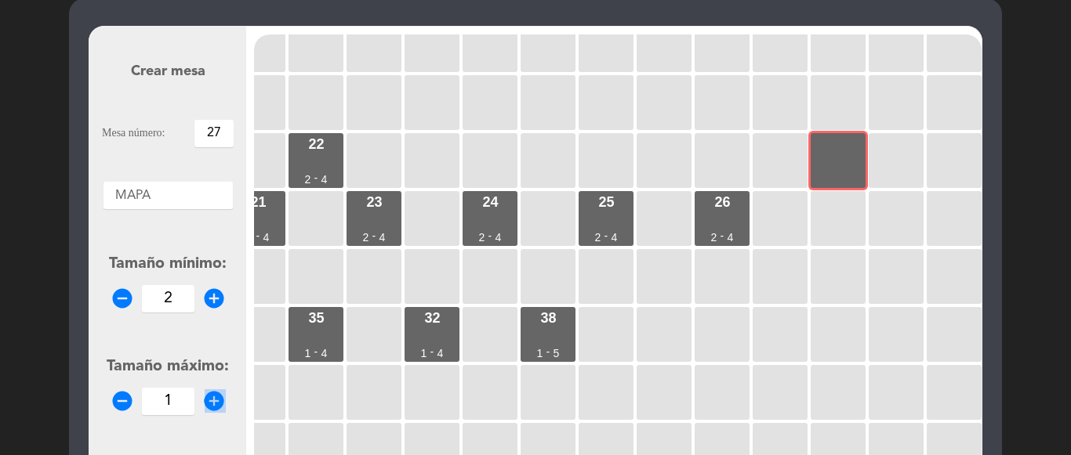
click at [215, 394] on form "Crear mesa Mesa número: 27 Áreas × MAPA × Tamaño mínimo: remove_circle 2 add_ci…" at bounding box center [168, 329] width 132 height 596
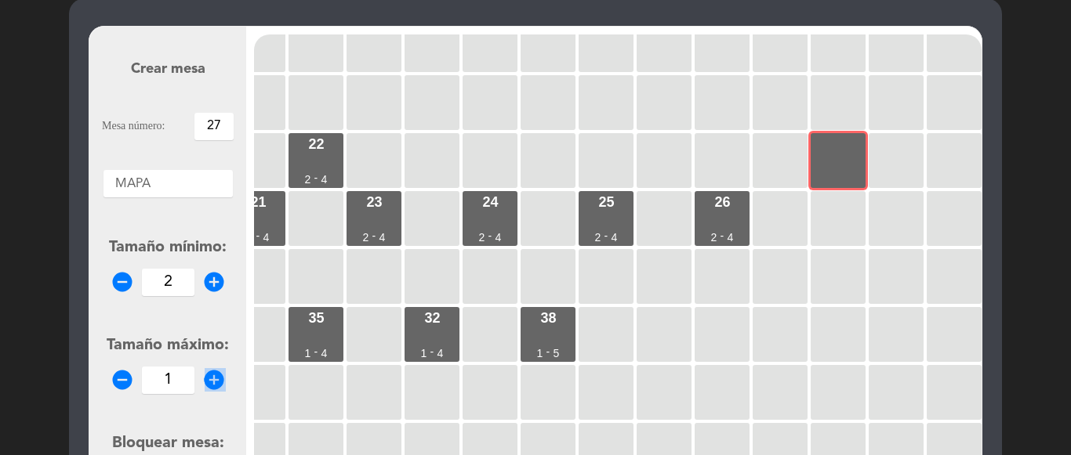
click at [215, 394] on form "Crear mesa Mesa número: 27 Áreas × MAPA × Tamaño mínimo: remove_circle 2 add_ci…" at bounding box center [168, 329] width 132 height 596
click at [215, 382] on icon "add_circle" at bounding box center [214, 380] width 24 height 24
type input "4"
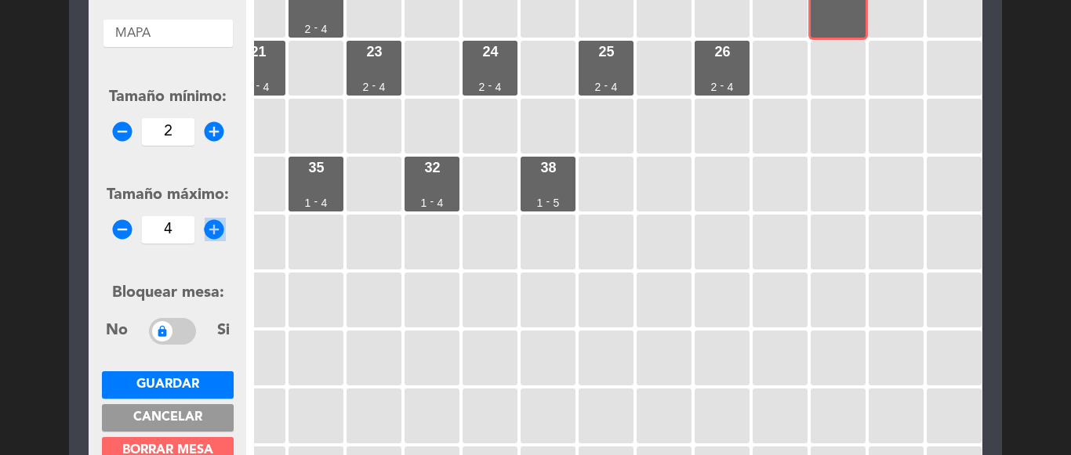
scroll to position [233, 0]
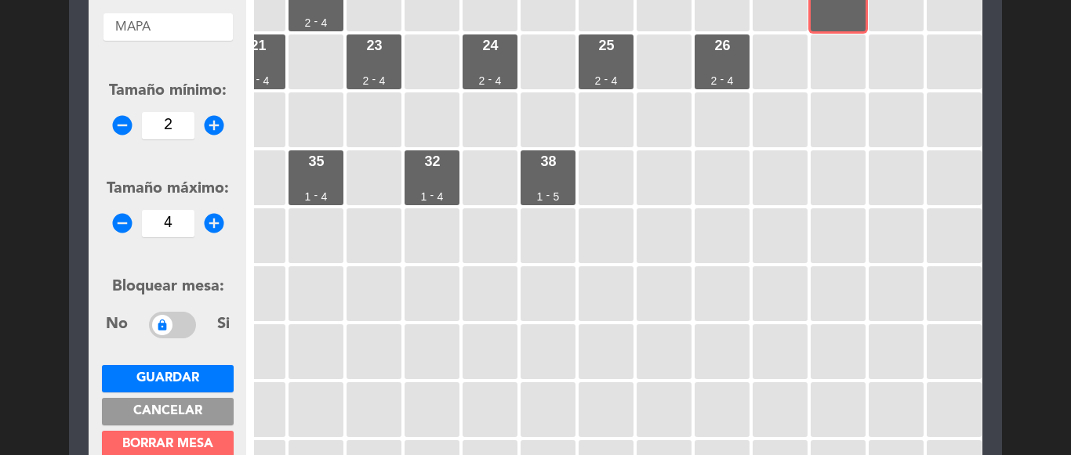
click at [230, 276] on div "Bloquear mesa: No Si" at bounding box center [168, 308] width 132 height 67
click at [189, 382] on span "Guardar" at bounding box center [167, 378] width 63 height 13
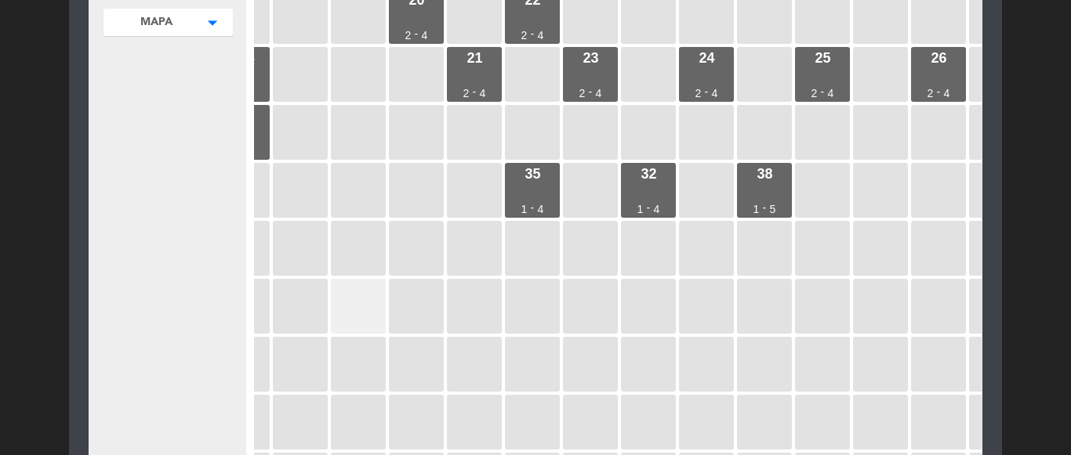
scroll to position [141, 217]
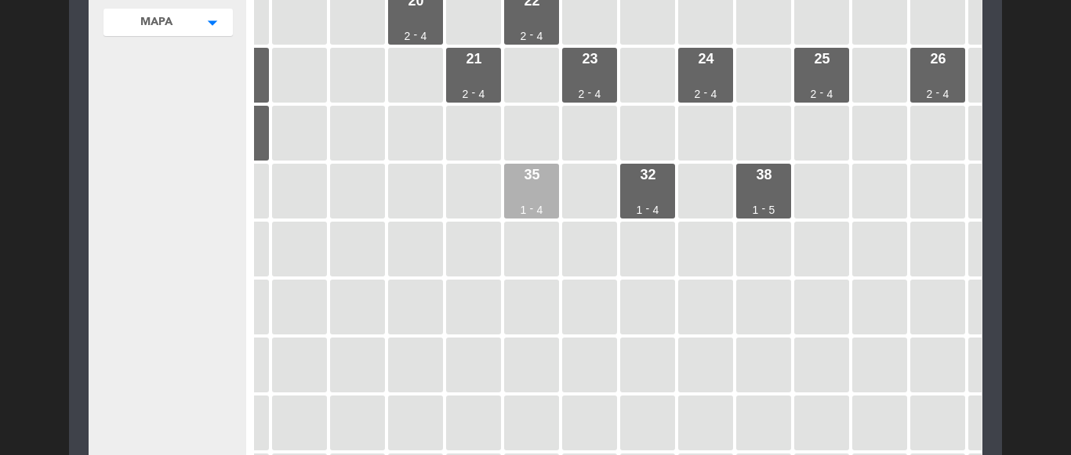
click at [548, 194] on div "35 1 - 4" at bounding box center [531, 191] width 55 height 55
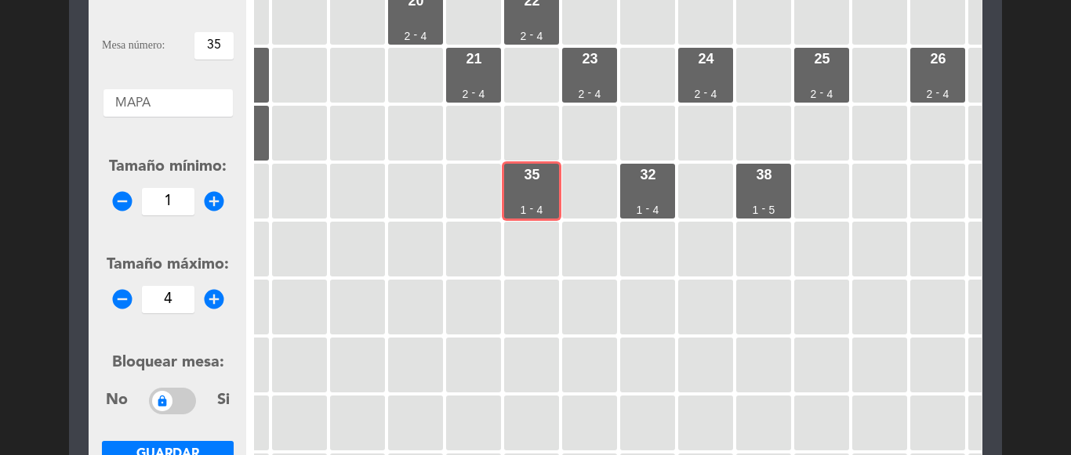
click at [231, 45] on input "35" at bounding box center [213, 45] width 39 height 27
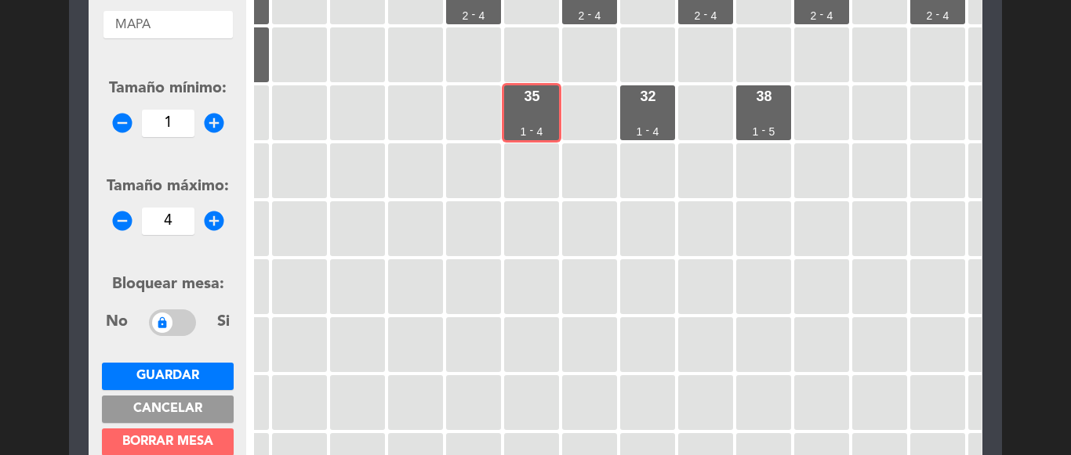
type input "30"
click at [208, 118] on icon "add_circle" at bounding box center [214, 123] width 24 height 24
type input "2"
click at [163, 372] on span "Guardar" at bounding box center [167, 376] width 63 height 13
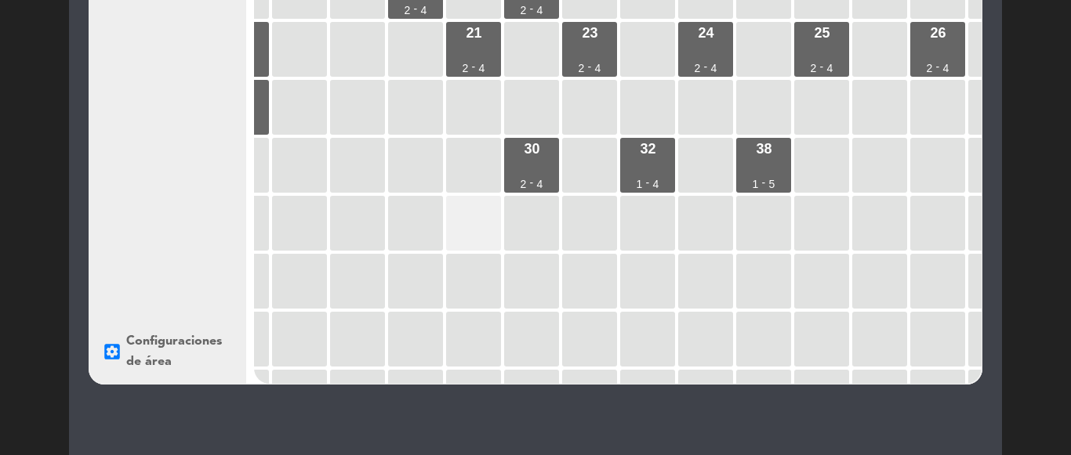
scroll to position [0, 217]
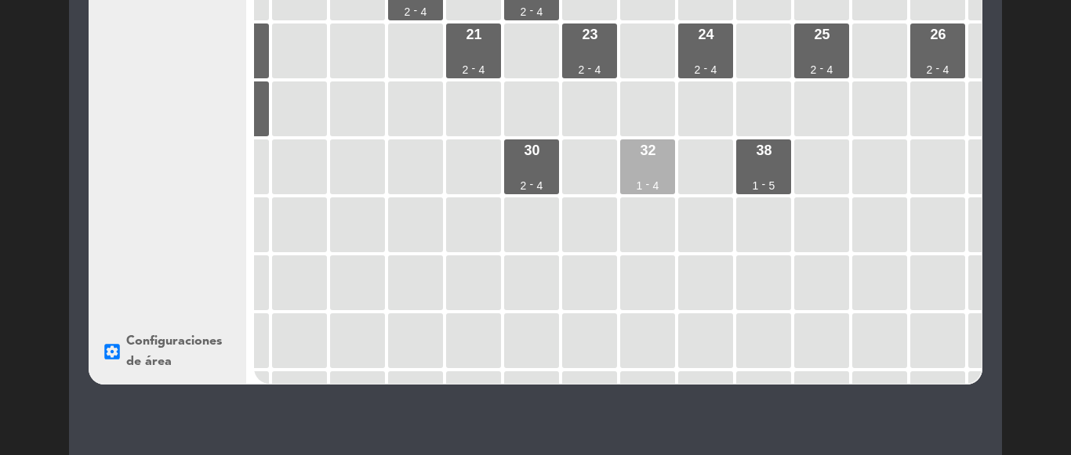
click at [664, 168] on div "32 1 - 4" at bounding box center [647, 167] width 55 height 55
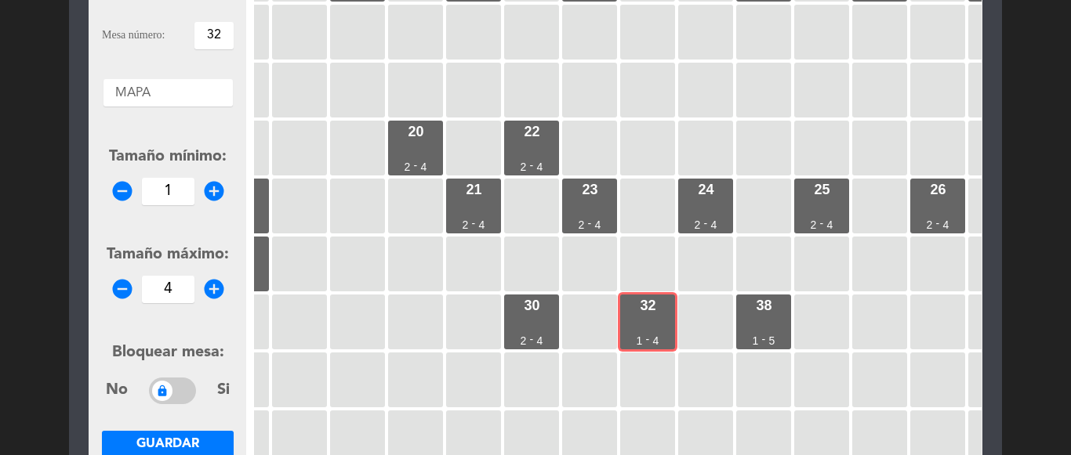
scroll to position [165, 0]
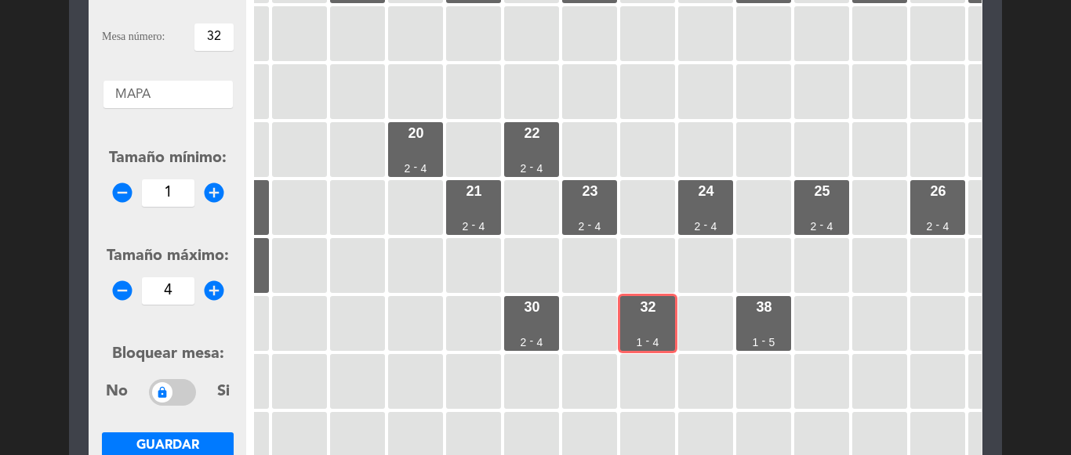
click at [219, 45] on input "32" at bounding box center [213, 37] width 39 height 27
type input "31"
click at [217, 196] on icon "add_circle" at bounding box center [214, 193] width 24 height 24
type input "2"
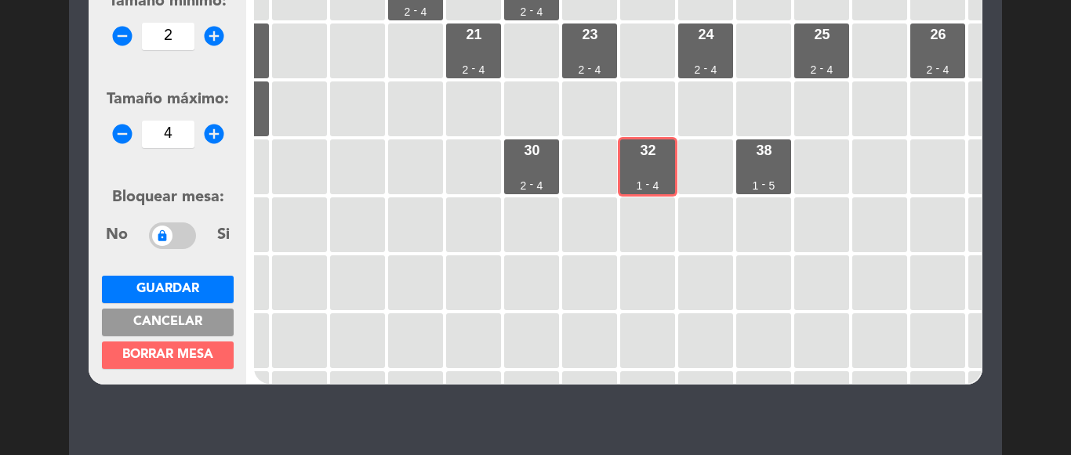
click at [183, 286] on span "Guardar" at bounding box center [167, 289] width 63 height 13
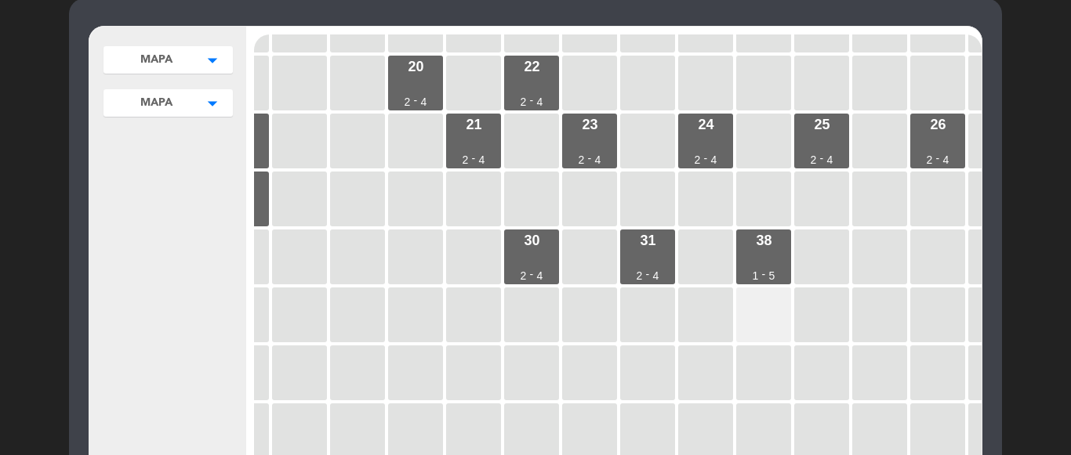
scroll to position [157, 217]
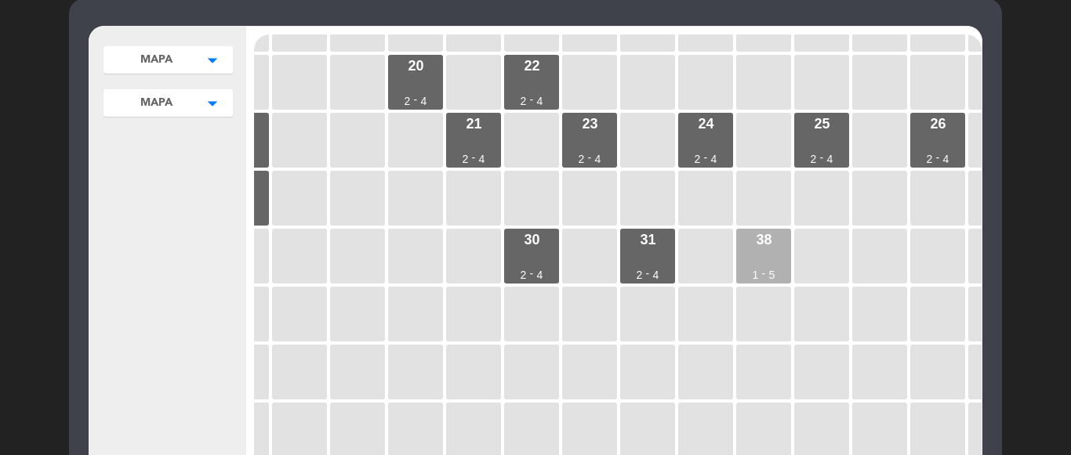
click at [761, 260] on div "38 1 - 5" at bounding box center [763, 256] width 55 height 55
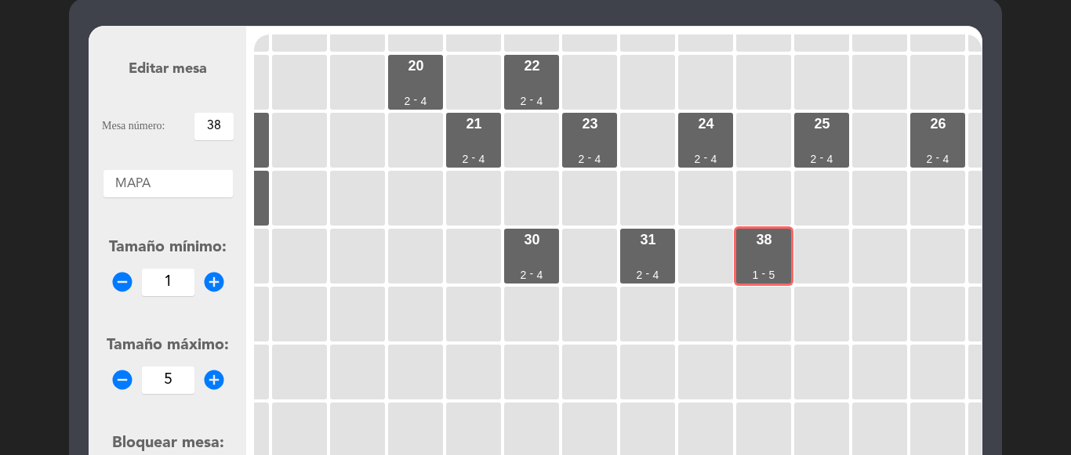
click at [219, 124] on input "38" at bounding box center [213, 126] width 39 height 27
type input "32"
click at [117, 375] on icon "remove_circle" at bounding box center [123, 380] width 24 height 24
type input "4"
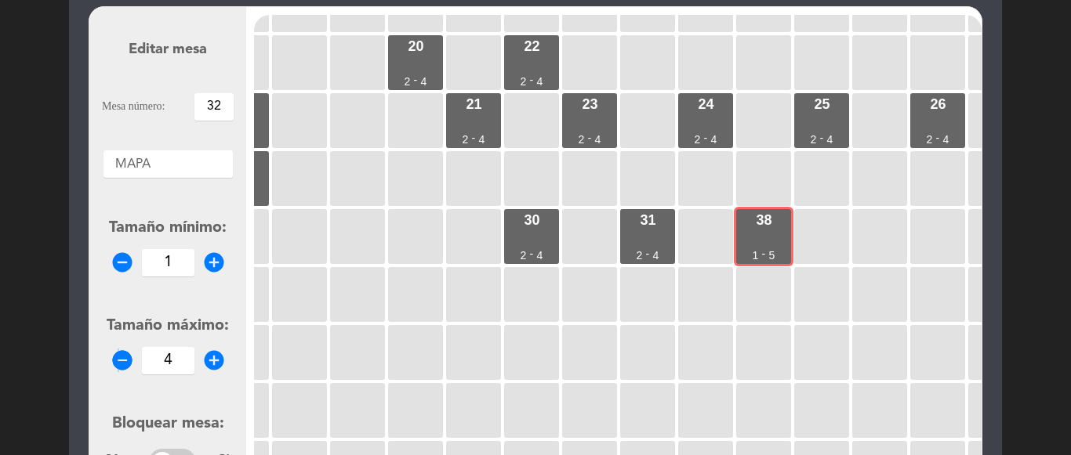
scroll to position [235, 0]
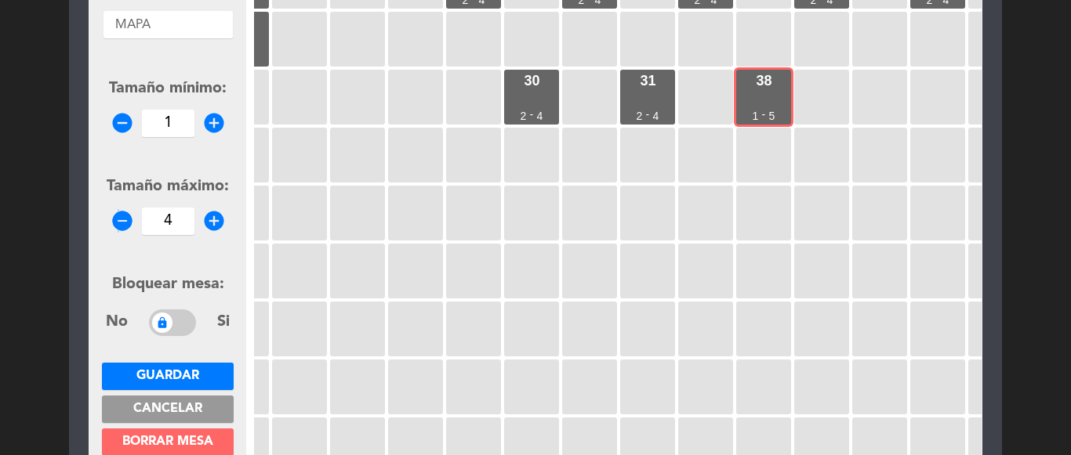
click at [187, 370] on span "Guardar" at bounding box center [167, 376] width 63 height 13
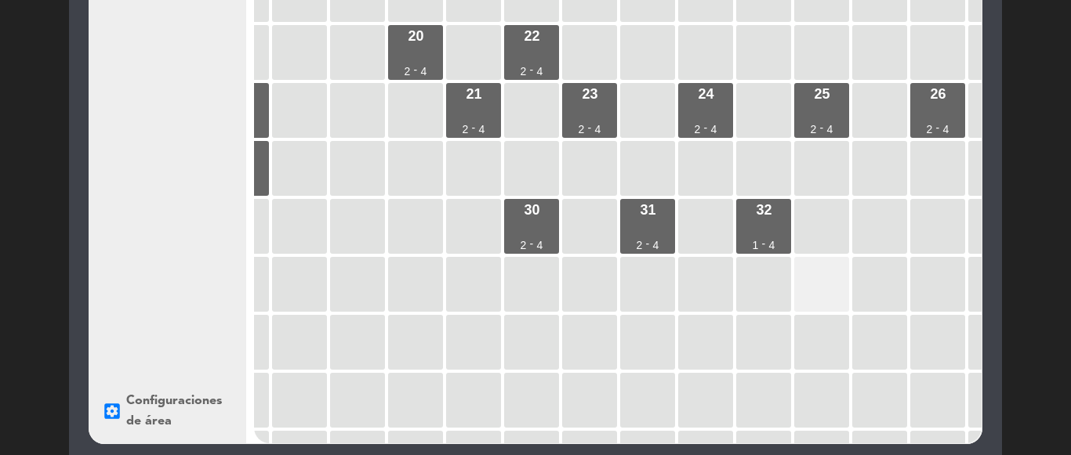
scroll to position [165, 0]
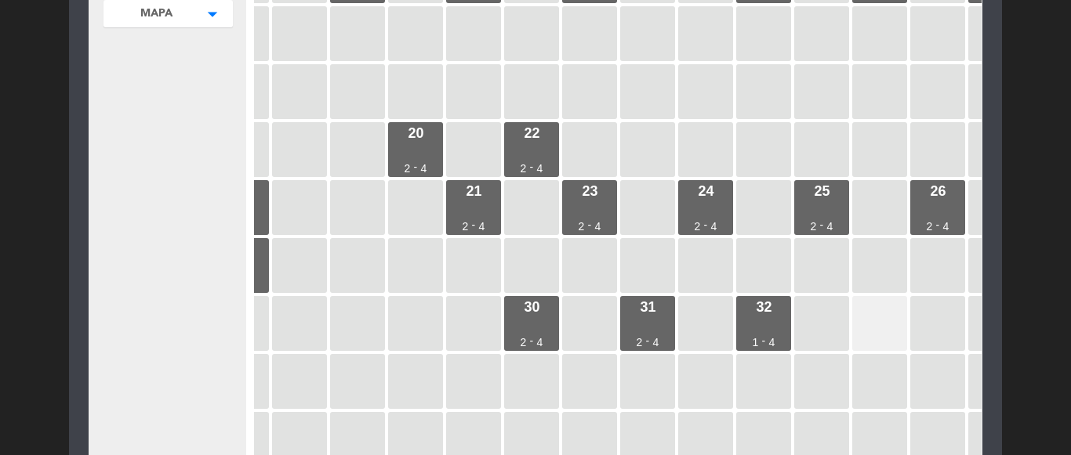
click at [879, 319] on div at bounding box center [879, 323] width 55 height 55
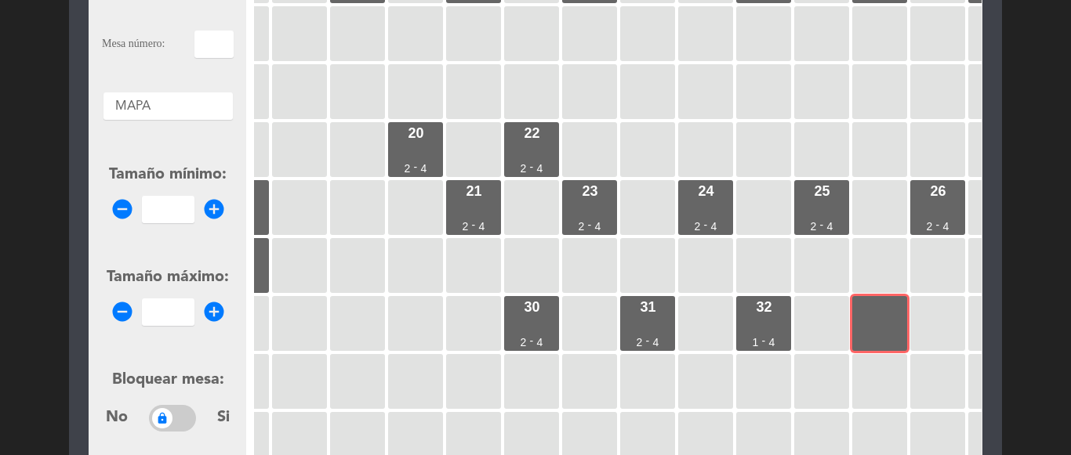
click at [201, 38] on input "text" at bounding box center [213, 44] width 39 height 27
type input "33"
click at [210, 216] on icon "add_circle" at bounding box center [214, 210] width 24 height 24
click at [212, 210] on icon "add_circle" at bounding box center [214, 210] width 24 height 24
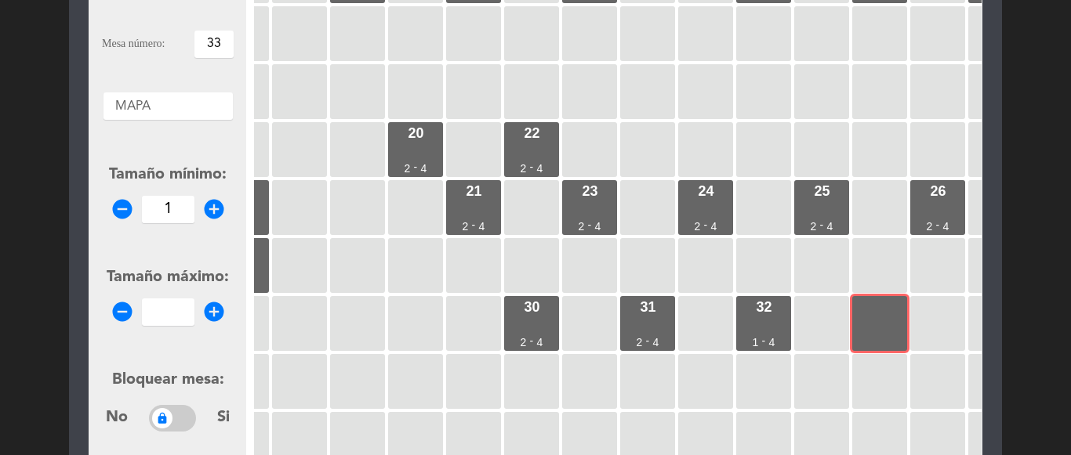
type input "2"
click at [214, 305] on icon "add_circle" at bounding box center [214, 312] width 24 height 24
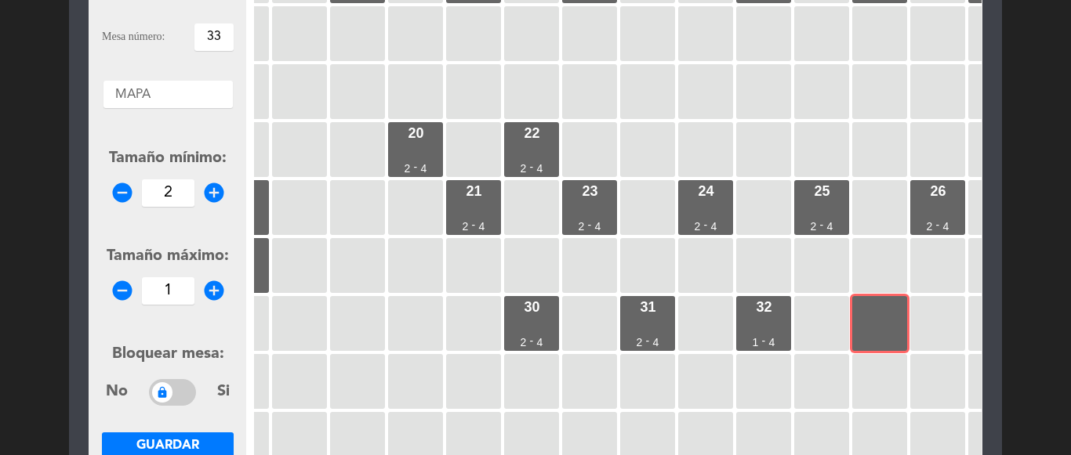
scroll to position [158, 0]
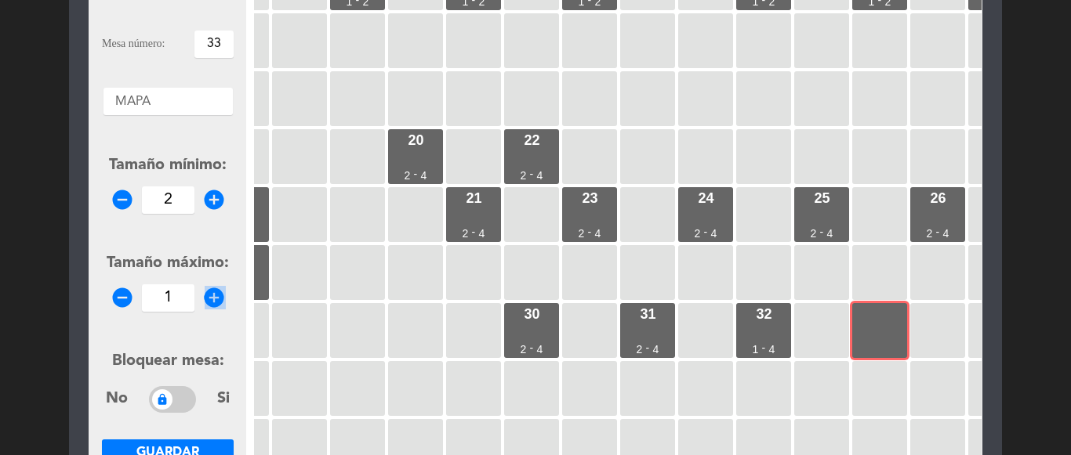
click at [214, 305] on icon "add_circle" at bounding box center [214, 298] width 24 height 24
click at [217, 299] on icon "add_circle" at bounding box center [214, 298] width 24 height 24
type input "4"
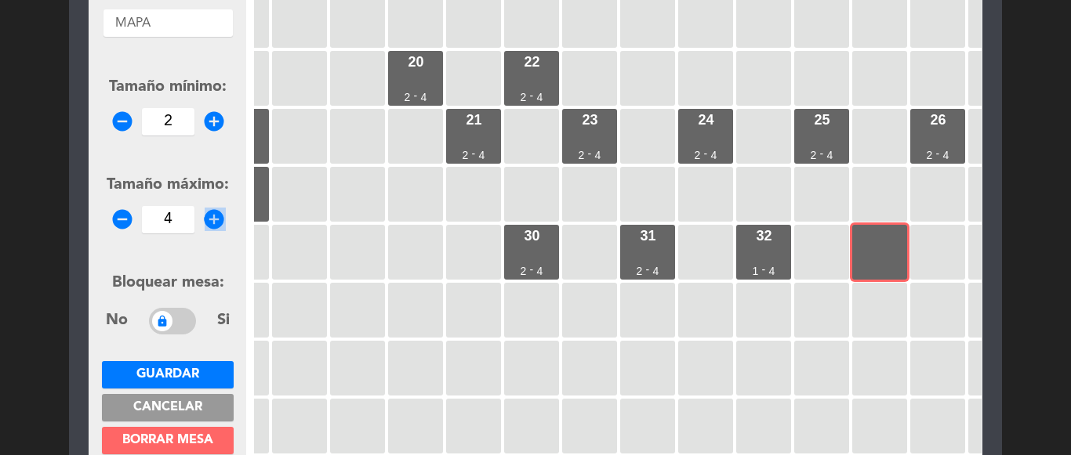
click at [204, 366] on button "Guardar" at bounding box center [168, 374] width 132 height 27
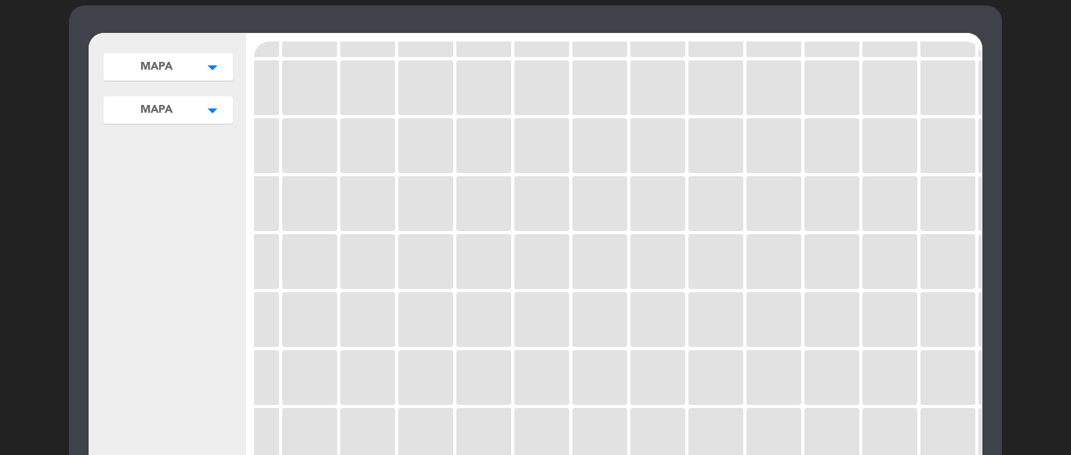
scroll to position [0, 0]
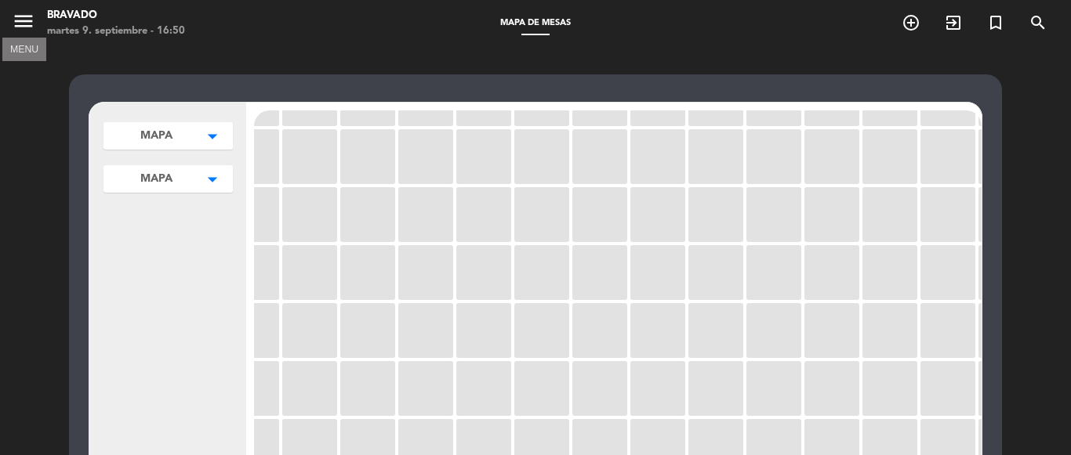
click at [24, 18] on icon "menu" at bounding box center [24, 21] width 24 height 24
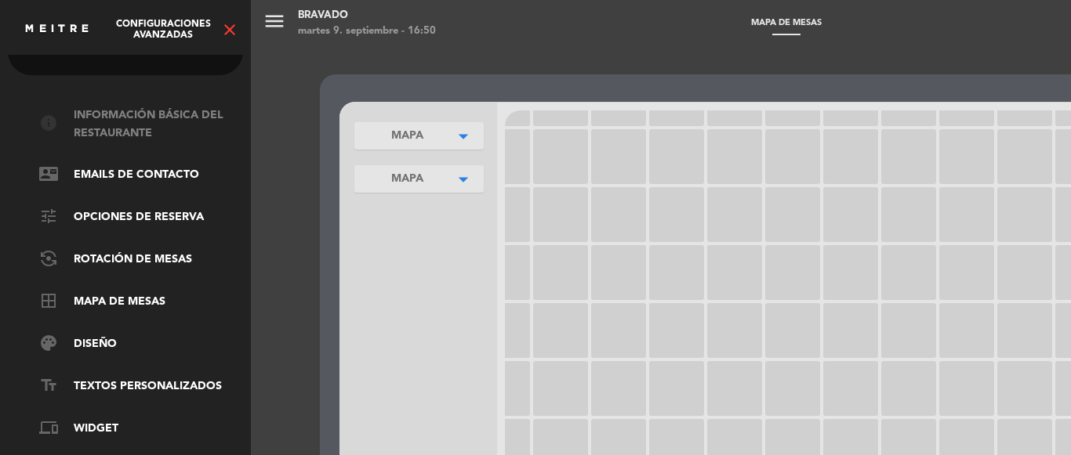
click at [169, 115] on link "info Información básica del restaurante" at bounding box center [141, 125] width 204 height 36
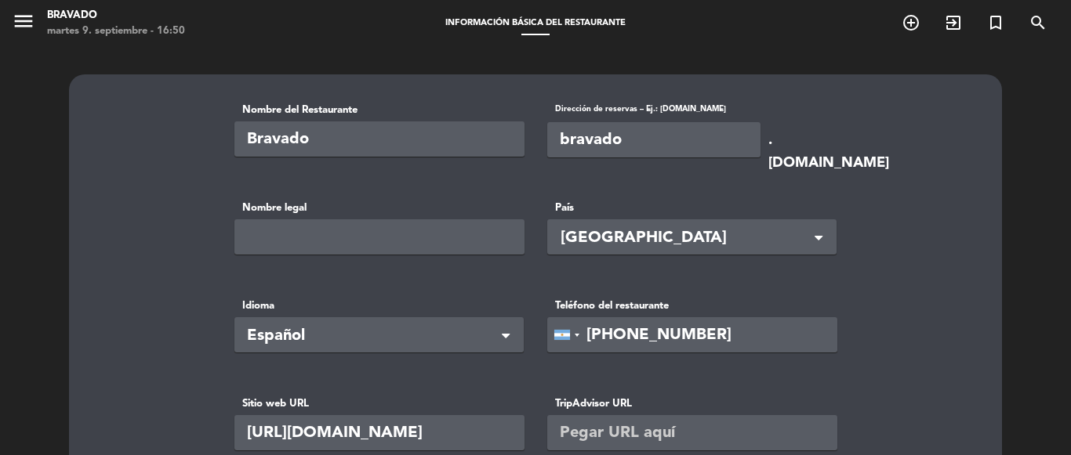
click at [38, 20] on span "menu" at bounding box center [29, 23] width 35 height 37
click at [24, 20] on icon "menu" at bounding box center [24, 21] width 24 height 24
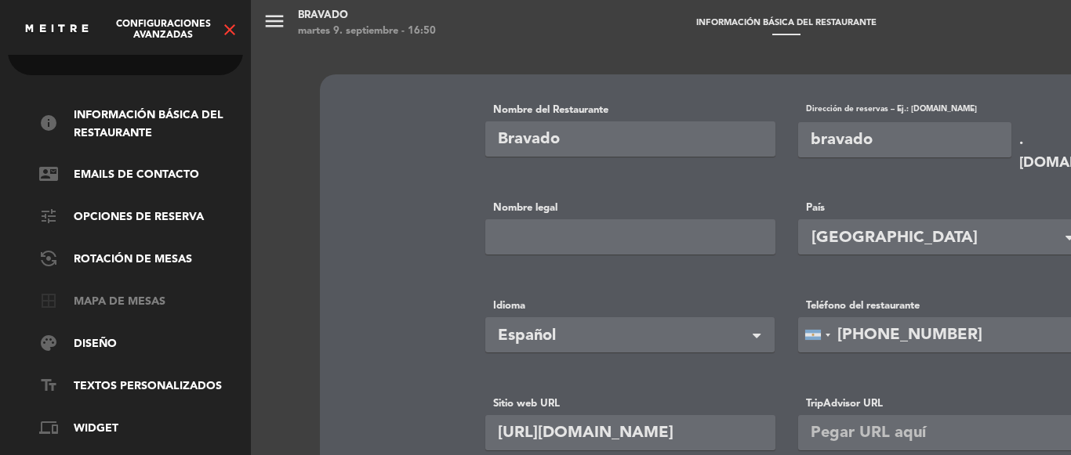
click at [118, 303] on link "border_all Mapa de mesas" at bounding box center [141, 302] width 204 height 19
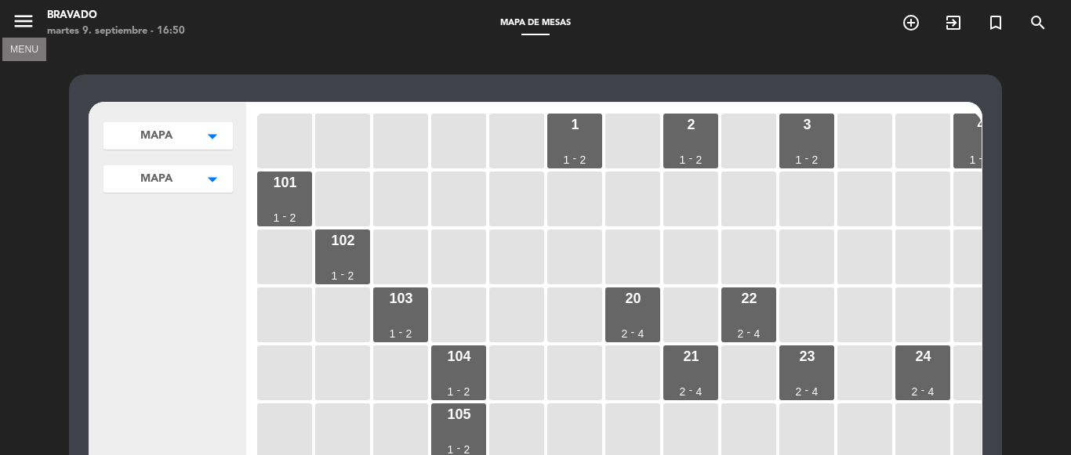
click at [24, 27] on icon "menu" at bounding box center [24, 21] width 24 height 24
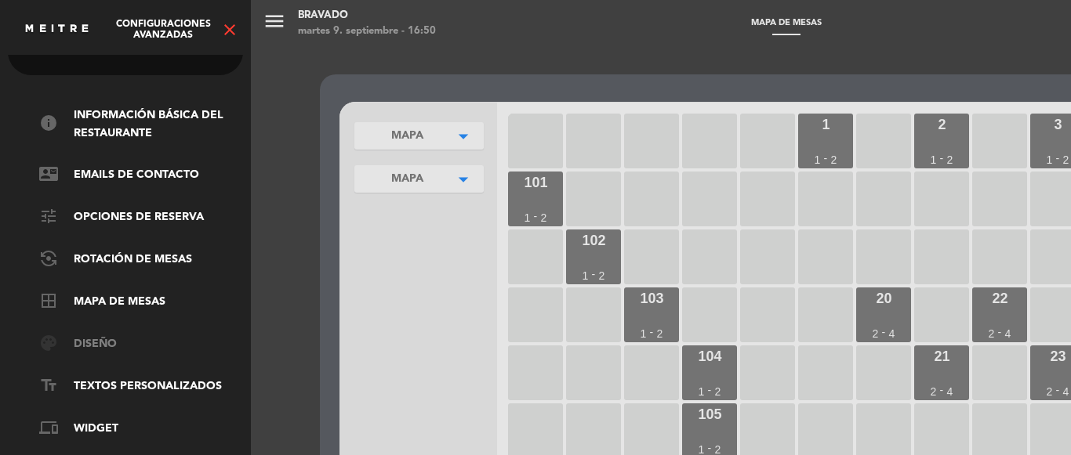
click at [145, 335] on link "palette Diseño" at bounding box center [141, 344] width 204 height 19
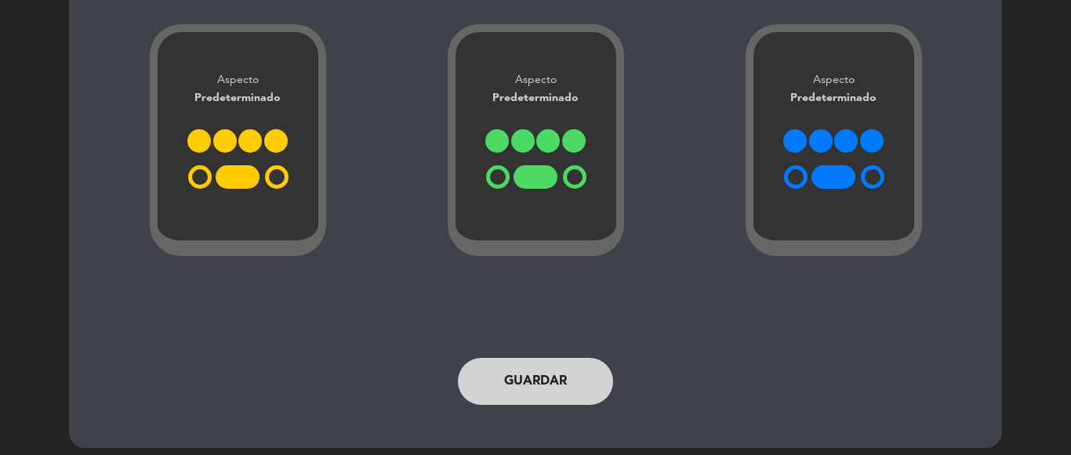
scroll to position [694, 0]
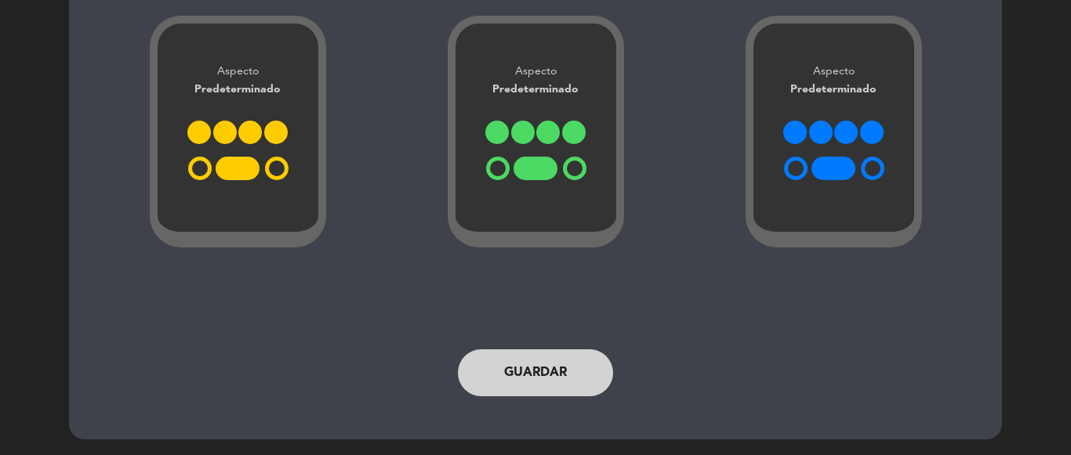
click at [520, 376] on button "Guardar" at bounding box center [535, 373] width 155 height 47
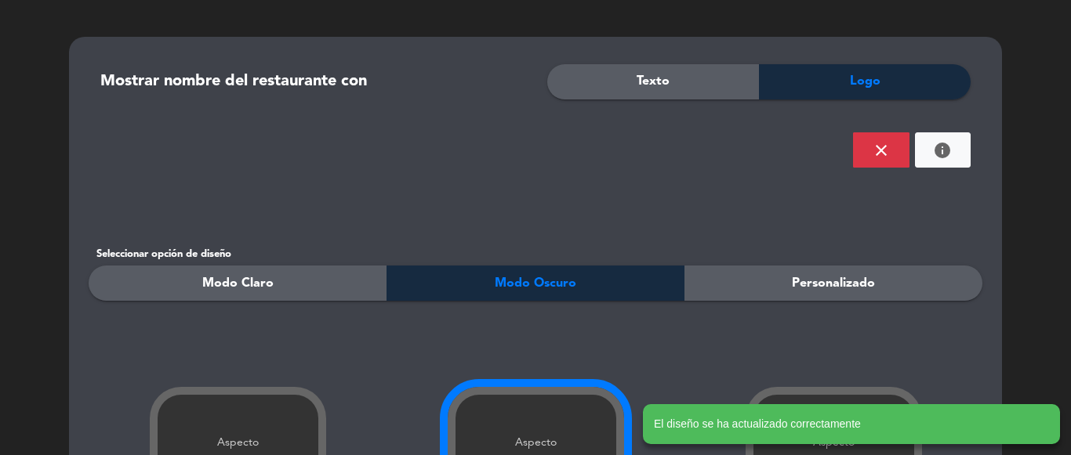
scroll to position [0, 0]
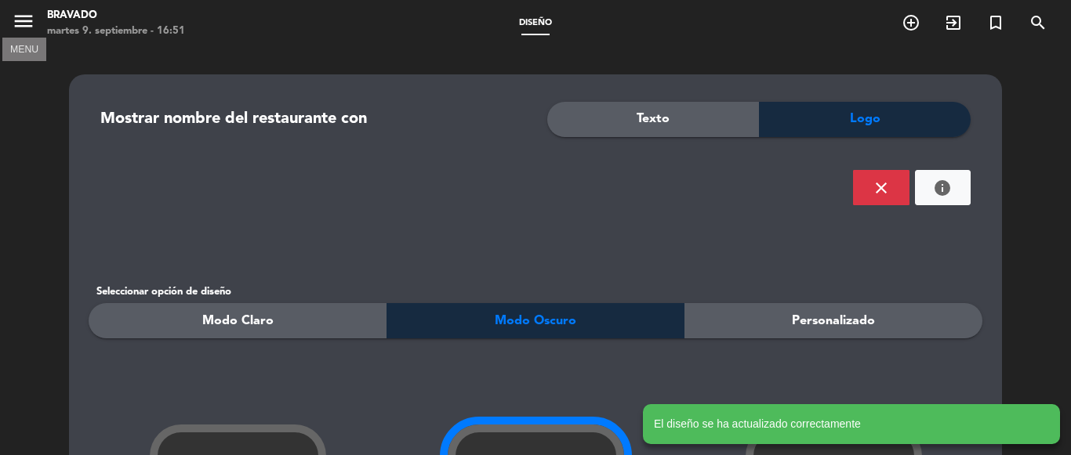
click at [26, 20] on icon "menu" at bounding box center [24, 21] width 24 height 24
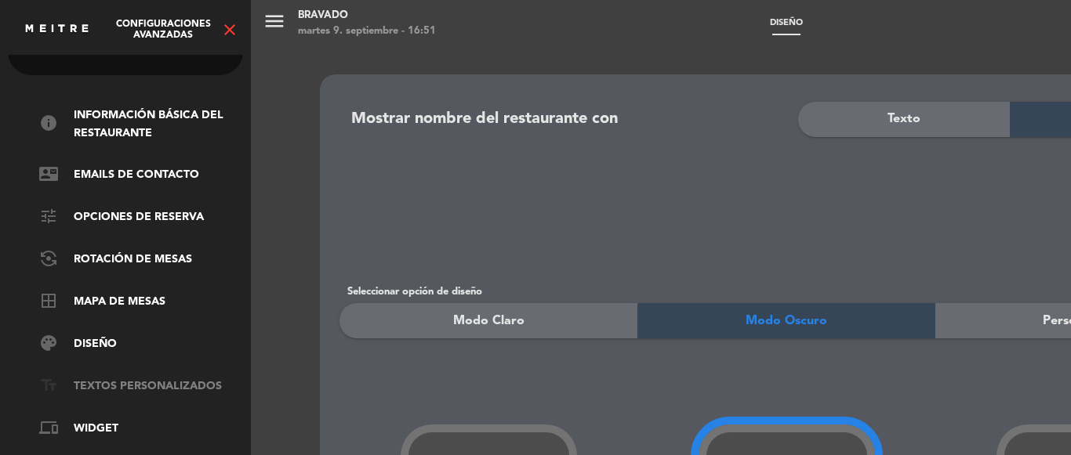
click at [150, 379] on link "text_fields Textos Personalizados" at bounding box center [141, 387] width 204 height 19
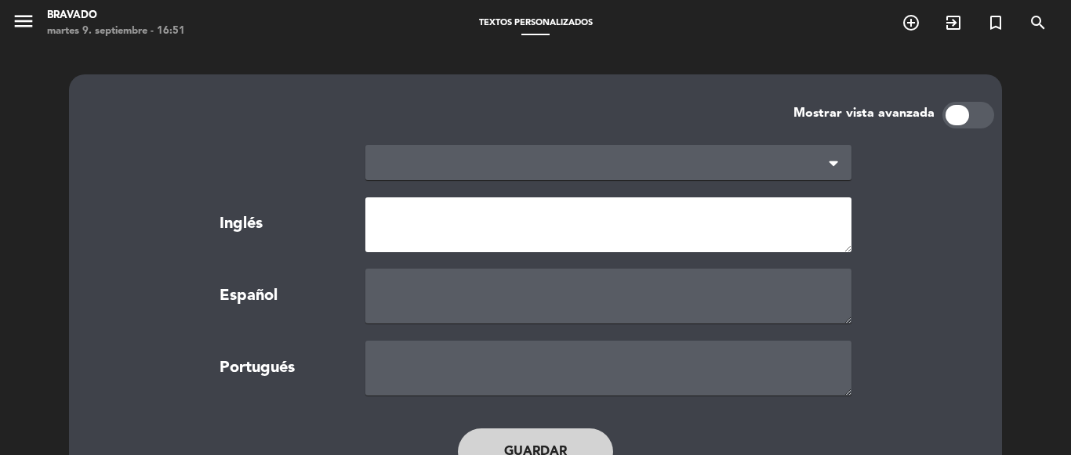
click at [516, 241] on textarea at bounding box center [608, 225] width 486 height 55
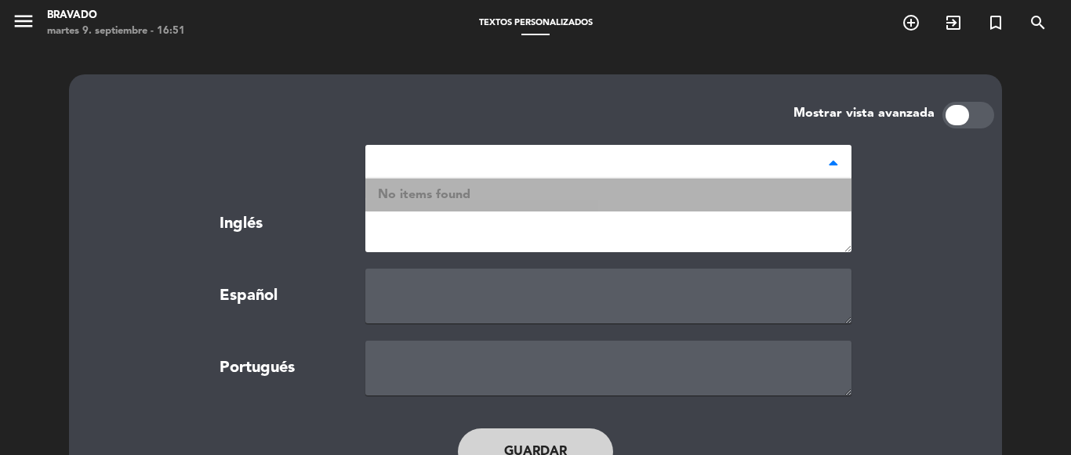
click at [513, 166] on div at bounding box center [608, 162] width 486 height 35
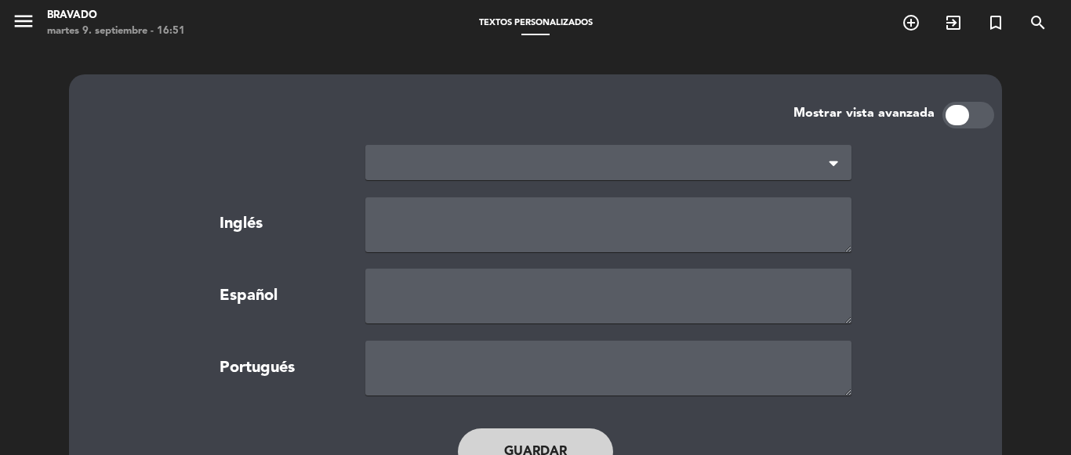
click at [330, 305] on div "Español" at bounding box center [281, 297] width 146 height 26
click at [307, 384] on div "Portugués" at bounding box center [535, 368] width 873 height 55
click at [16, 23] on icon "menu" at bounding box center [24, 21] width 24 height 24
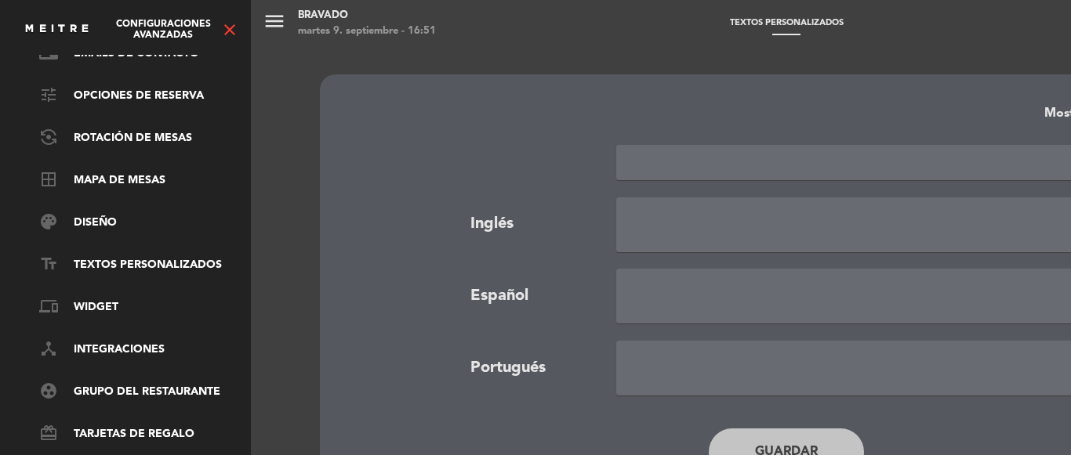
scroll to position [183, 0]
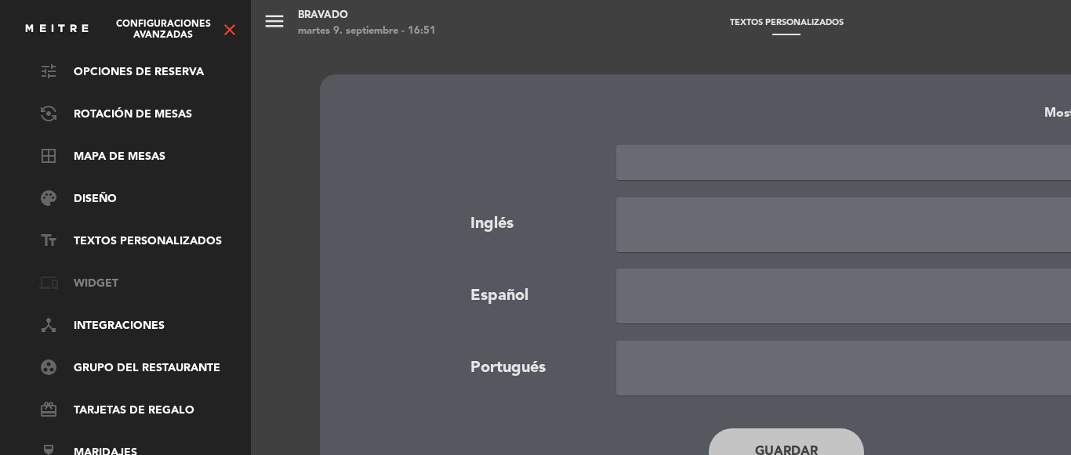
click at [115, 281] on link "phonelink Widget" at bounding box center [141, 284] width 204 height 19
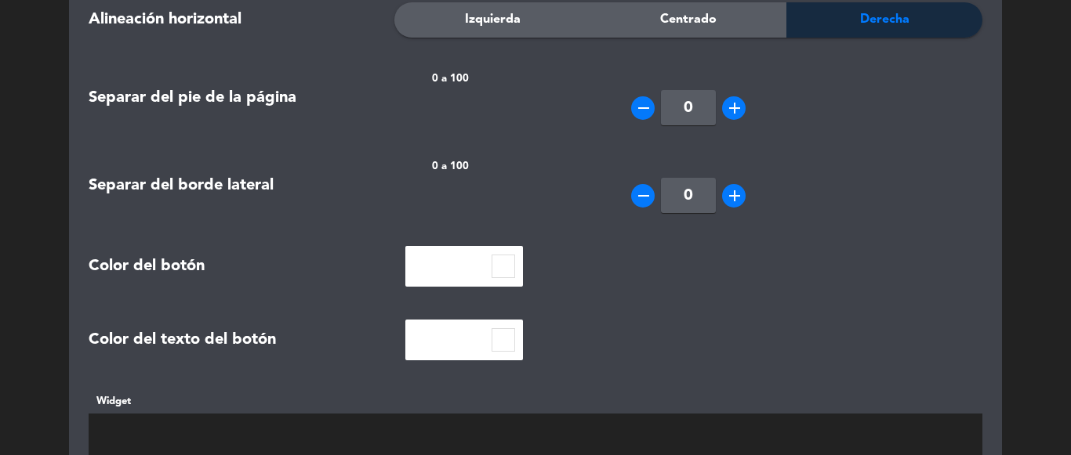
scroll to position [0, 0]
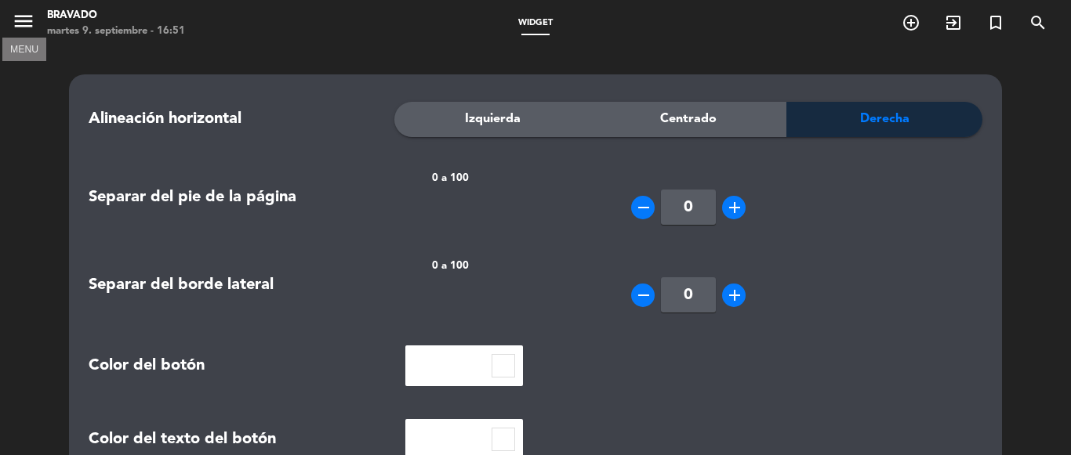
click at [28, 18] on icon "menu" at bounding box center [24, 21] width 24 height 24
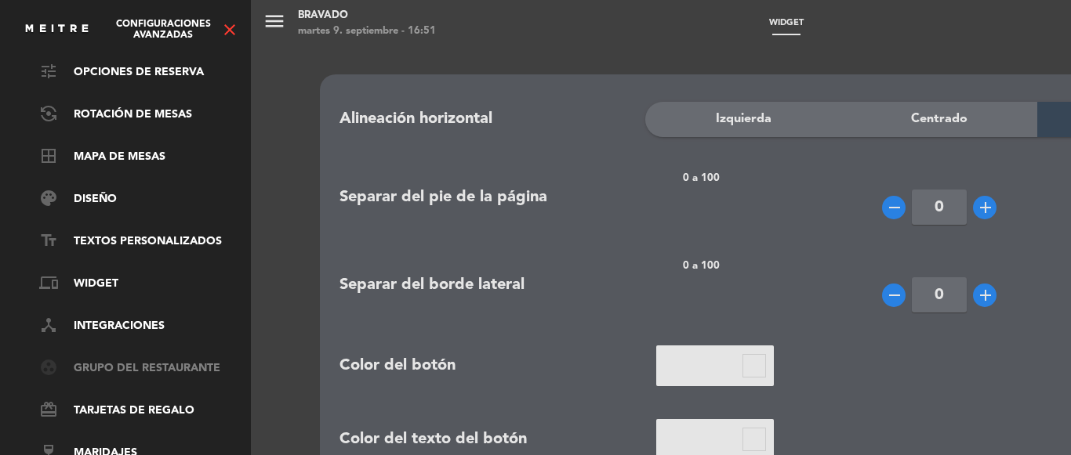
click at [163, 360] on link "group_work Grupo del restaurante" at bounding box center [141, 369] width 204 height 19
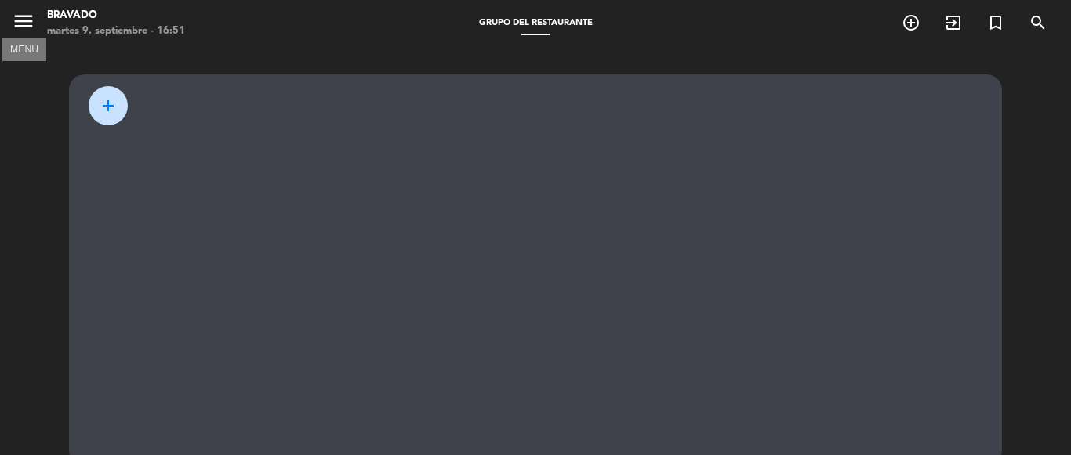
click at [31, 23] on icon "menu" at bounding box center [24, 21] width 24 height 24
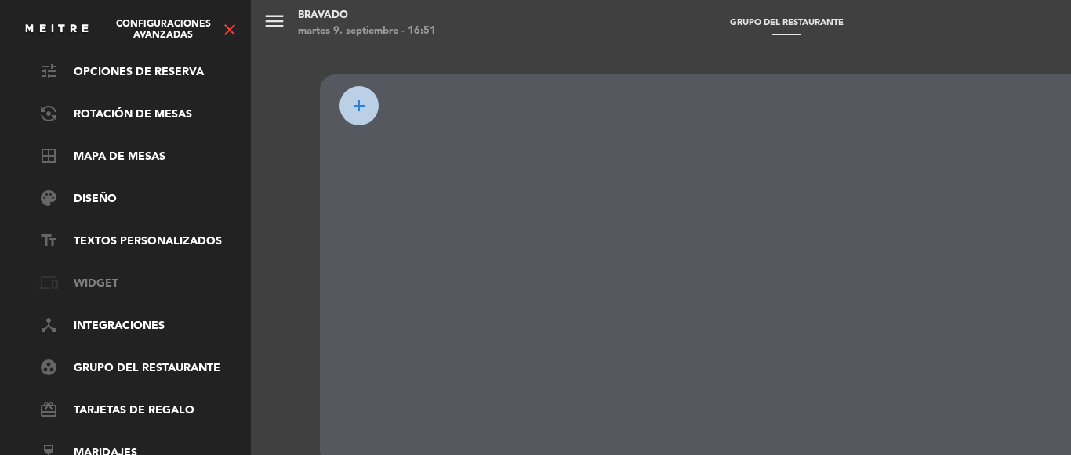
scroll to position [183, 0]
click at [142, 317] on link "device_hub Integraciones" at bounding box center [141, 326] width 204 height 19
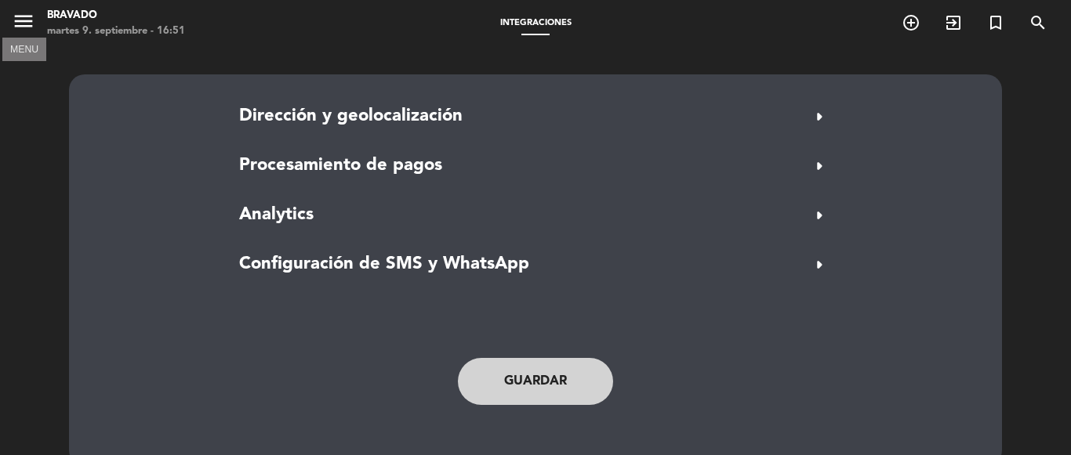
click at [31, 12] on icon "menu" at bounding box center [24, 21] width 24 height 24
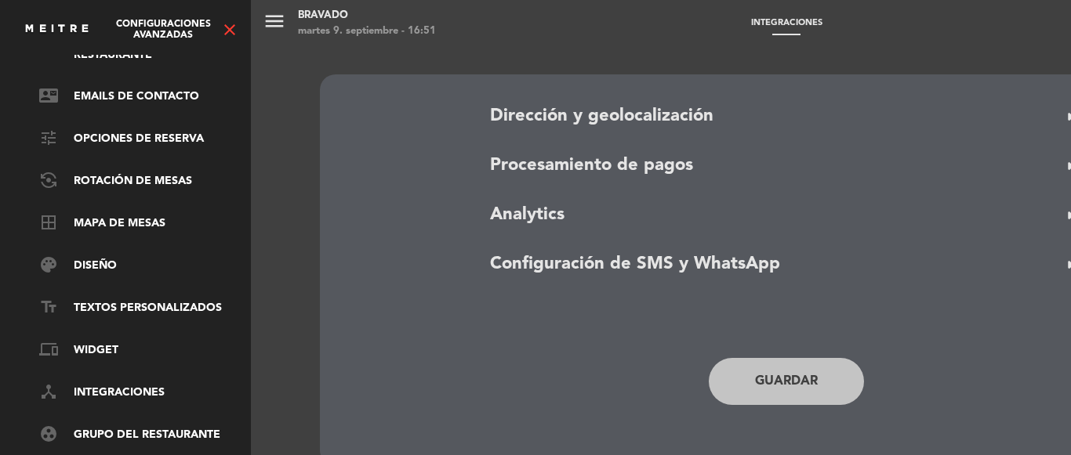
scroll to position [27, 0]
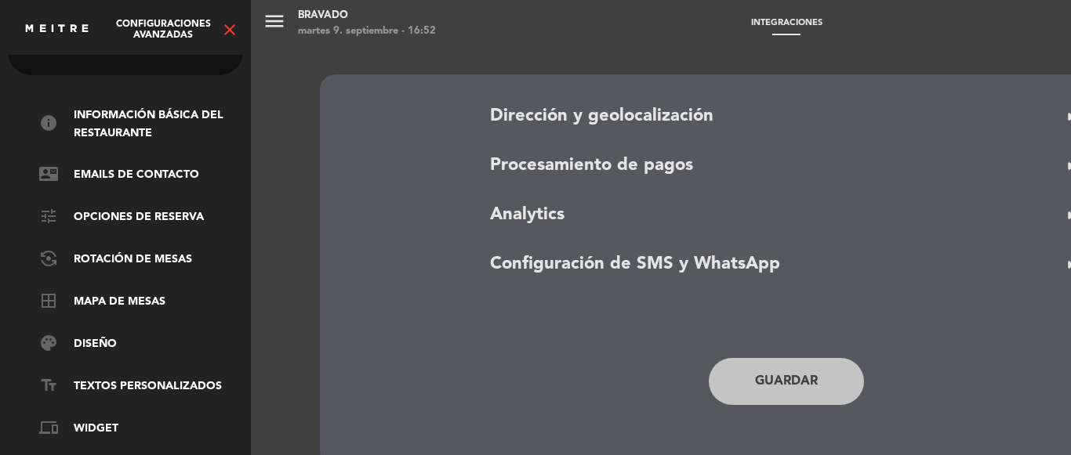
click at [168, 202] on ul "info Información básica del restaurante contact_mail Emails de Contacto tune Op…" at bounding box center [125, 358] width 235 height 502
click at [168, 209] on link "tune Opciones de reserva" at bounding box center [141, 217] width 204 height 19
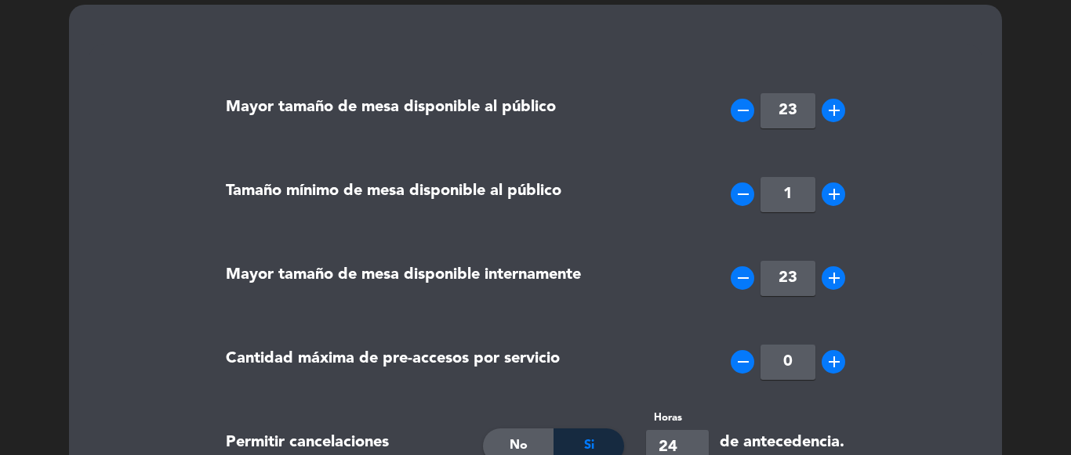
scroll to position [0, 0]
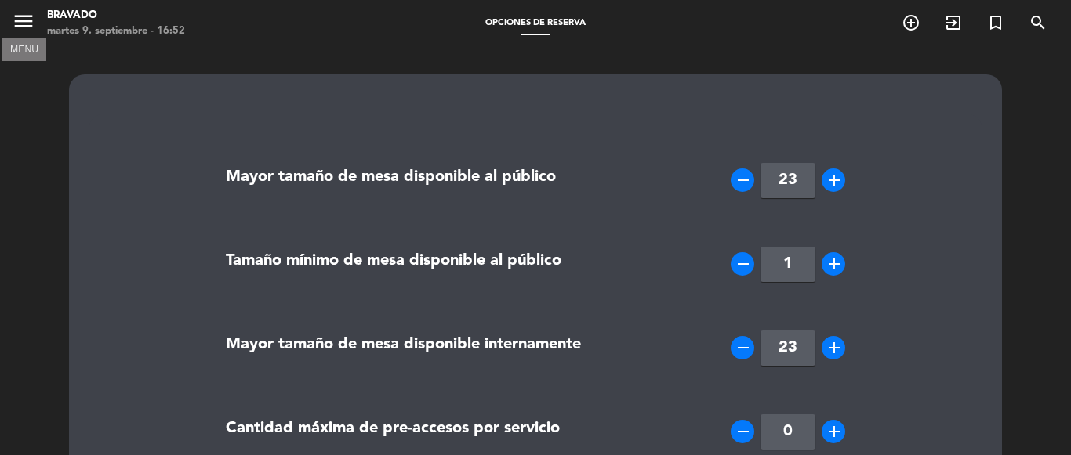
click at [25, 17] on icon "menu" at bounding box center [24, 21] width 24 height 24
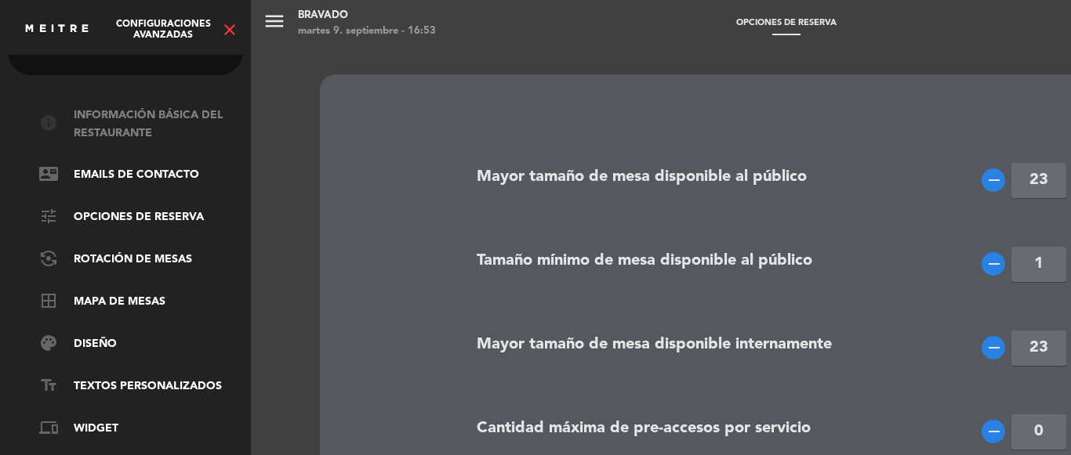
click at [164, 113] on link "info Información básica del restaurante" at bounding box center [141, 125] width 204 height 36
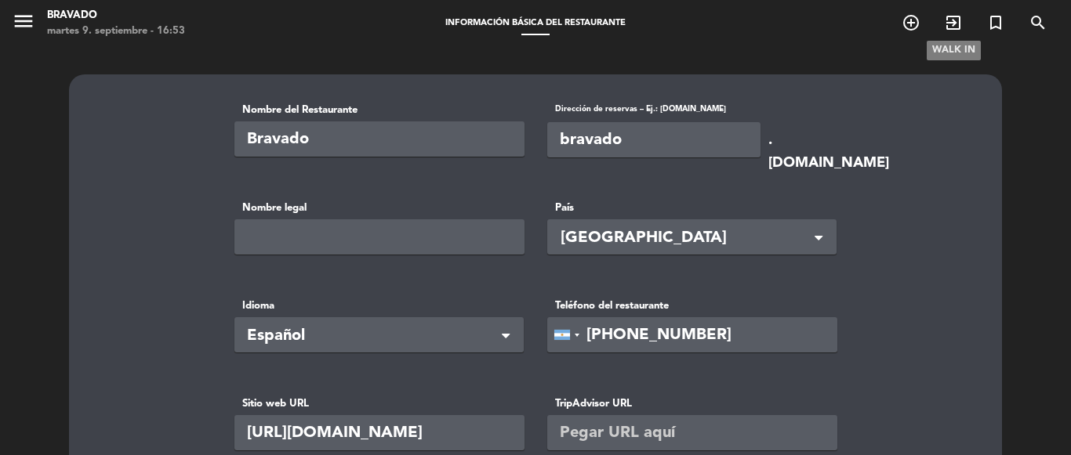
click at [956, 27] on icon "exit_to_app" at bounding box center [953, 22] width 19 height 19
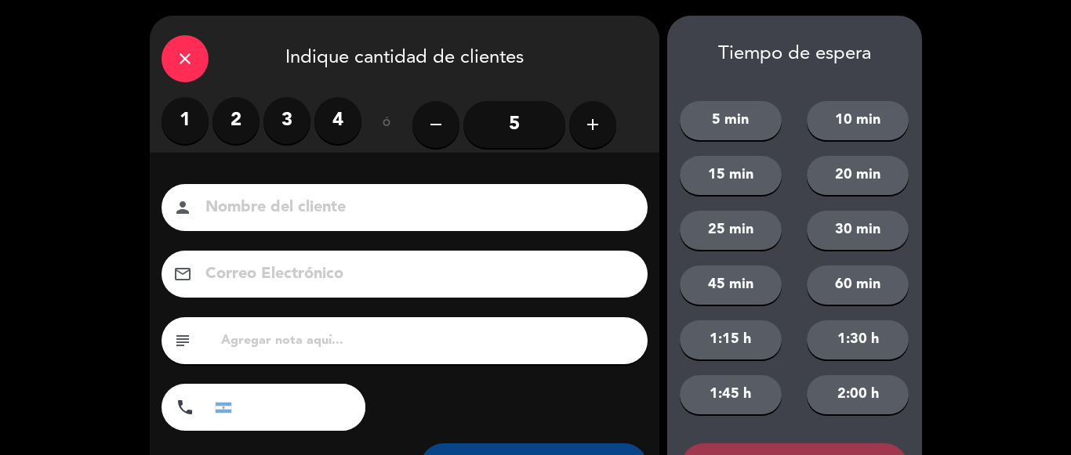
click at [189, 62] on icon "close" at bounding box center [185, 58] width 19 height 19
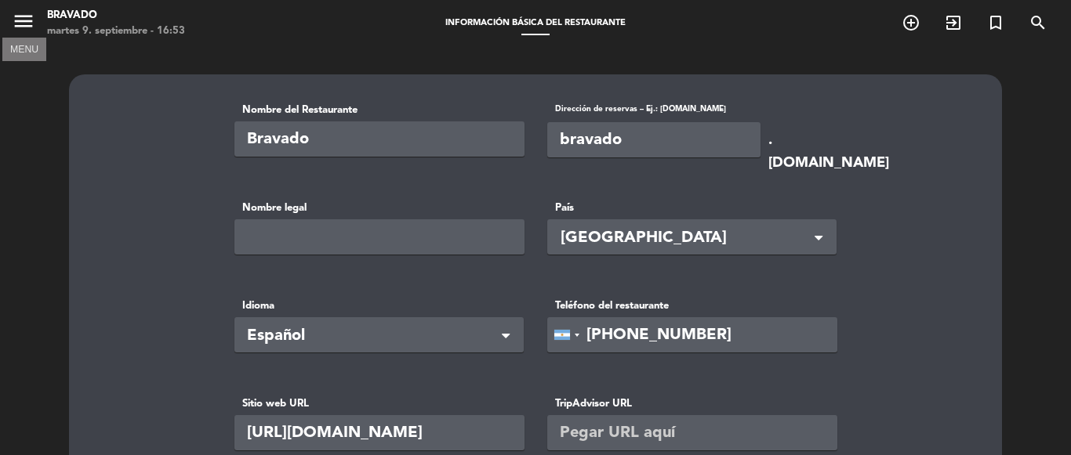
click at [20, 25] on icon "menu" at bounding box center [24, 21] width 24 height 24
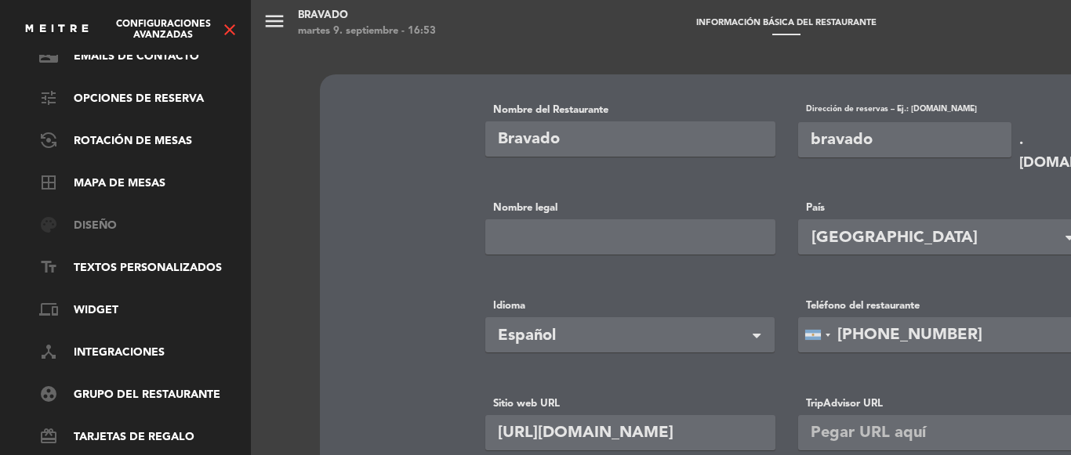
scroll to position [183, 0]
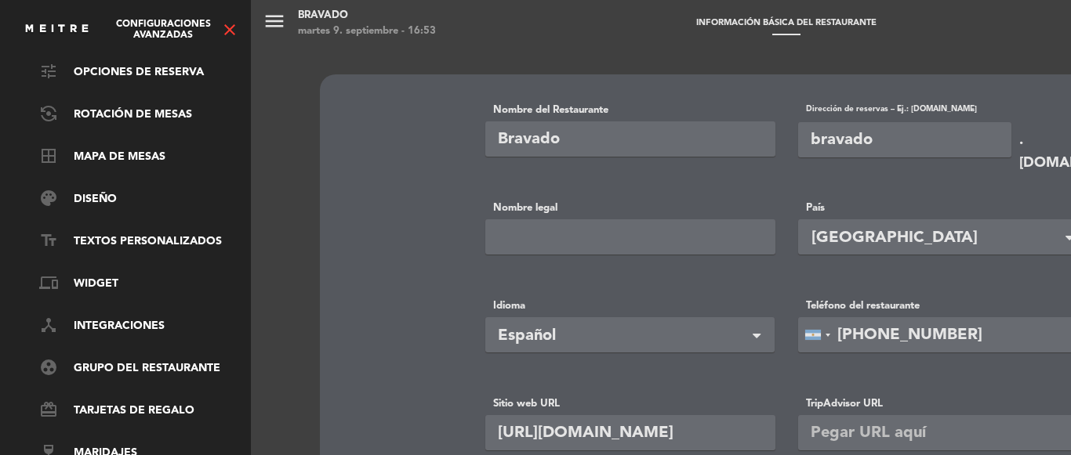
click at [74, 20] on div "Configuraciones avanzadas close" at bounding box center [132, 30] width 216 height 20
click at [228, 29] on icon "close" at bounding box center [229, 29] width 19 height 19
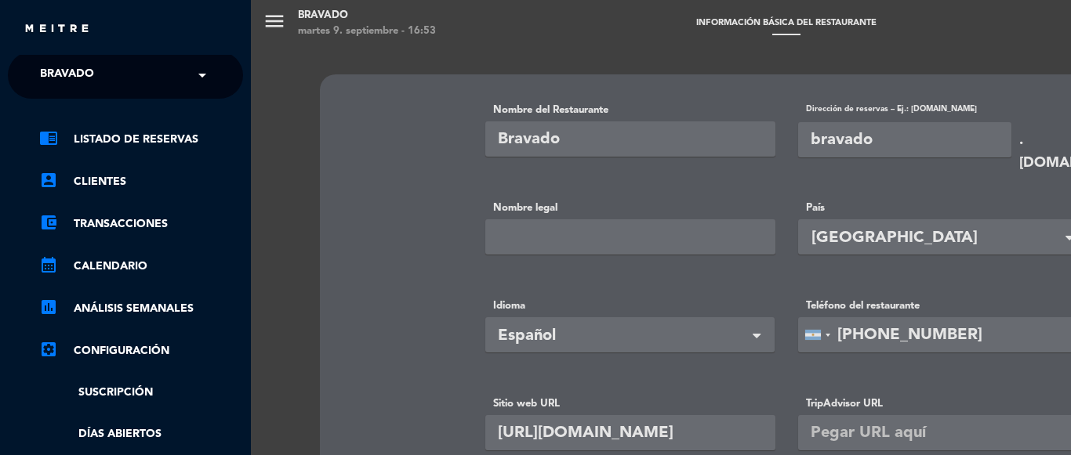
scroll to position [0, 0]
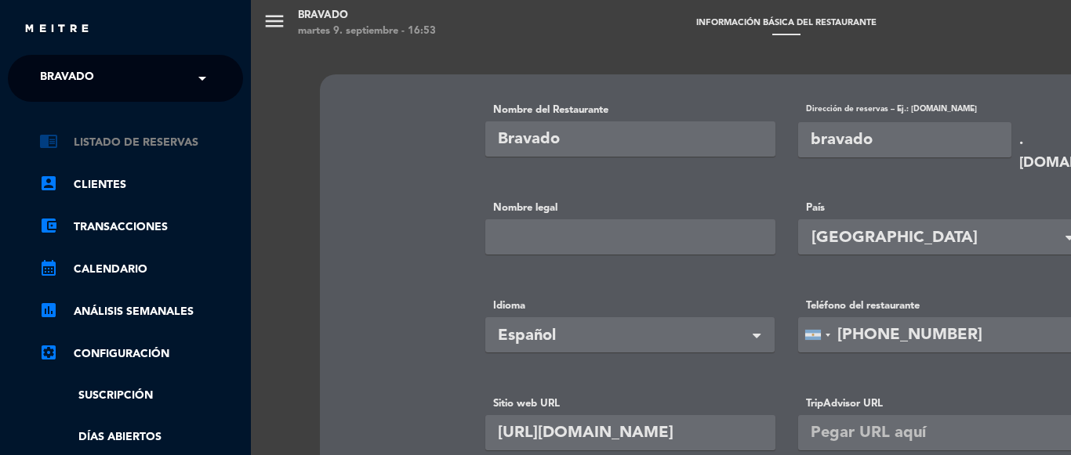
click at [133, 137] on link "chrome_reader_mode Listado de Reservas" at bounding box center [141, 142] width 204 height 19
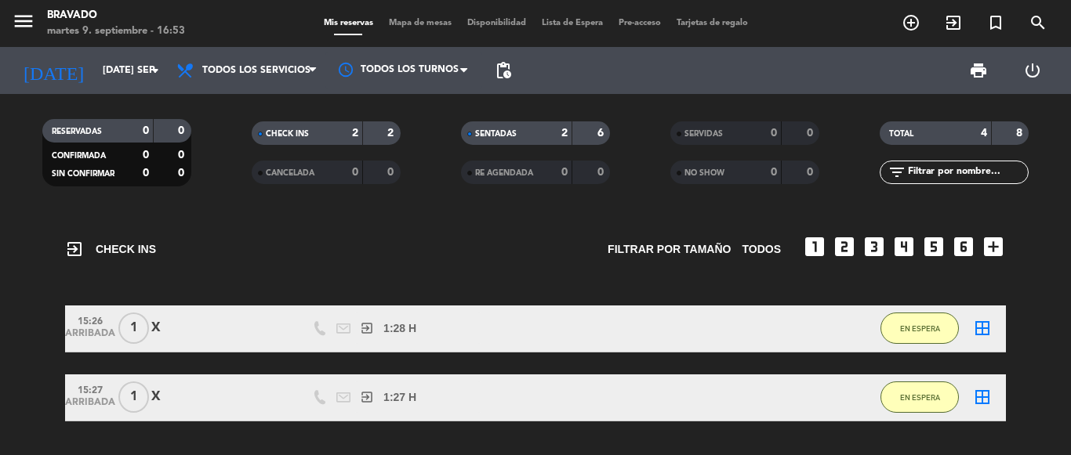
click at [404, 26] on span "Mapa de mesas" at bounding box center [420, 23] width 78 height 9
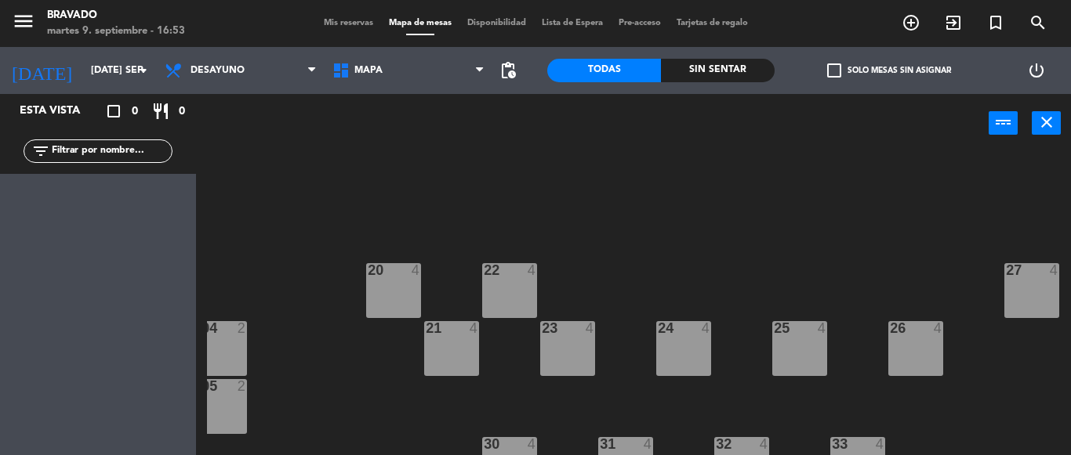
scroll to position [326, 191]
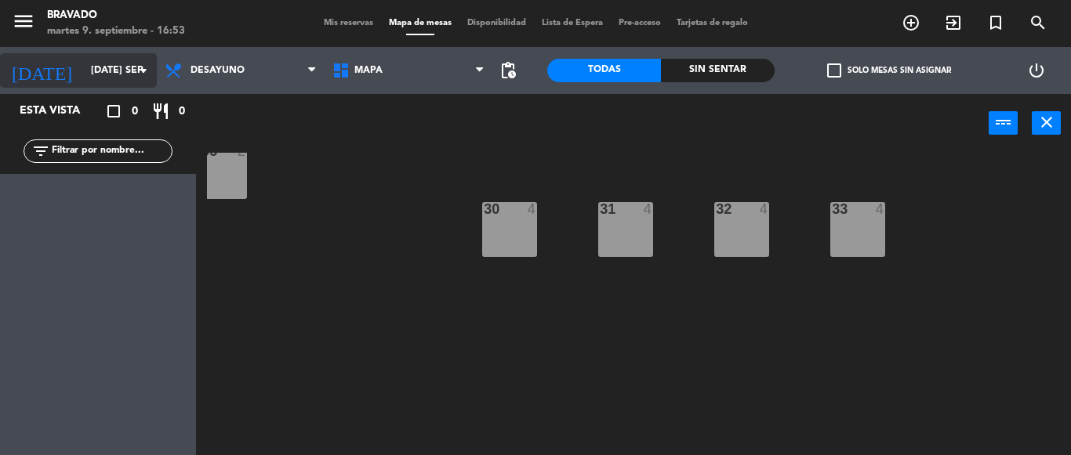
click at [106, 78] on input "[DATE] sep." at bounding box center [149, 70] width 132 height 27
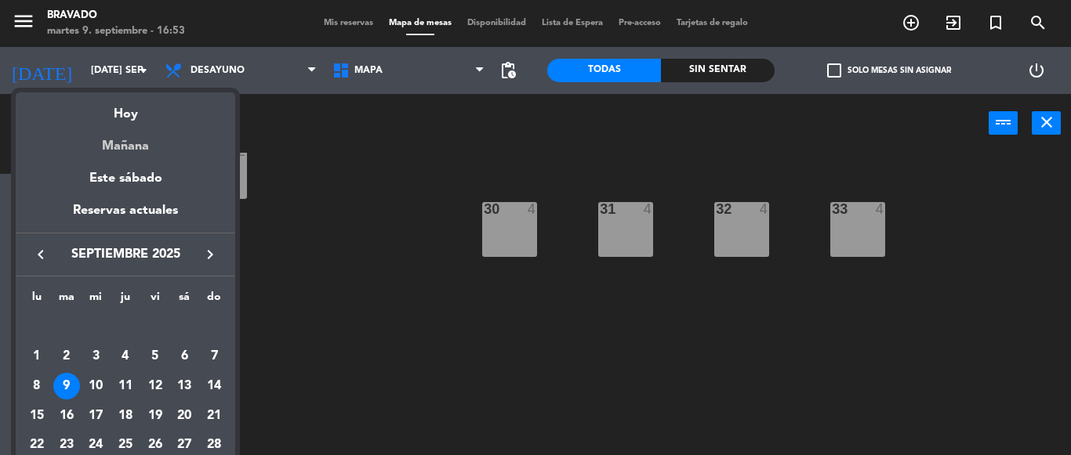
click at [147, 151] on div "Mañana" at bounding box center [125, 141] width 219 height 32
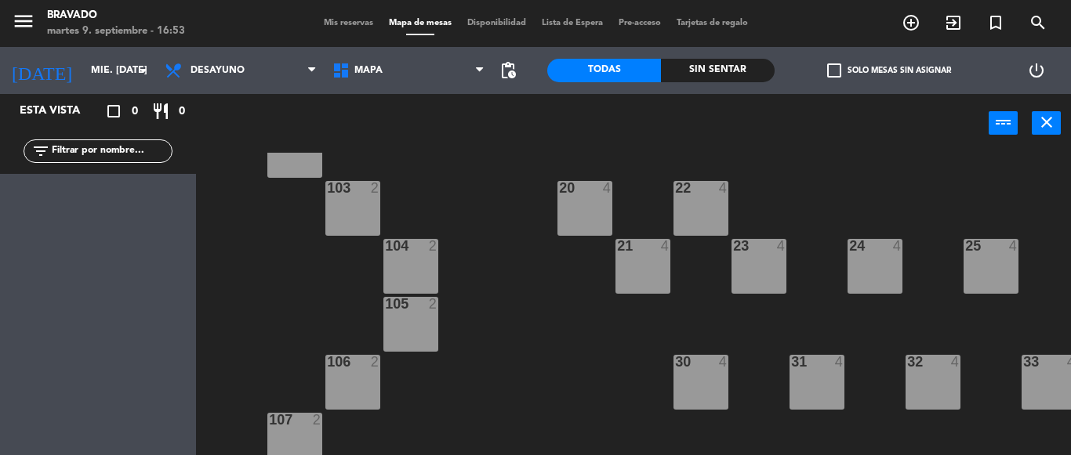
scroll to position [0, 0]
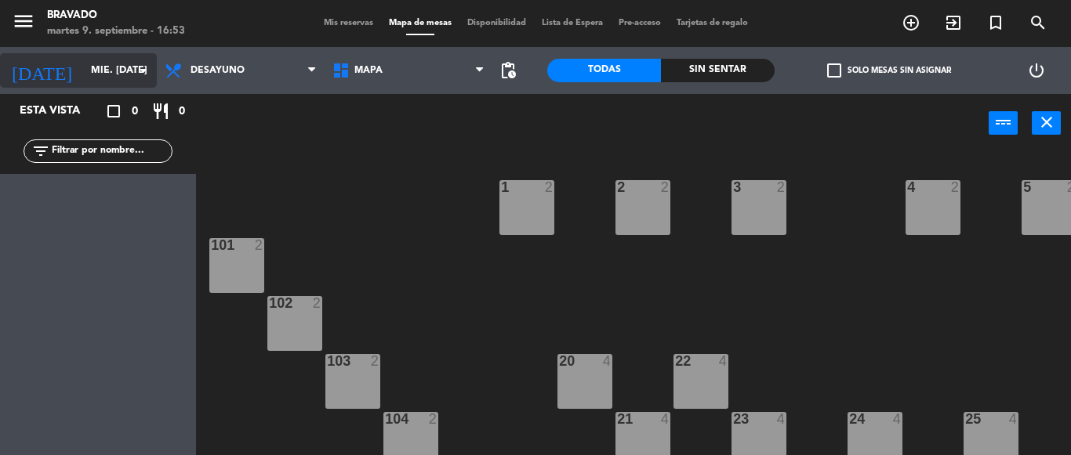
click at [101, 72] on input "mié. [DATE]" at bounding box center [149, 70] width 132 height 27
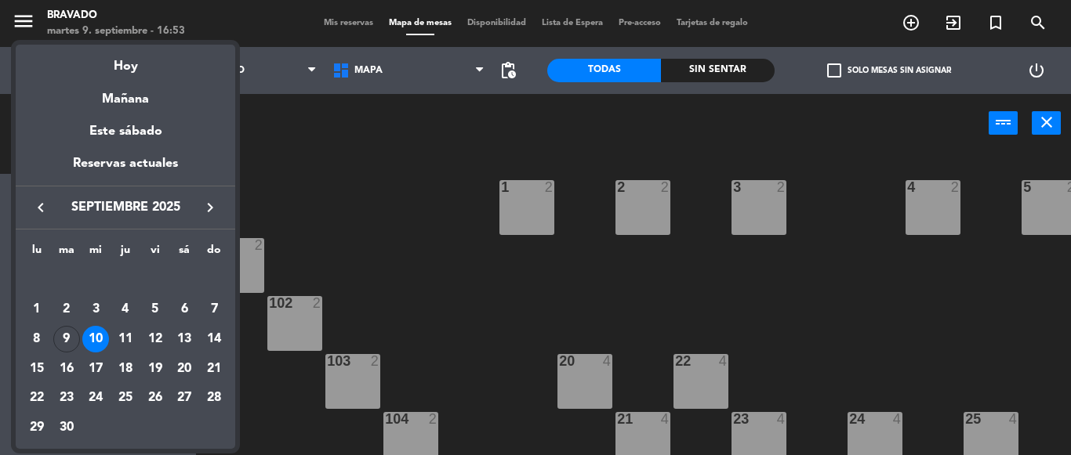
click at [39, 338] on div "8" at bounding box center [37, 339] width 27 height 27
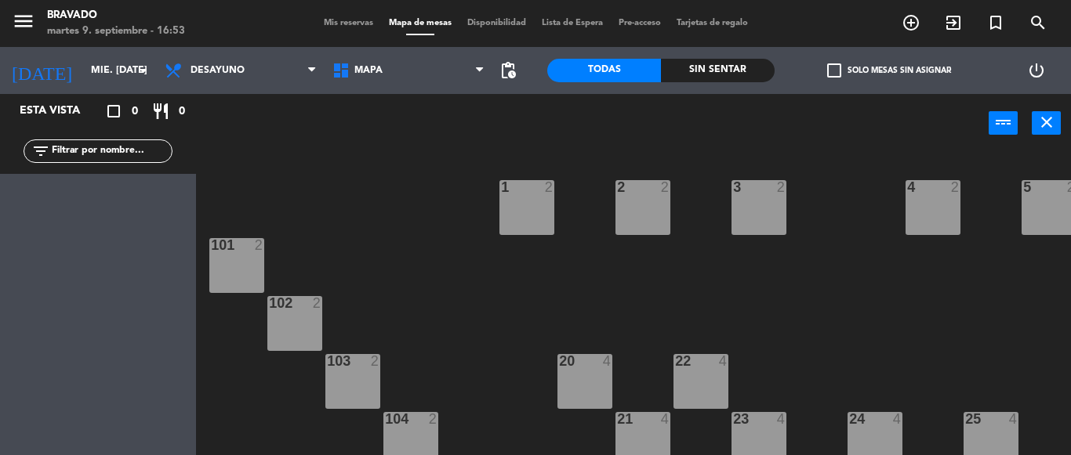
type input "lun. [DATE]"
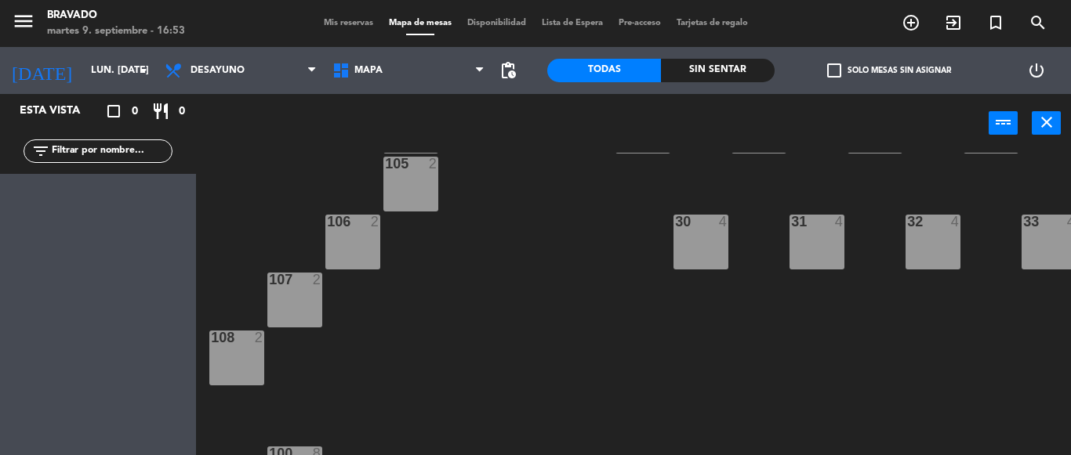
scroll to position [290, 0]
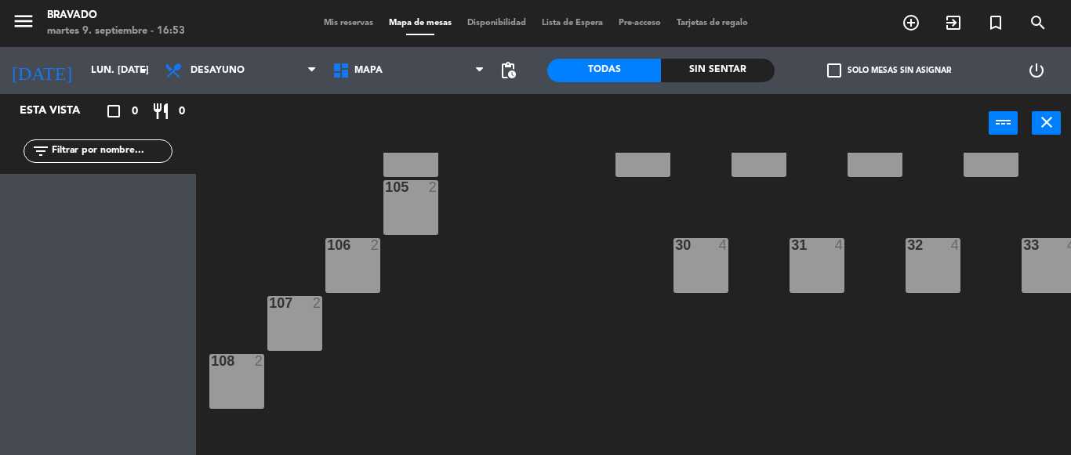
click at [528, 306] on div "1 2 2 2 3 2 4 2 5 2 6 2 101 2 102 2 103 2 20 4 22 4 27 4 104 2 21 4 23 4 24 4 2…" at bounding box center [639, 304] width 864 height 303
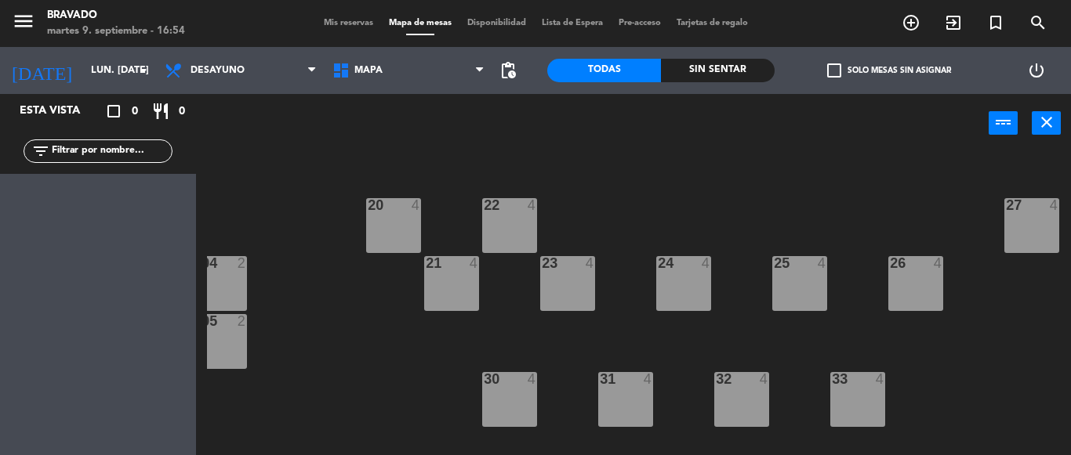
scroll to position [146, 191]
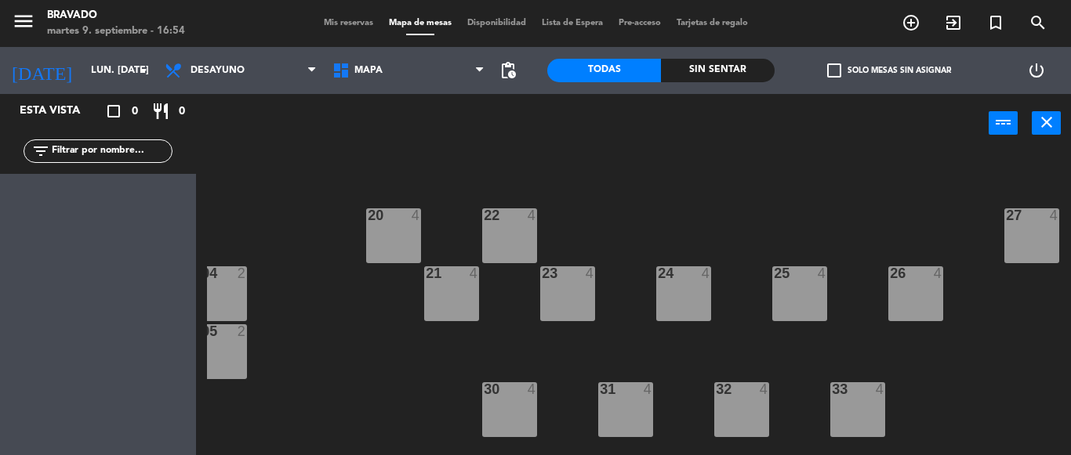
click at [338, 26] on span "Mis reservas" at bounding box center [348, 23] width 65 height 9
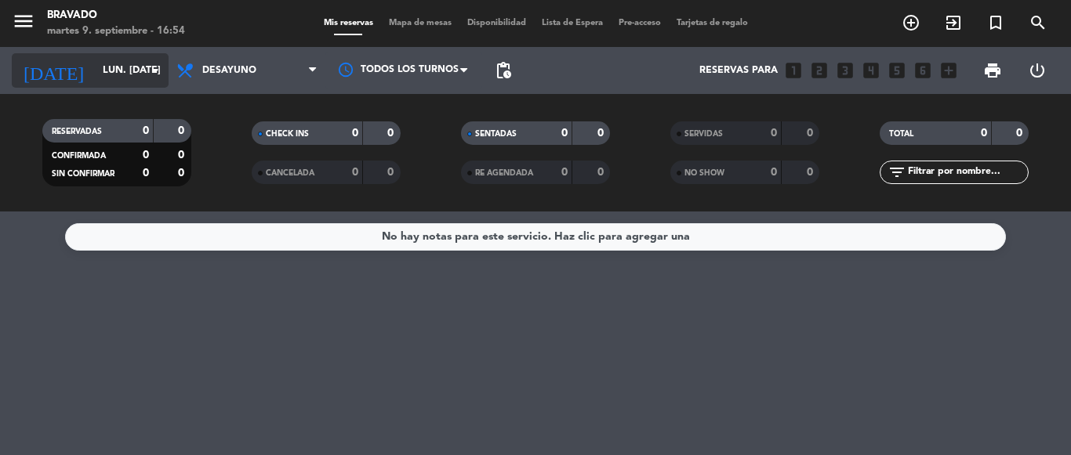
click at [132, 68] on input "lun. [DATE]" at bounding box center [161, 70] width 132 height 27
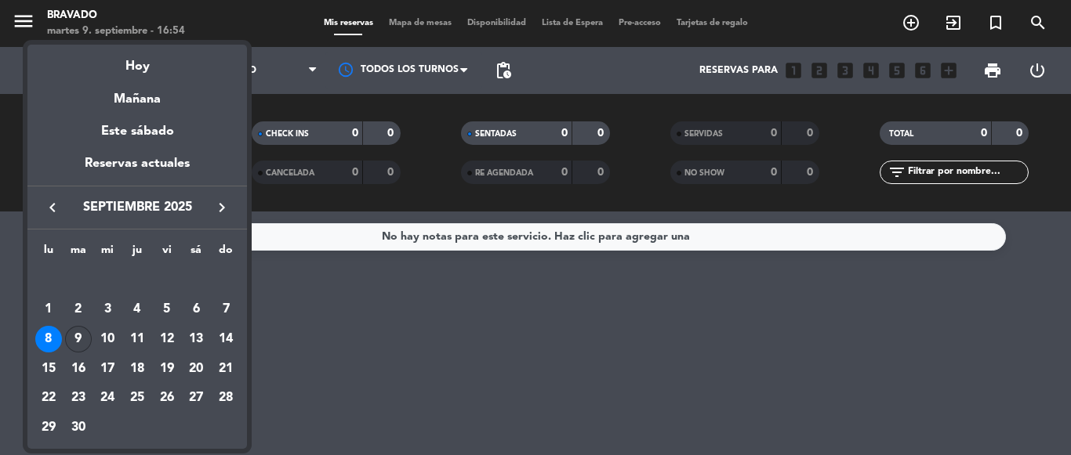
click at [79, 339] on div "9" at bounding box center [78, 339] width 27 height 27
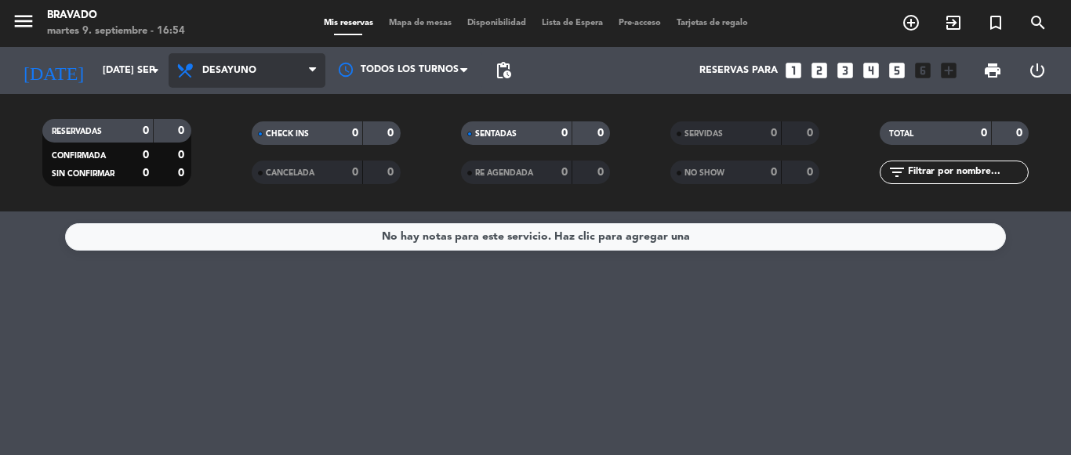
click at [277, 73] on span "Desayuno" at bounding box center [247, 70] width 157 height 34
click at [248, 201] on div "menu Bravado martes 9. septiembre - 16:54 Mis reservas Mapa de mesas Disponibil…" at bounding box center [535, 106] width 1071 height 212
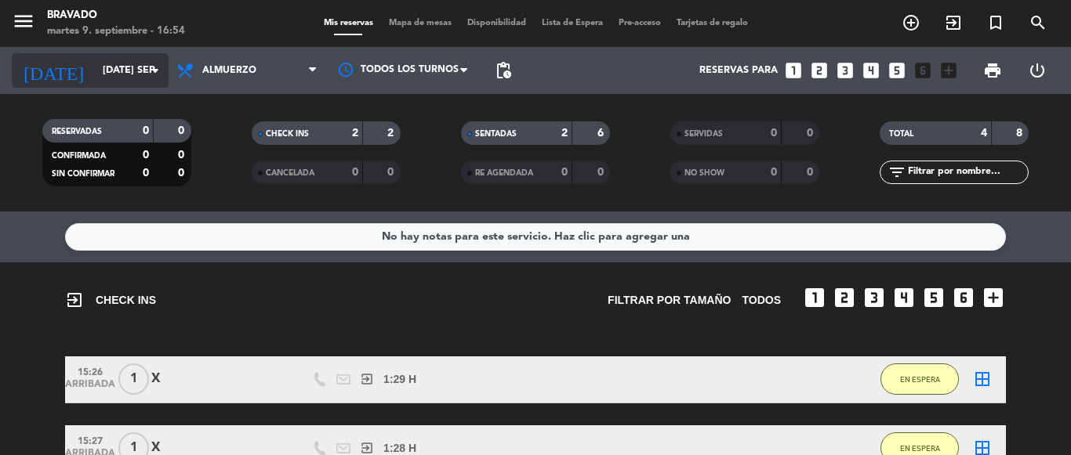
click at [146, 58] on input "[DATE] sep." at bounding box center [161, 70] width 132 height 27
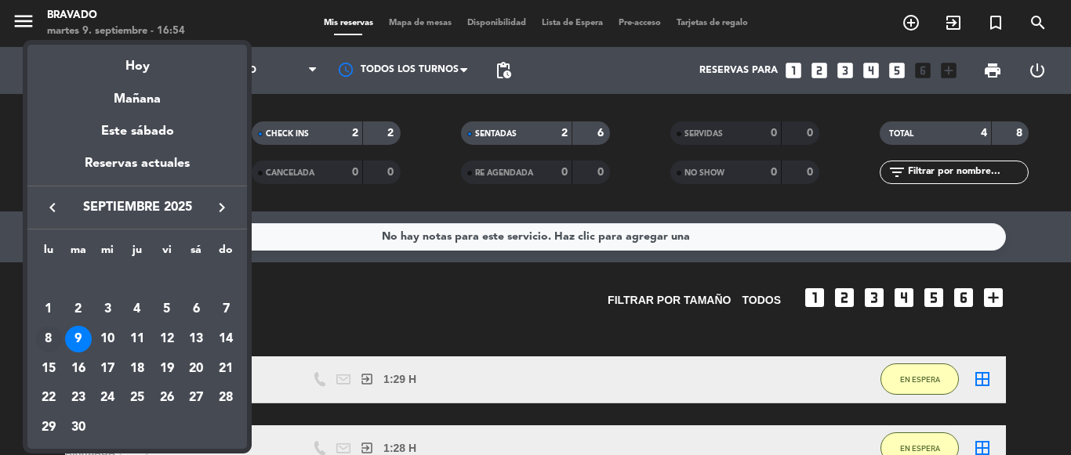
click at [49, 335] on div "8" at bounding box center [48, 339] width 27 height 27
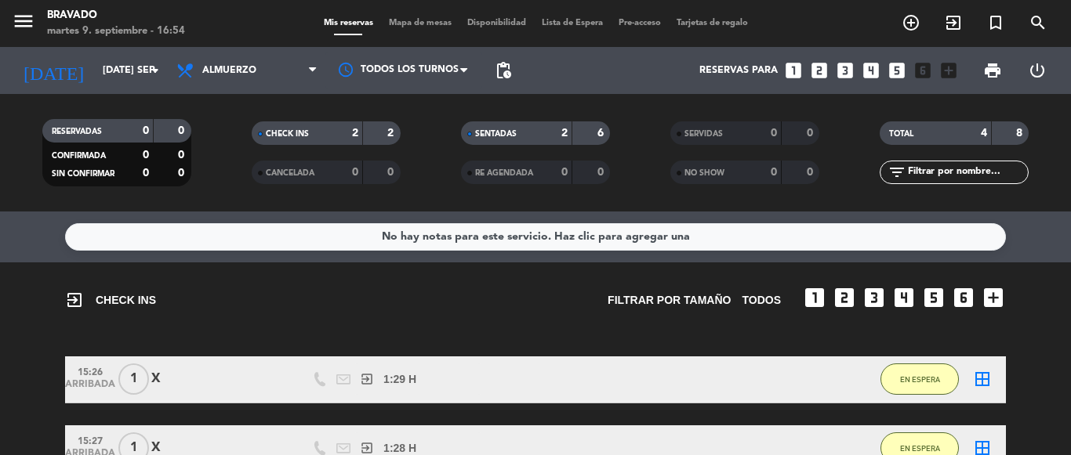
type input "lun. [DATE]"
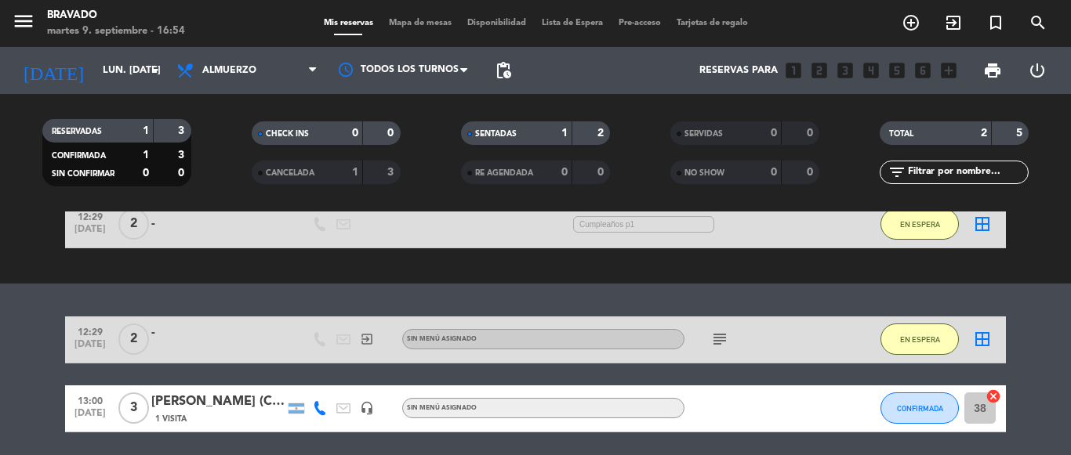
scroll to position [157, 0]
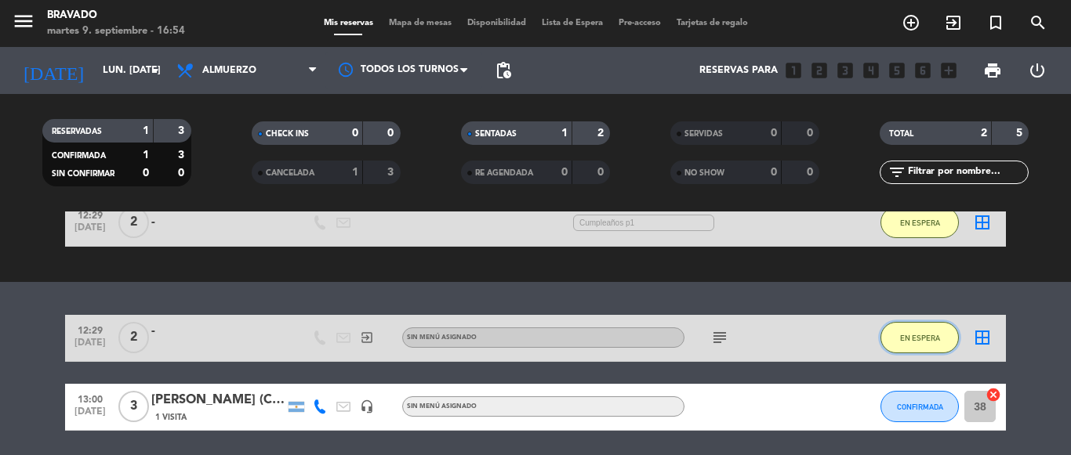
click at [918, 339] on span "EN ESPERA" at bounding box center [920, 338] width 40 height 9
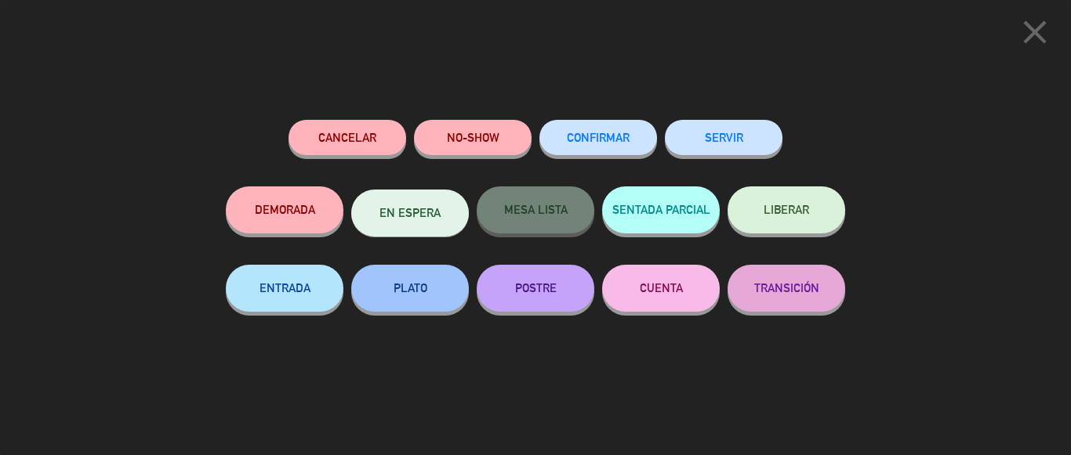
click at [683, 294] on button "CUENTA" at bounding box center [661, 288] width 118 height 47
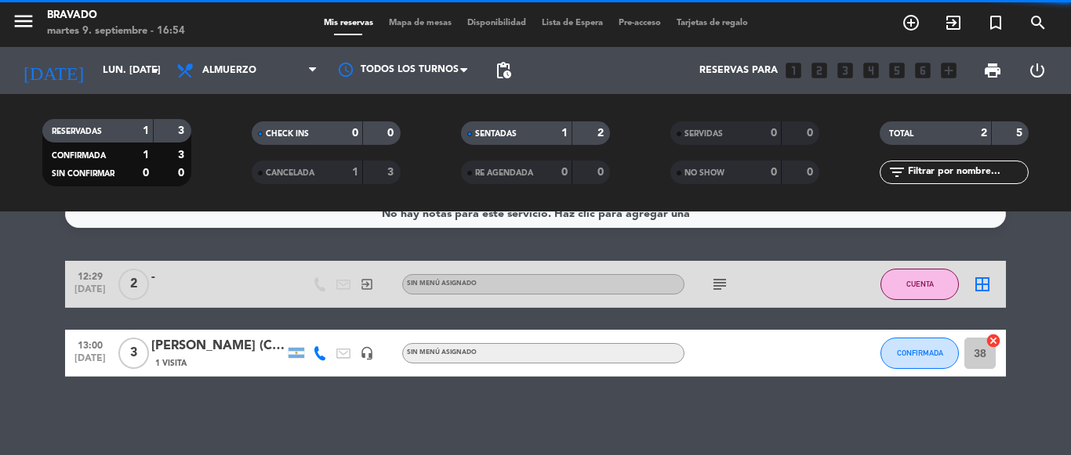
scroll to position [0, 0]
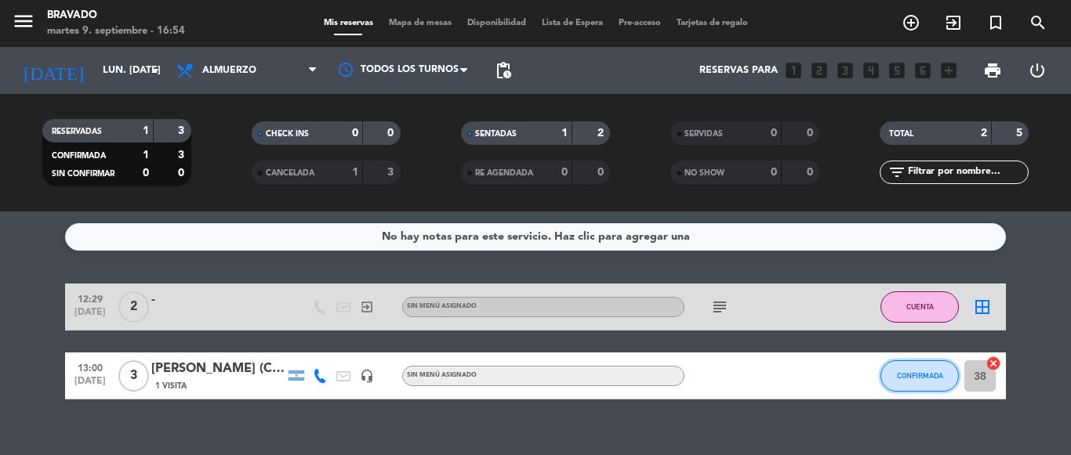
click at [923, 376] on span "CONFIRMADA" at bounding box center [920, 376] width 46 height 9
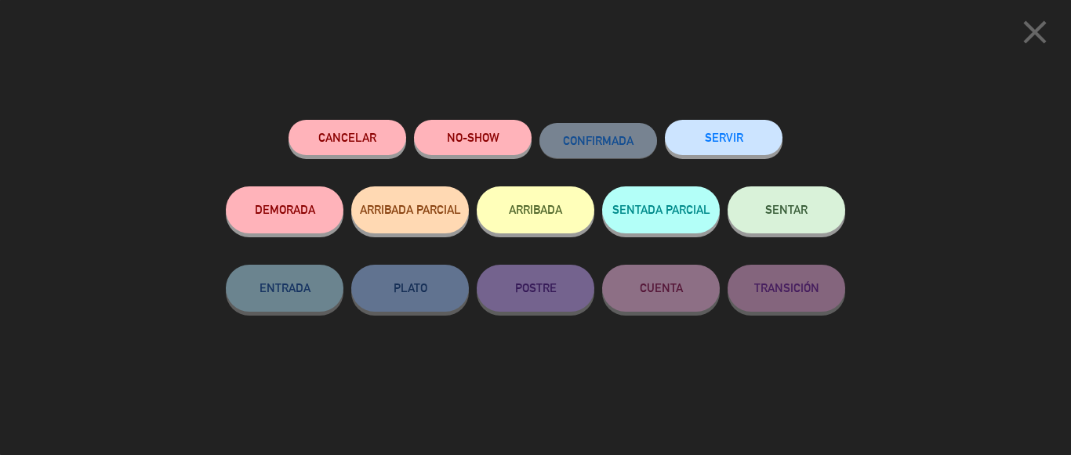
click at [980, 215] on div "close Cancelar NO-SHOW CONFIRMADA SERVIR DEMORADA ARRIBADA PARCIAL ARRIBADA SEN…" at bounding box center [535, 227] width 1071 height 455
click at [896, 150] on div "close Cancelar NO-SHOW CONFIRMADA SERVIR DEMORADA ARRIBADA PARCIAL ARRIBADA SEN…" at bounding box center [535, 227] width 1071 height 455
click at [1041, 30] on icon "close" at bounding box center [1034, 32] width 39 height 39
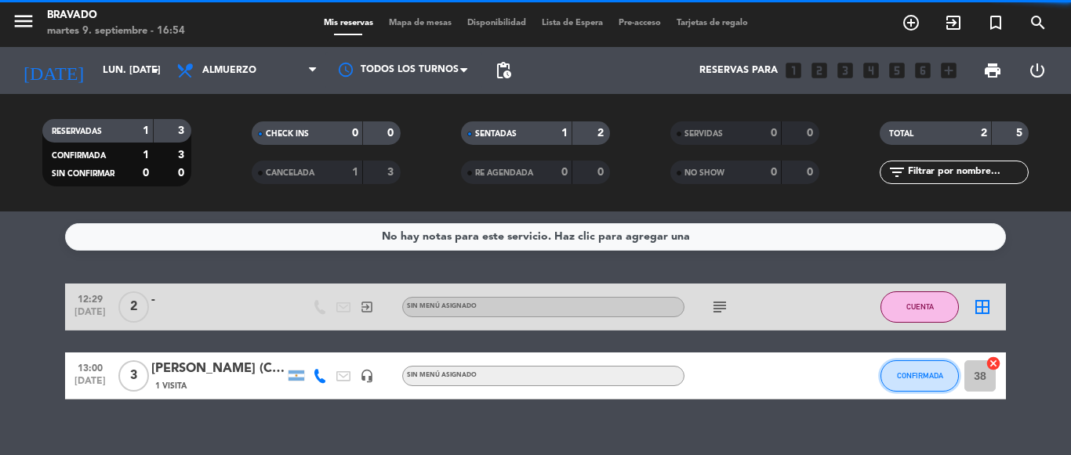
click at [908, 382] on button "CONFIRMADA" at bounding box center [919, 376] width 78 height 31
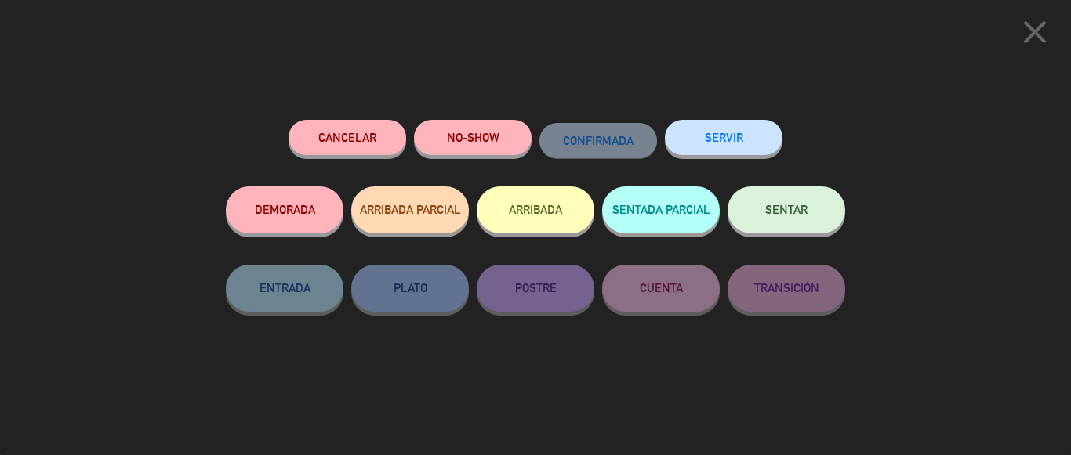
click at [774, 219] on button "SENTAR" at bounding box center [786, 210] width 118 height 47
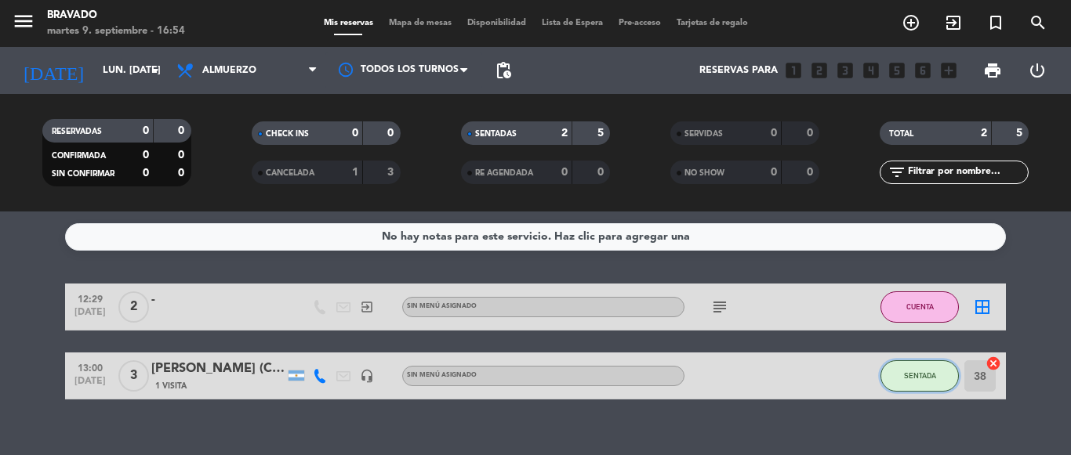
click at [907, 372] on span "SENTADA" at bounding box center [920, 376] width 32 height 9
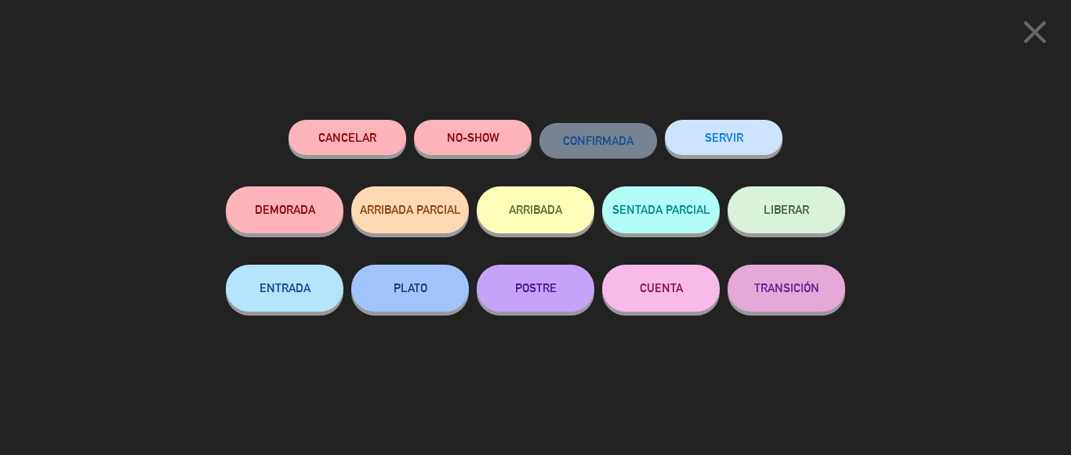
click at [683, 291] on button "CUENTA" at bounding box center [661, 288] width 118 height 47
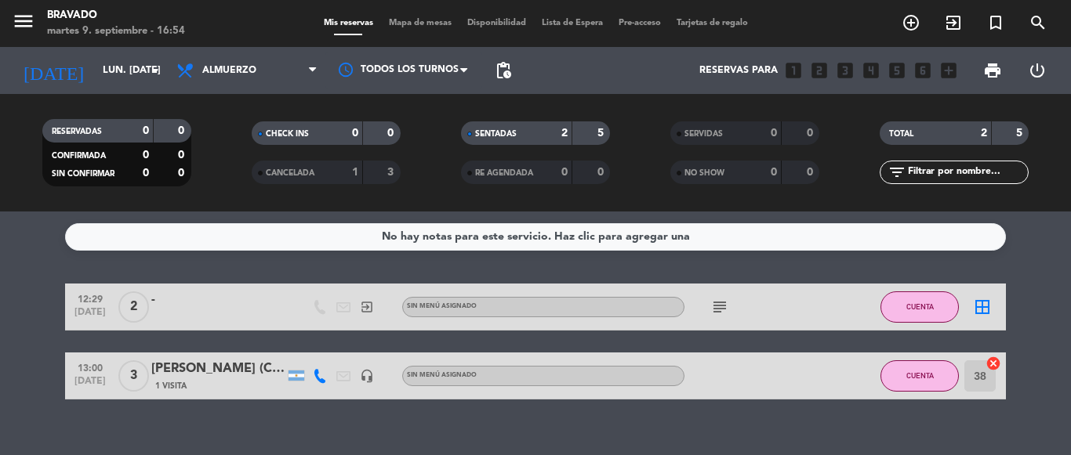
click at [981, 306] on icon "border_all" at bounding box center [982, 307] width 19 height 19
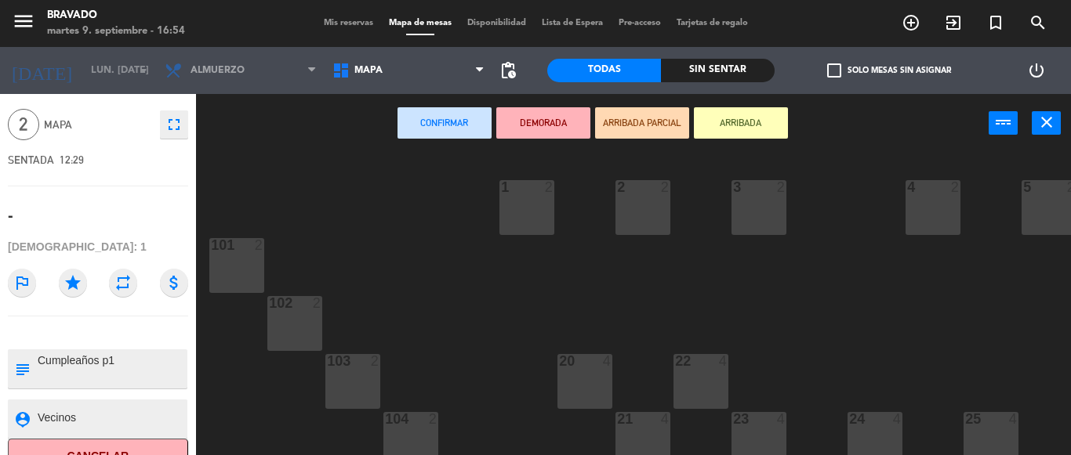
scroll to position [76, 0]
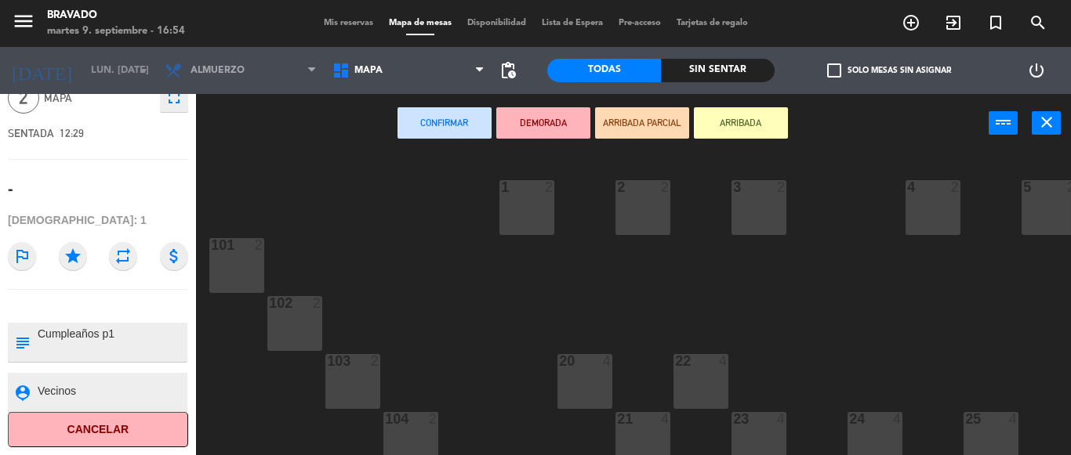
click at [90, 434] on button "Cancelar" at bounding box center [98, 429] width 180 height 35
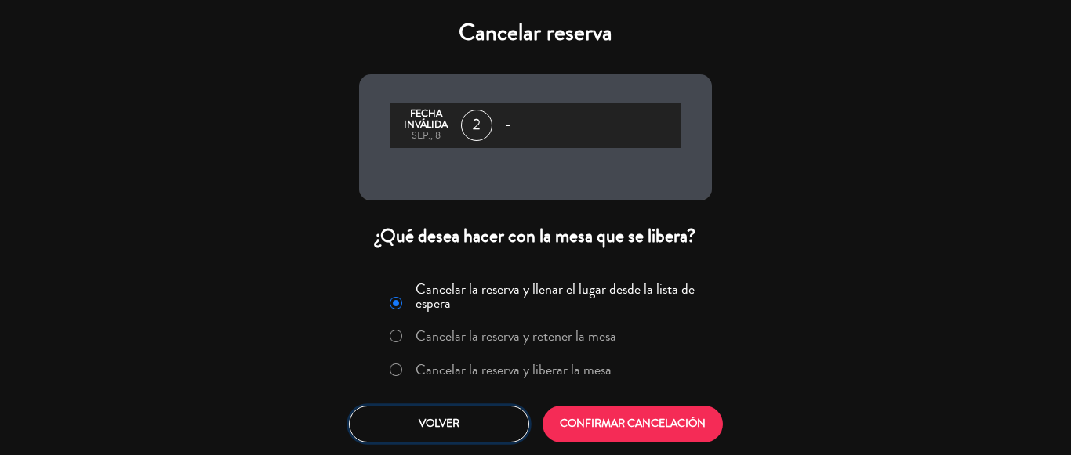
click at [438, 427] on button "Volver" at bounding box center [439, 424] width 180 height 37
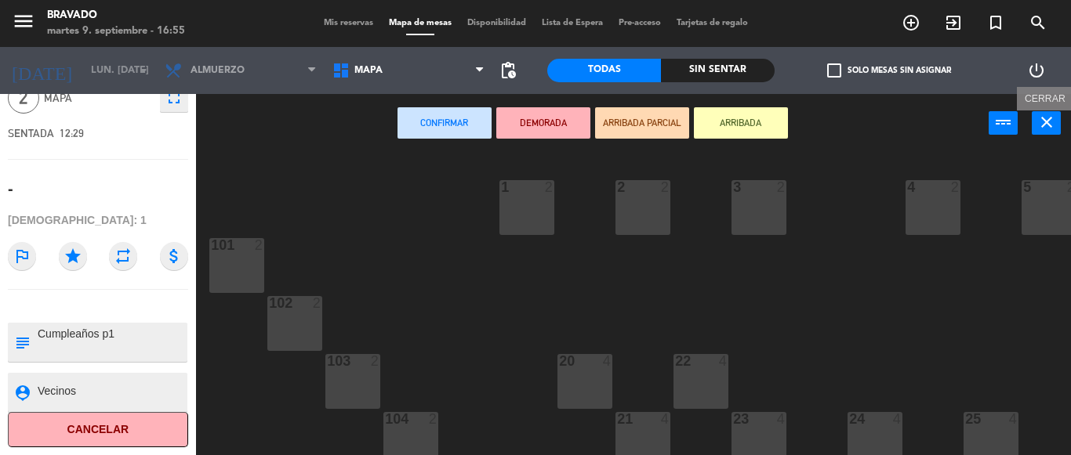
click at [1042, 119] on icon "close" at bounding box center [1046, 122] width 19 height 19
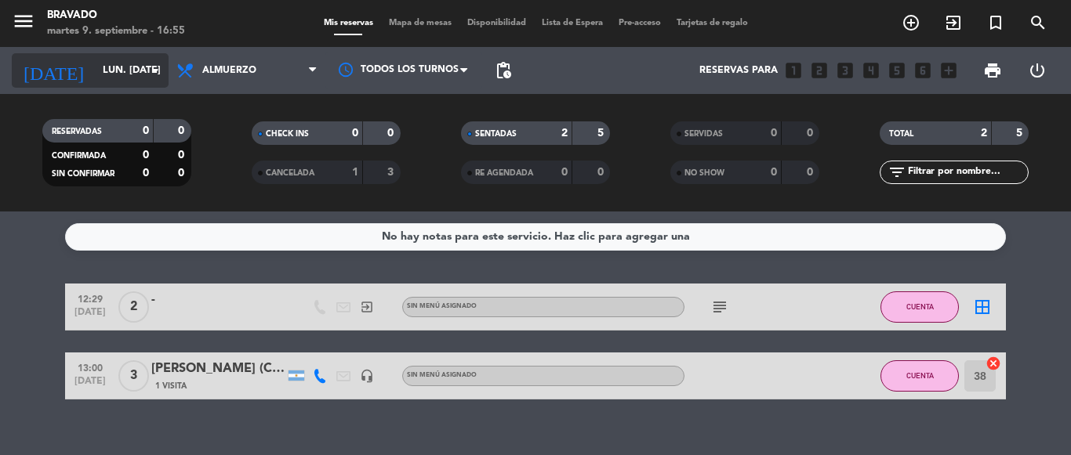
click at [105, 69] on input "lun. [DATE]" at bounding box center [161, 70] width 132 height 27
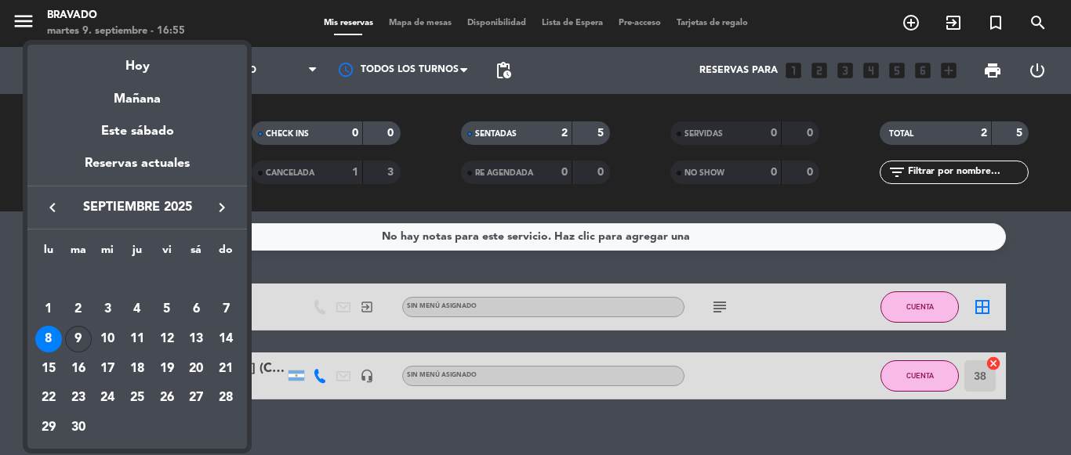
click at [78, 341] on div "9" at bounding box center [78, 339] width 27 height 27
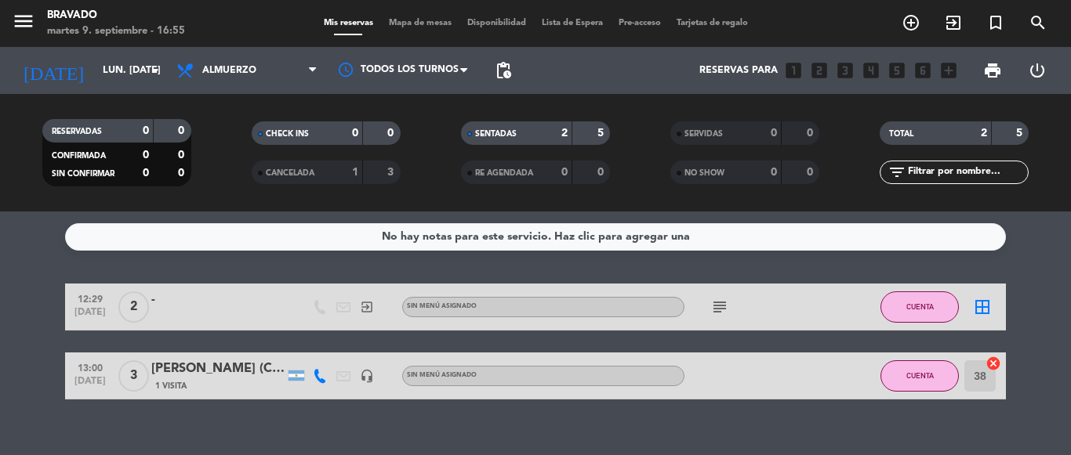
type input "[DATE] sep."
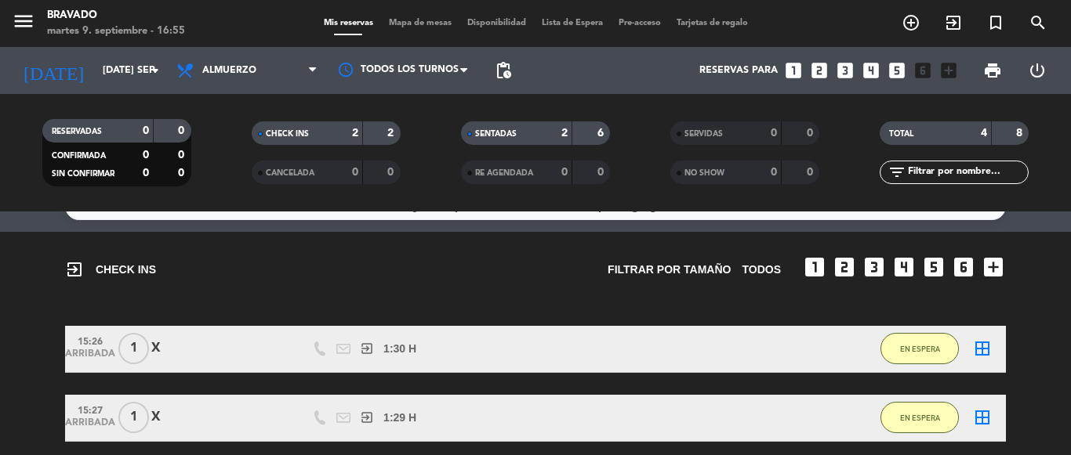
scroll to position [78, 0]
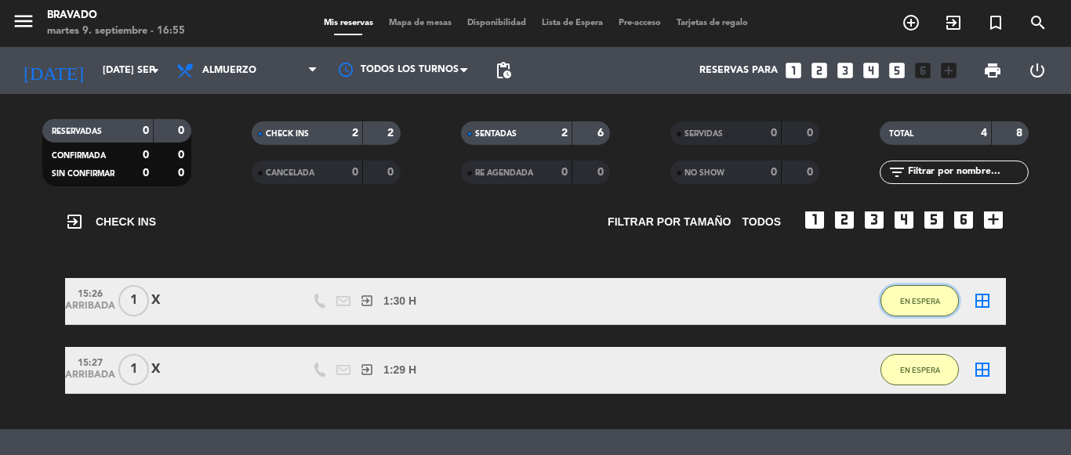
click at [926, 293] on button "EN ESPERA" at bounding box center [919, 300] width 78 height 31
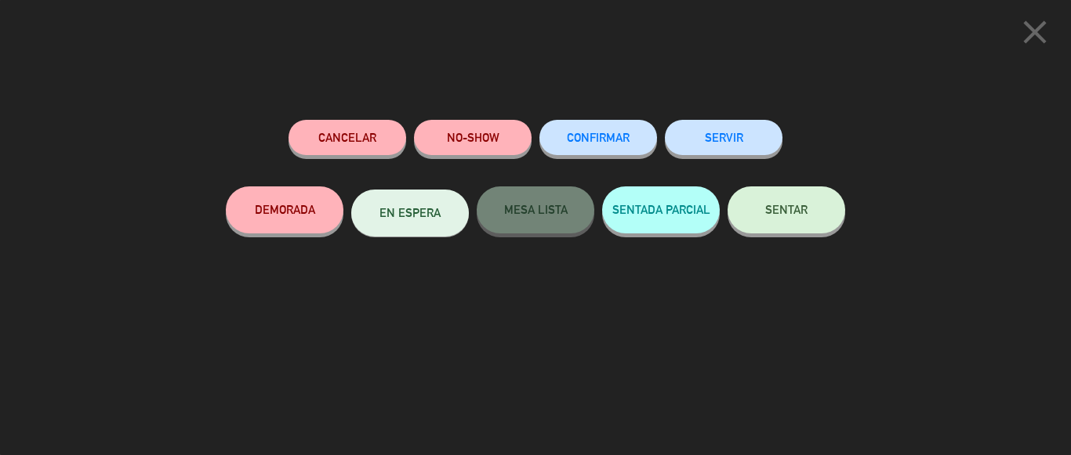
click at [781, 275] on div "Cancelar NO-SHOW CONFIRMAR SERVIR DEMORADA EN ESPERA MESA LISTA SENTADA PARCIAL…" at bounding box center [535, 257] width 619 height 274
click at [211, 92] on div "close Cancelar NO-SHOW CONFIRMAR SERVIR DEMORADA EN ESPERA MESA LISTA SENTADA P…" at bounding box center [535, 227] width 1071 height 455
click at [1033, 41] on icon "close" at bounding box center [1034, 32] width 39 height 39
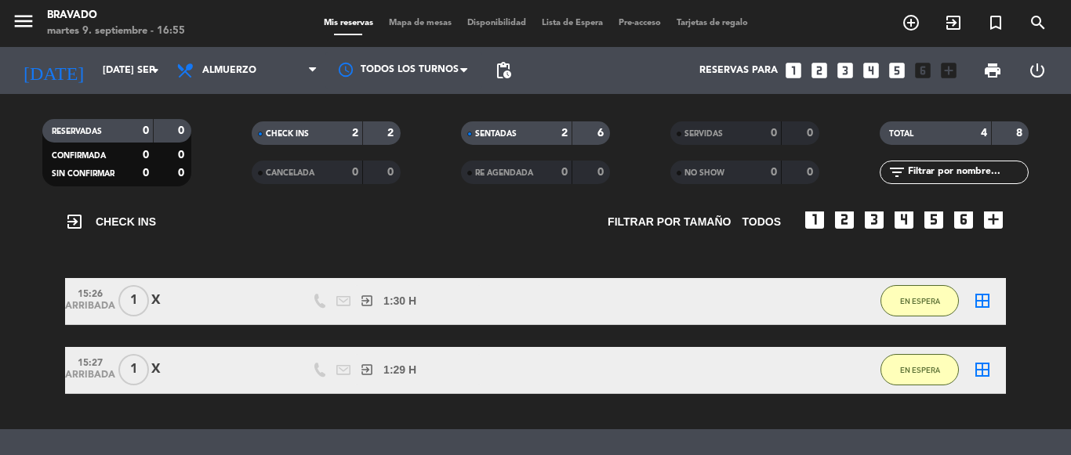
click at [158, 296] on div "X" at bounding box center [217, 301] width 133 height 20
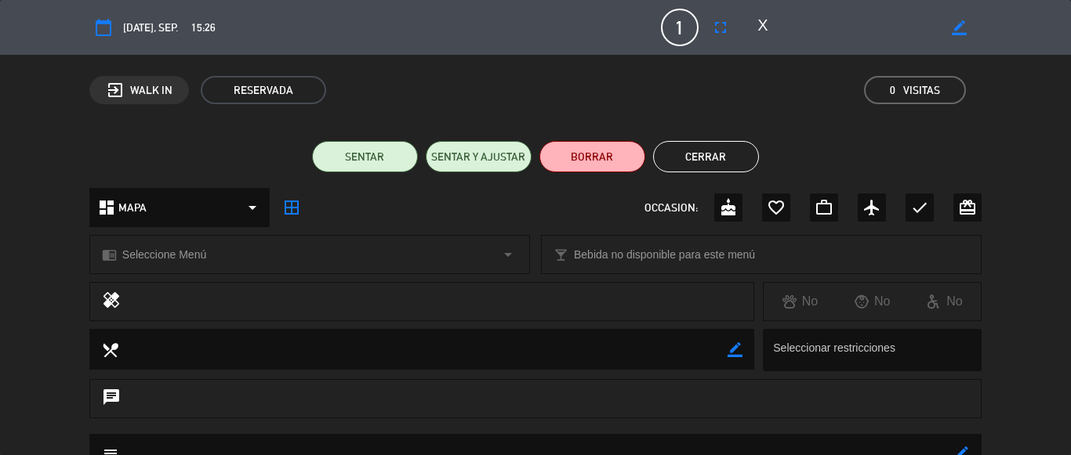
click at [677, 158] on button "Cerrar" at bounding box center [706, 156] width 106 height 31
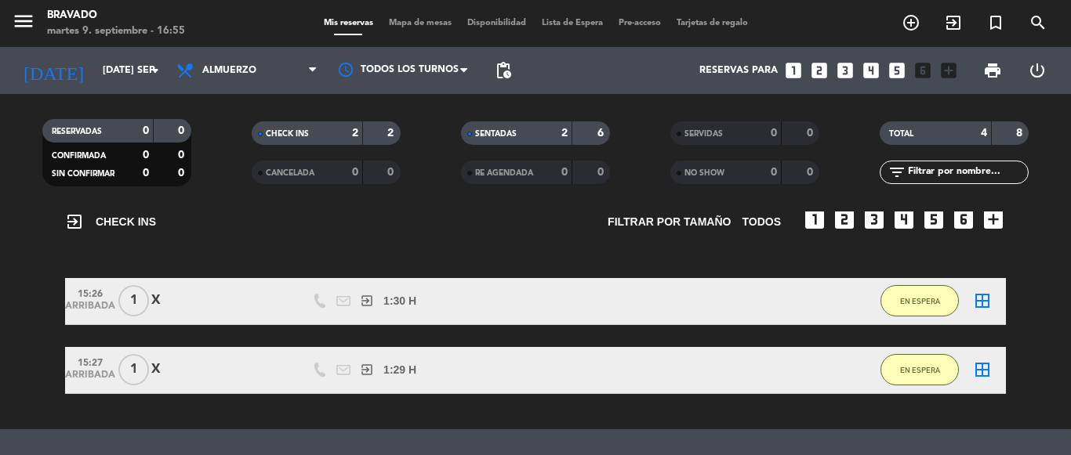
click at [195, 303] on div "X" at bounding box center [217, 301] width 133 height 20
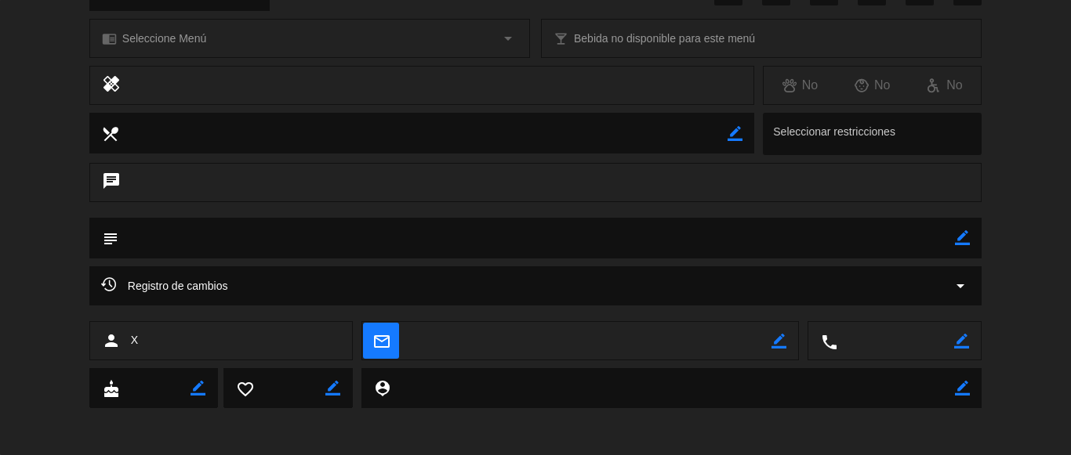
scroll to position [0, 0]
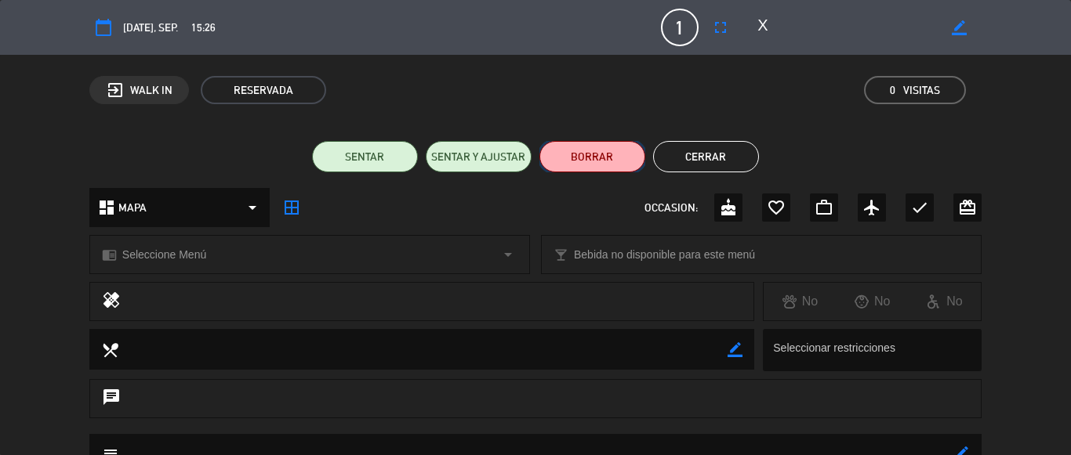
click at [568, 154] on button "BORRAR" at bounding box center [592, 156] width 106 height 31
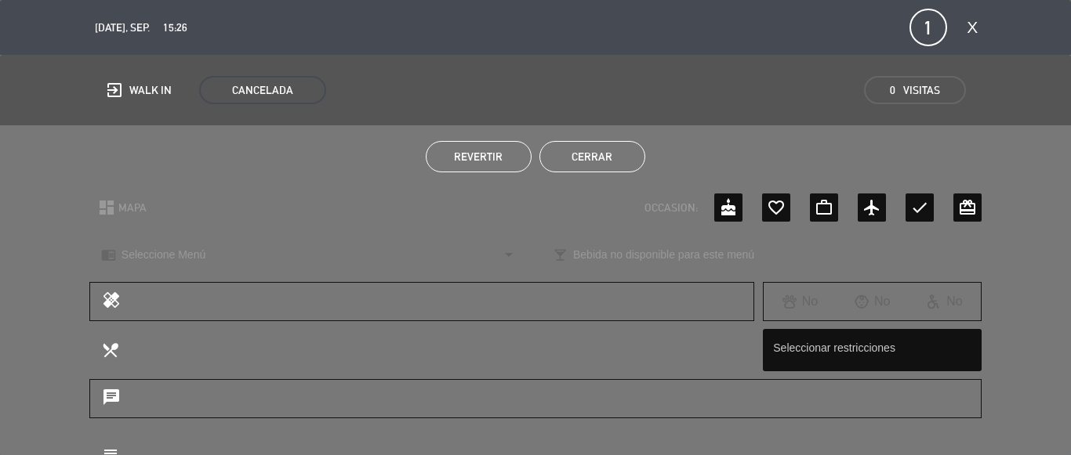
click at [571, 153] on button "Cerrar" at bounding box center [592, 156] width 106 height 31
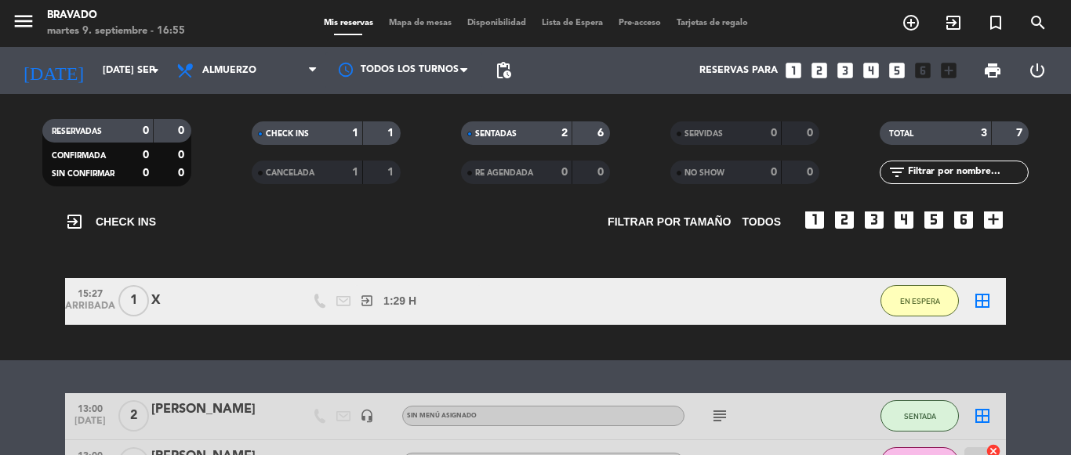
click at [469, 294] on div "1:29 H / 0 MIN" at bounding box center [430, 301] width 102 height 18
click at [918, 303] on span "EN ESPERA" at bounding box center [920, 301] width 40 height 9
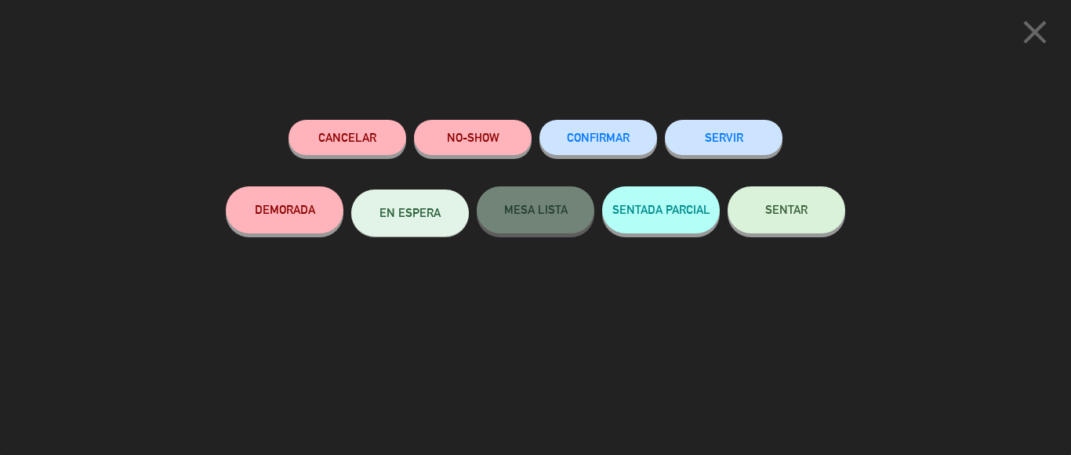
click at [557, 305] on div "Cancelar NO-SHOW CONFIRMAR SERVIR DEMORADA EN ESPERA MESA LISTA SENTADA PARCIAL…" at bounding box center [535, 257] width 619 height 274
click at [375, 147] on button "Cancelar" at bounding box center [347, 137] width 118 height 35
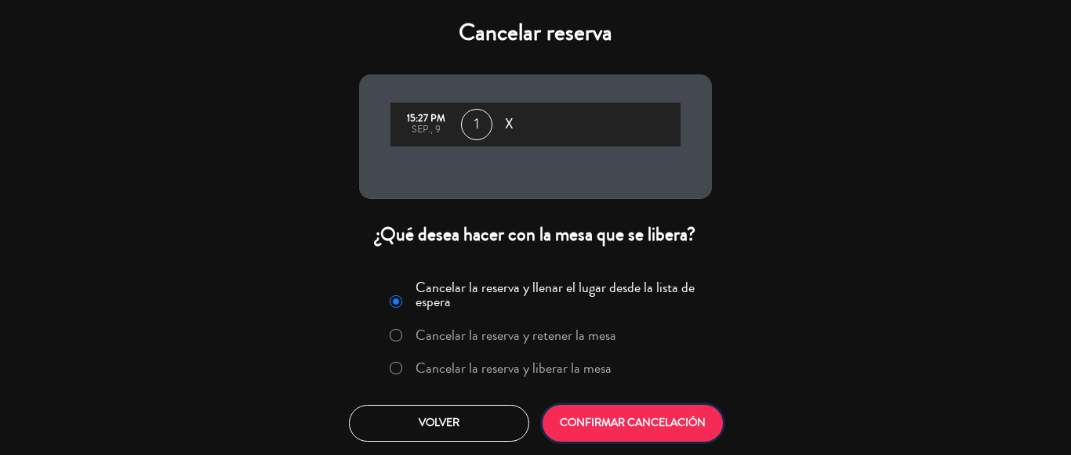
click at [625, 430] on button "CONFIRMAR CANCELACIÓN" at bounding box center [632, 423] width 180 height 37
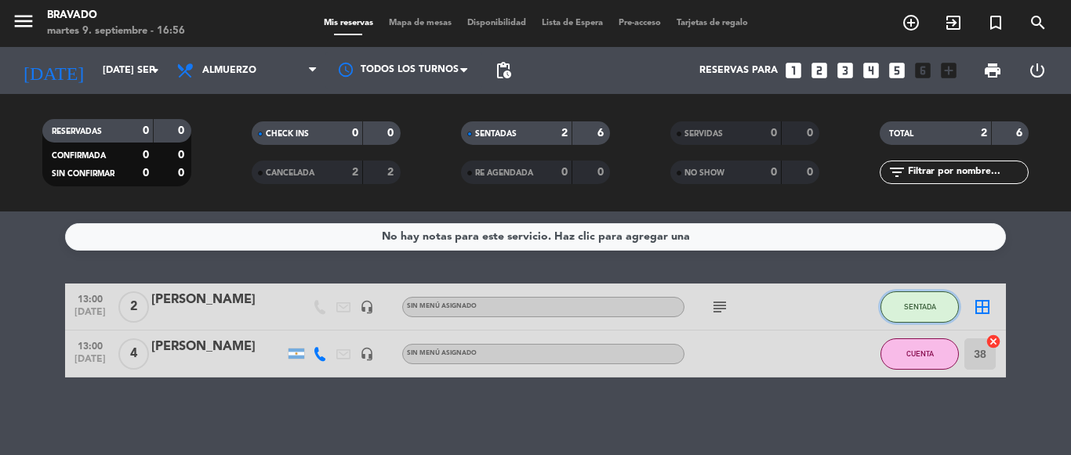
click at [911, 315] on button "SENTADA" at bounding box center [919, 307] width 78 height 31
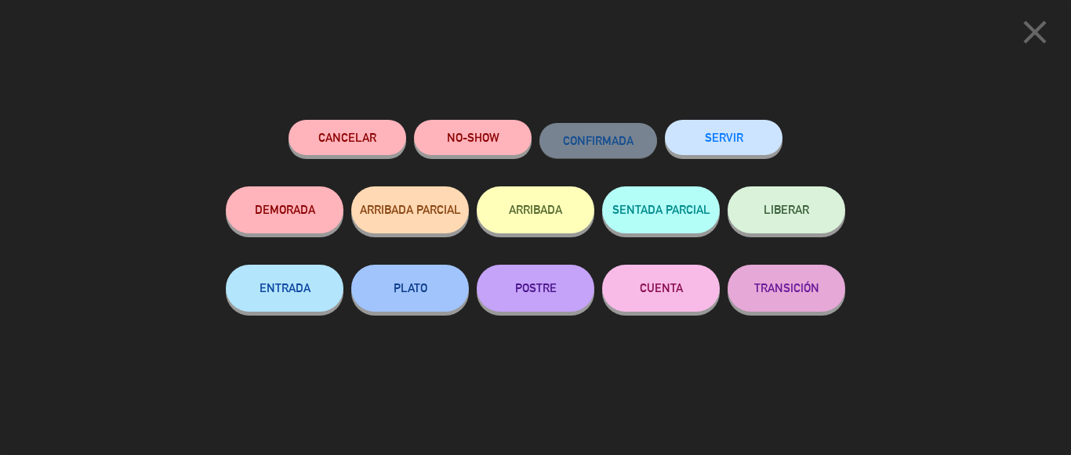
click at [664, 298] on button "CUENTA" at bounding box center [661, 288] width 118 height 47
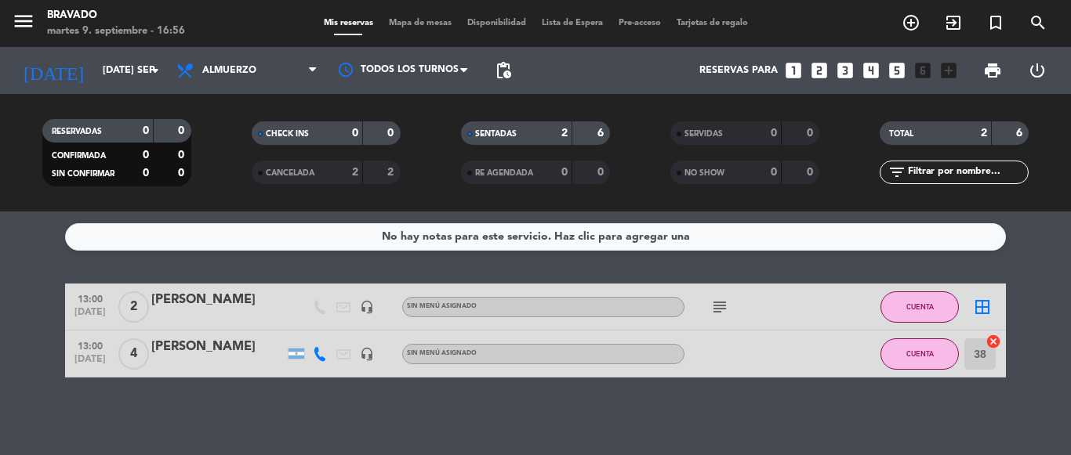
click at [514, 310] on div "Sin menú asignado" at bounding box center [543, 307] width 282 height 20
click at [721, 310] on icon "subject" at bounding box center [719, 307] width 19 height 19
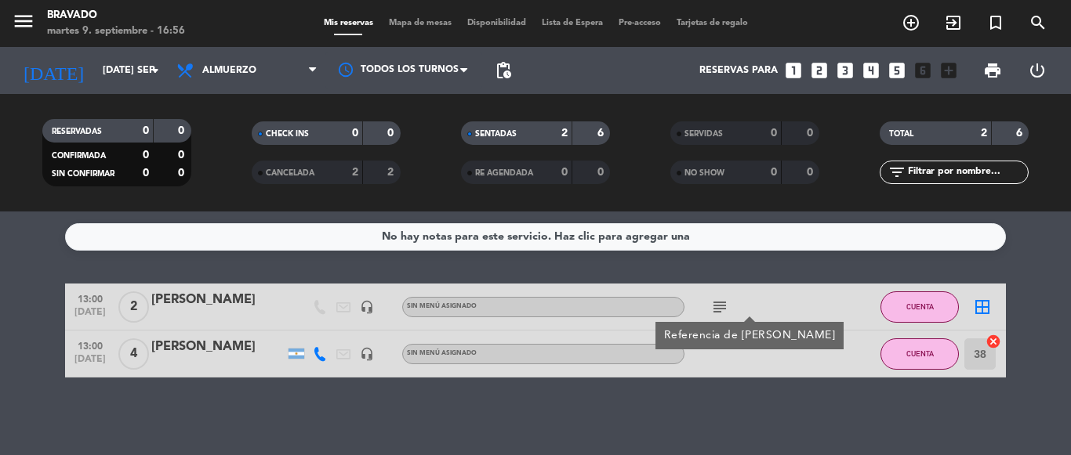
click at [721, 310] on icon "subject" at bounding box center [719, 307] width 19 height 19
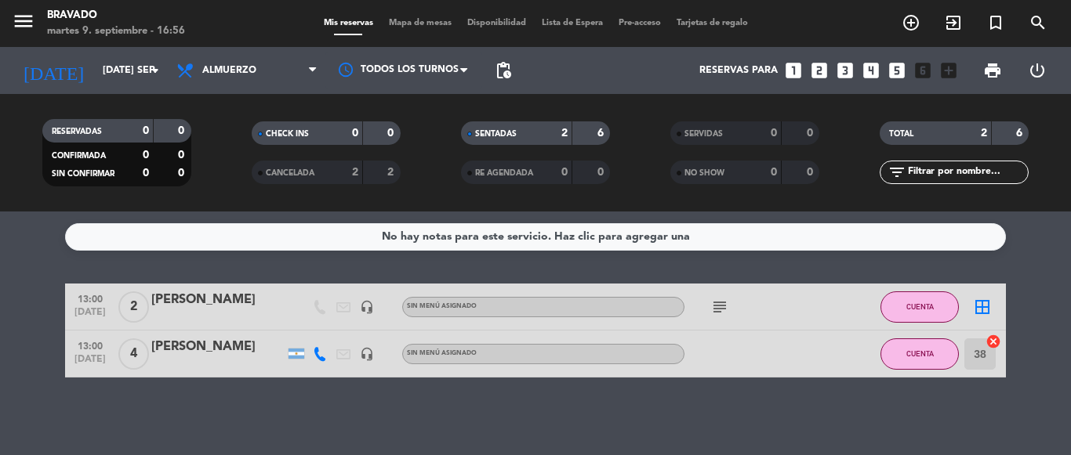
click at [727, 305] on icon "subject" at bounding box center [719, 307] width 19 height 19
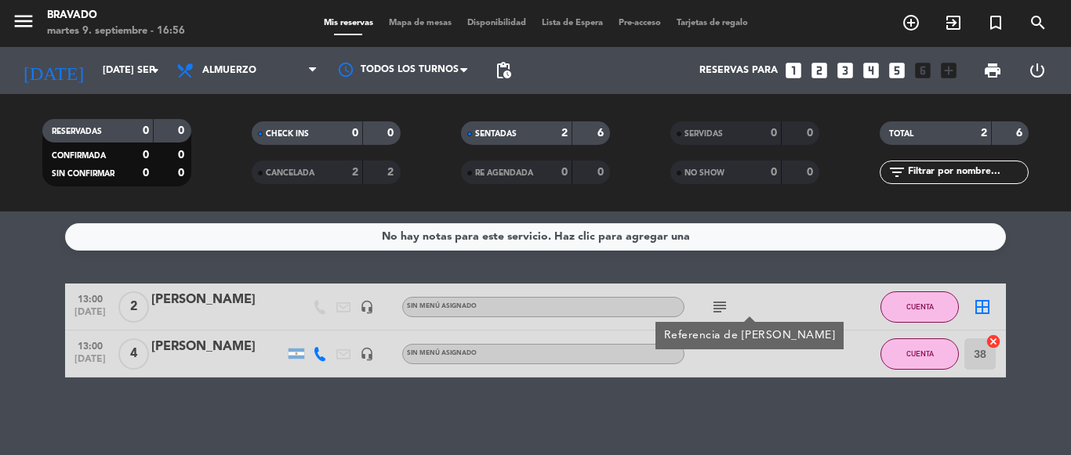
drag, startPoint x: 726, startPoint y: 305, endPoint x: 705, endPoint y: 353, distance: 52.7
click at [724, 306] on icon "subject" at bounding box center [719, 307] width 19 height 19
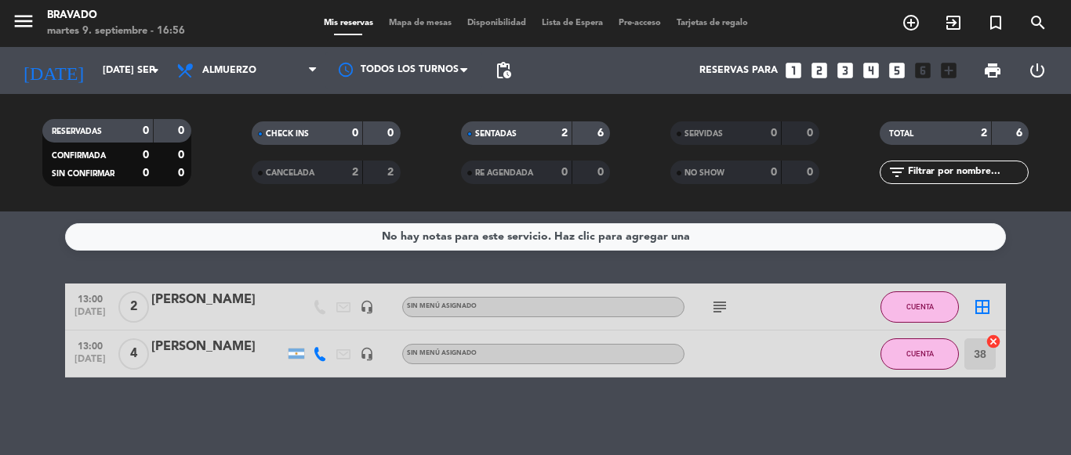
click at [716, 353] on div at bounding box center [754, 354] width 141 height 46
click at [187, 306] on div "[PERSON_NAME]" at bounding box center [217, 300] width 133 height 20
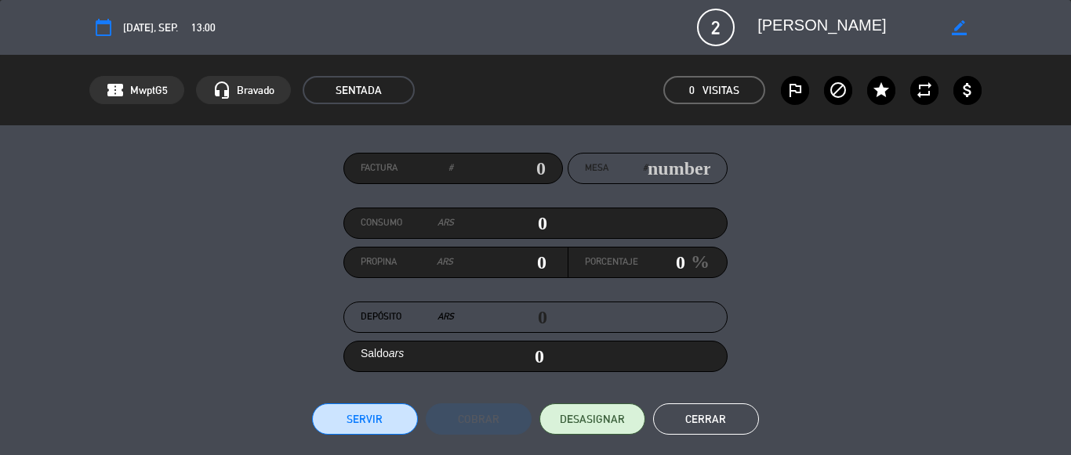
click at [652, 176] on input "text" at bounding box center [678, 169] width 63 height 24
click at [658, 168] on input "text" at bounding box center [678, 169] width 63 height 24
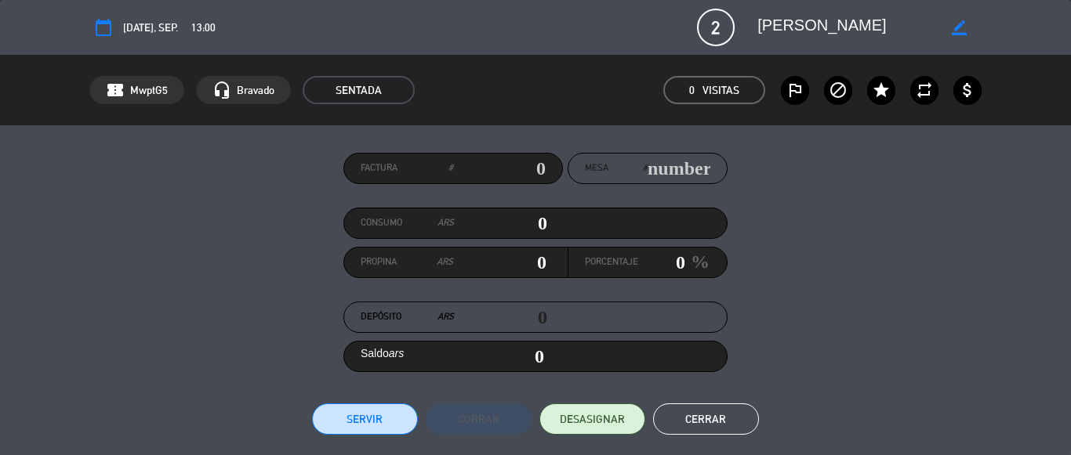
click at [658, 168] on input "text" at bounding box center [678, 169] width 63 height 24
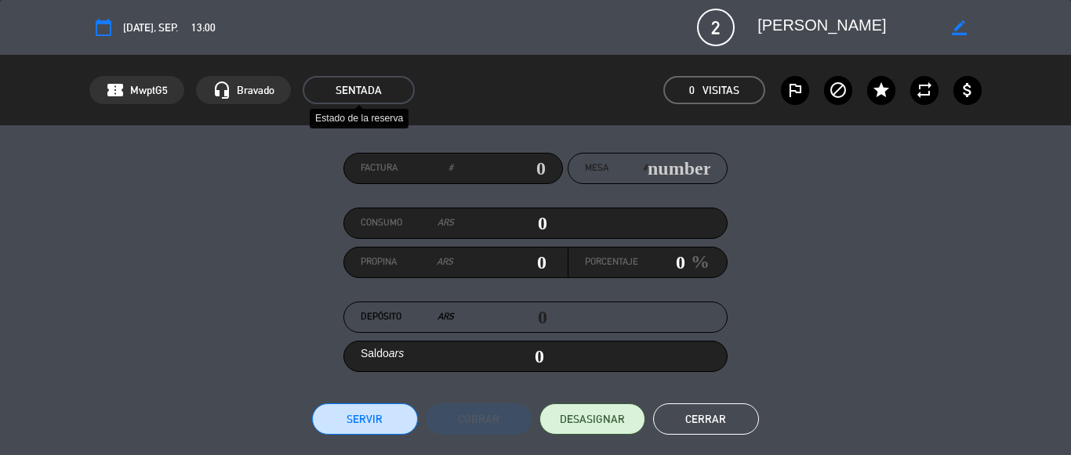
click at [355, 96] on span "SENTADA" at bounding box center [359, 90] width 112 height 28
click at [607, 95] on div "confirmation_number MwptG5 headset_mic Bravado SENTADA 0 Visitas outlined_flag …" at bounding box center [535, 90] width 892 height 28
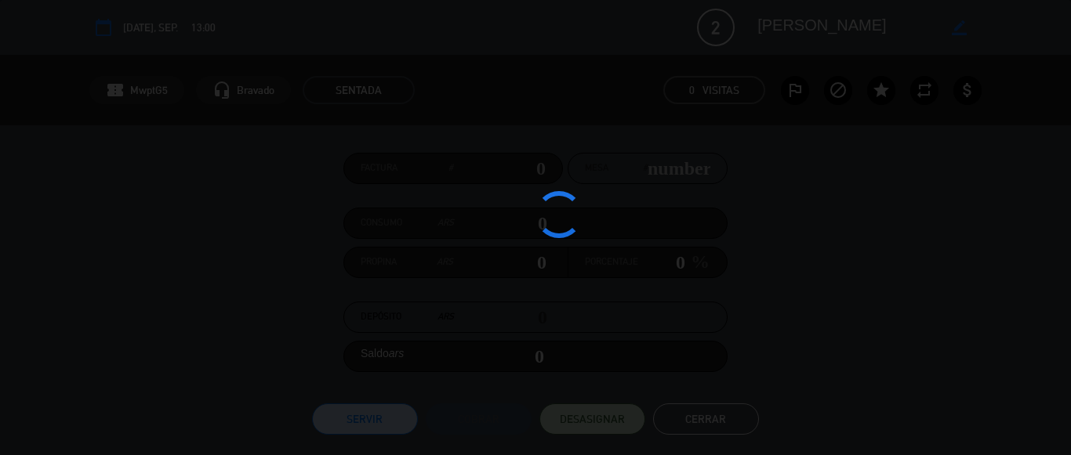
type input "lun. [DATE]"
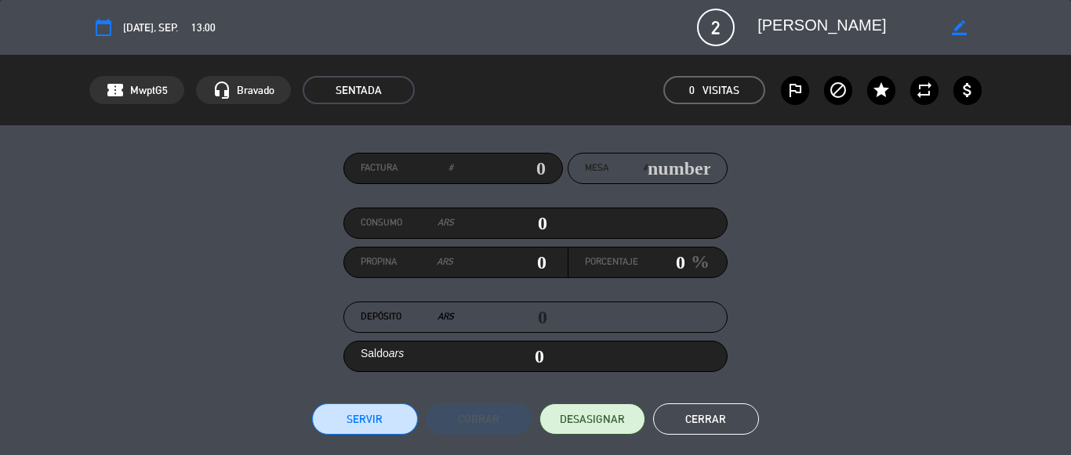
click at [669, 419] on button "Cerrar" at bounding box center [706, 419] width 106 height 31
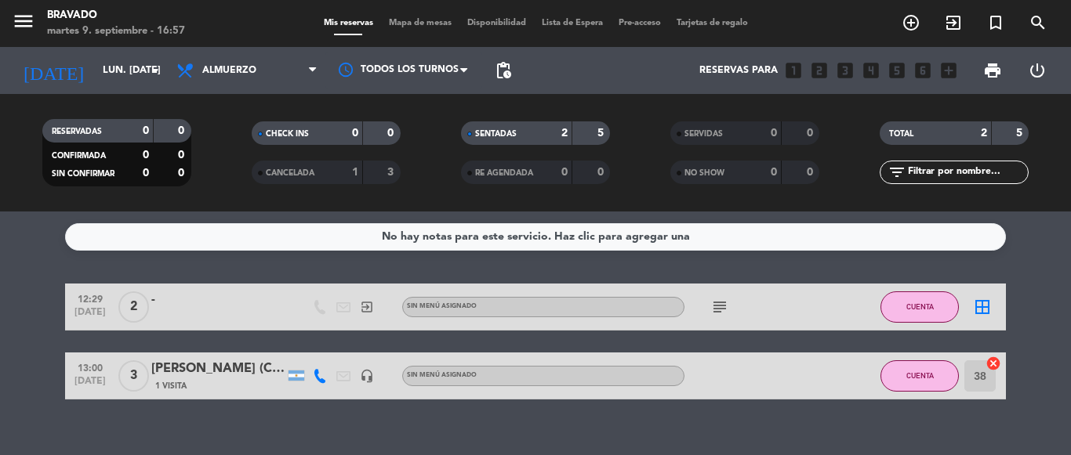
click at [722, 305] on icon "subject" at bounding box center [719, 307] width 19 height 19
click at [103, 53] on div "[DATE] lun. [DATE] arrow_drop_down" at bounding box center [90, 70] width 157 height 47
click at [103, 71] on input "lun. [DATE]" at bounding box center [161, 70] width 132 height 27
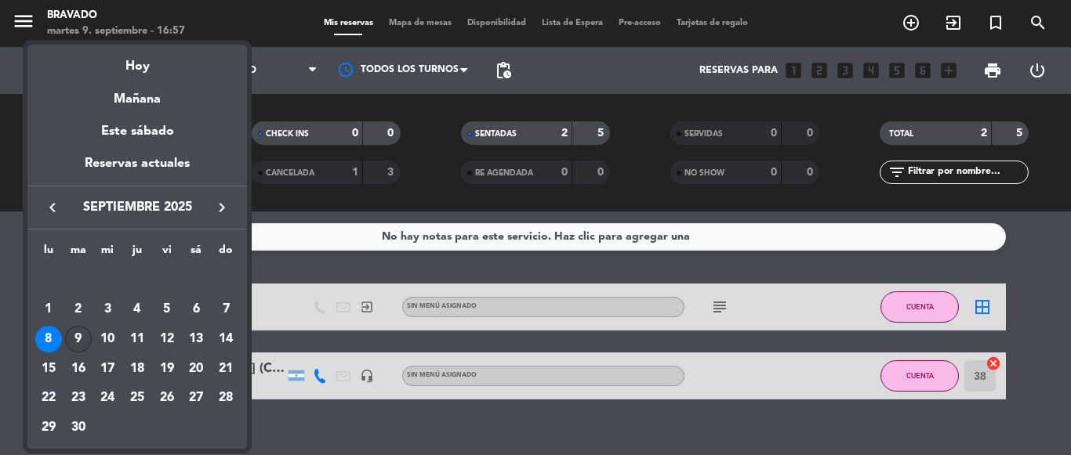
click at [78, 332] on div "9" at bounding box center [78, 339] width 27 height 27
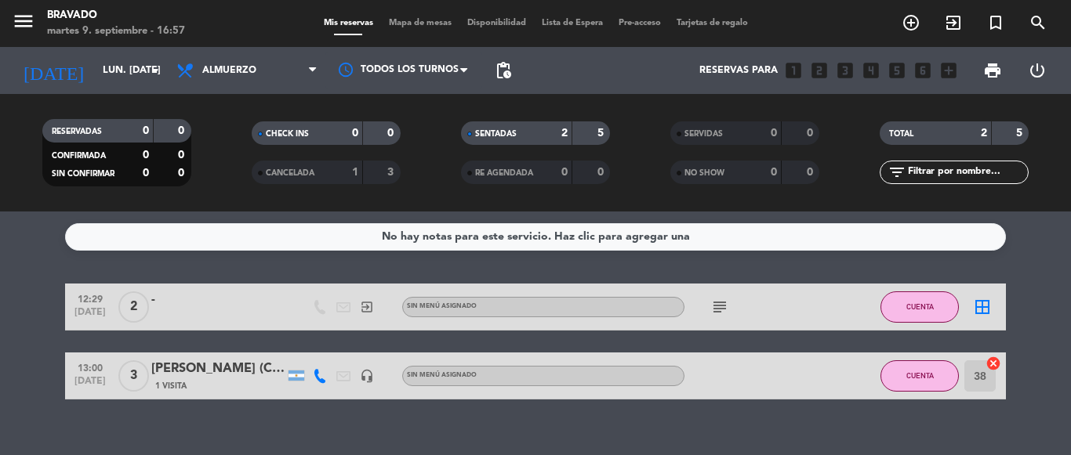
type input "[DATE] sep."
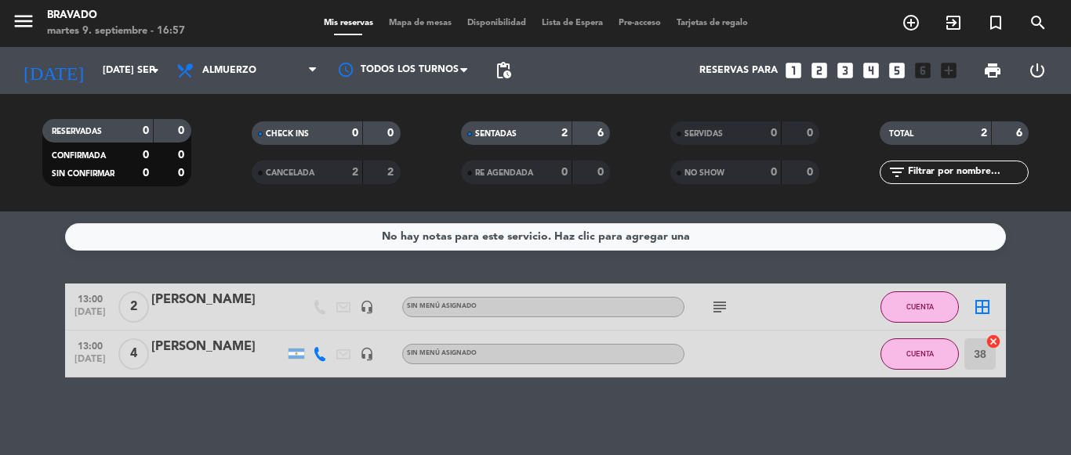
click at [988, 313] on icon "border_all" at bounding box center [982, 307] width 19 height 19
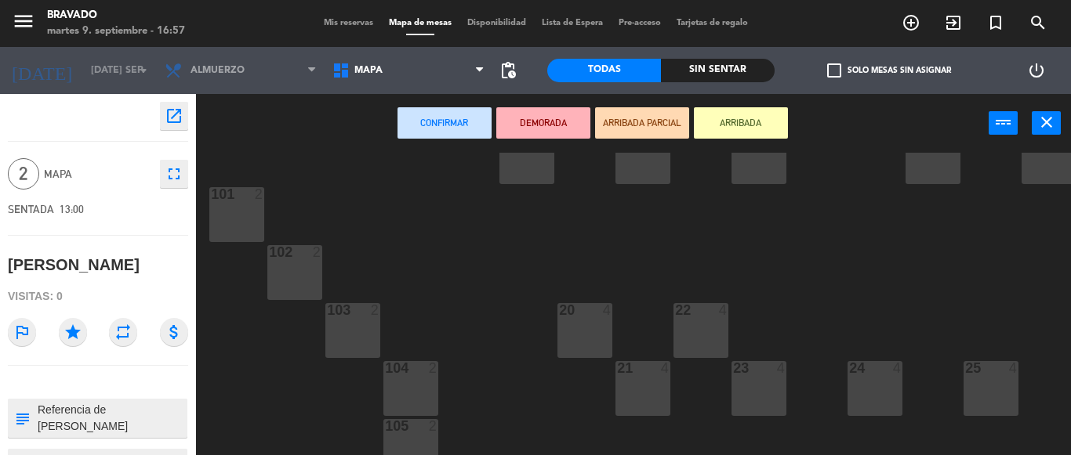
scroll to position [78, 0]
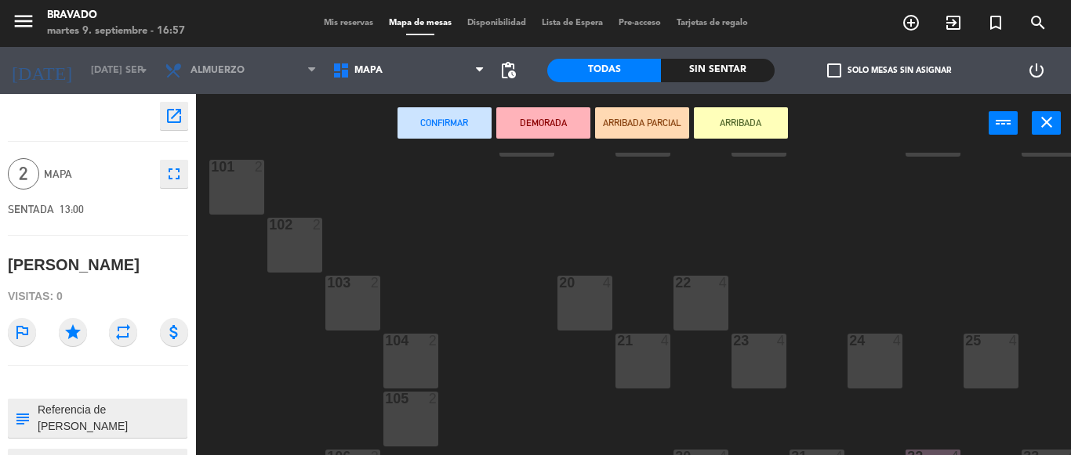
click at [962, 351] on div "1 2 2 2 3 2 4 2 5 2 6 2 101 2 102 2 103 2 20 4 22 4 27 4 104 2 21 4 23 4 24 4 2…" at bounding box center [639, 304] width 864 height 303
click at [981, 351] on div "25 4" at bounding box center [990, 361] width 55 height 55
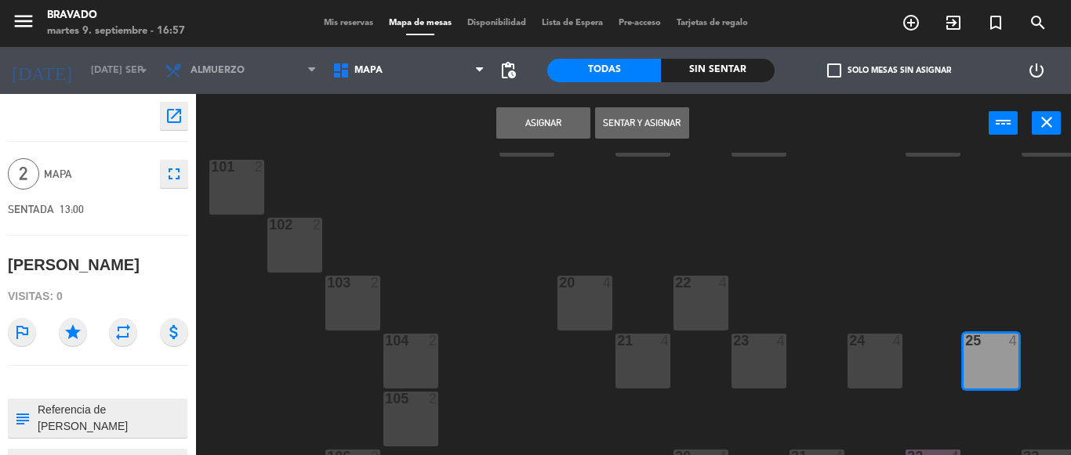
click at [612, 124] on button "Sentar y Asignar" at bounding box center [642, 122] width 94 height 31
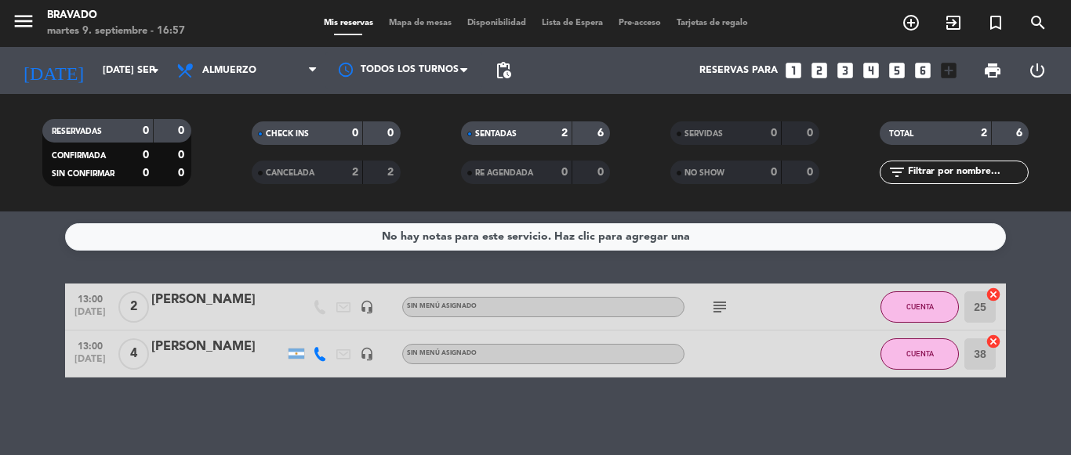
click at [983, 302] on input "25" at bounding box center [979, 307] width 31 height 31
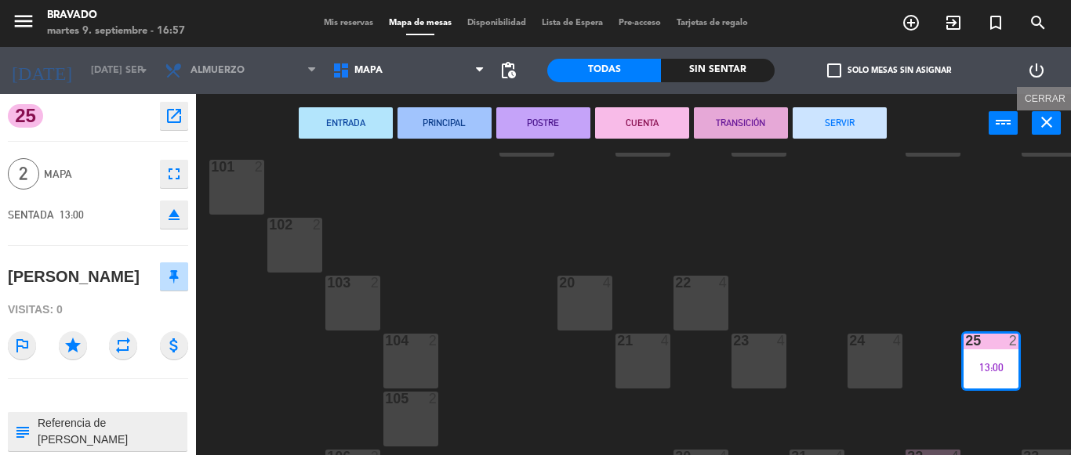
click at [1057, 121] on button "close" at bounding box center [1045, 123] width 29 height 24
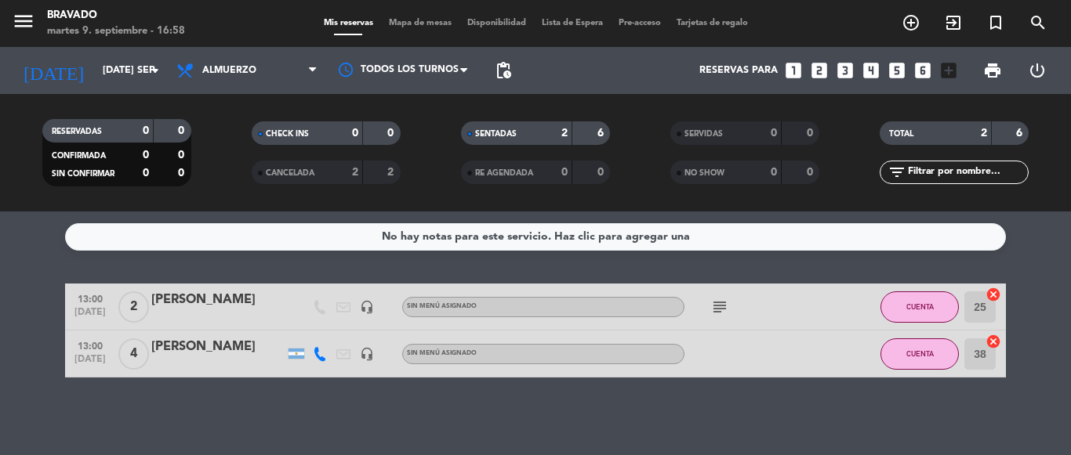
click at [745, 361] on div at bounding box center [754, 354] width 141 height 46
click at [919, 350] on span "CUENTA" at bounding box center [919, 354] width 27 height 9
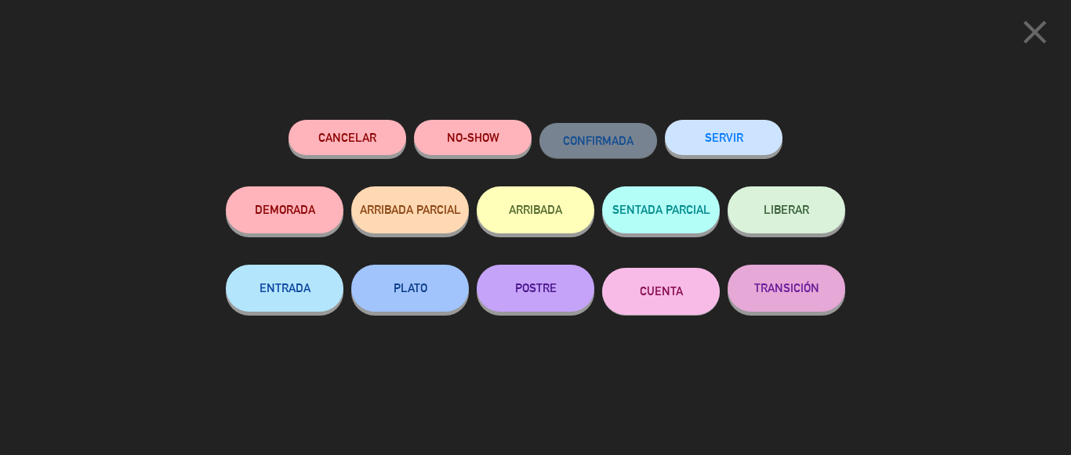
click at [906, 353] on div "close Cancelar NO-SHOW CONFIRMADA SERVIR DEMORADA ARRIBADA PARCIAL ARRIBADA SEN…" at bounding box center [535, 227] width 1071 height 455
click at [1035, 34] on icon "close" at bounding box center [1034, 32] width 39 height 39
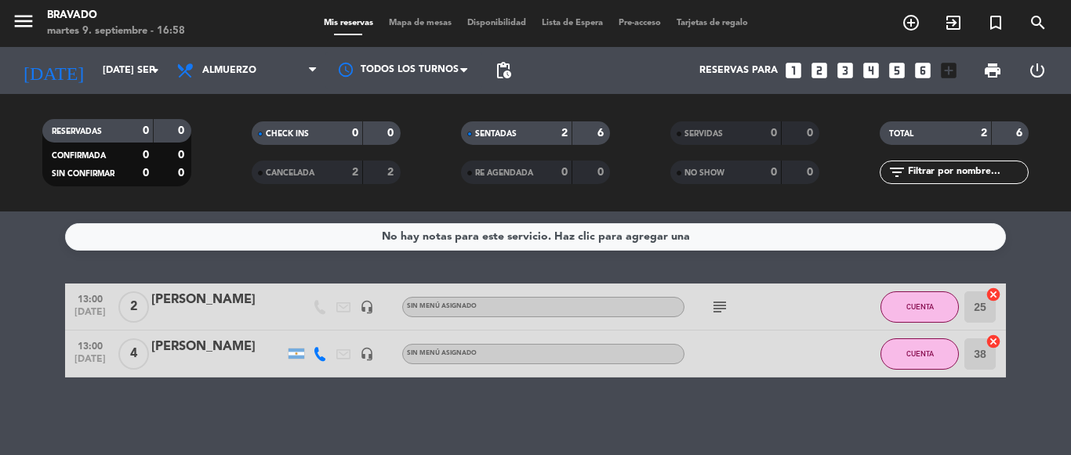
click at [981, 359] on input "38" at bounding box center [979, 354] width 31 height 31
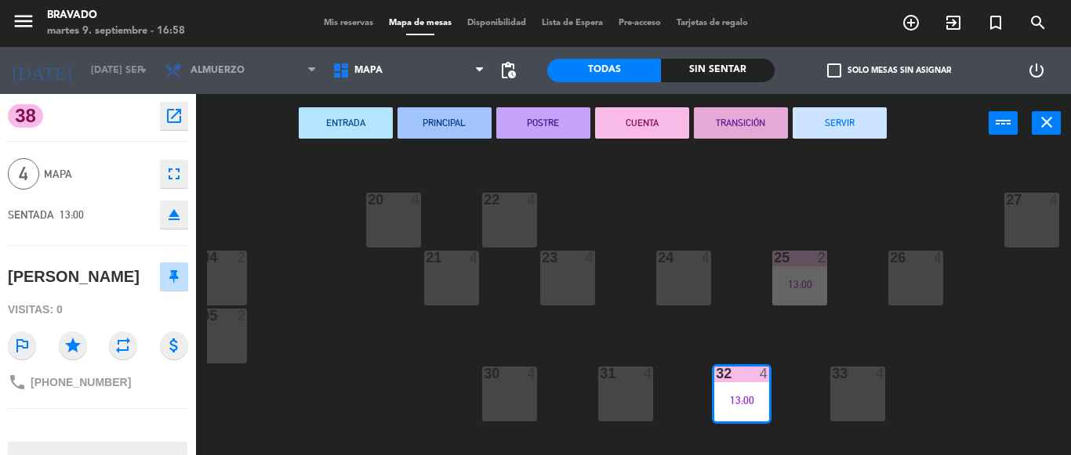
scroll to position [83, 191]
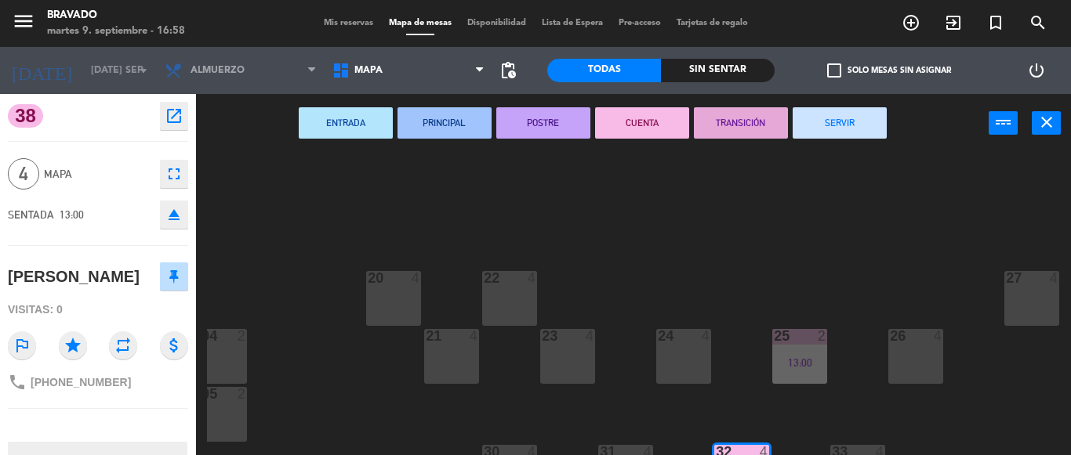
click at [1017, 288] on div "27 4" at bounding box center [1031, 298] width 55 height 55
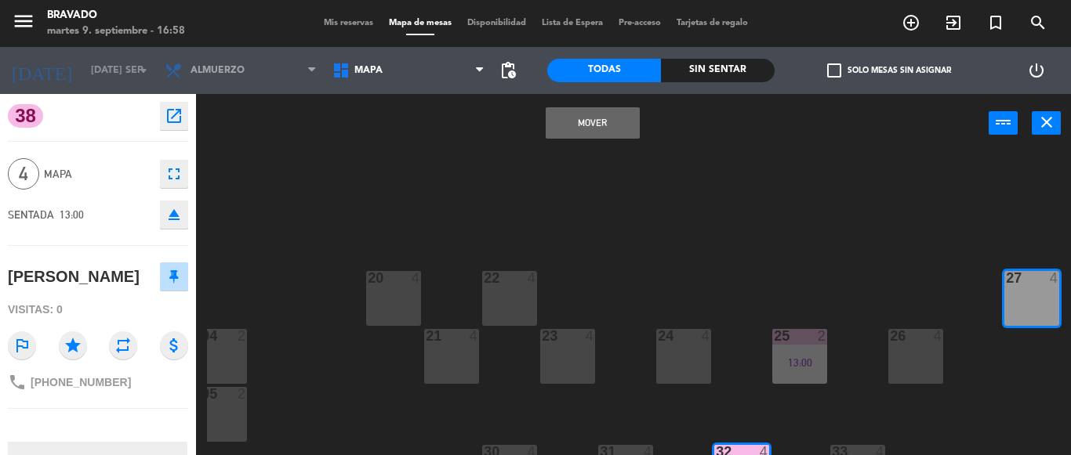
click at [619, 132] on button "Mover" at bounding box center [593, 122] width 94 height 31
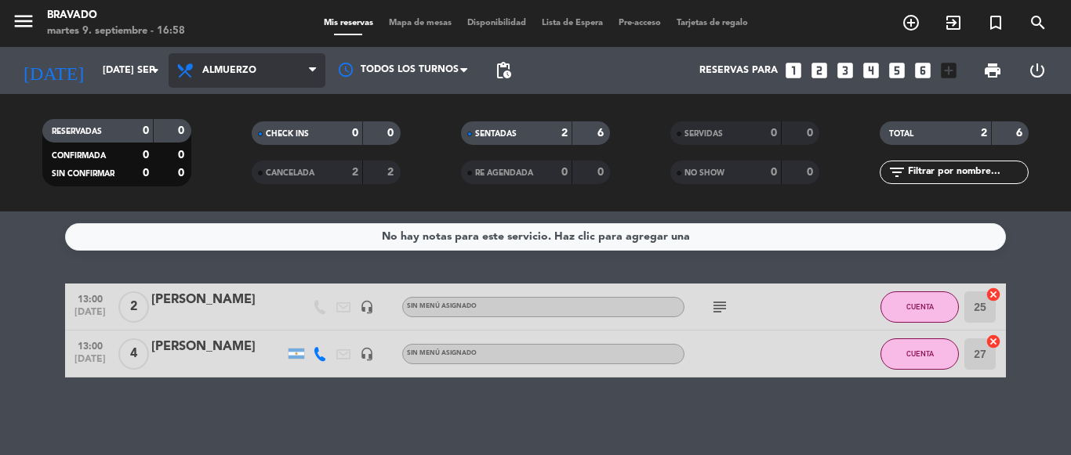
click at [248, 74] on span "Almuerzo" at bounding box center [229, 70] width 54 height 11
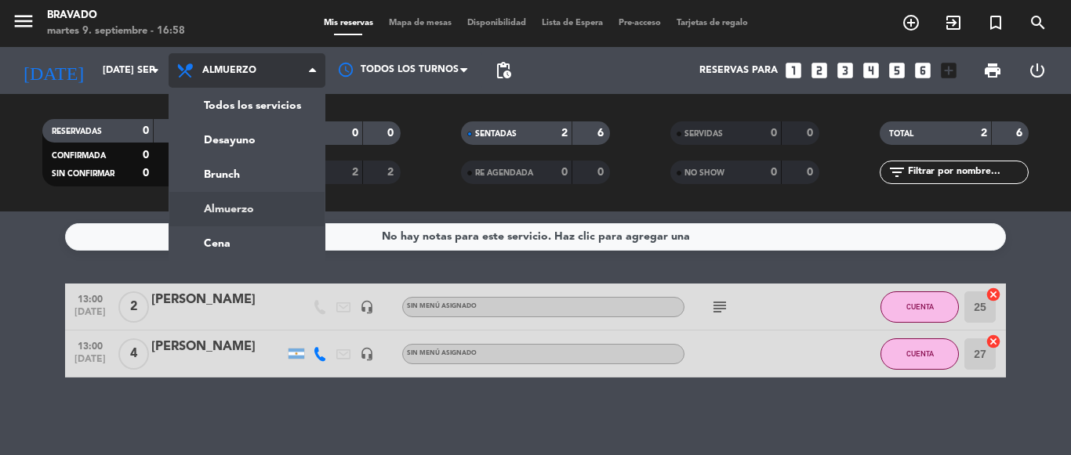
click at [248, 74] on span "Almuerzo" at bounding box center [229, 70] width 54 height 11
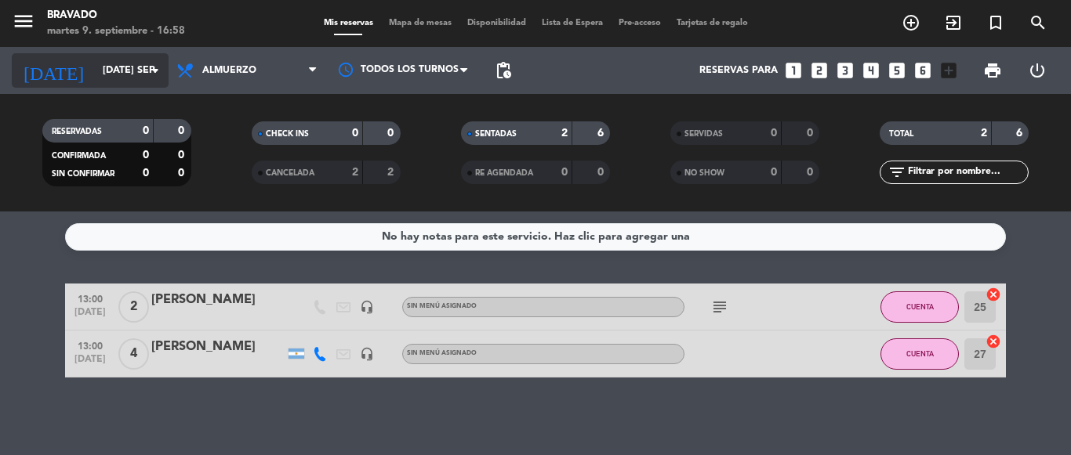
click at [150, 64] on icon "arrow_drop_down" at bounding box center [155, 70] width 19 height 19
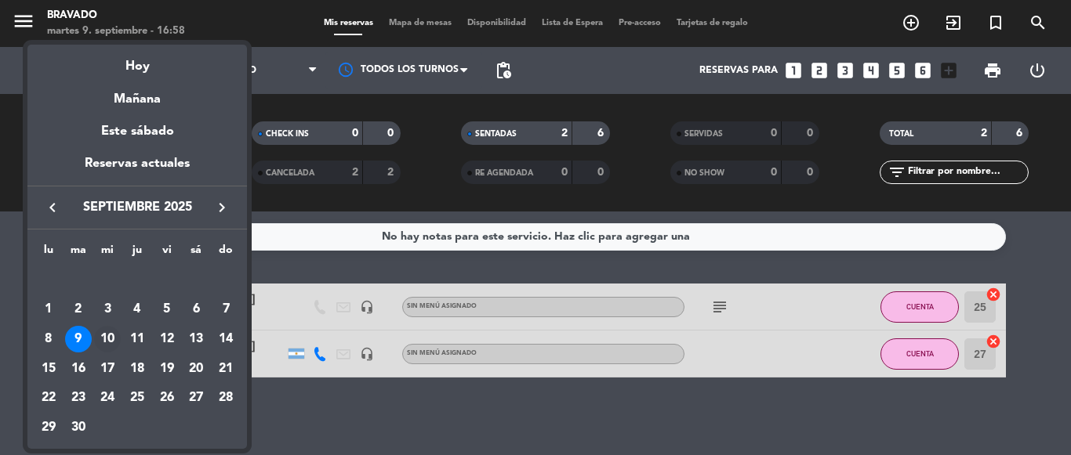
click at [111, 339] on div "10" at bounding box center [107, 339] width 27 height 27
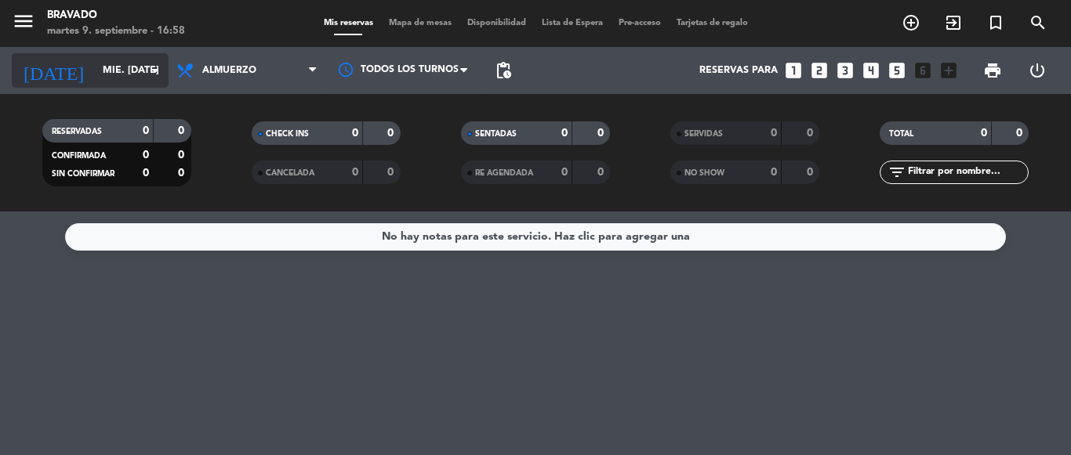
click at [129, 65] on input "mié. [DATE]" at bounding box center [161, 70] width 132 height 27
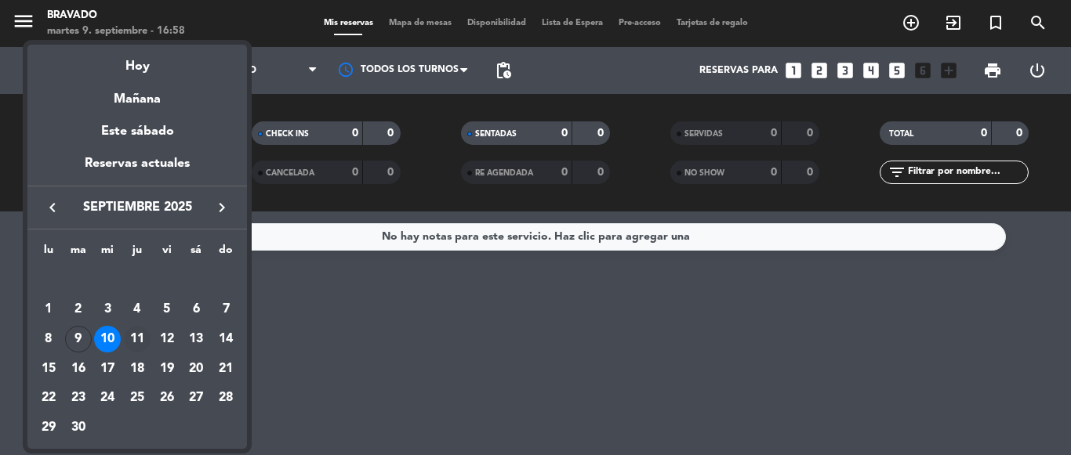
click at [138, 332] on div "11" at bounding box center [137, 339] width 27 height 27
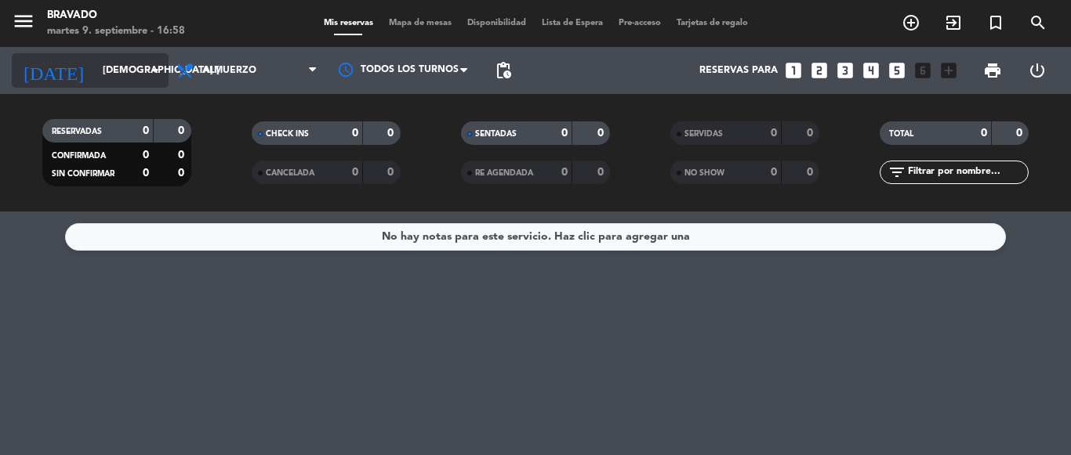
click at [162, 64] on icon "arrow_drop_down" at bounding box center [155, 70] width 19 height 19
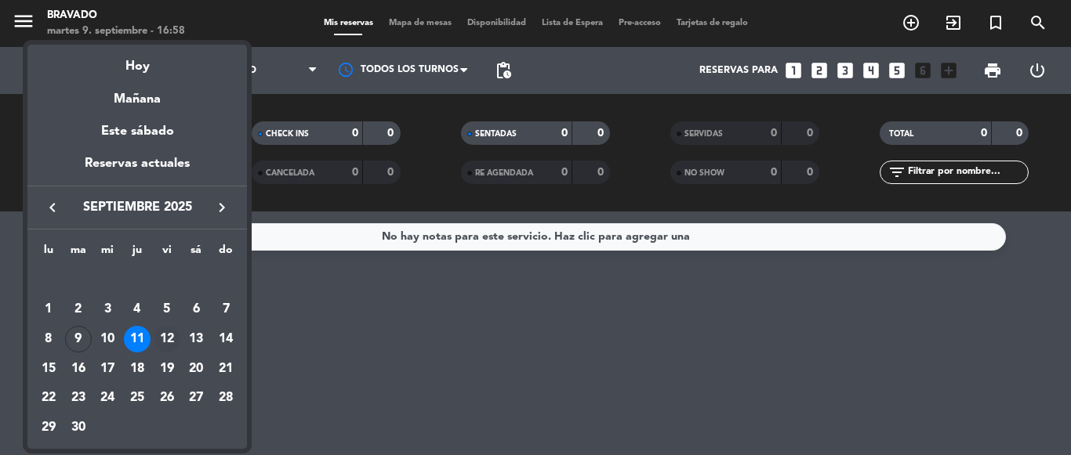
click at [174, 328] on div "12" at bounding box center [167, 339] width 27 height 27
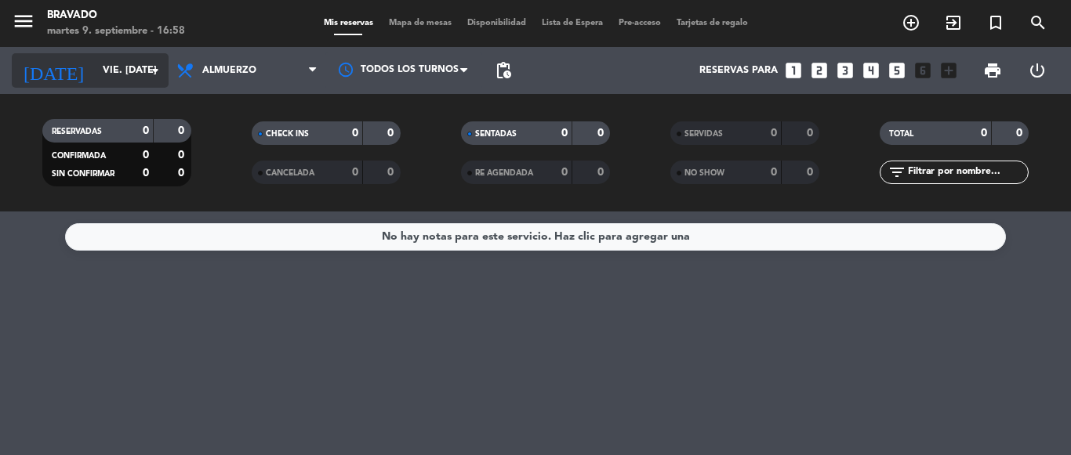
click at [158, 68] on icon "arrow_drop_down" at bounding box center [155, 70] width 19 height 19
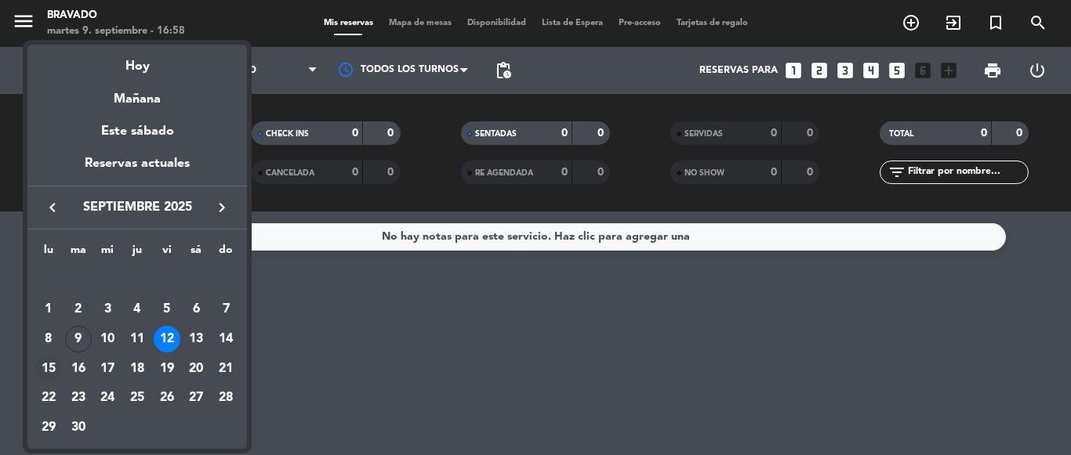
click at [49, 363] on div "15" at bounding box center [48, 369] width 27 height 27
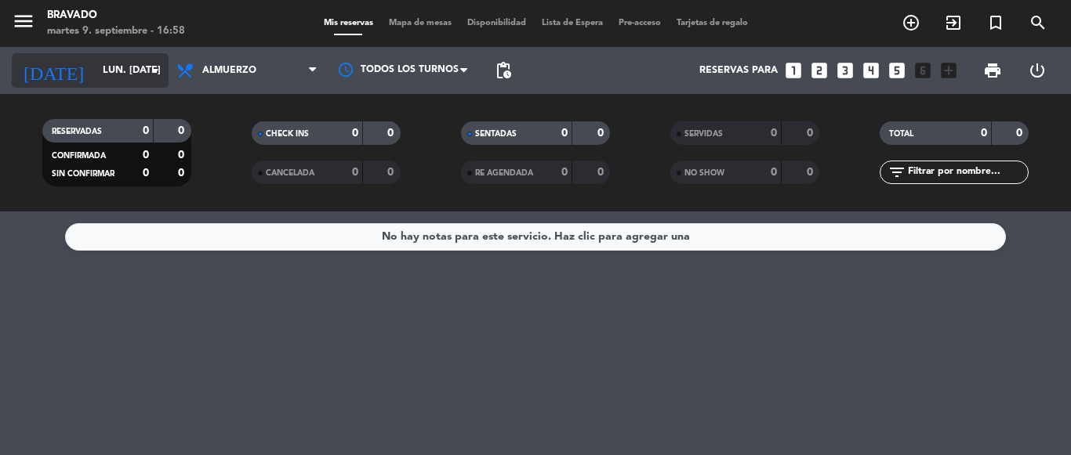
click at [157, 60] on input "lun. [DATE]" at bounding box center [161, 70] width 132 height 27
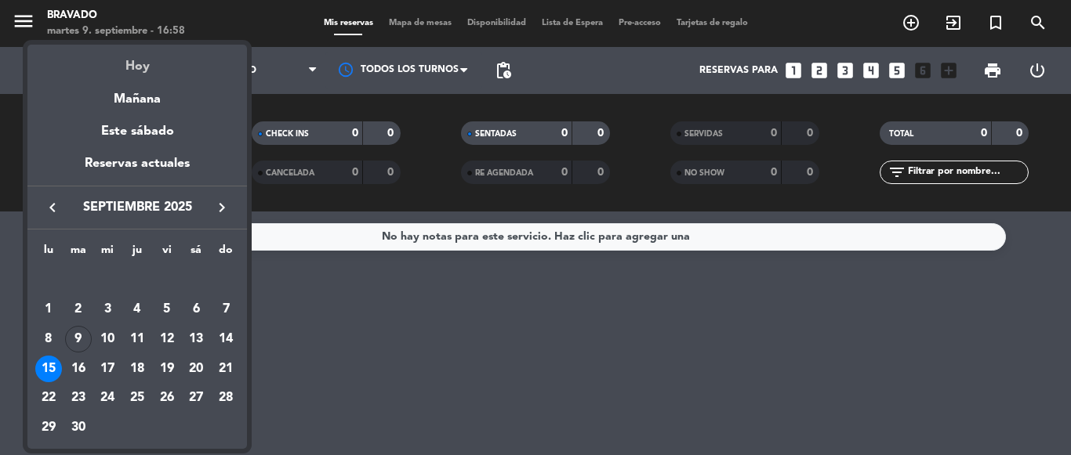
click at [154, 72] on div "Hoy" at bounding box center [136, 61] width 219 height 32
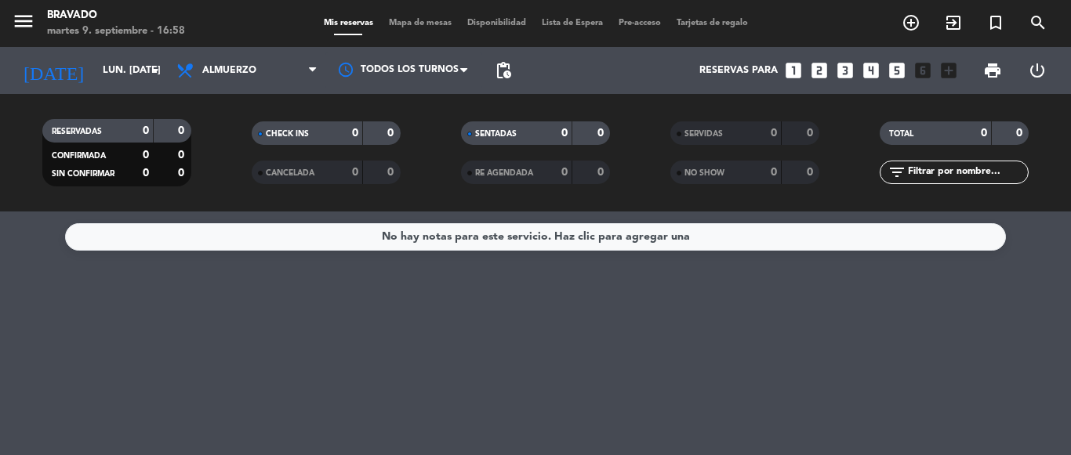
type input "[DATE] sep."
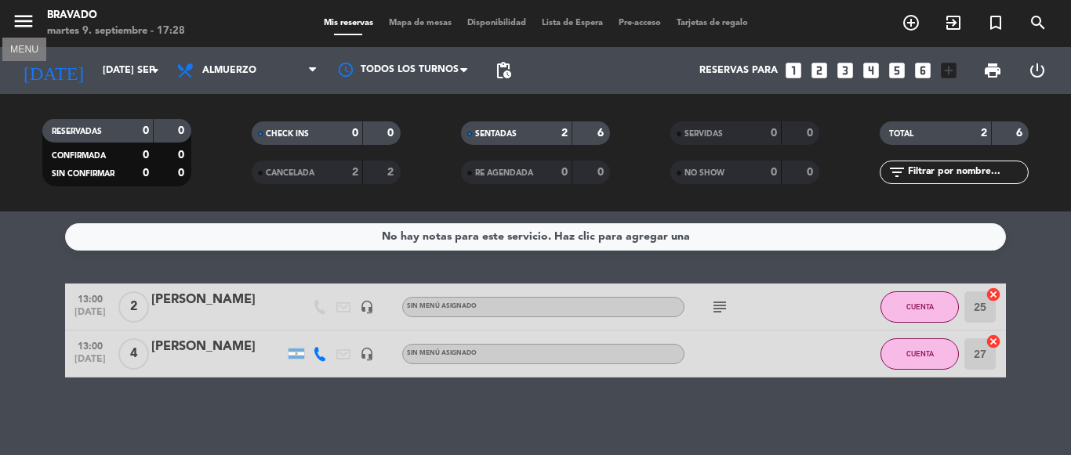
click at [30, 28] on icon "menu" at bounding box center [24, 21] width 24 height 24
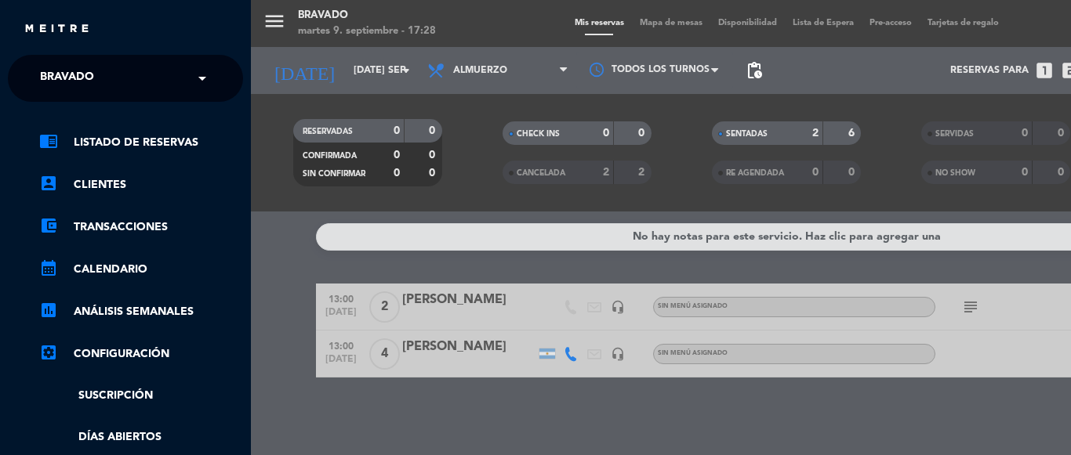
click at [69, 23] on div "close" at bounding box center [132, 30] width 216 height 20
click at [281, 264] on div "menu Bravado martes 9. septiembre - 17:29 Mis reservas Mapa de mesas Disponibil…" at bounding box center [786, 227] width 1071 height 455
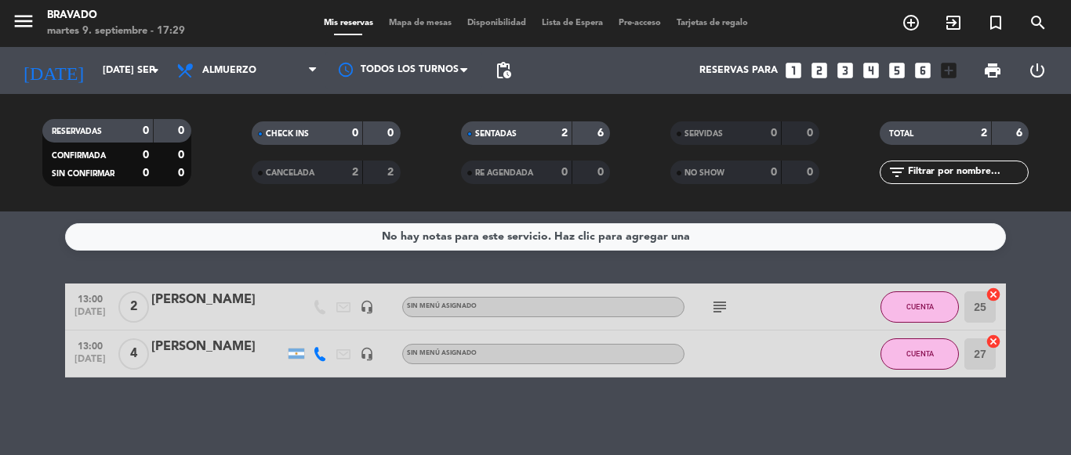
scroll to position [1, 0]
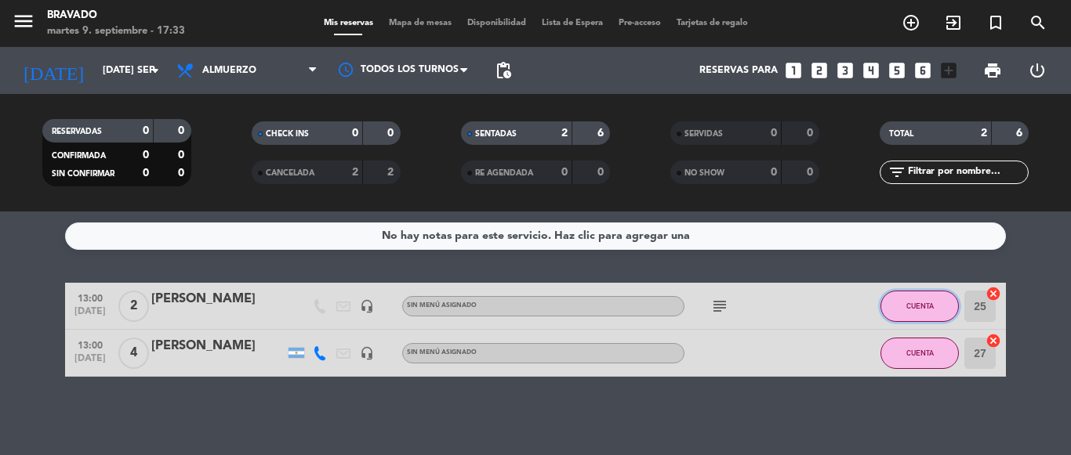
click at [907, 303] on span "CUENTA" at bounding box center [919, 306] width 27 height 9
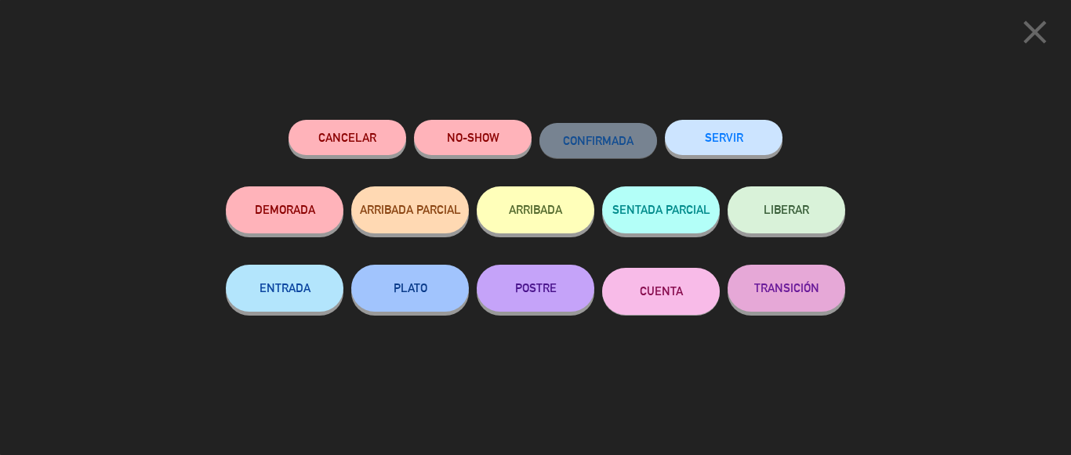
click at [1040, 28] on icon "close" at bounding box center [1034, 32] width 39 height 39
